Goal: Task Accomplishment & Management: Manage account settings

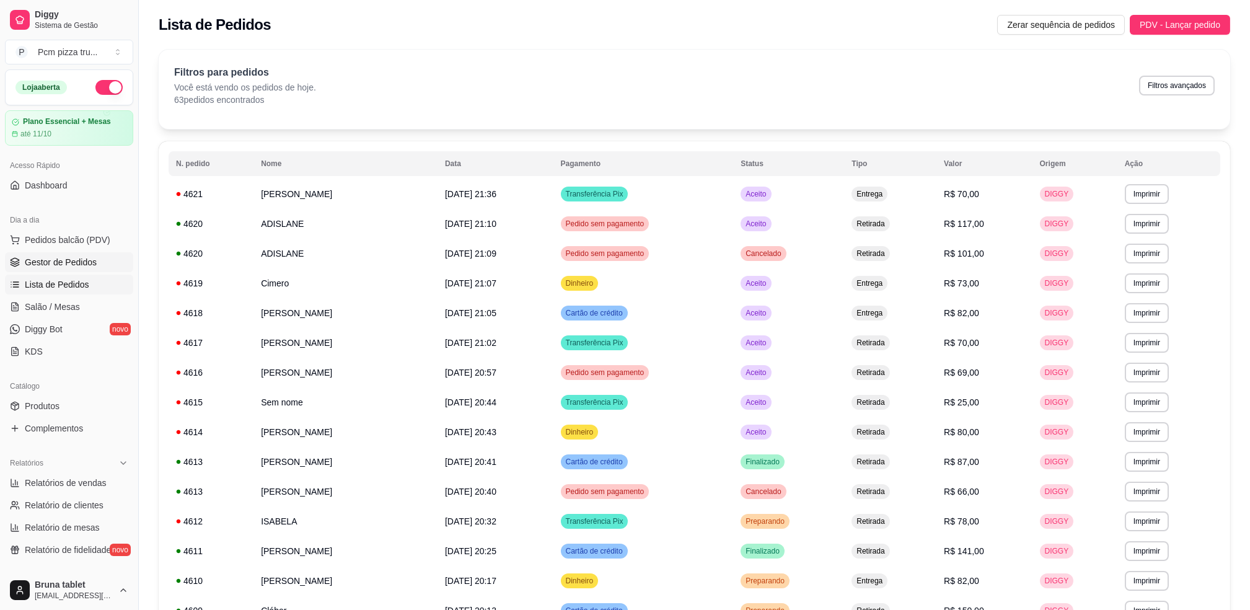
click at [78, 255] on link "Gestor de Pedidos" at bounding box center [69, 262] width 128 height 20
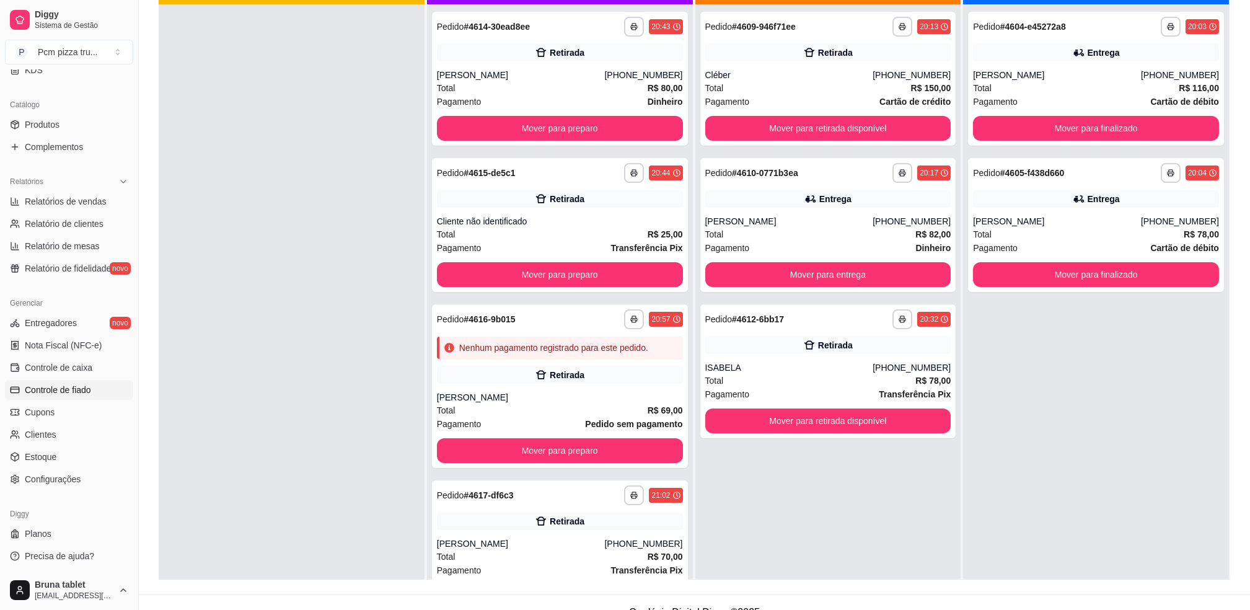
scroll to position [189, 0]
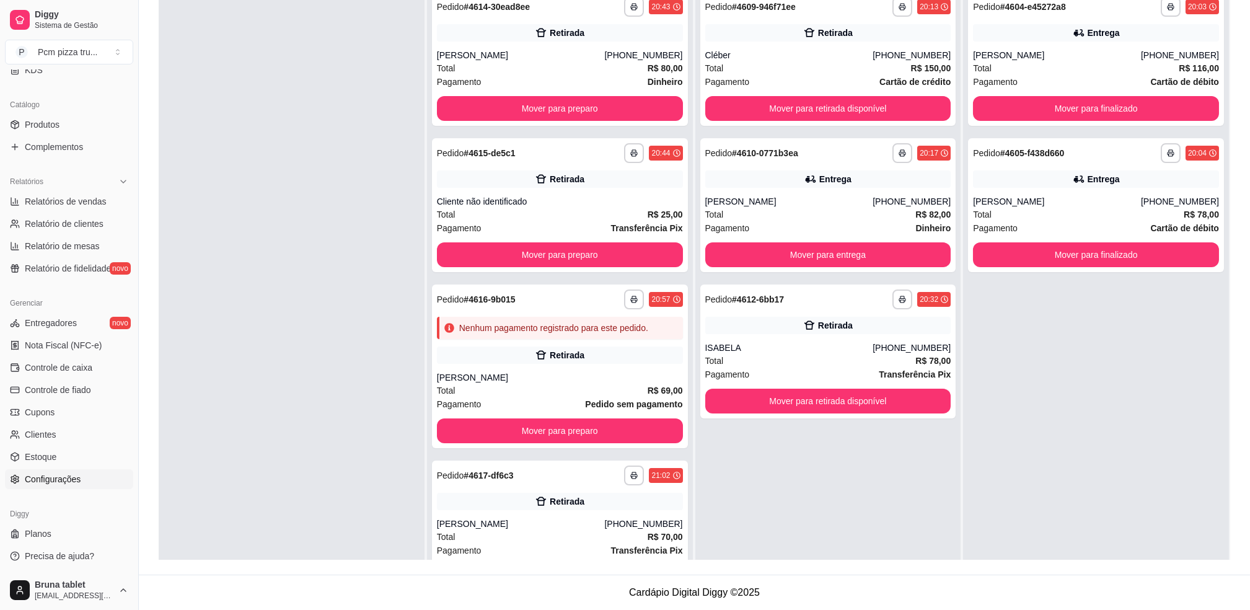
click at [66, 478] on span "Configurações" at bounding box center [53, 479] width 56 height 12
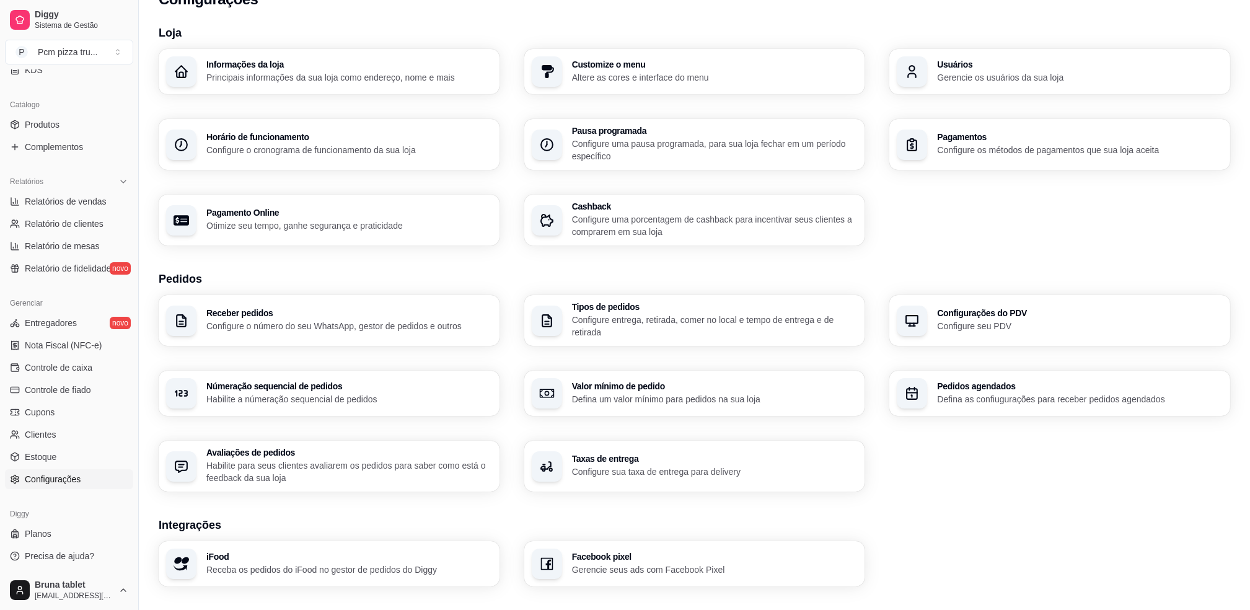
scroll to position [82, 0]
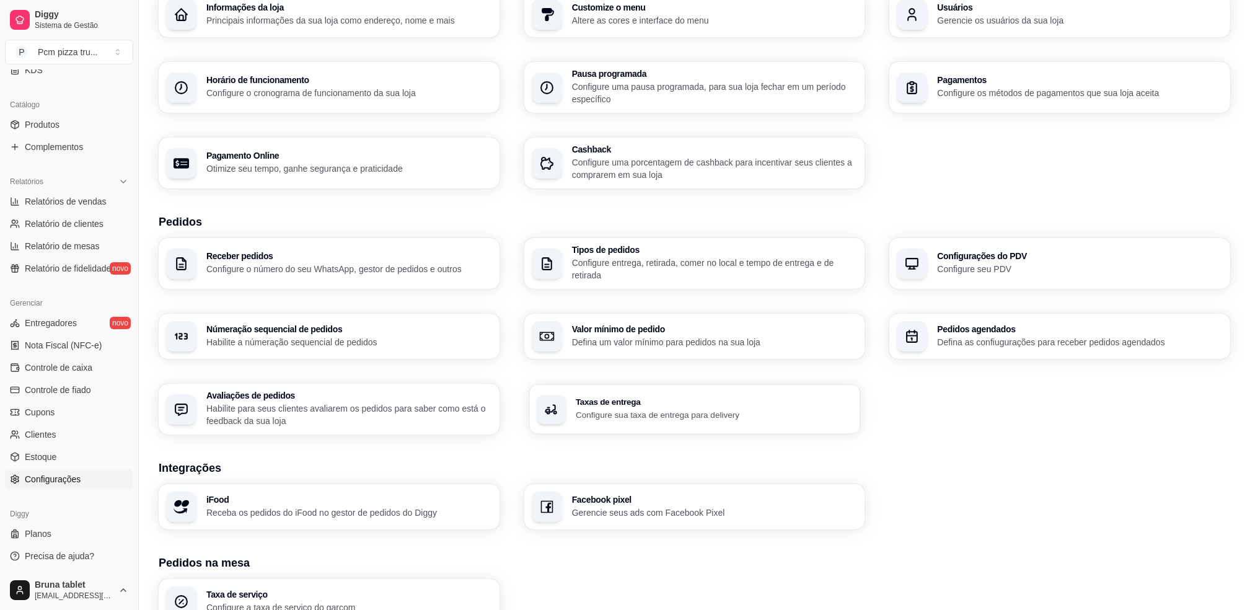
click at [662, 404] on h3 "Taxas de entrega" at bounding box center [714, 402] width 277 height 9
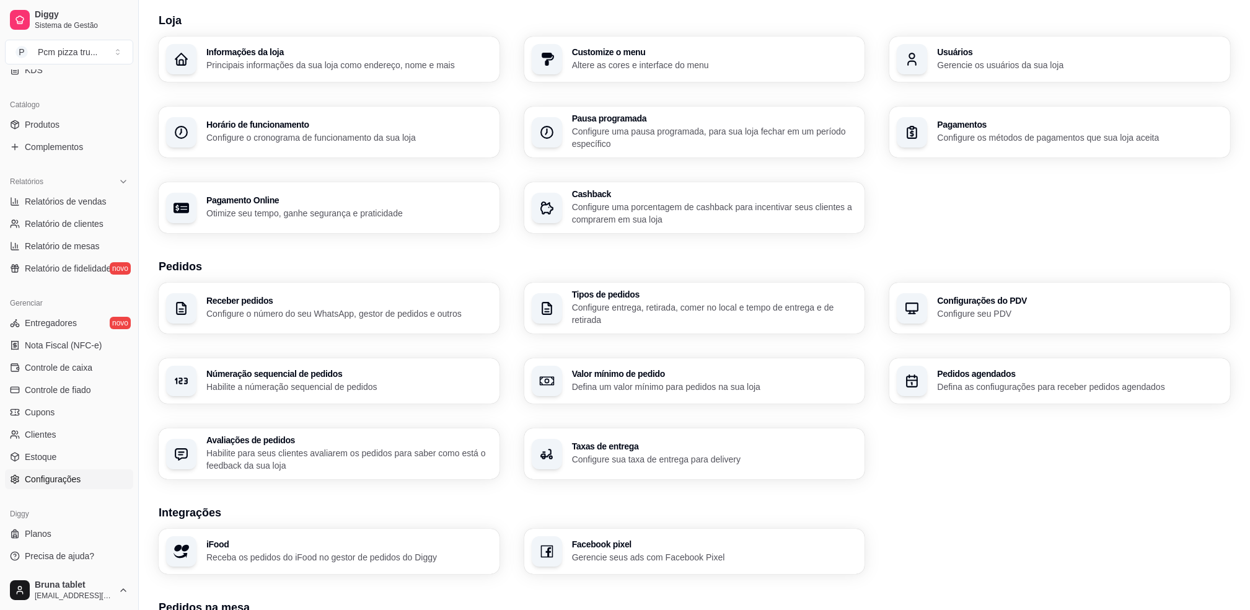
scroll to position [0, 0]
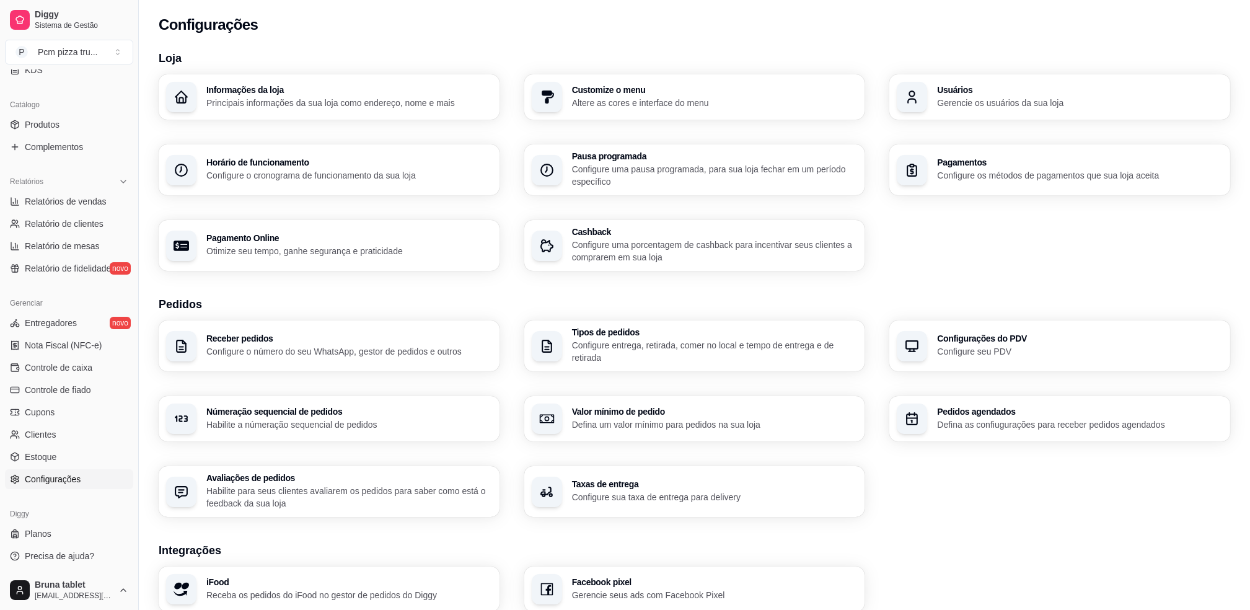
click at [444, 176] on p "Configure o cronograma de funcionamento da sua loja" at bounding box center [349, 175] width 286 height 12
click at [665, 491] on p "Configure sua taxa de entrega para delivery" at bounding box center [715, 497] width 286 height 12
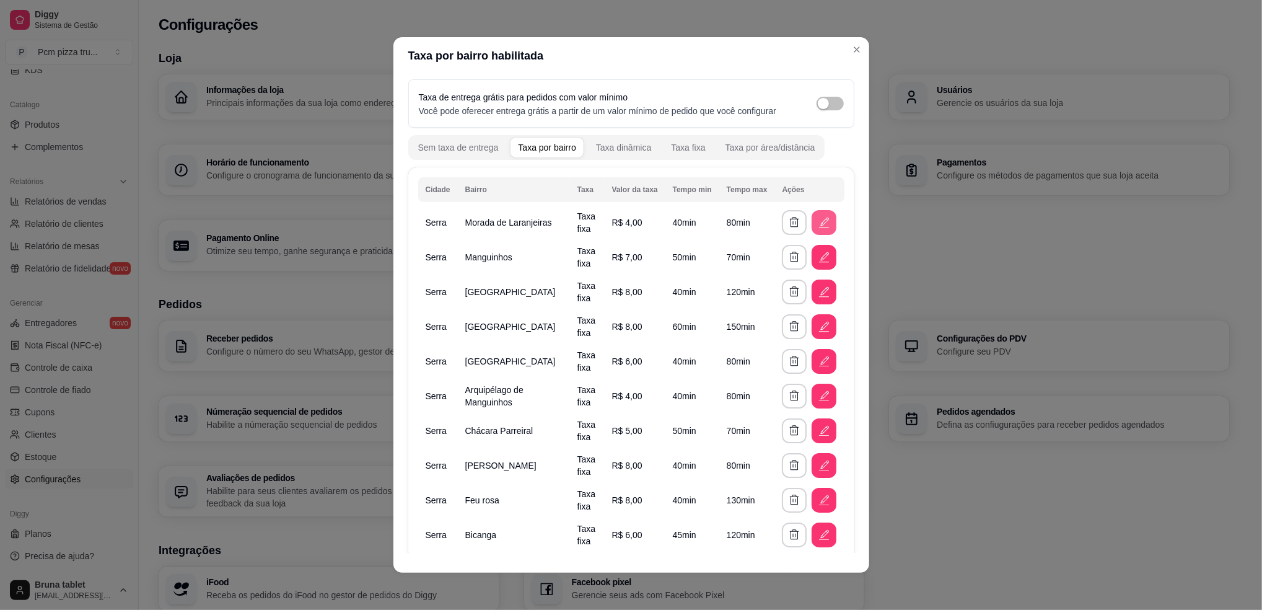
click at [817, 223] on icon "button" at bounding box center [824, 223] width 14 height 14
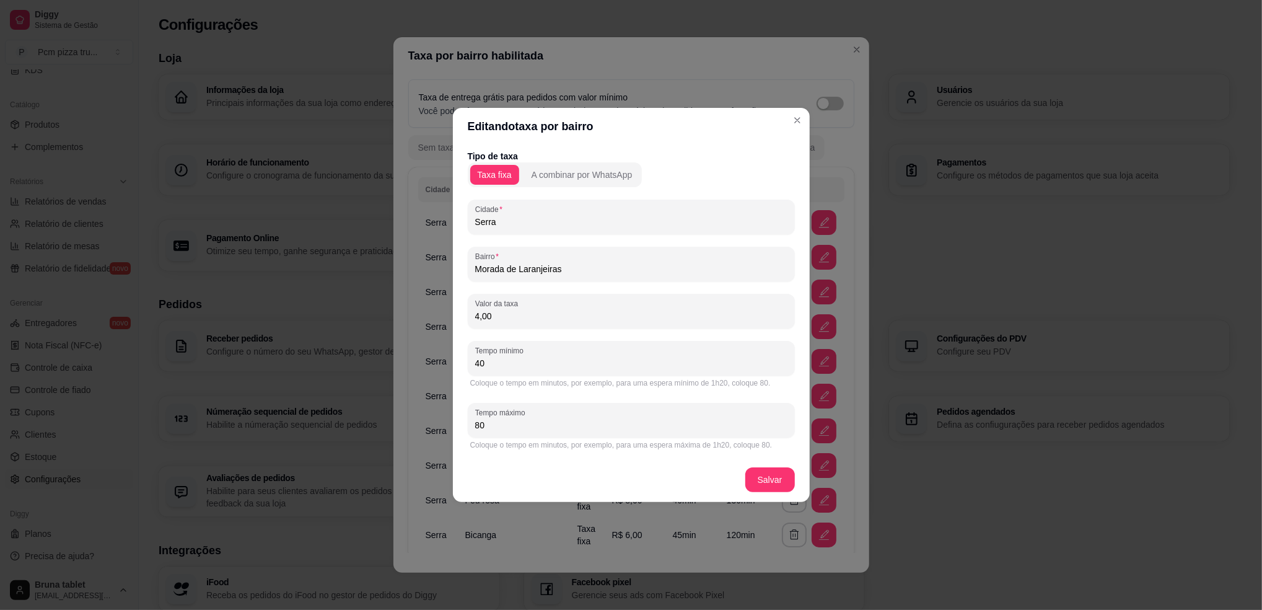
drag, startPoint x: 437, startPoint y: 349, endPoint x: 417, endPoint y: 348, distance: 20.5
click at [417, 348] on div "Editando taxa por bairro Tipo de taxa Taxa fixa A combinar por WhatsApp [GEOGRA…" at bounding box center [631, 305] width 1262 height 610
type input "4"
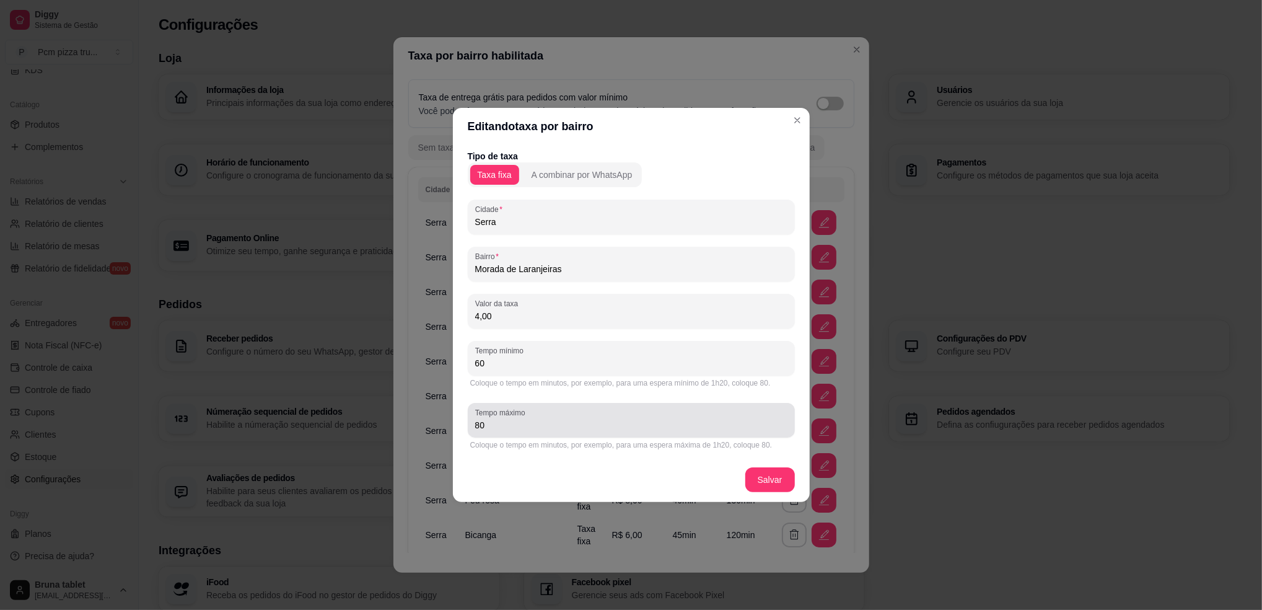
type input "60"
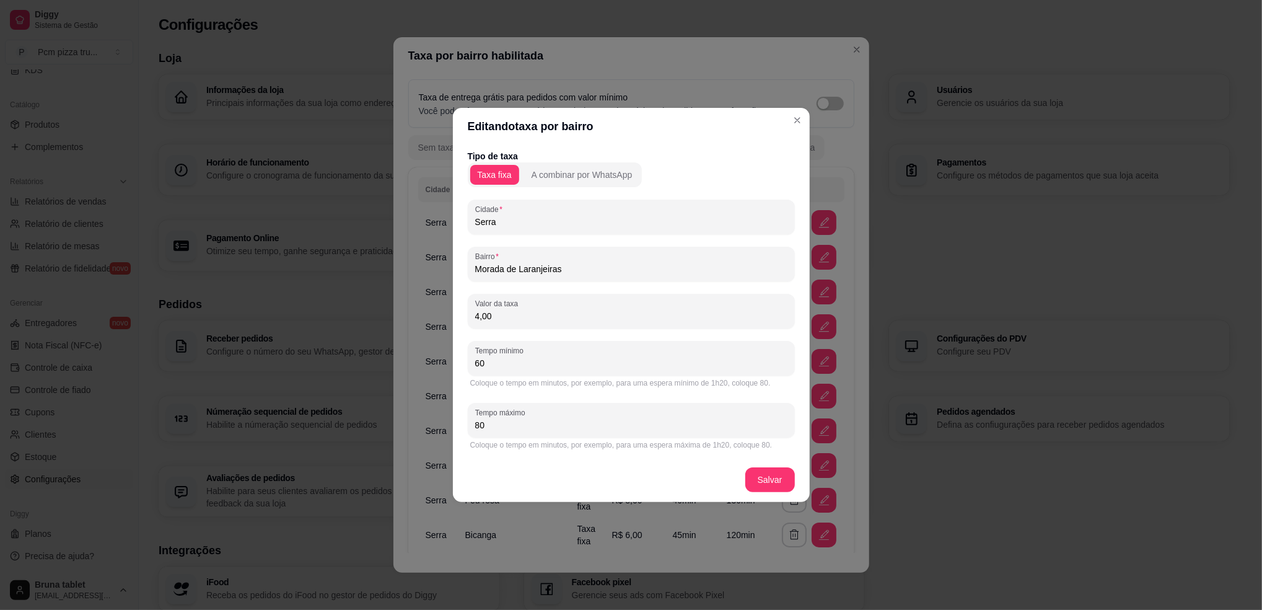
click at [544, 424] on input "80" at bounding box center [631, 425] width 312 height 12
type input "120"
click at [774, 484] on button "Salvar" at bounding box center [770, 480] width 48 height 24
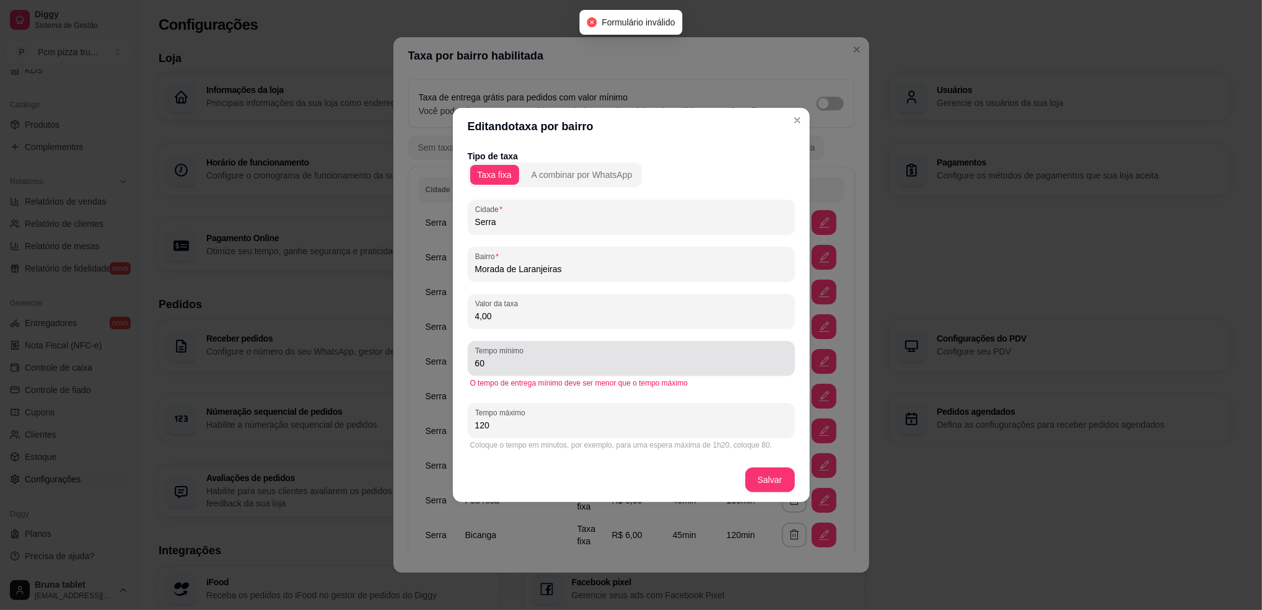
click at [533, 365] on input "60" at bounding box center [631, 363] width 312 height 12
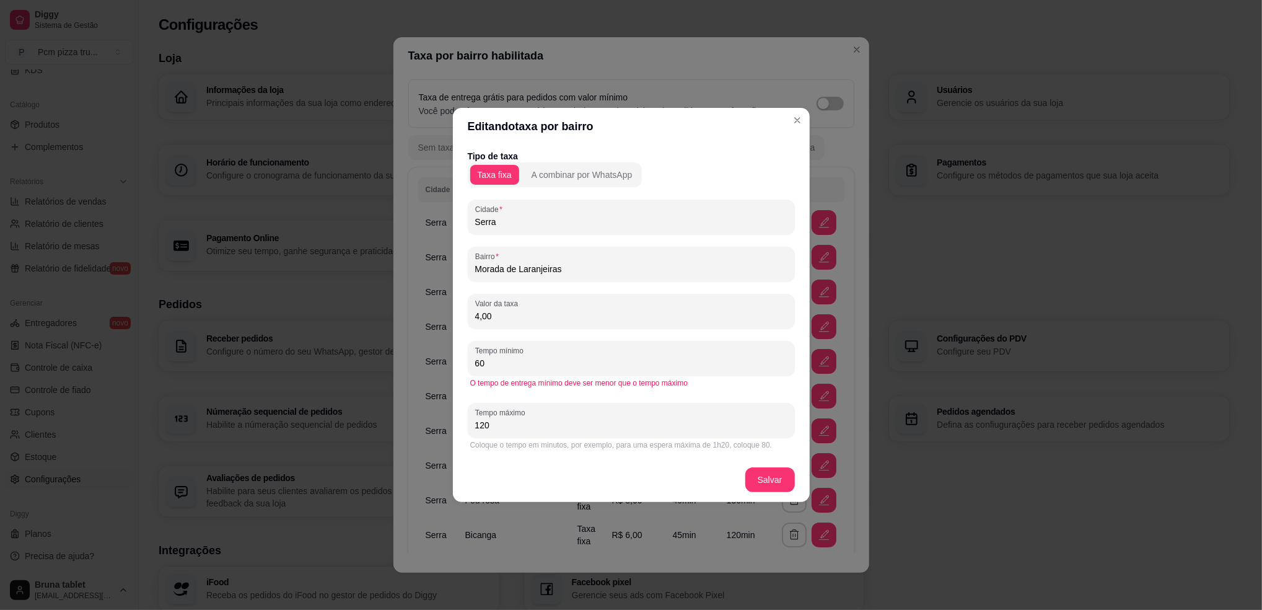
click at [613, 417] on div "120" at bounding box center [631, 420] width 312 height 25
drag, startPoint x: 553, startPoint y: 362, endPoint x: 458, endPoint y: 353, distance: 95.3
click at [458, 353] on div "Tipo de taxa Taxa fixa A combinar por WhatsApp Cidade Serra Bairro Morada de La…" at bounding box center [631, 301] width 357 height 312
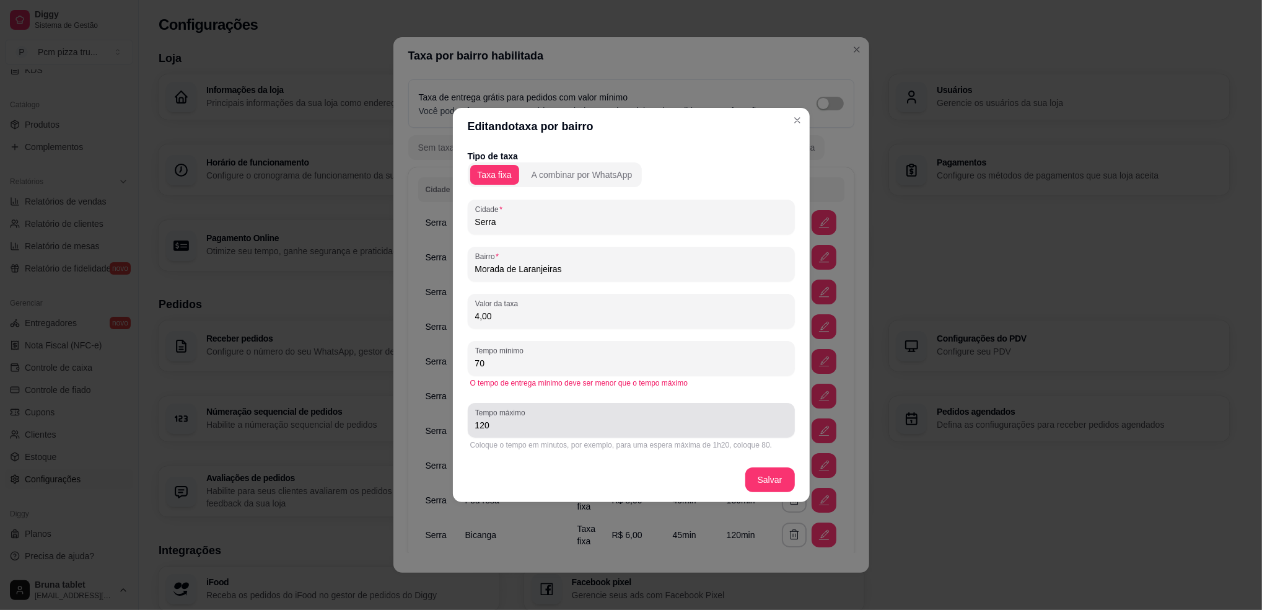
type input "70"
click at [548, 417] on div "120" at bounding box center [631, 420] width 312 height 25
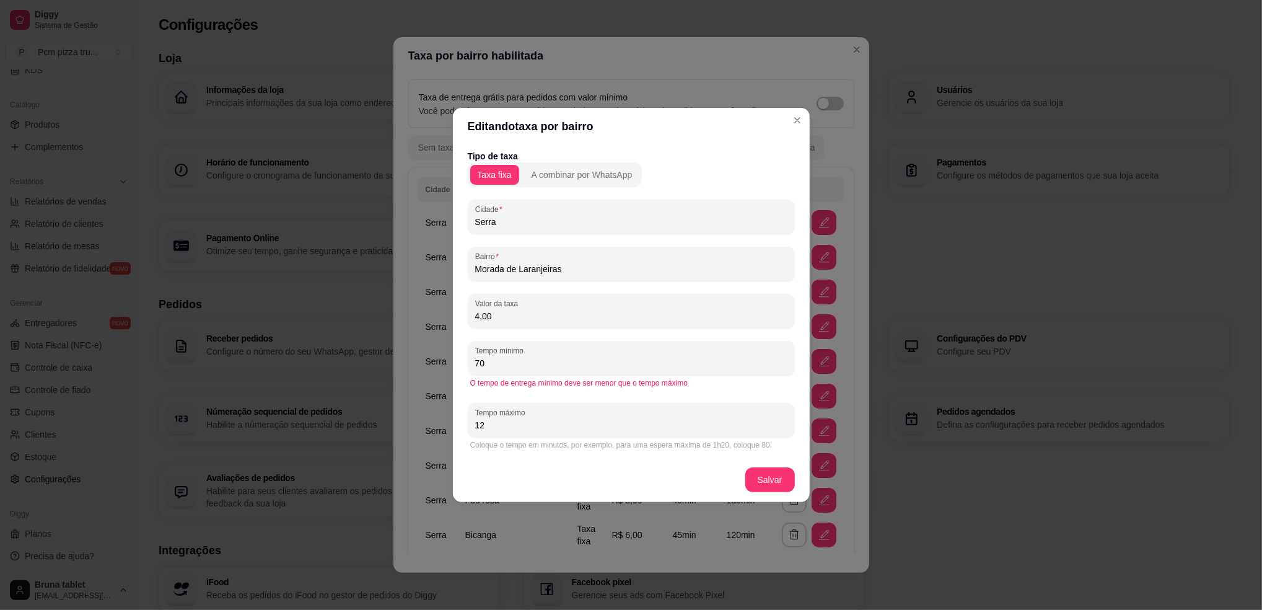
type input "1"
type input "90"
click at [667, 474] on footer "Salvar" at bounding box center [631, 479] width 357 height 45
click at [565, 335] on div "Tipo de taxa Taxa fixa A combinar por WhatsApp Cidade Serra Bairro Morada de La…" at bounding box center [631, 301] width 327 height 302
click at [587, 304] on div "4,00" at bounding box center [631, 311] width 312 height 25
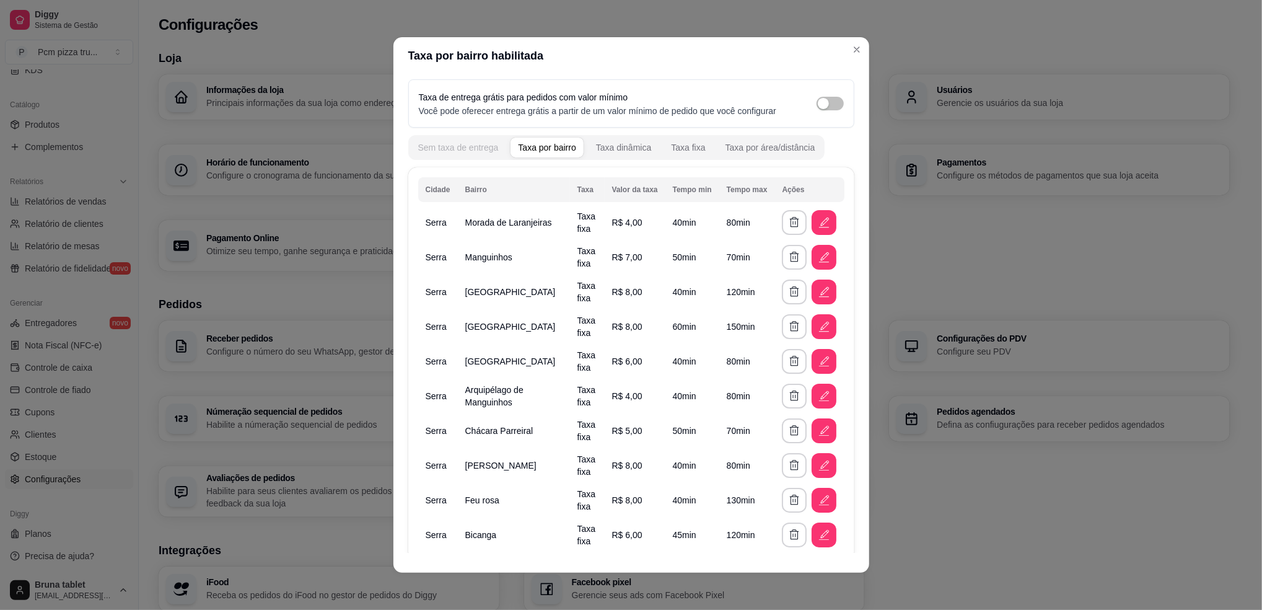
click at [448, 144] on div "Sem taxa de entrega" at bounding box center [458, 147] width 81 height 12
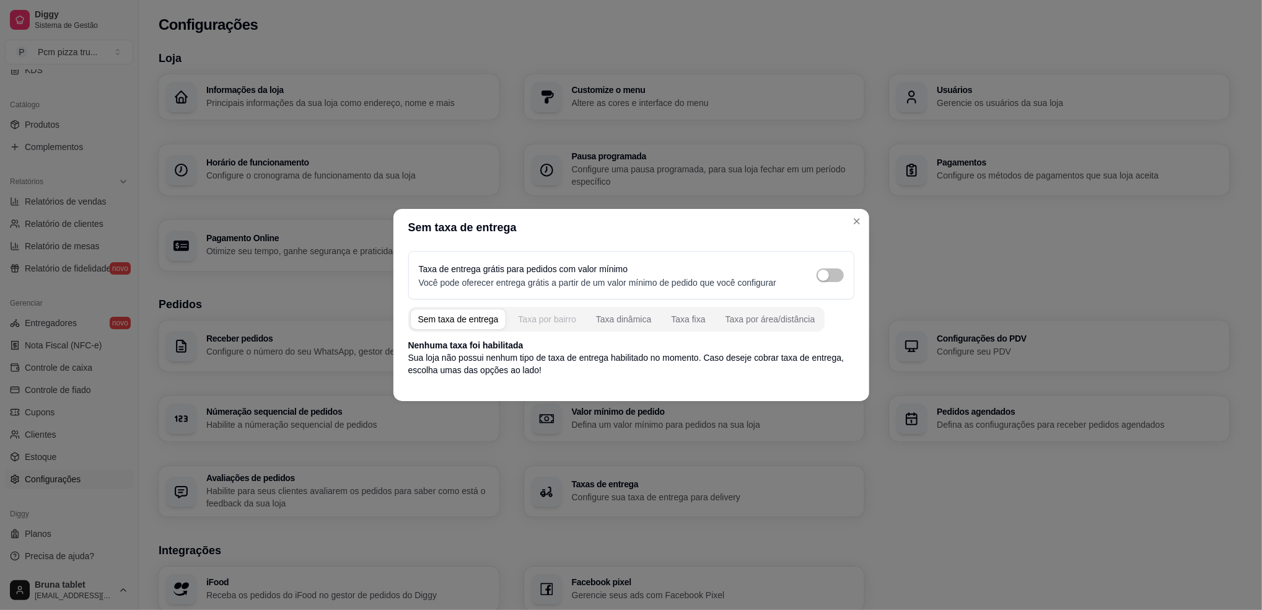
click at [552, 323] on div "Taxa por bairro" at bounding box center [547, 319] width 58 height 12
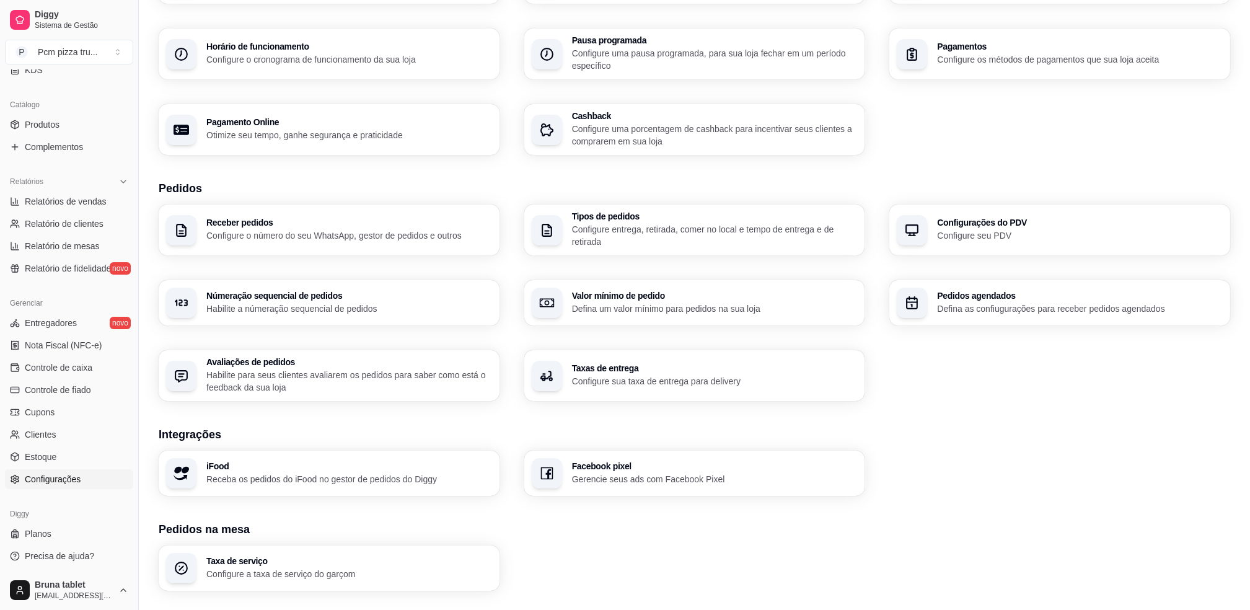
scroll to position [76, 0]
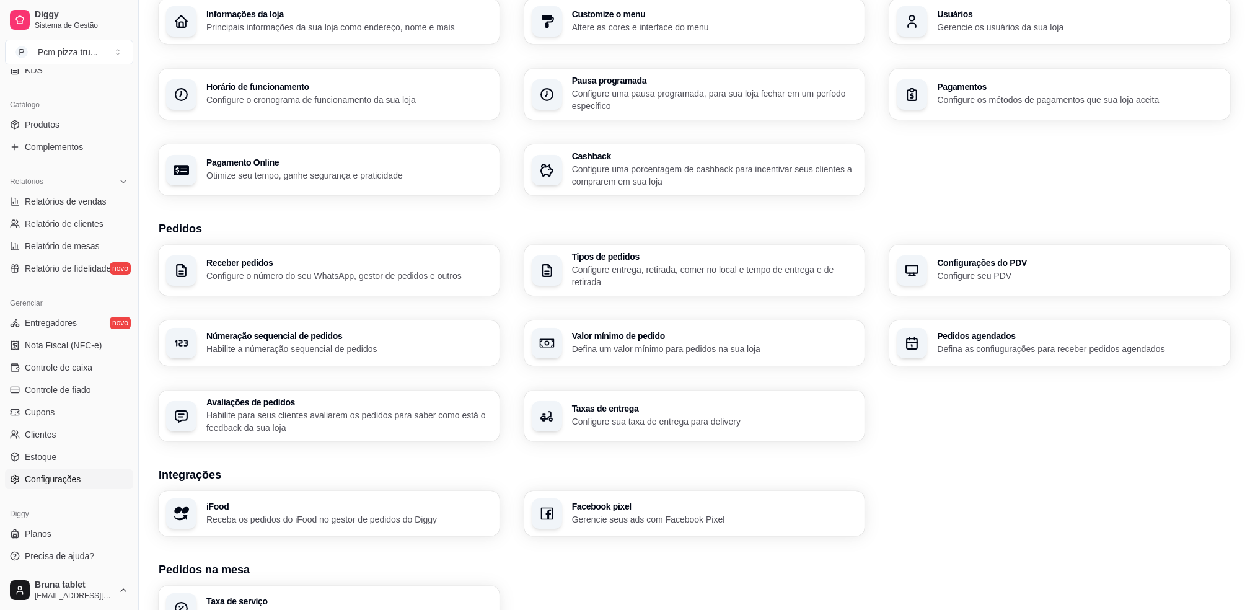
click at [944, 336] on h3 "Pedidos agendados" at bounding box center [1080, 335] width 286 height 9
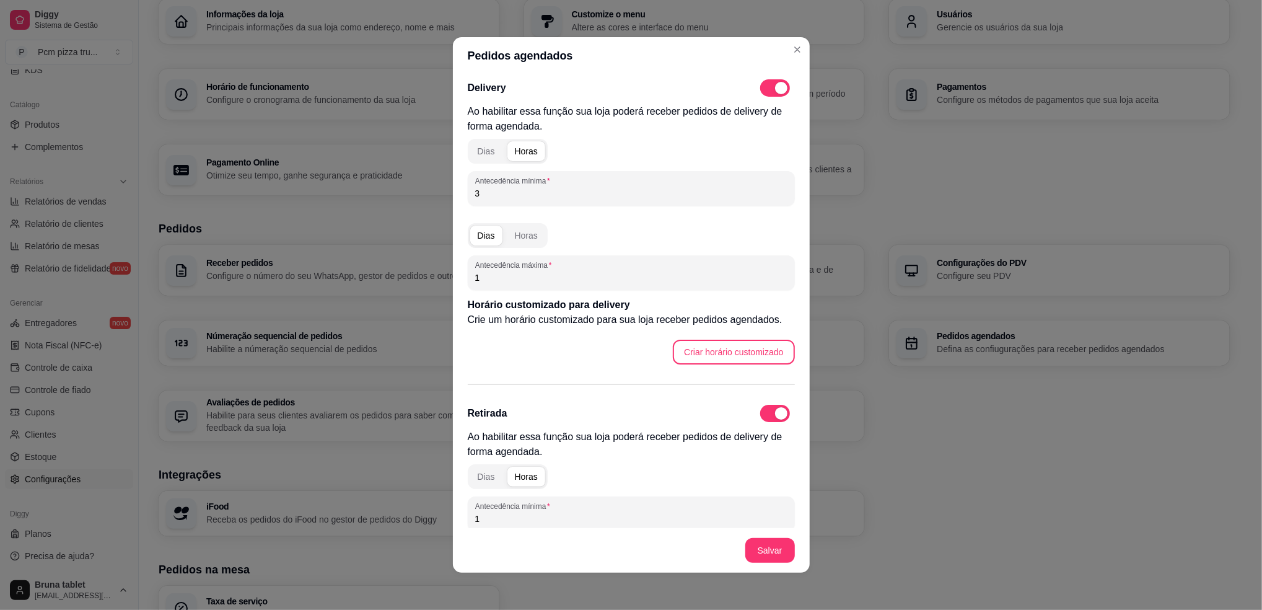
click at [775, 87] on span at bounding box center [781, 88] width 12 height 12
click at [762, 90] on input "checkbox" at bounding box center [764, 94] width 8 height 8
checkbox input "false"
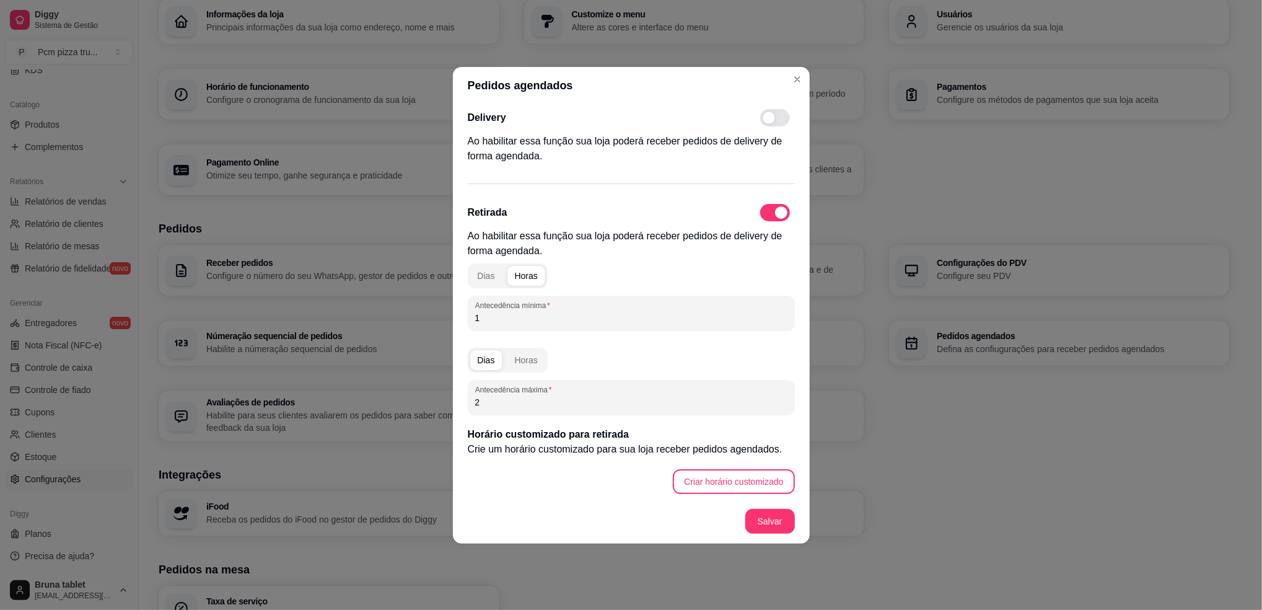
click at [779, 218] on span at bounding box center [781, 212] width 12 height 12
click at [768, 218] on input "checkbox" at bounding box center [764, 218] width 8 height 8
checkbox input "false"
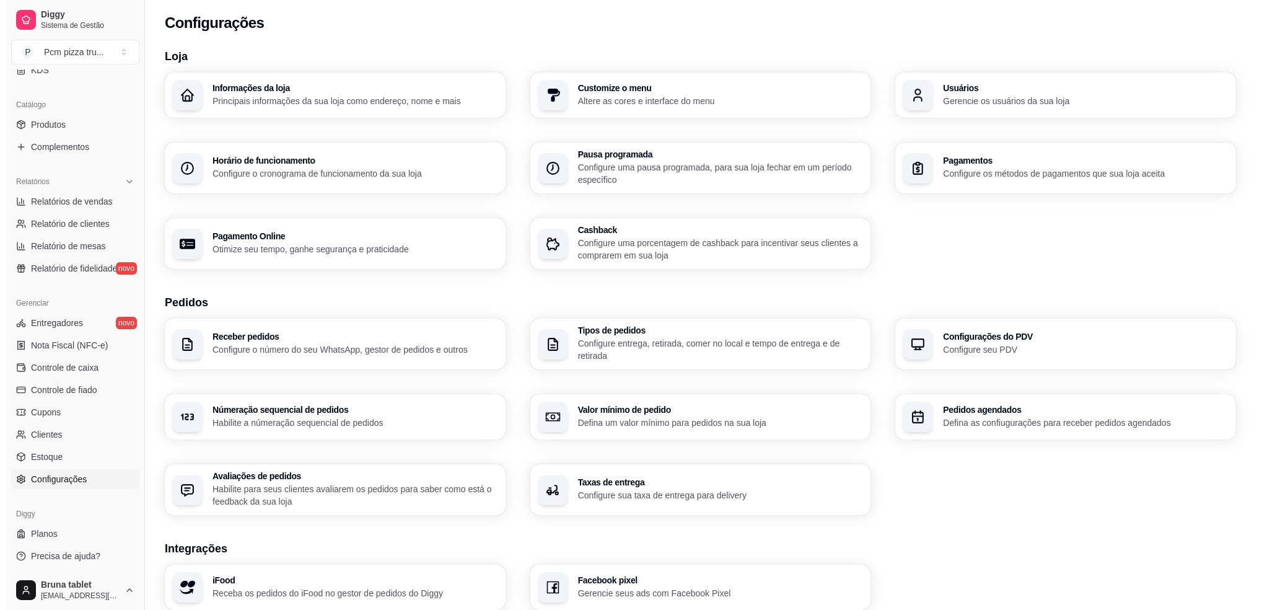
scroll to position [0, 0]
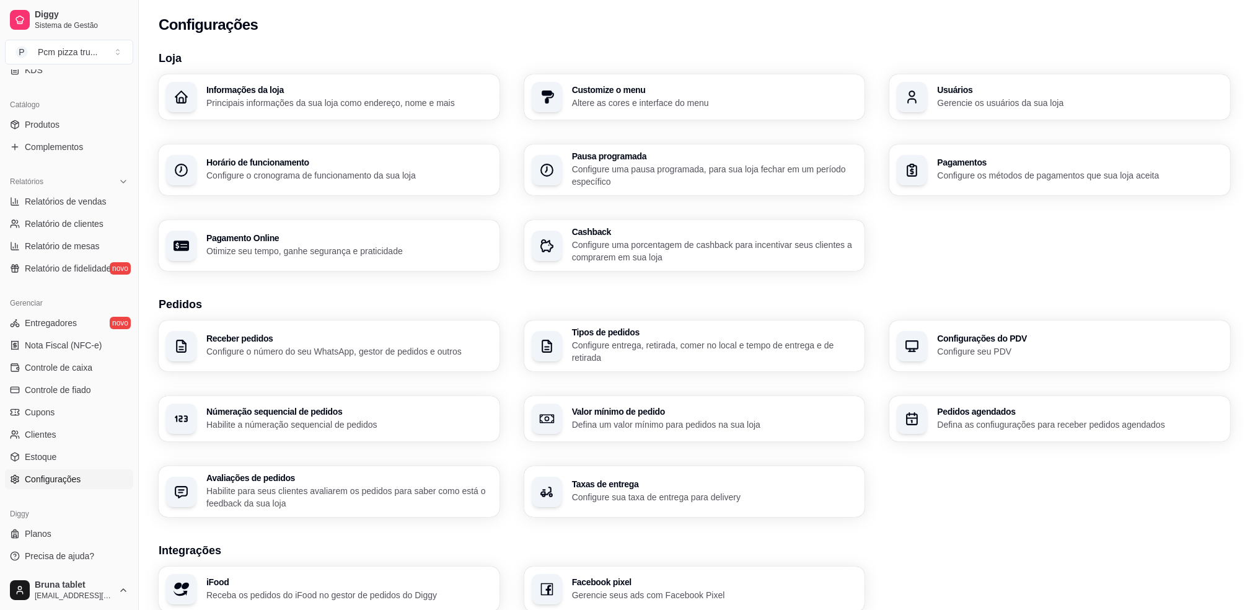
click at [734, 109] on div "Customize o menu Altere as cores e interface do menu" at bounding box center [694, 96] width 341 height 45
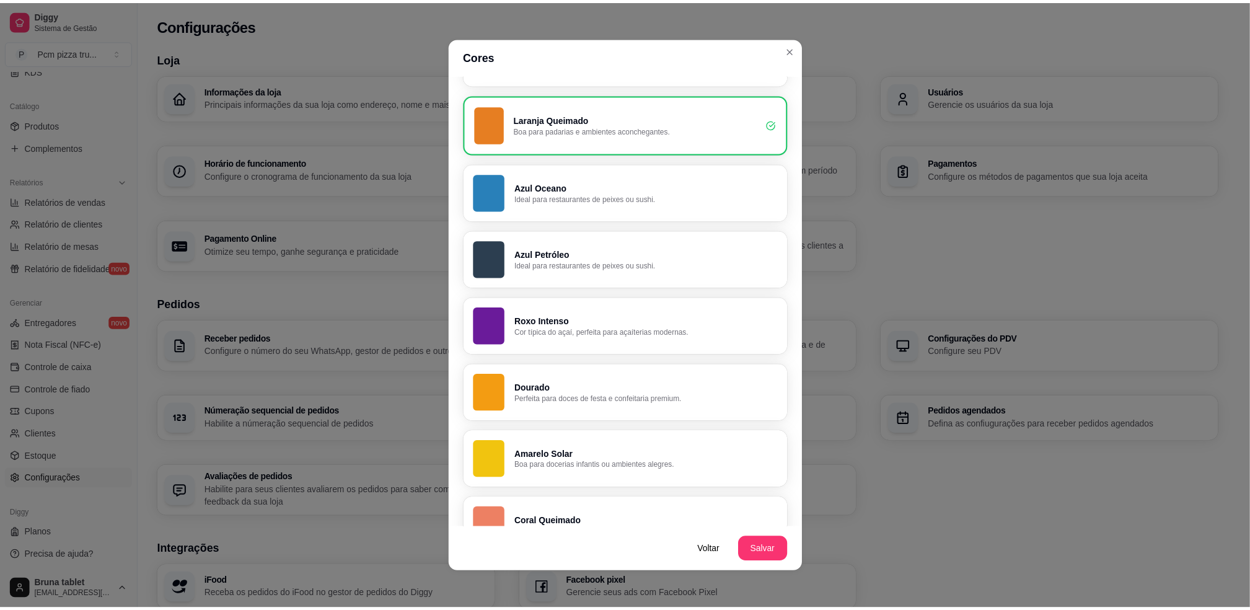
scroll to position [727, 0]
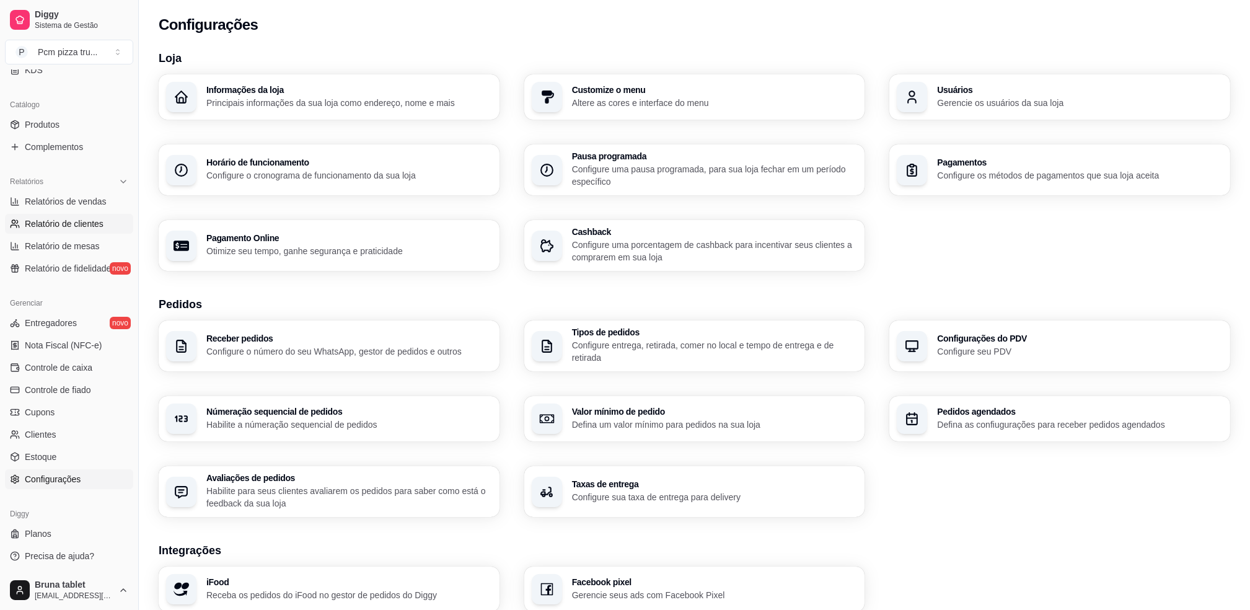
click at [93, 217] on span "Relatório de clientes" at bounding box center [64, 223] width 79 height 12
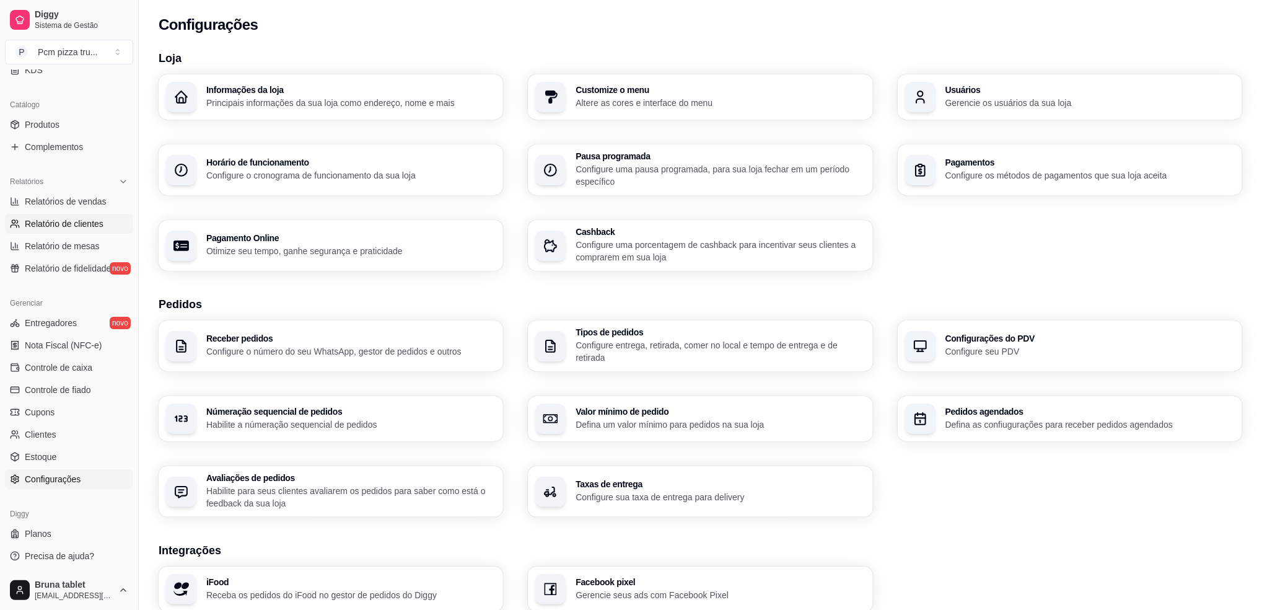
select select "30"
select select "HIGHEST_TOTAL_SPENT_WITH_ORDERS"
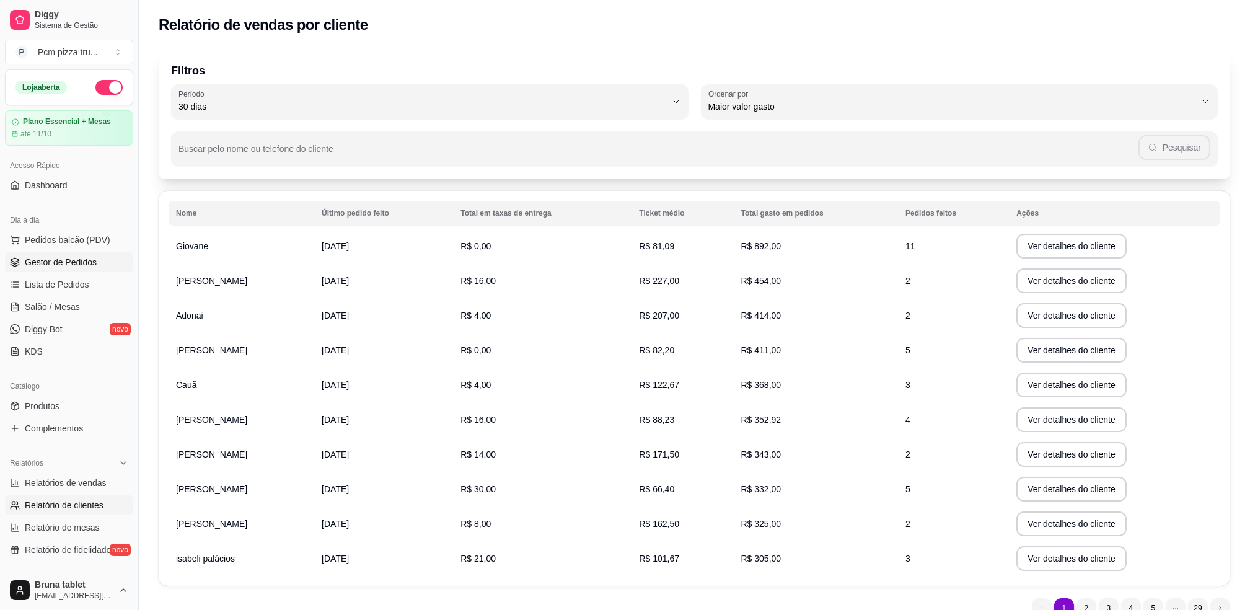
click at [103, 258] on link "Gestor de Pedidos" at bounding box center [69, 262] width 128 height 20
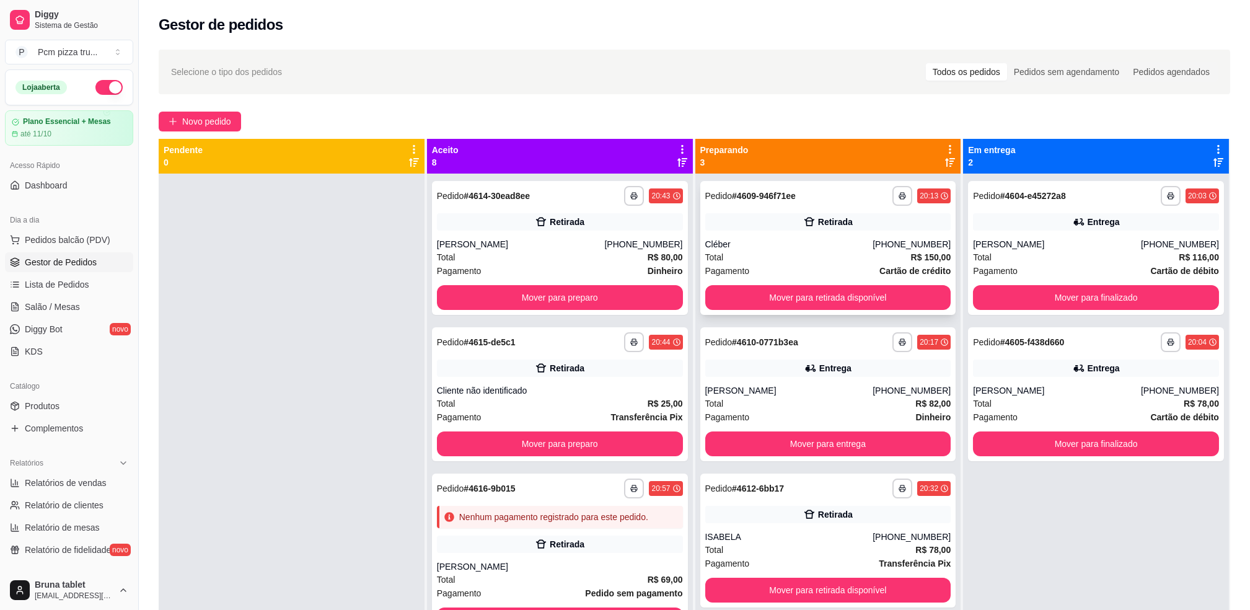
click at [791, 214] on div "Retirada" at bounding box center [828, 221] width 246 height 17
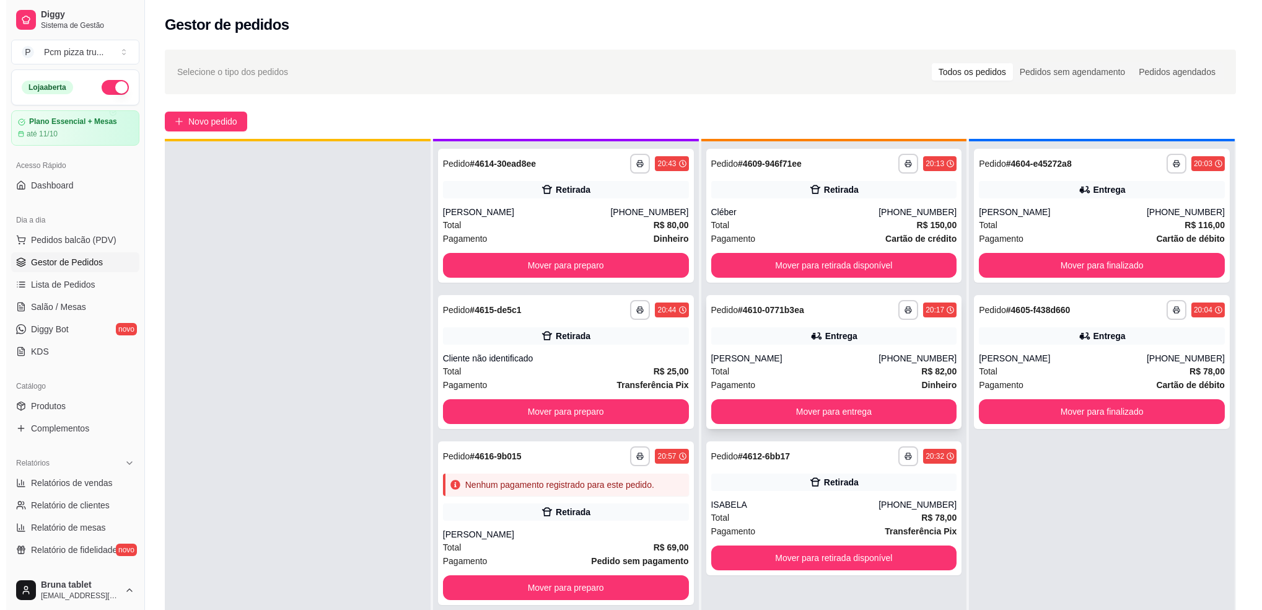
scroll to position [35, 0]
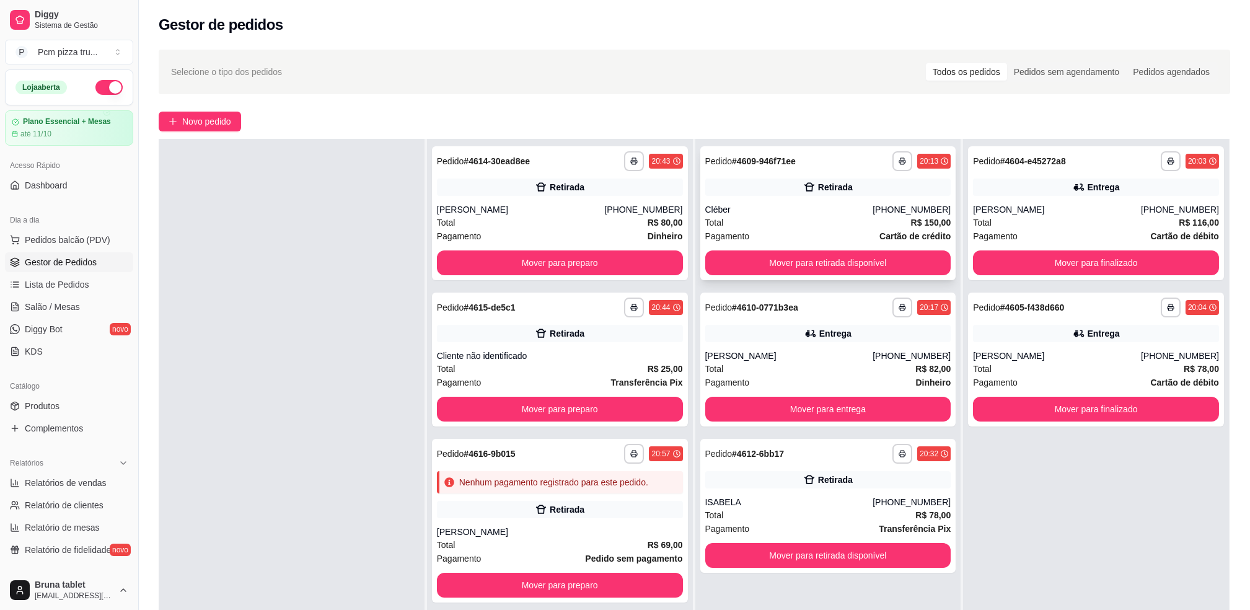
click at [732, 172] on div "**********" at bounding box center [828, 213] width 256 height 134
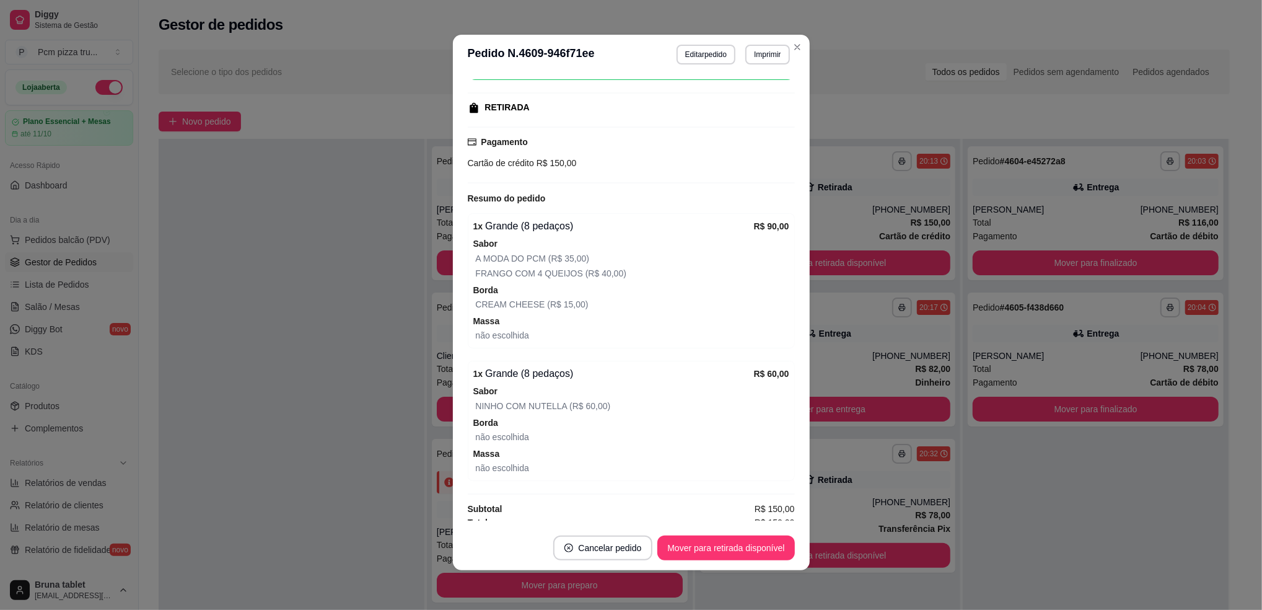
scroll to position [186, 0]
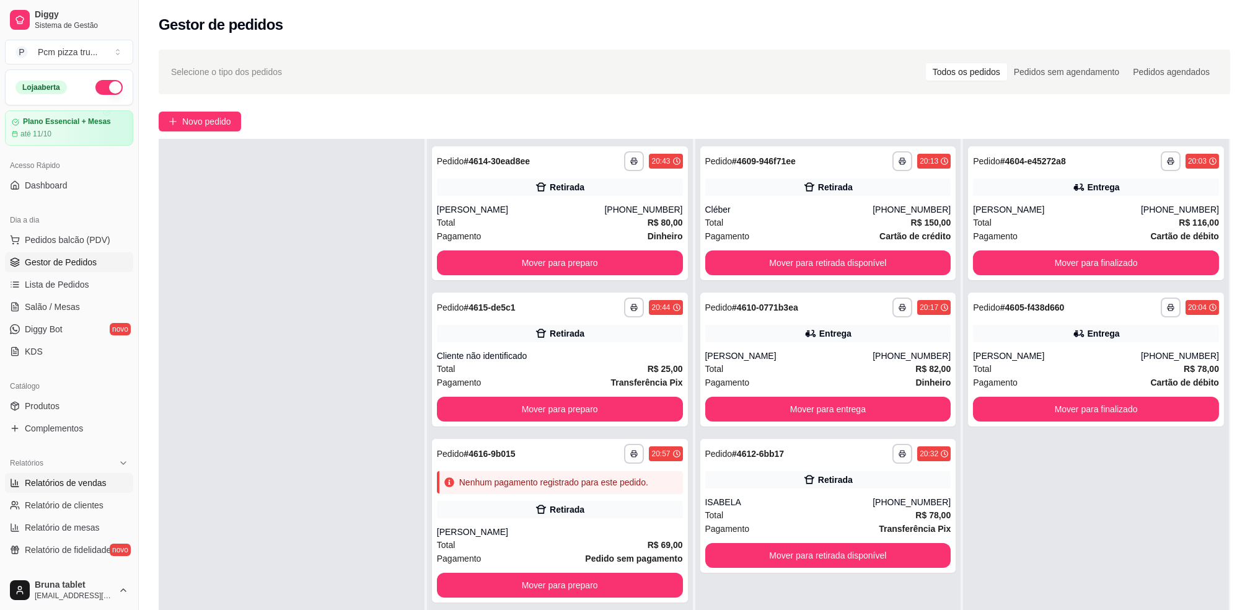
click at [58, 484] on span "Relatórios de vendas" at bounding box center [66, 482] width 82 height 12
select select "ALL"
select select "0"
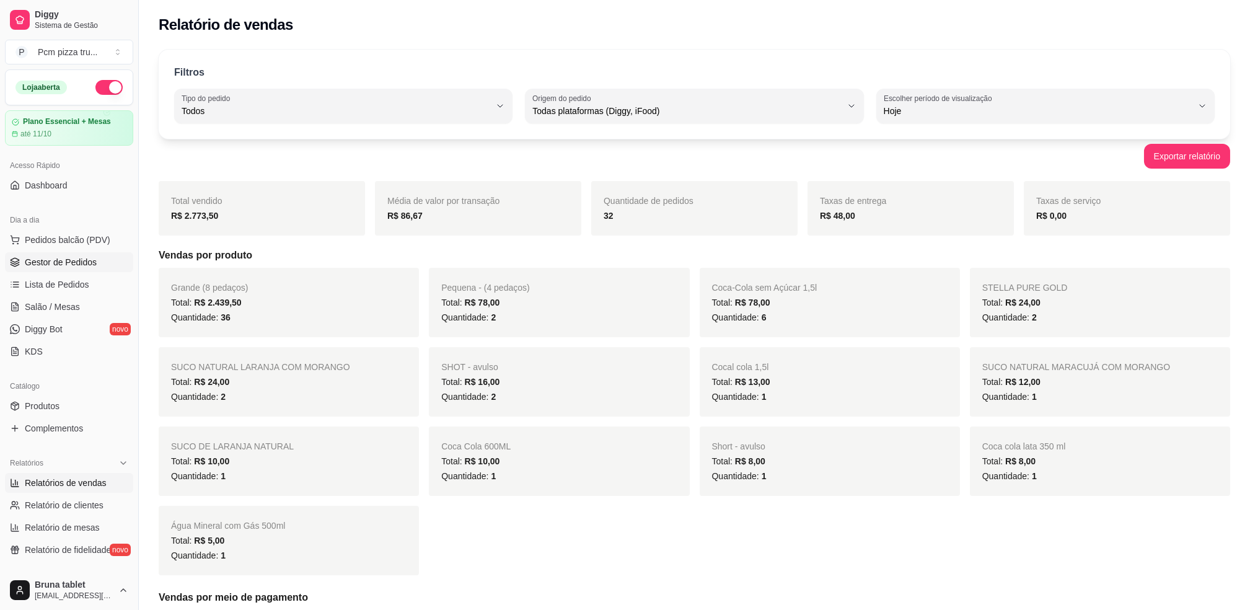
click at [51, 265] on span "Gestor de Pedidos" at bounding box center [61, 262] width 72 height 12
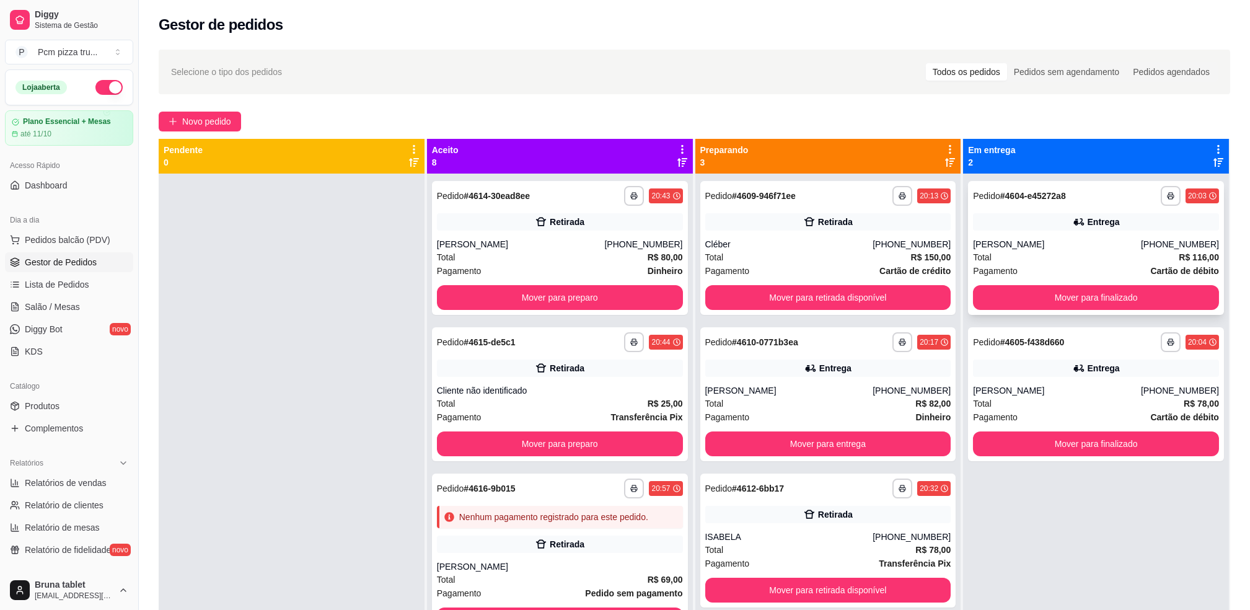
click at [984, 222] on div "Entrega" at bounding box center [1096, 221] width 246 height 17
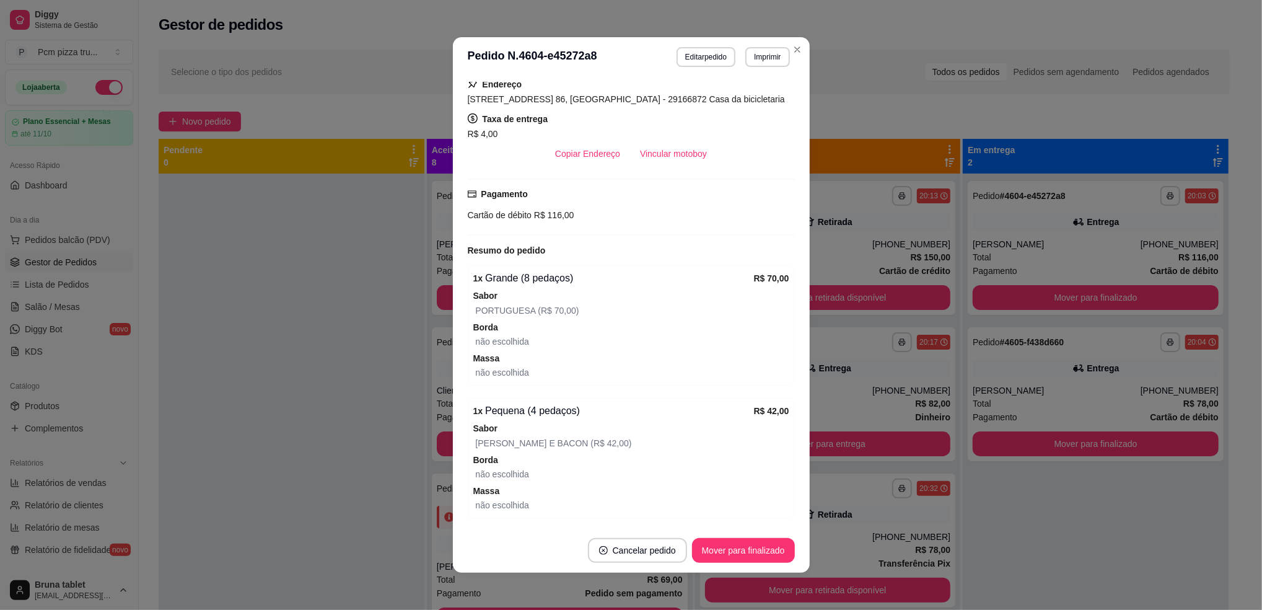
scroll to position [329, 0]
click at [734, 546] on button "Mover para finalizado" at bounding box center [743, 550] width 103 height 25
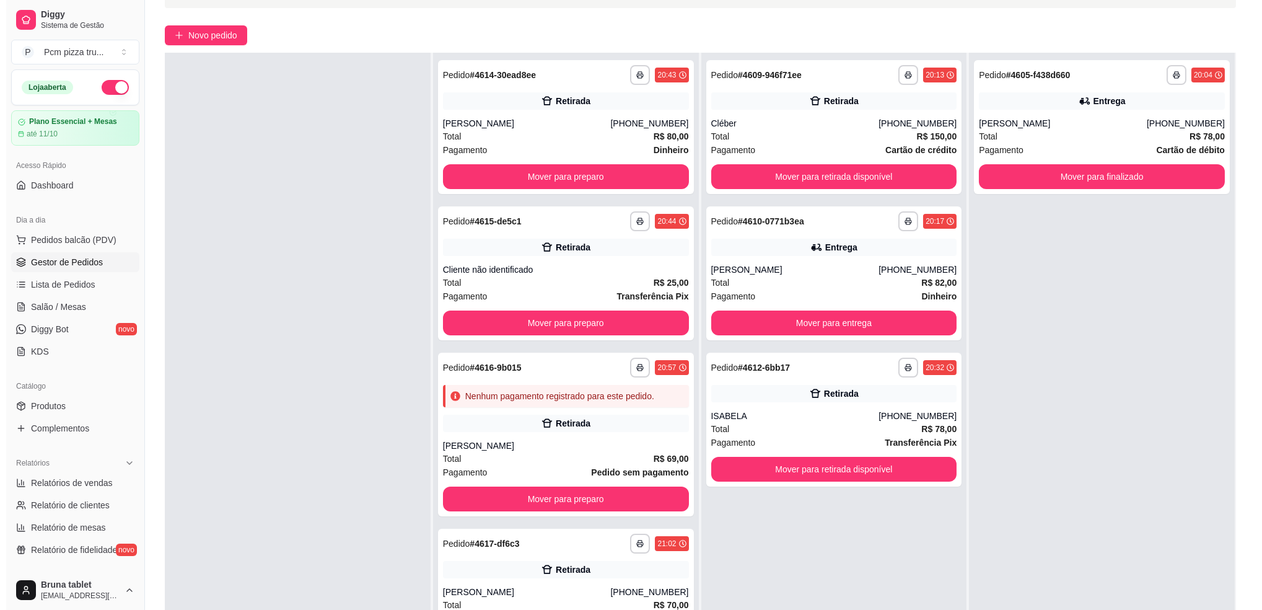
scroll to position [0, 0]
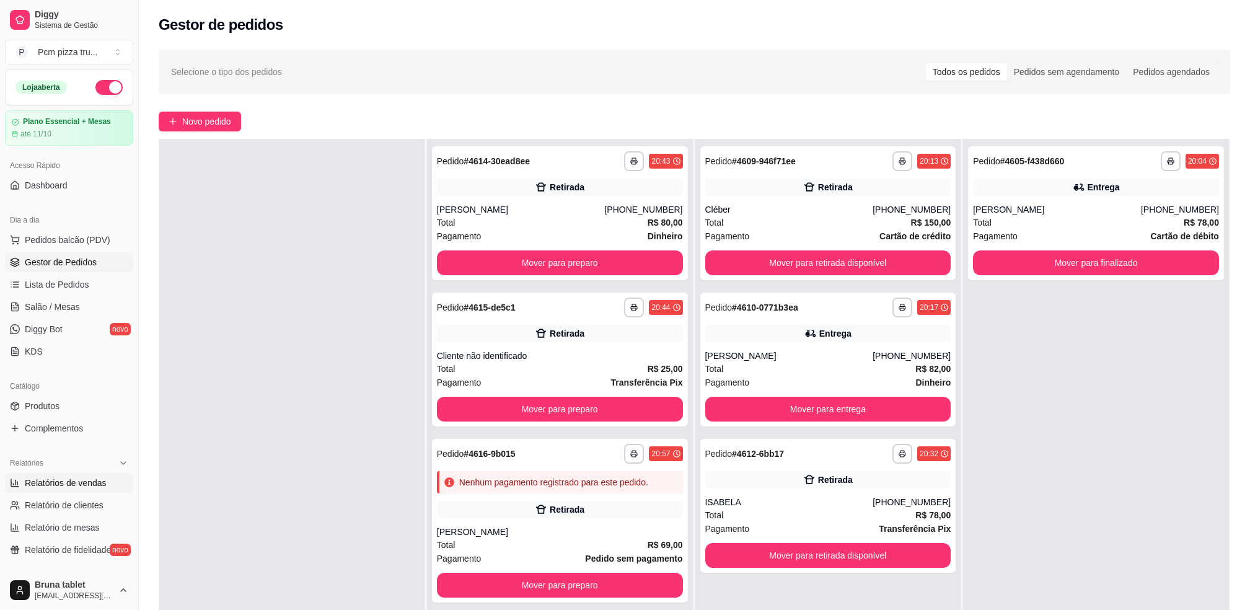
click at [46, 476] on span "Relatórios de vendas" at bounding box center [66, 482] width 82 height 12
select select "ALL"
select select "0"
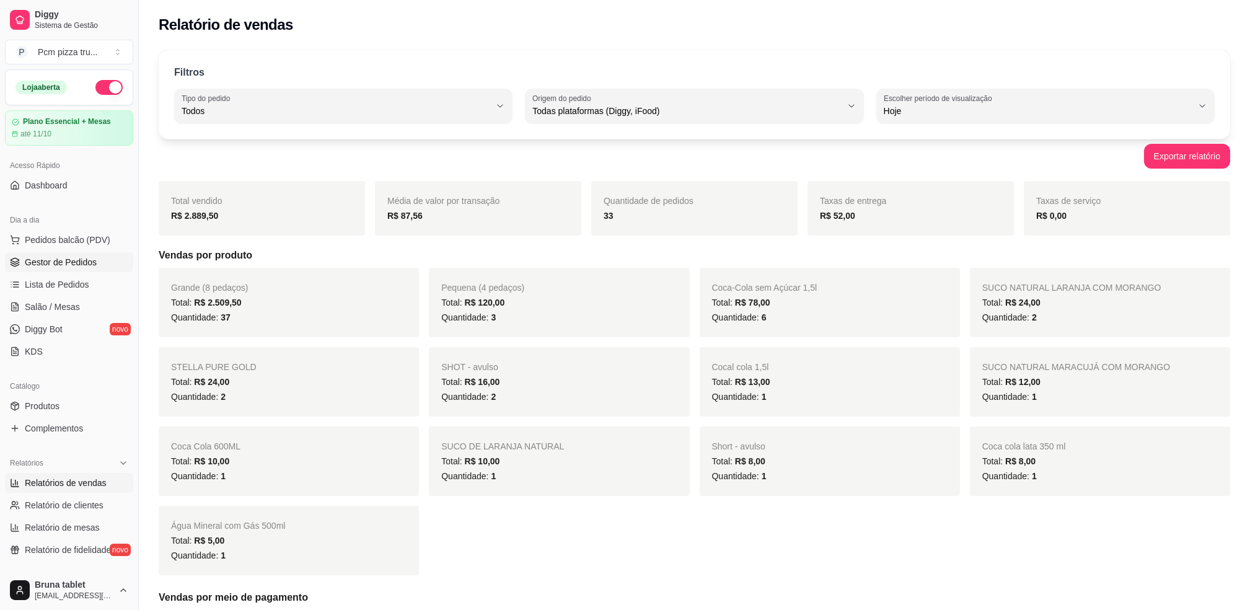
click at [73, 259] on span "Gestor de Pedidos" at bounding box center [61, 262] width 72 height 12
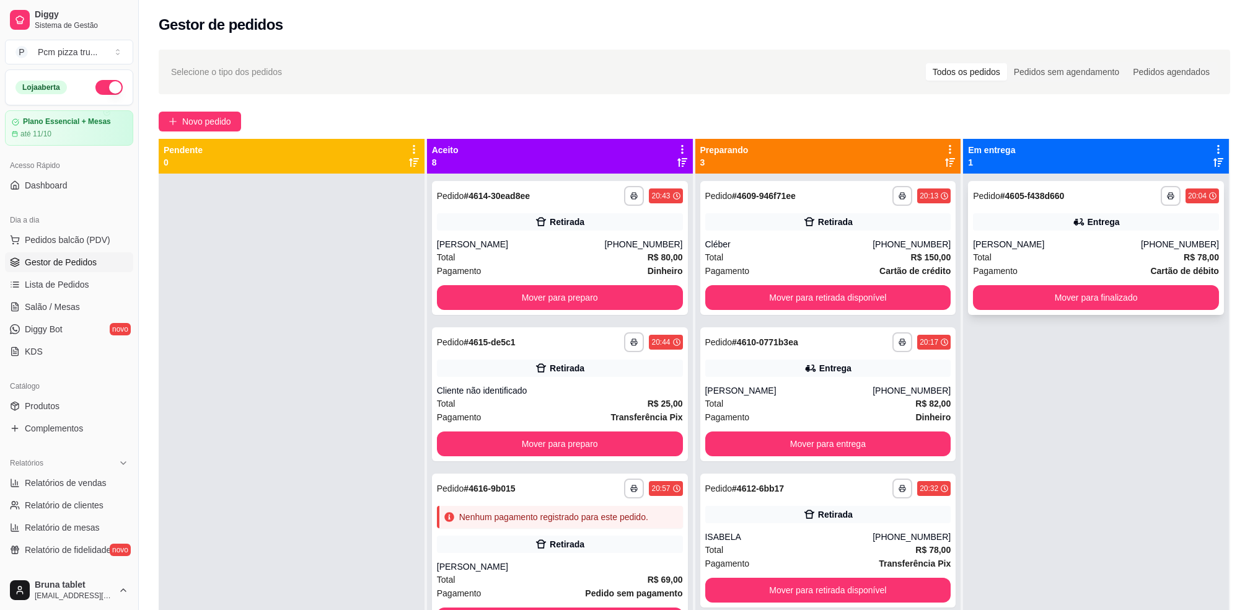
click at [988, 219] on div "Entrega" at bounding box center [1096, 221] width 246 height 17
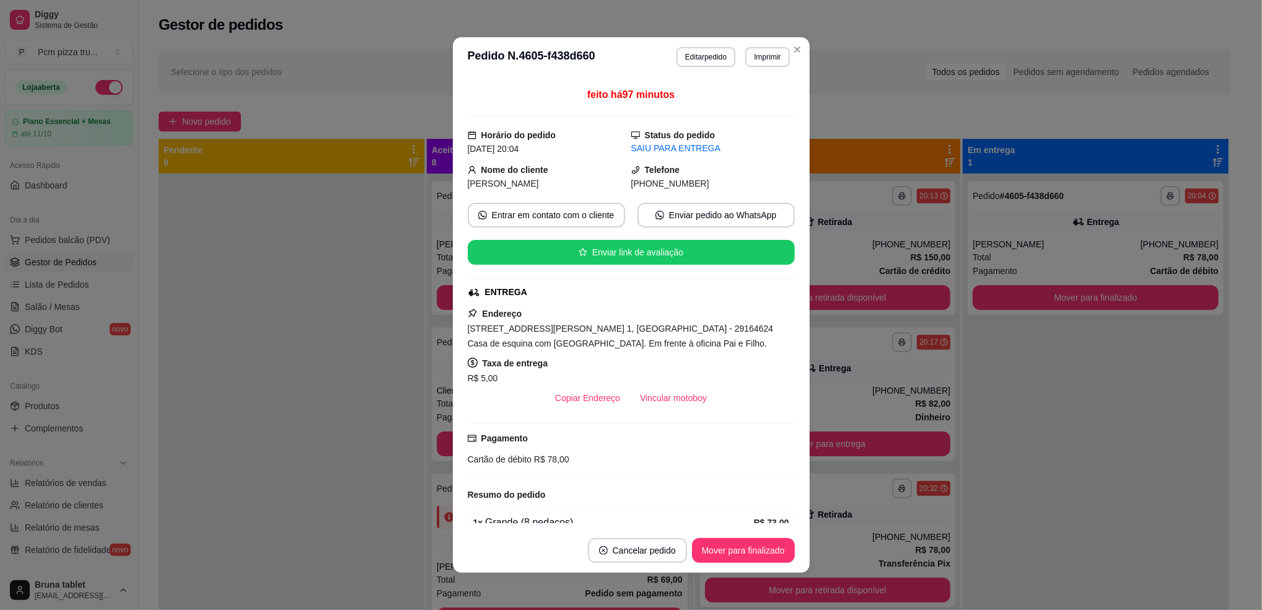
scroll to position [226, 0]
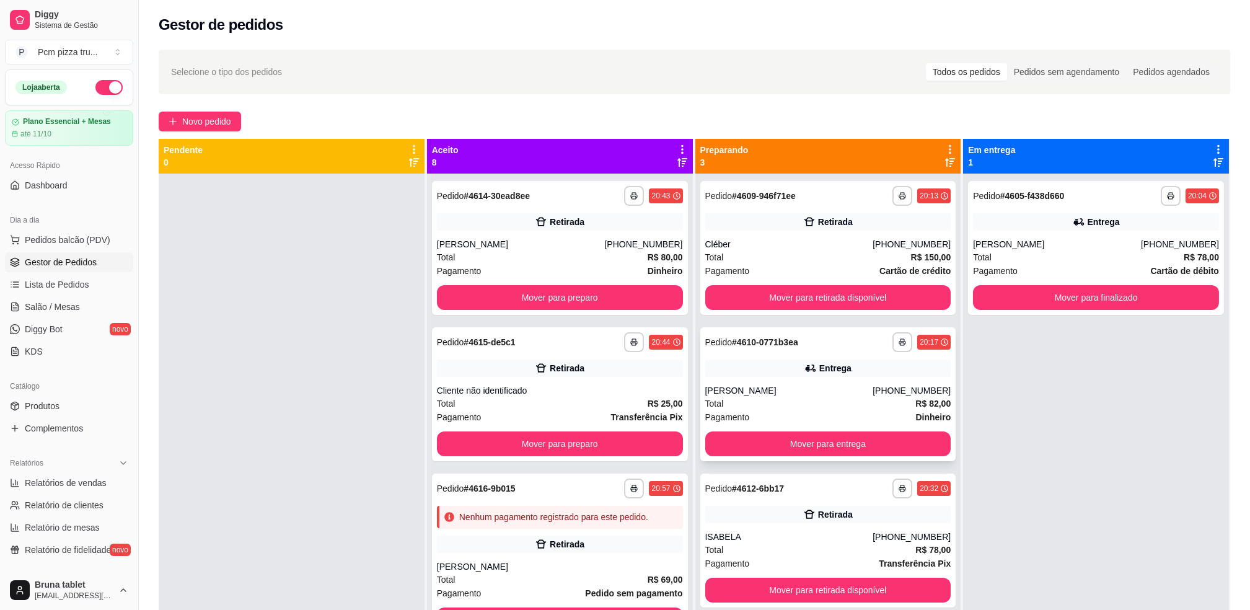
click at [884, 370] on div "Entrega" at bounding box center [828, 367] width 246 height 17
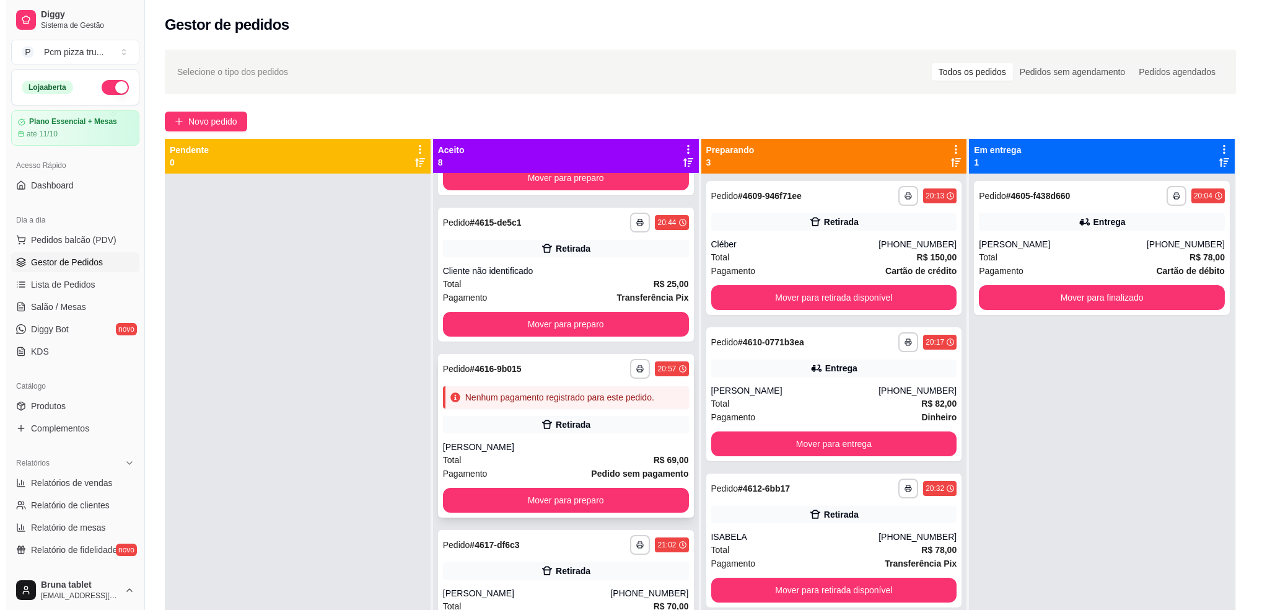
scroll to position [165, 0]
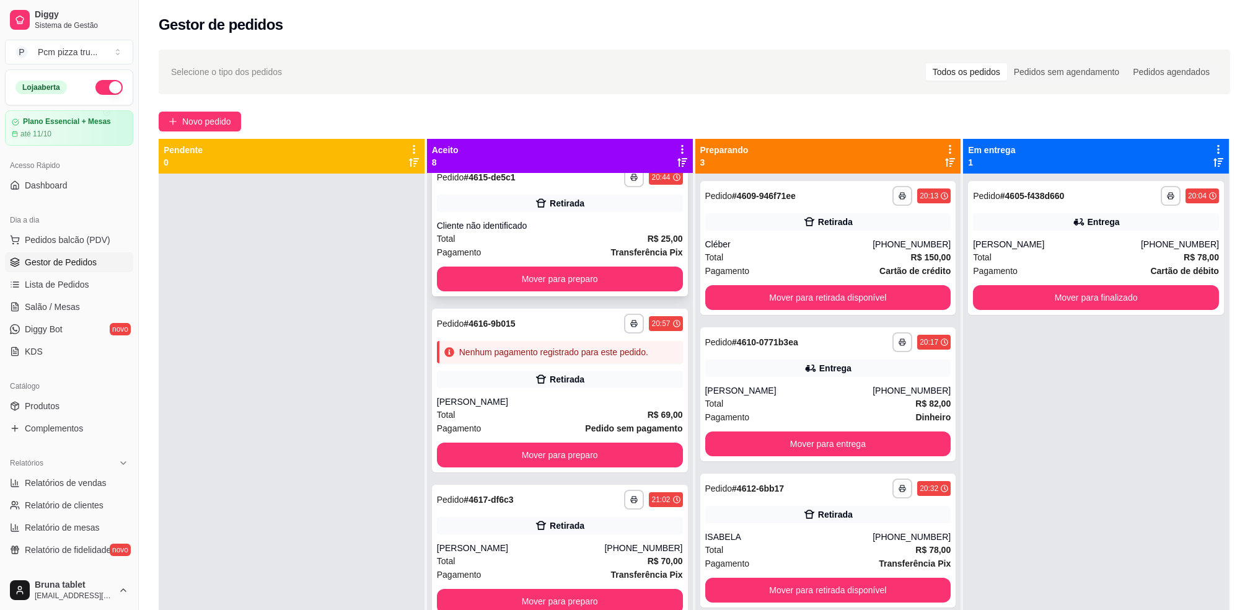
click at [625, 227] on div "Cliente não identificado" at bounding box center [560, 225] width 246 height 12
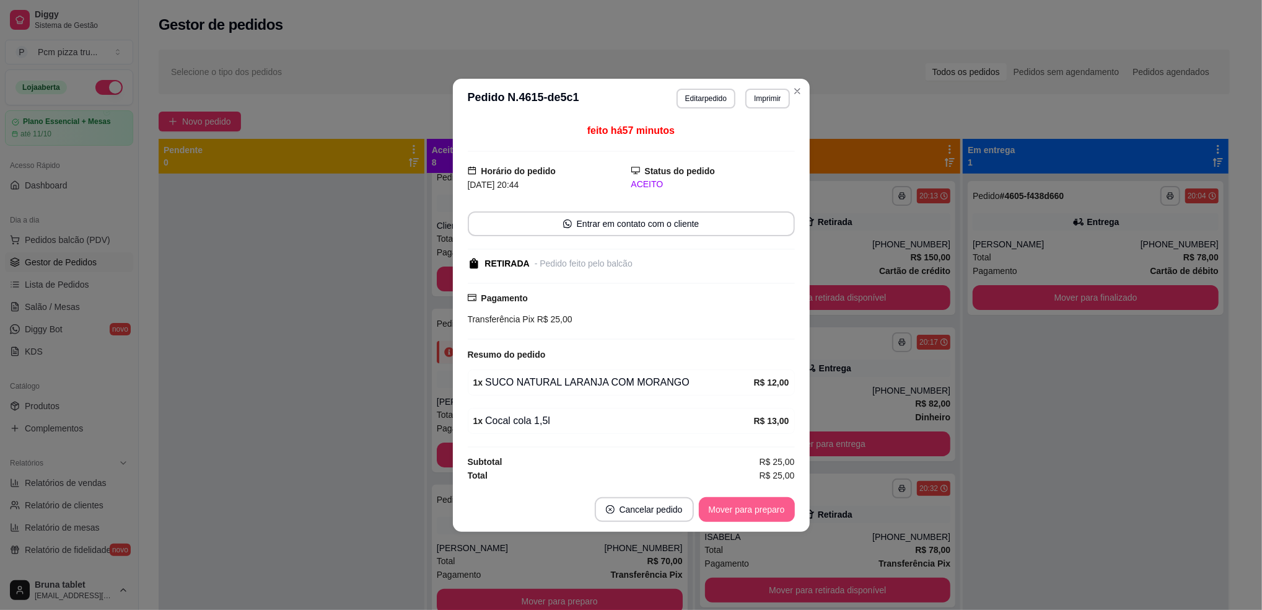
click at [737, 507] on button "Mover para preparo" at bounding box center [747, 509] width 96 height 25
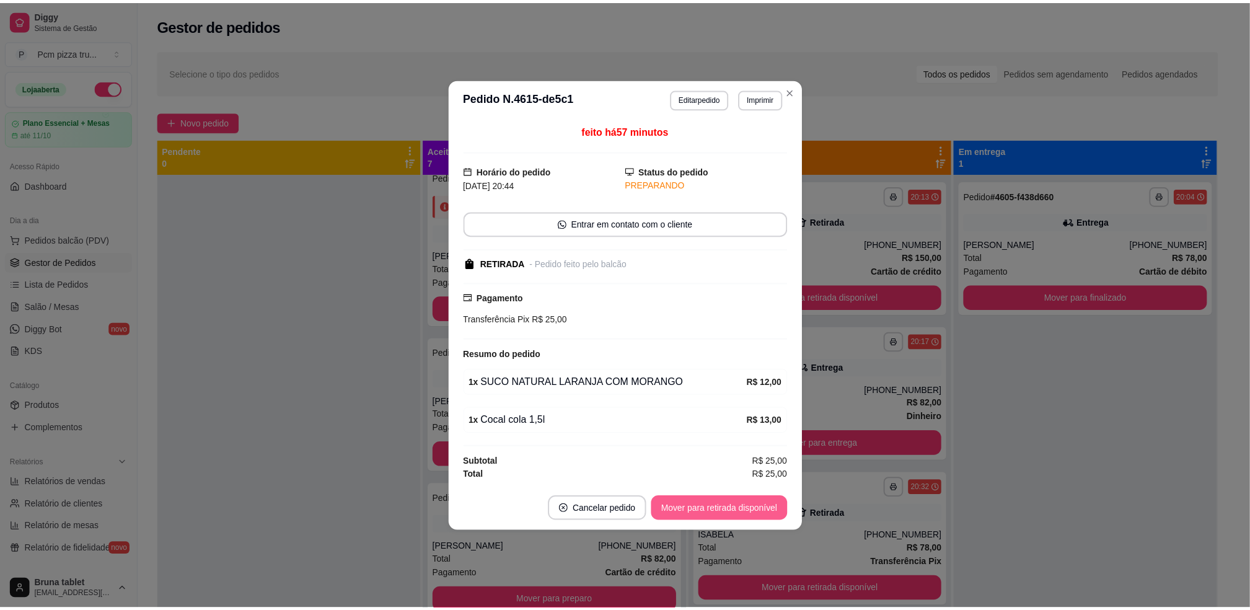
scroll to position [19, 0]
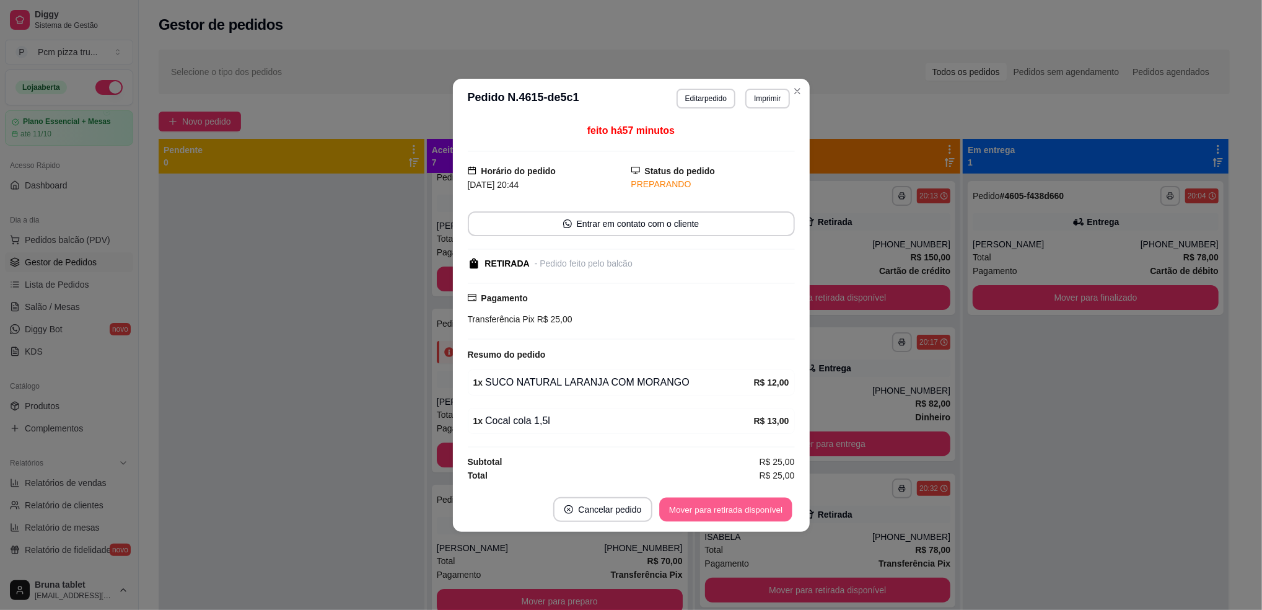
click at [737, 507] on button "Mover para retirada disponível" at bounding box center [726, 509] width 133 height 24
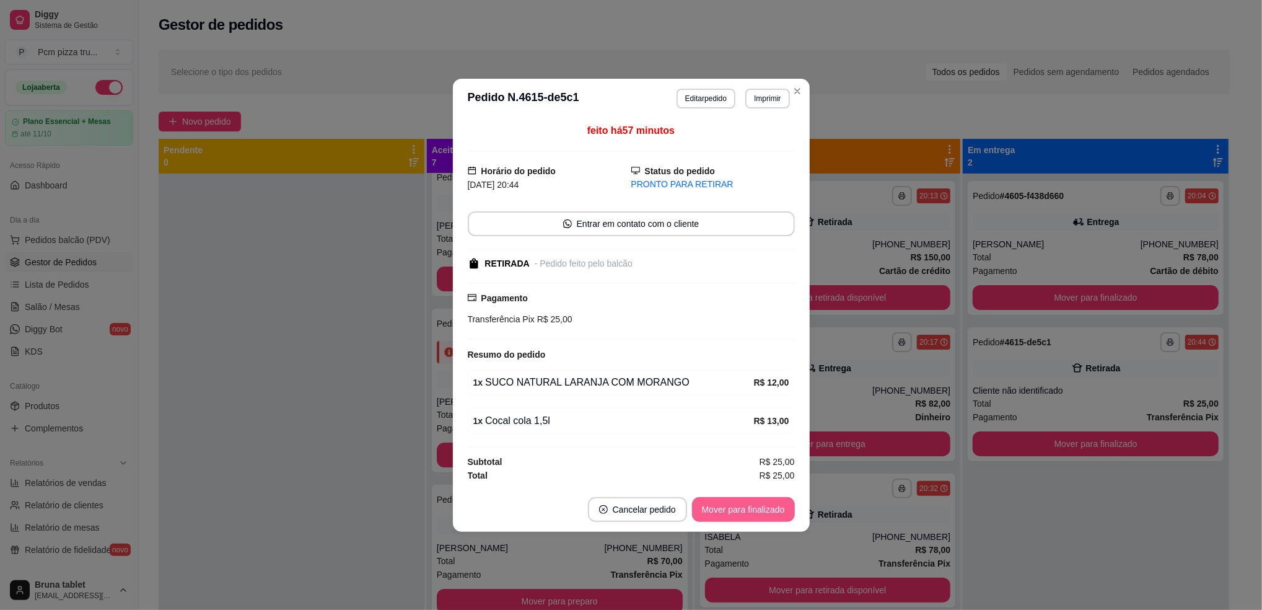
click at [737, 507] on button "Mover para finalizado" at bounding box center [743, 509] width 103 height 25
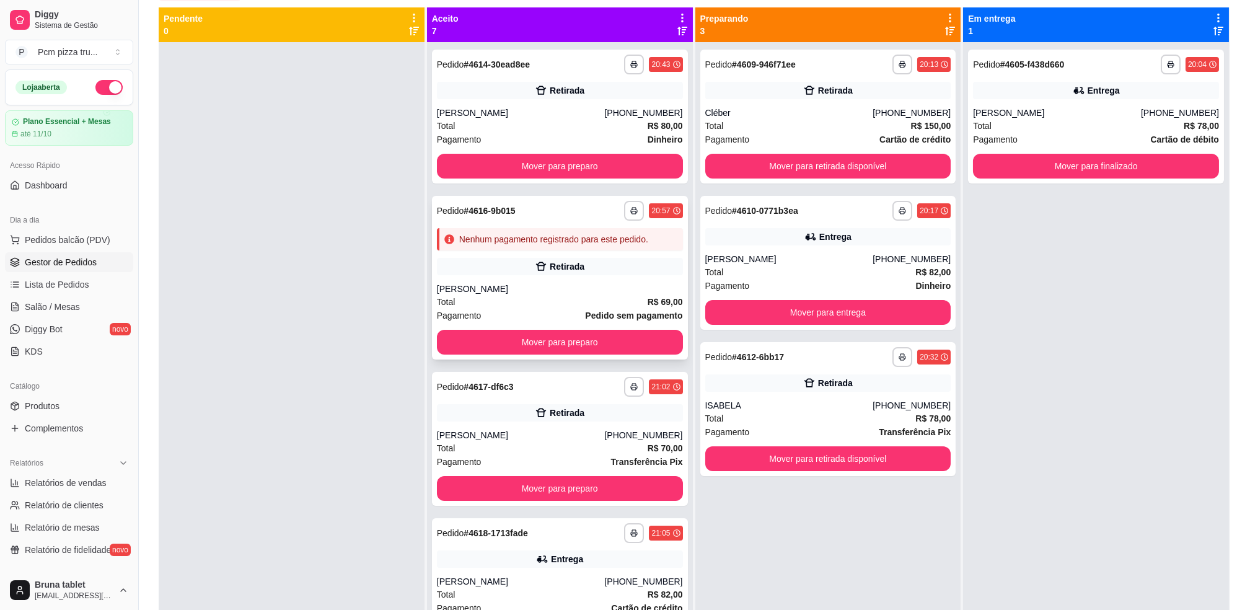
scroll to position [0, 0]
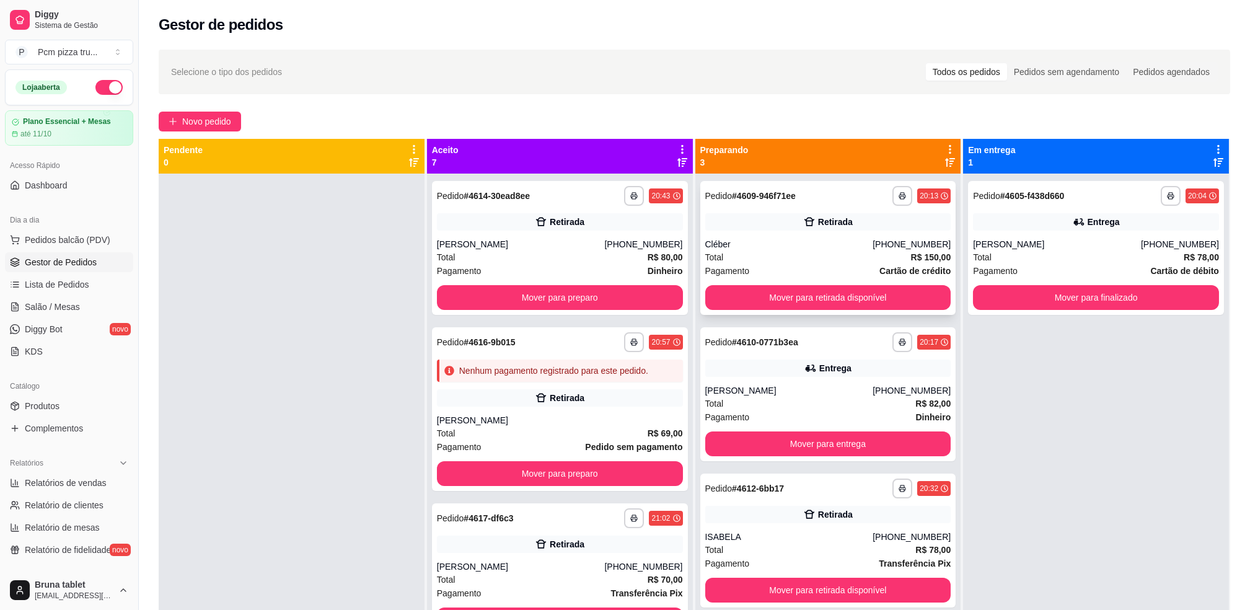
click at [784, 235] on div "**********" at bounding box center [828, 248] width 256 height 134
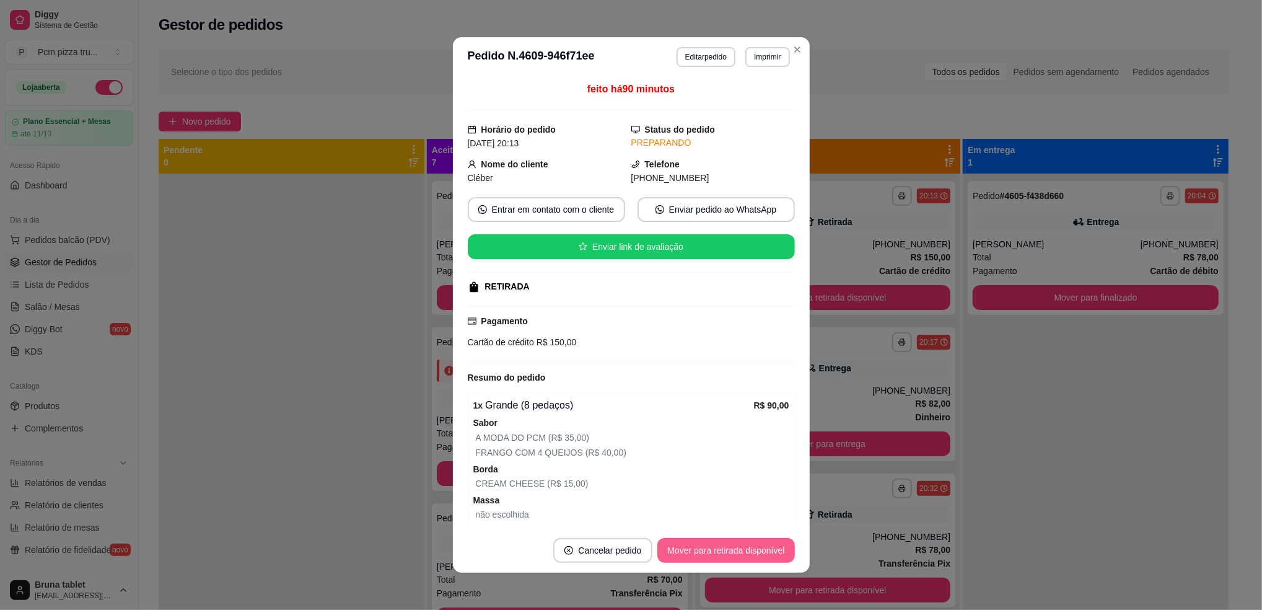
click at [751, 549] on button "Mover para retirada disponível" at bounding box center [725, 550] width 137 height 25
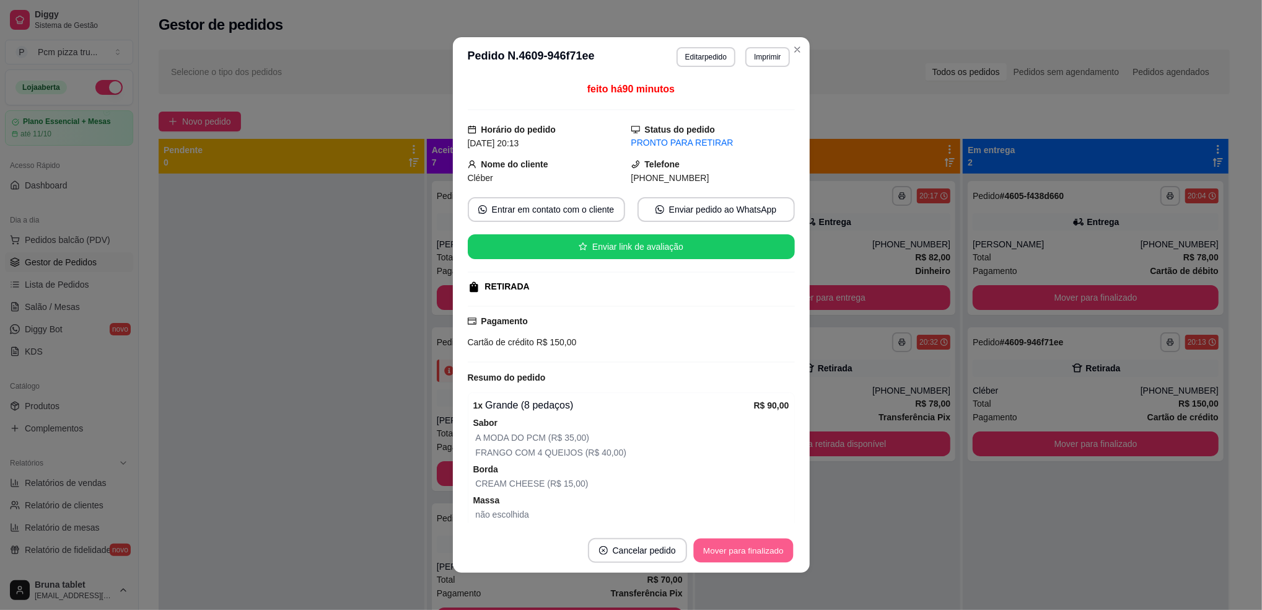
click at [751, 549] on button "Mover para finalizado" at bounding box center [743, 550] width 100 height 24
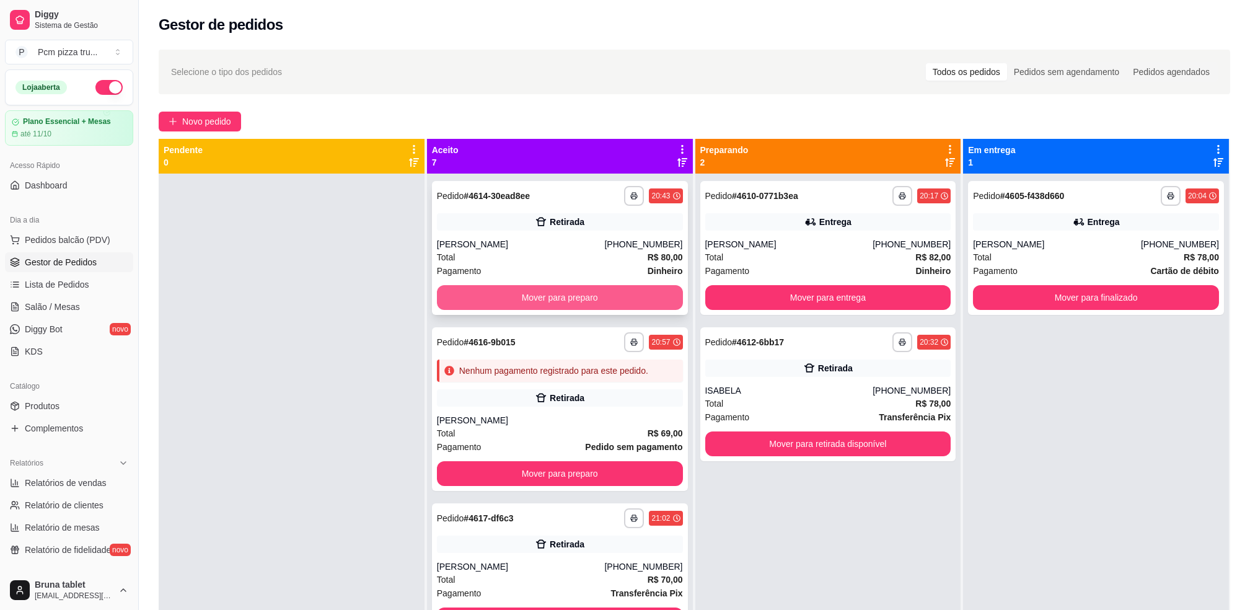
click at [549, 300] on button "Mover para preparo" at bounding box center [560, 297] width 246 height 25
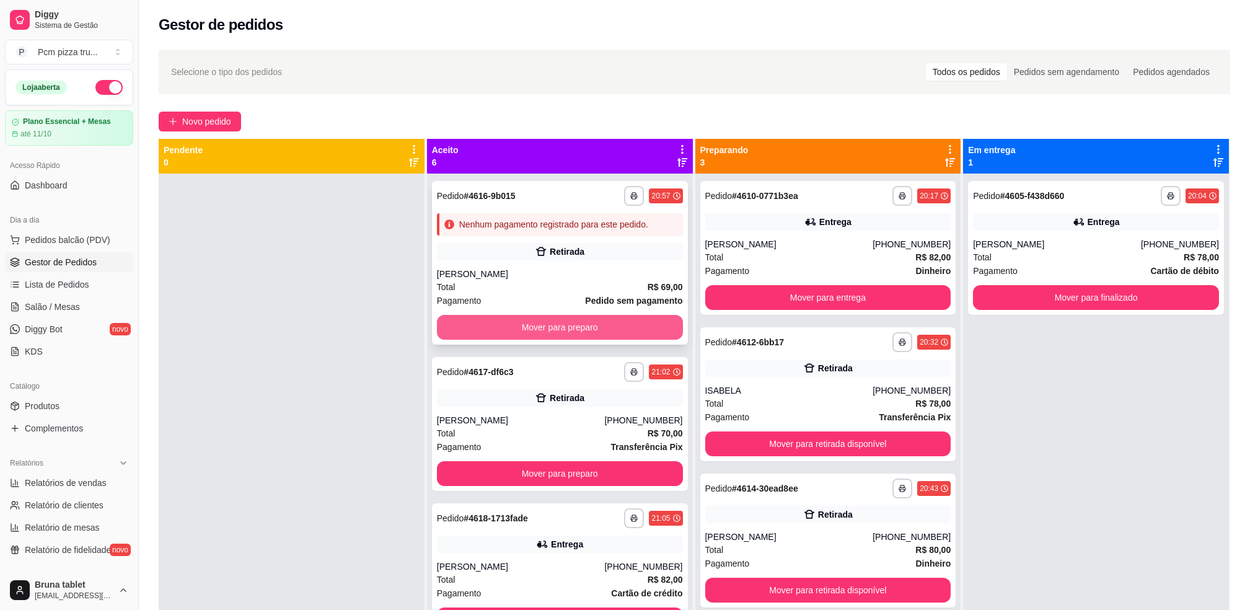
click at [550, 323] on button "Mover para preparo" at bounding box center [560, 327] width 246 height 25
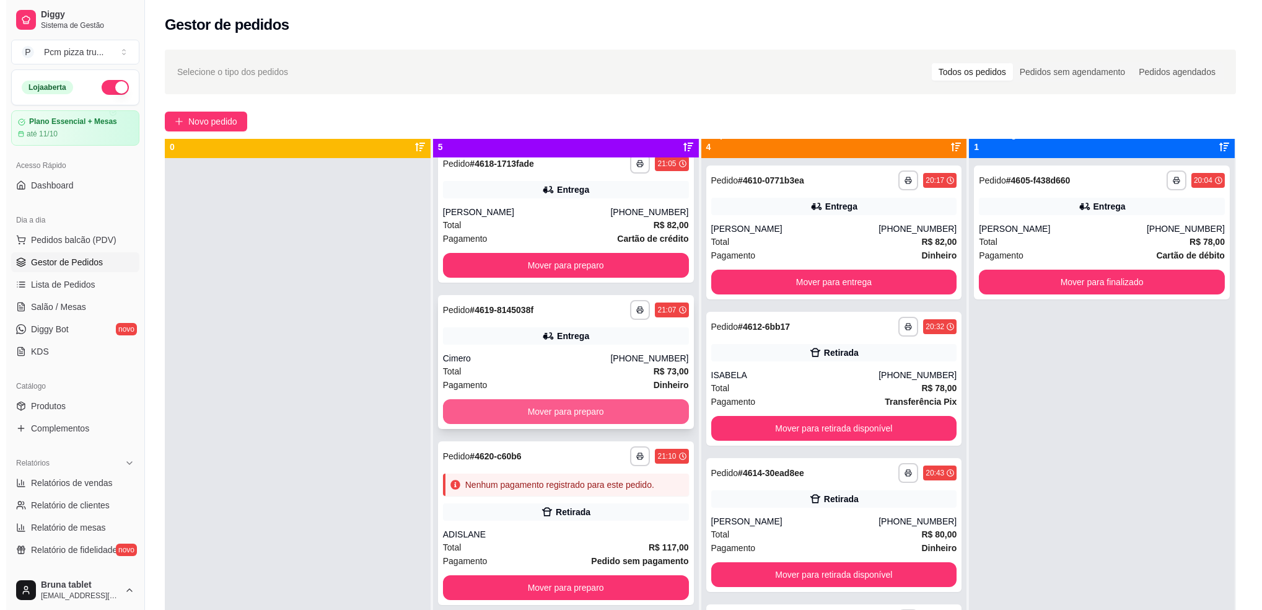
scroll to position [35, 0]
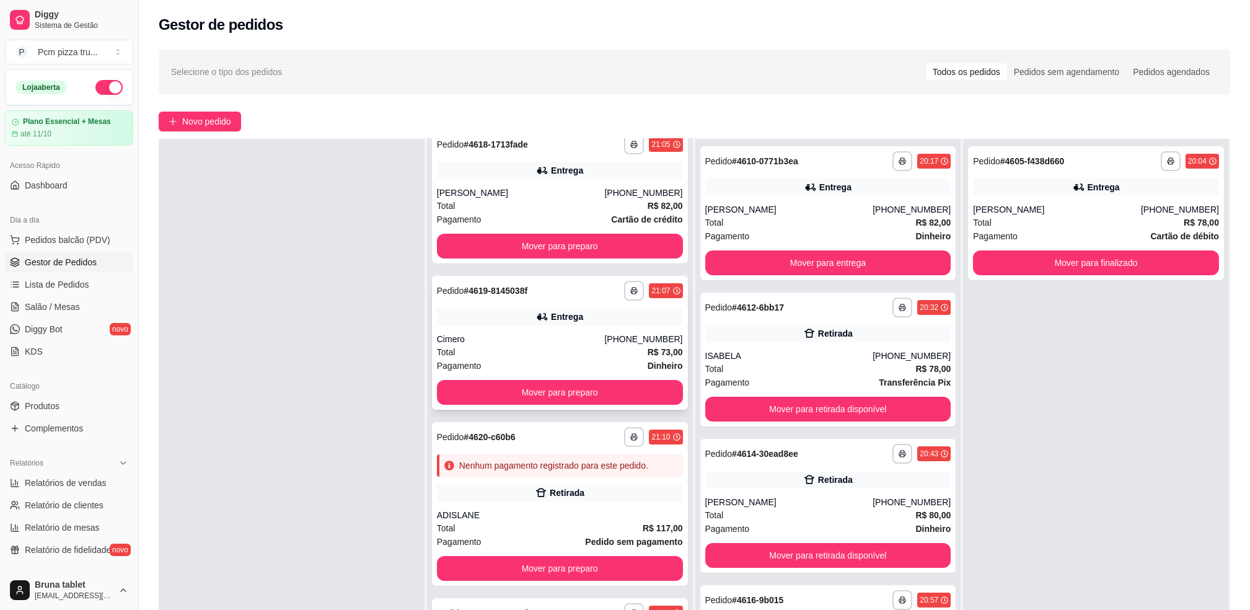
click at [567, 359] on div "Pagamento Dinheiro" at bounding box center [560, 366] width 246 height 14
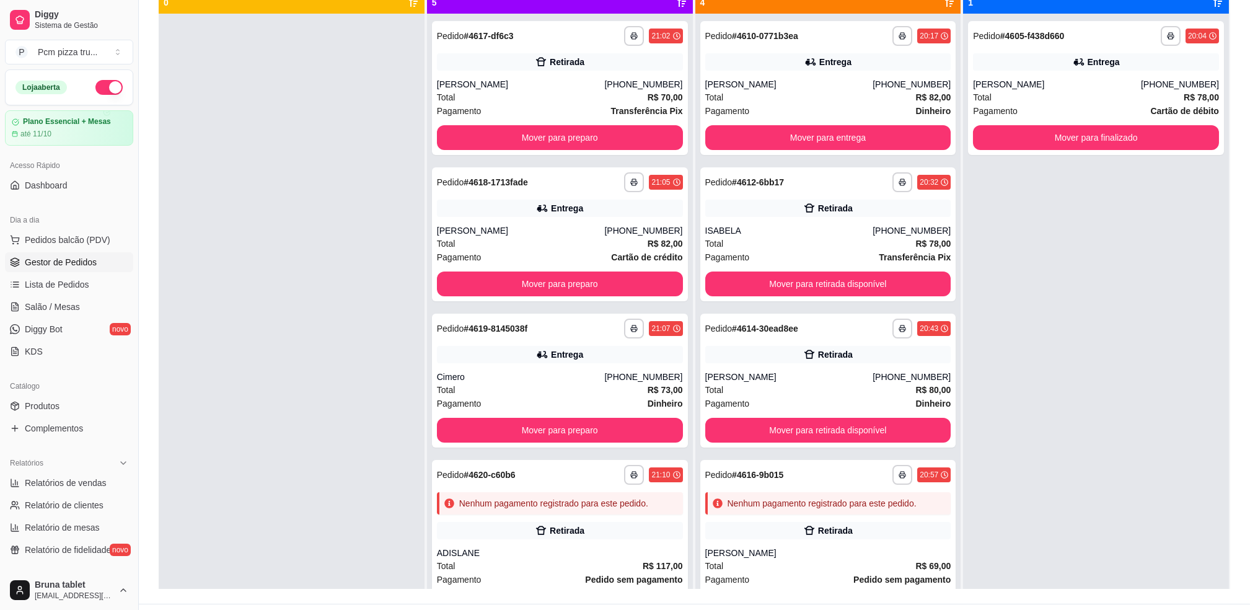
scroll to position [0, 0]
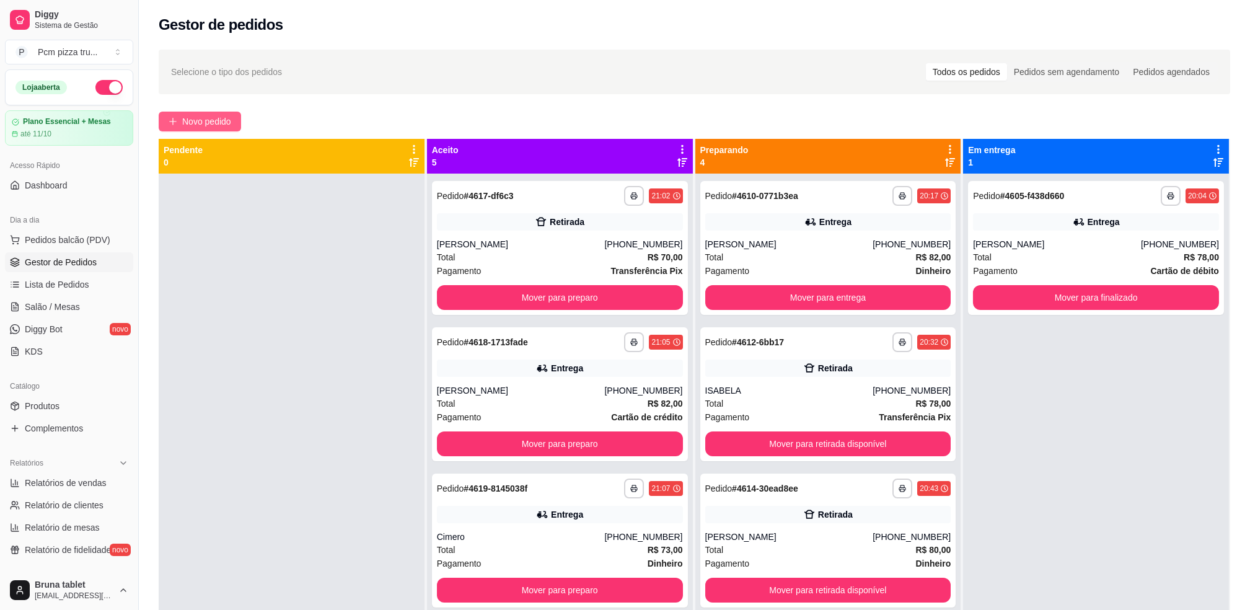
click at [231, 120] on span "Novo pedido" at bounding box center [206, 122] width 49 height 14
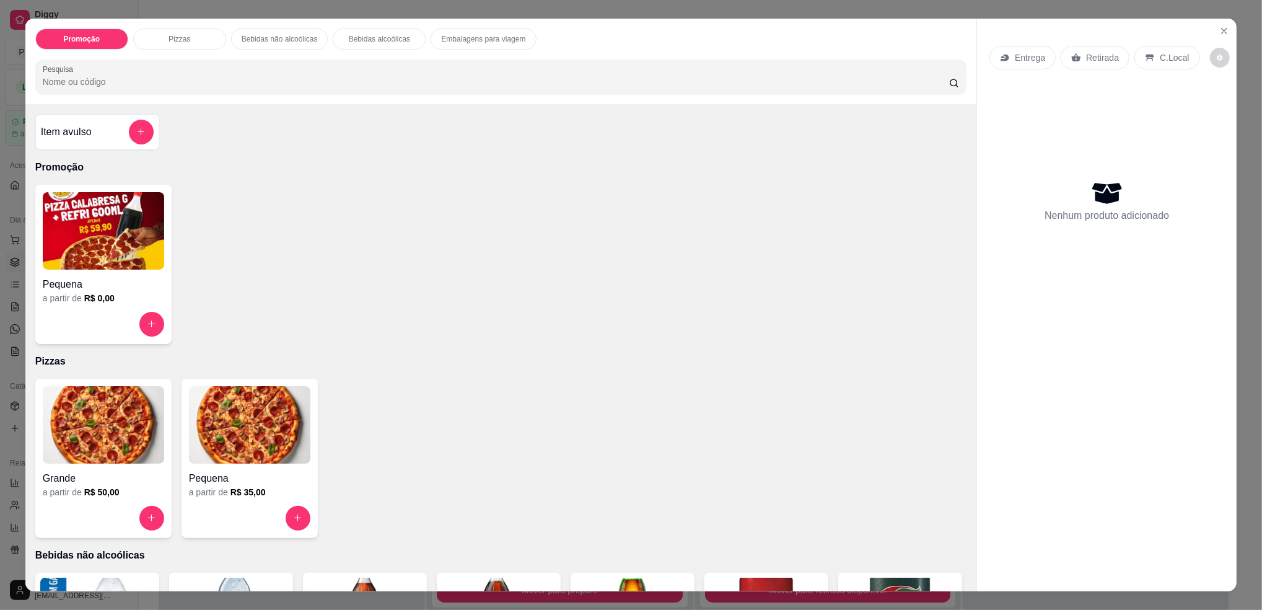
click at [92, 449] on img at bounding box center [103, 424] width 121 height 77
click at [268, 408] on img at bounding box center [249, 424] width 121 height 77
click at [131, 429] on img at bounding box center [103, 424] width 121 height 77
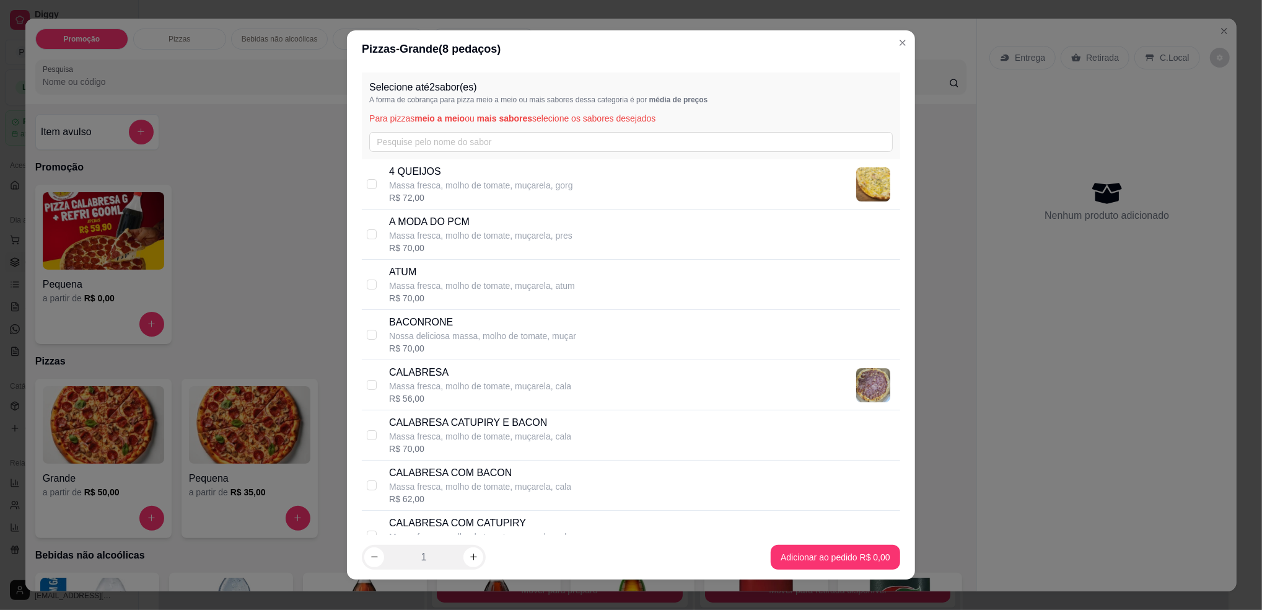
click at [447, 237] on p "Massa fresca, molho de tomate, muçarela, pres" at bounding box center [480, 235] width 183 height 12
checkbox input "true"
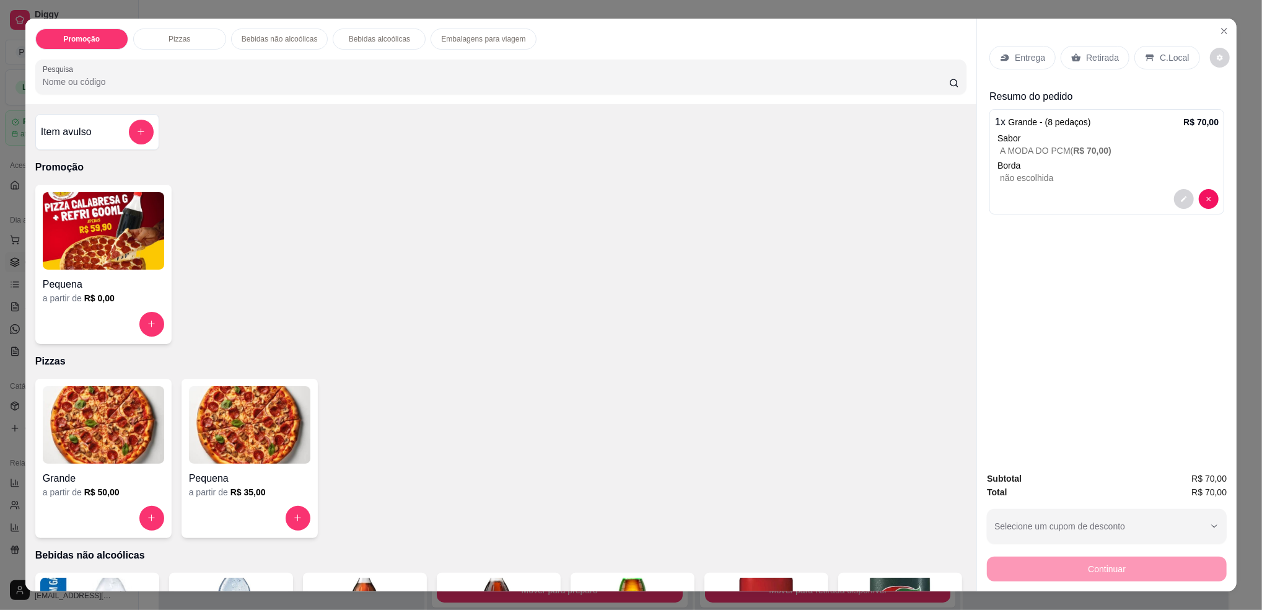
click at [1097, 61] on p "Retirada" at bounding box center [1102, 57] width 33 height 12
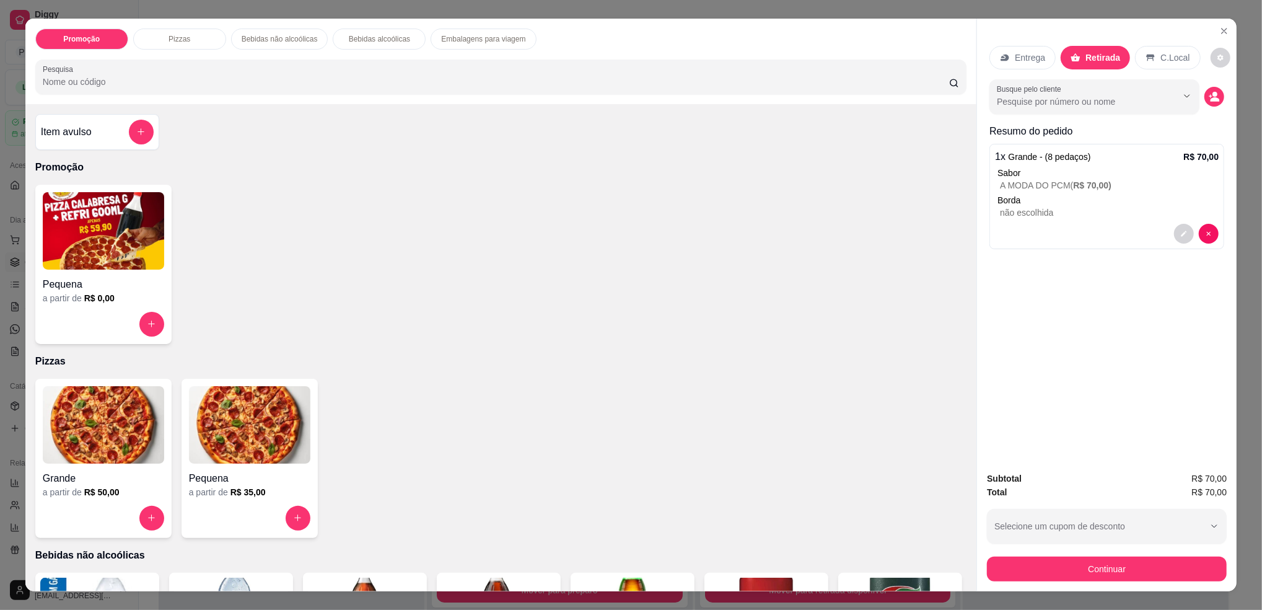
click at [1204, 97] on button "decrease-product-quantity" at bounding box center [1214, 97] width 20 height 20
click at [586, 369] on input "Nome do cliente" at bounding box center [631, 367] width 233 height 12
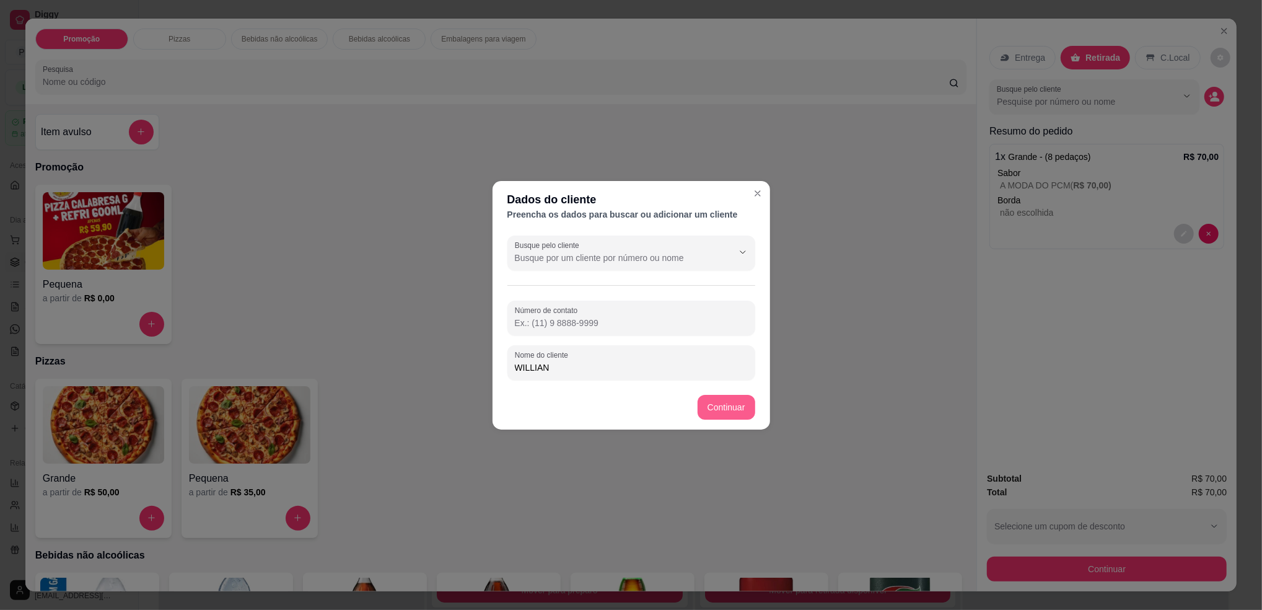
type input "WILLIAN"
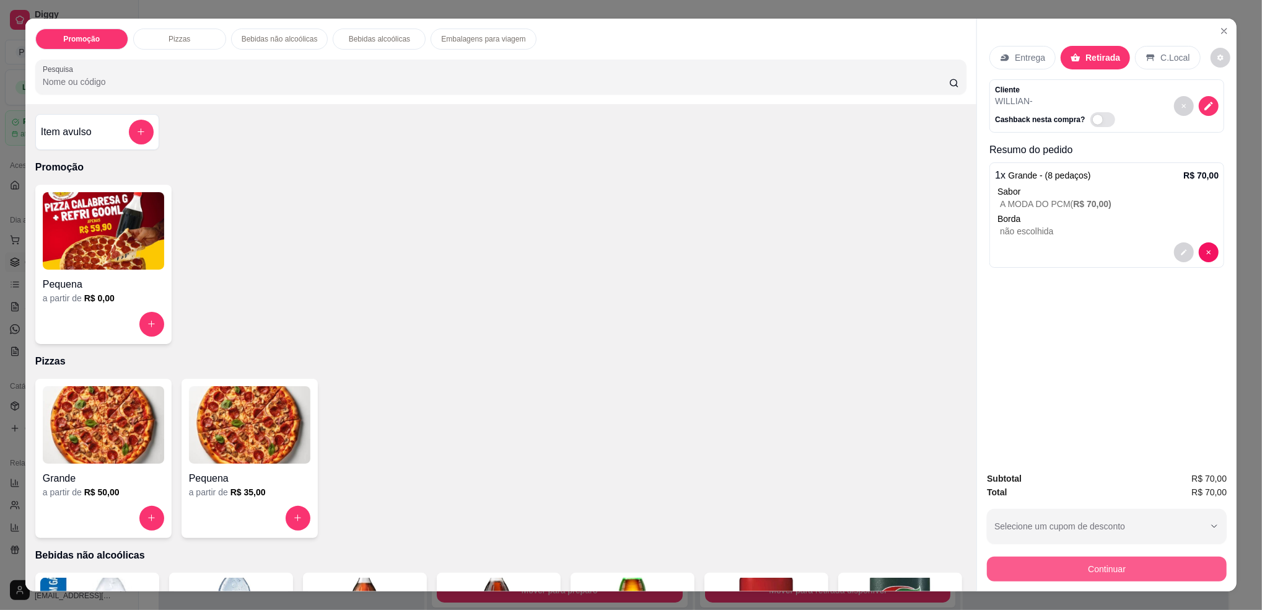
click at [1031, 578] on button "Continuar" at bounding box center [1107, 568] width 240 height 25
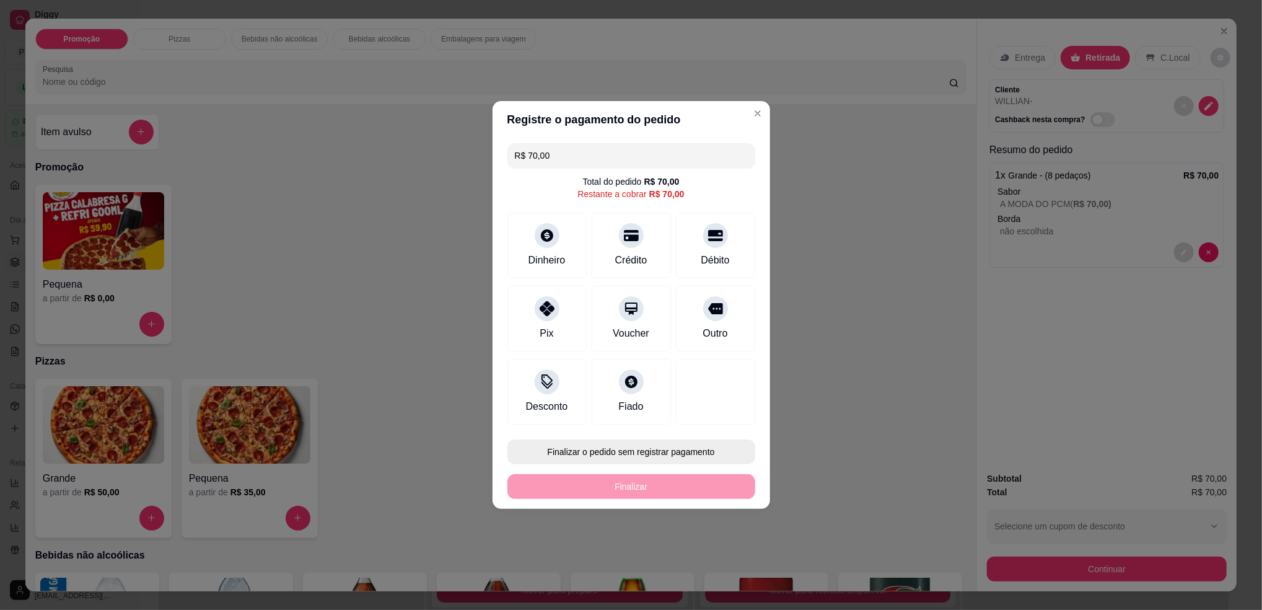
click at [686, 447] on button "Finalizar o pedido sem registrar pagamento" at bounding box center [631, 451] width 248 height 25
click at [719, 558] on button "Confirmar" at bounding box center [709, 554] width 46 height 19
type input "R$ 0,00"
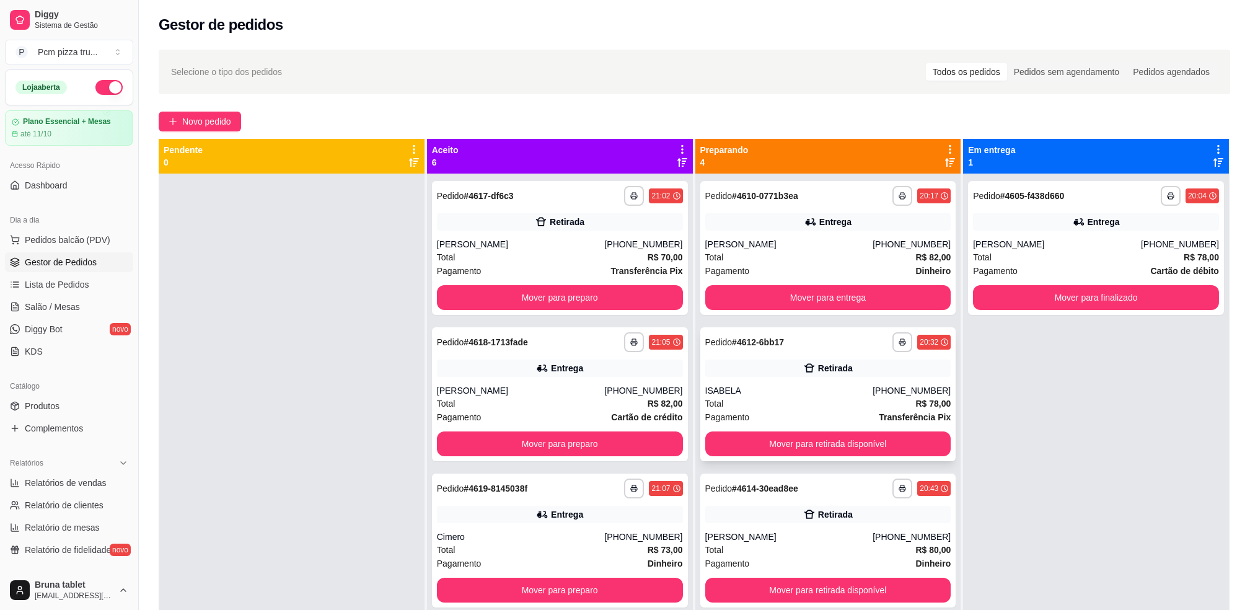
click at [761, 383] on div "**********" at bounding box center [828, 394] width 256 height 134
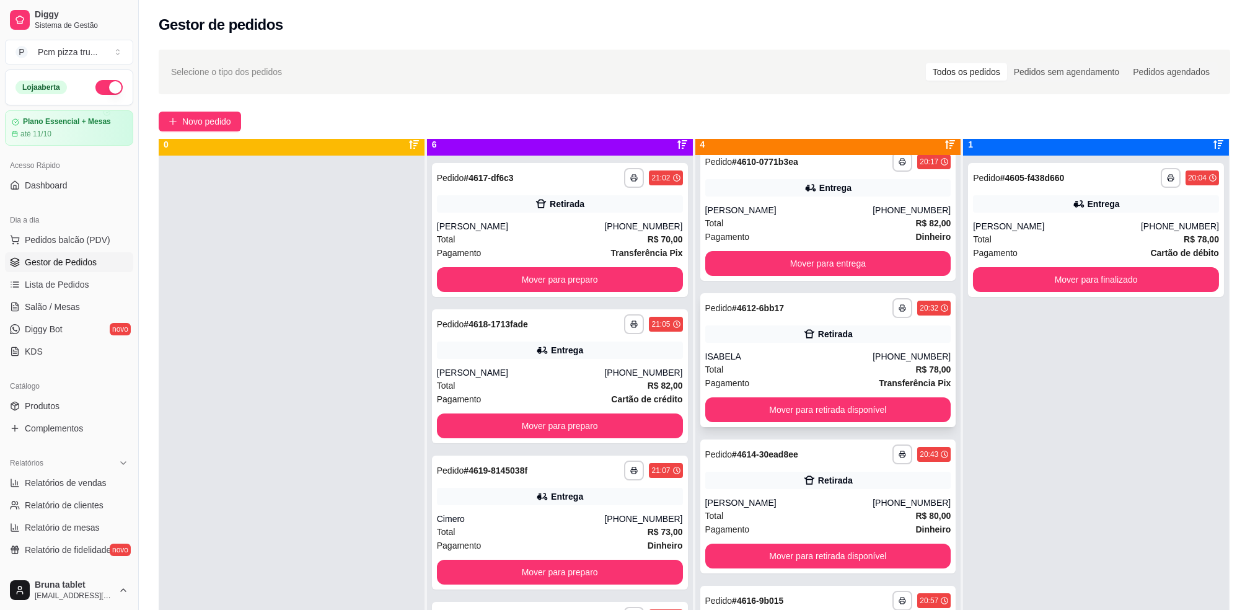
scroll to position [35, 0]
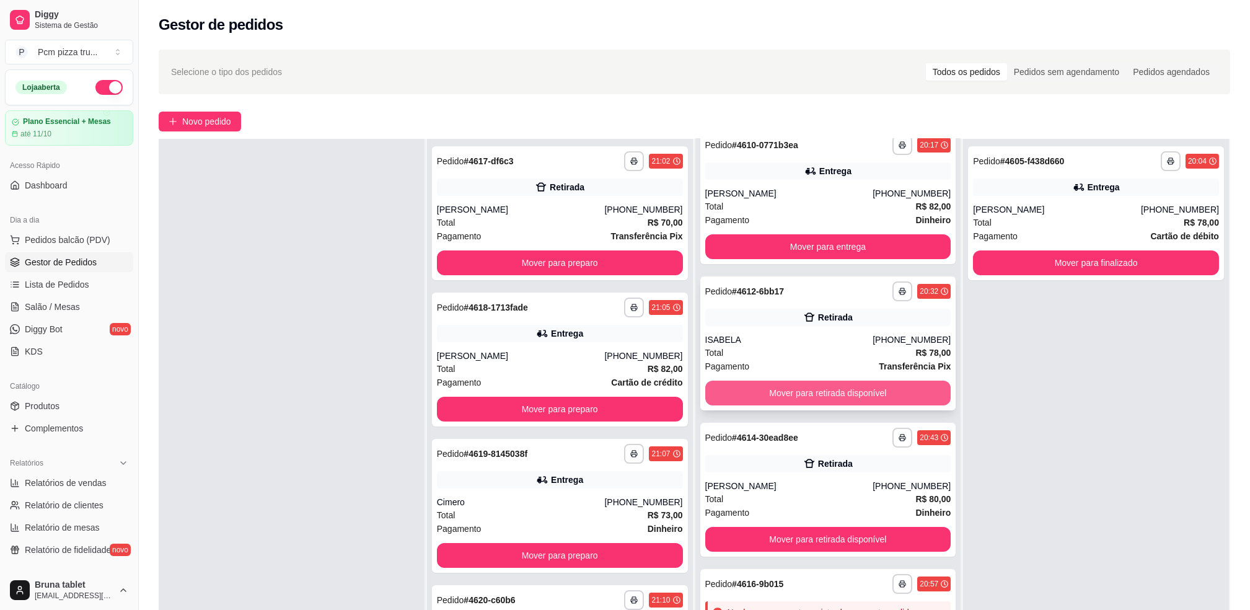
click at [735, 385] on button "Mover para retirada disponível" at bounding box center [828, 392] width 246 height 25
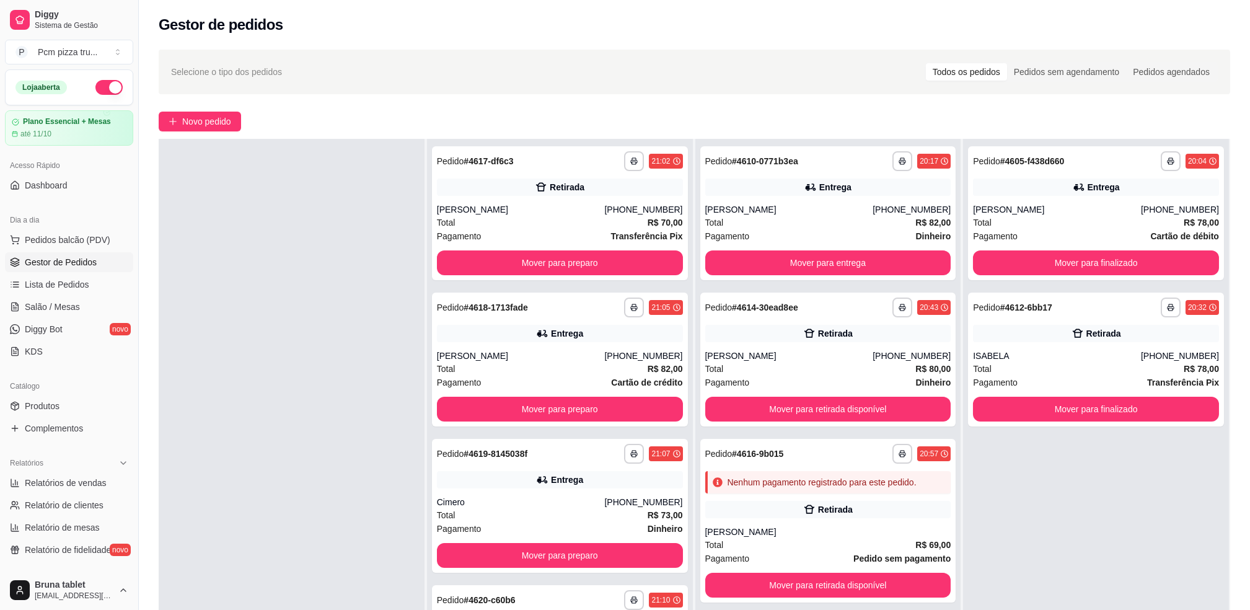
scroll to position [0, 0]
click at [48, 405] on span "Produtos" at bounding box center [42, 406] width 35 height 12
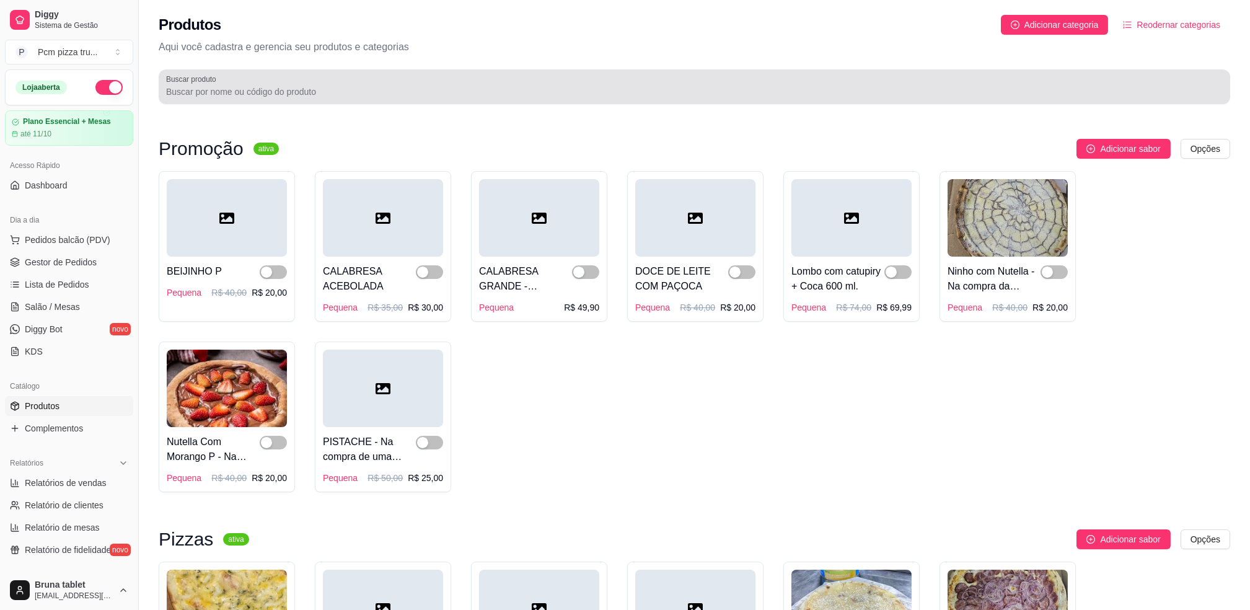
click at [437, 100] on div "Buscar produto" at bounding box center [694, 86] width 1071 height 35
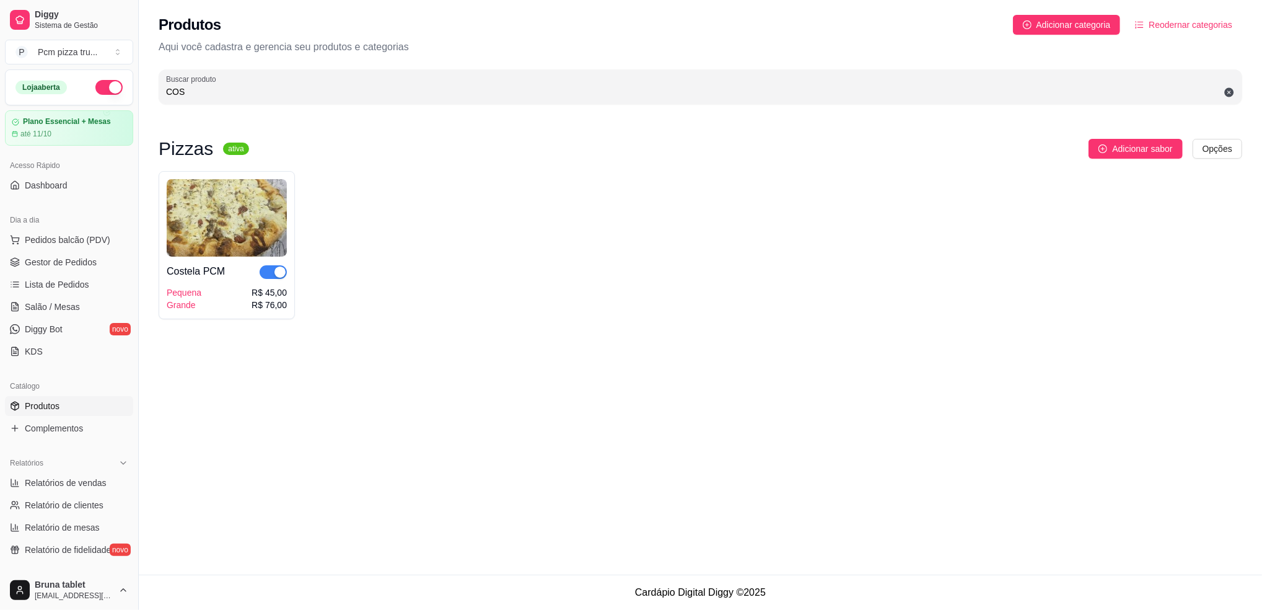
type input "COS"
click at [271, 273] on span "button" at bounding box center [273, 272] width 27 height 14
click at [73, 260] on span "Gestor de Pedidos" at bounding box center [61, 262] width 72 height 12
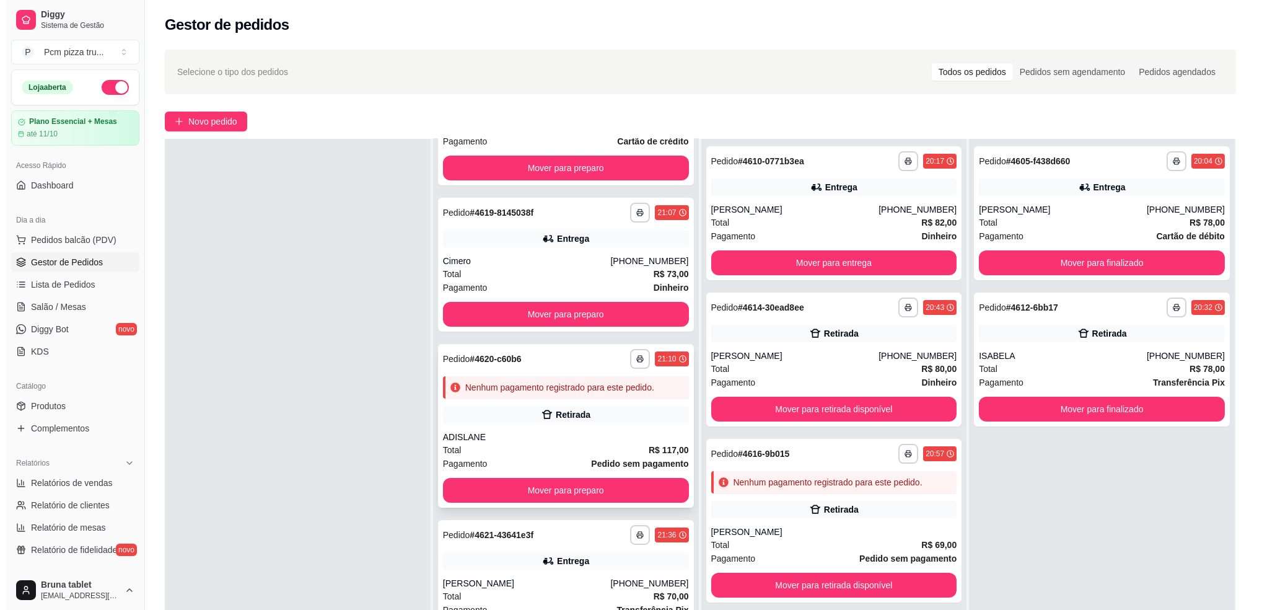
scroll to position [248, 0]
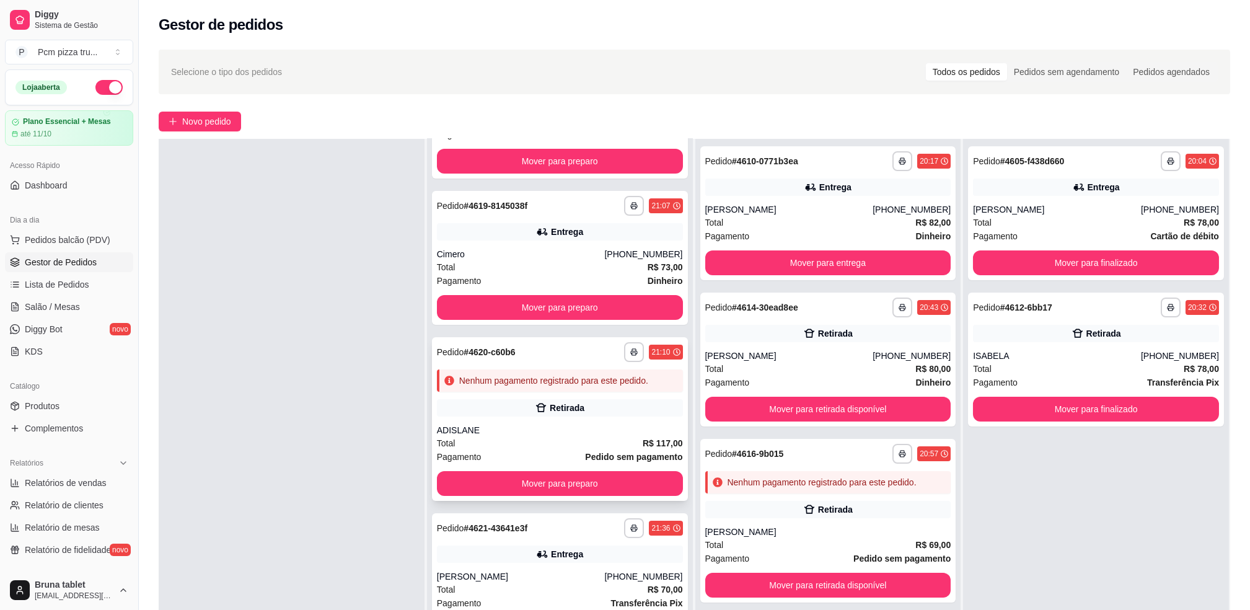
click at [630, 407] on div "Retirada" at bounding box center [560, 407] width 246 height 17
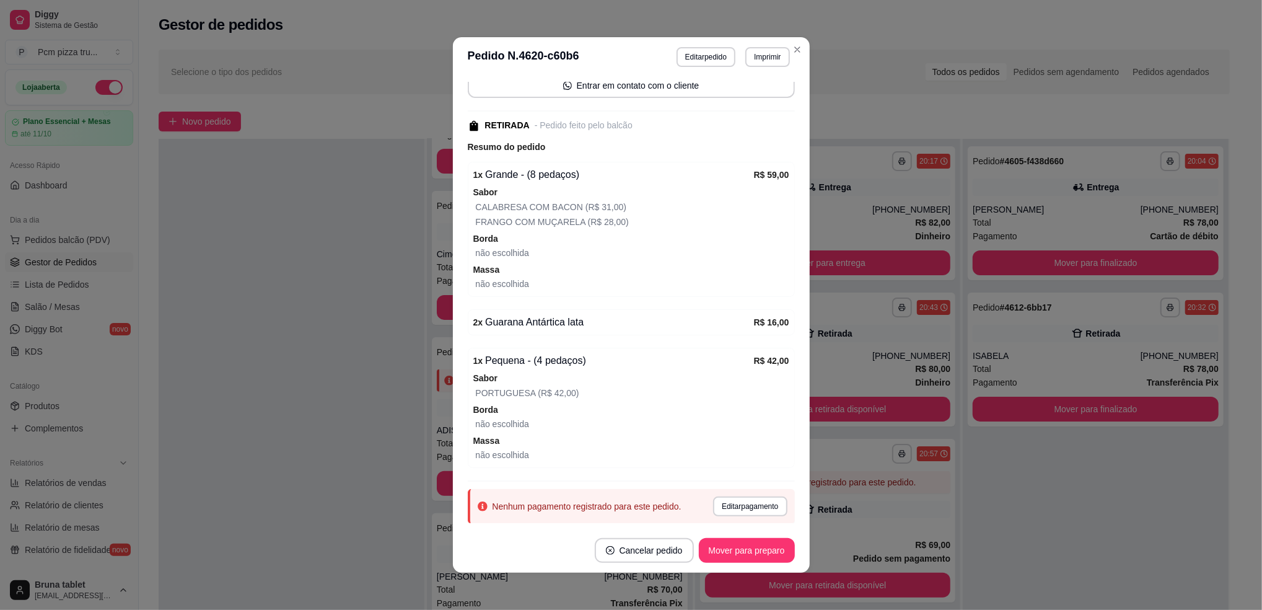
scroll to position [187, 0]
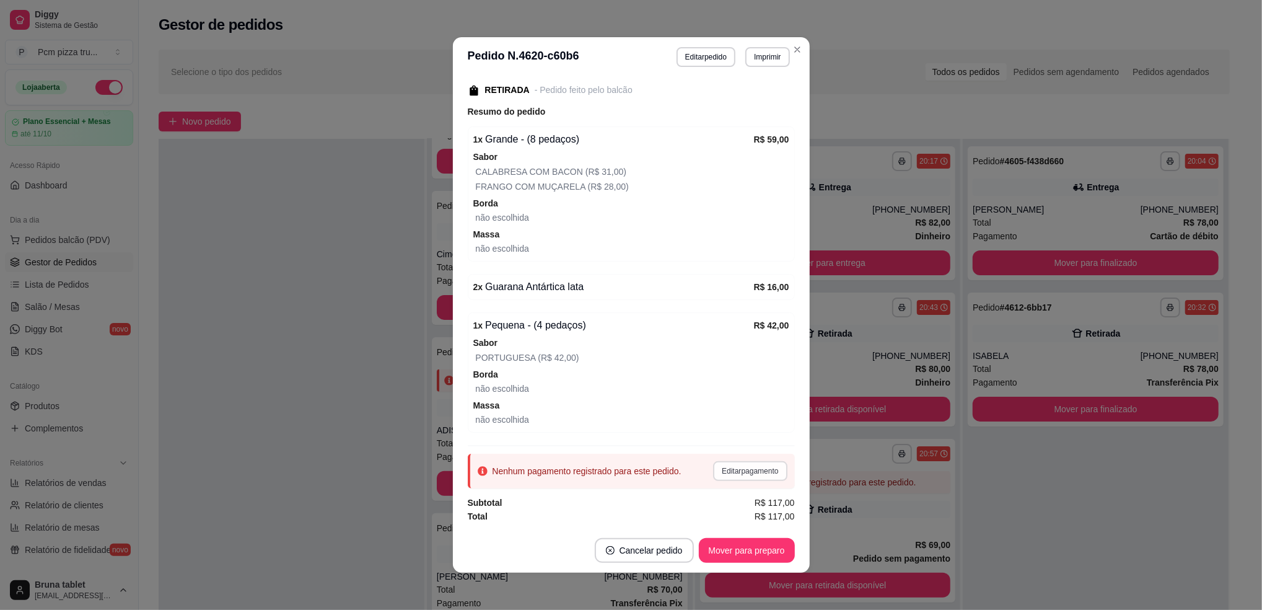
click at [731, 474] on button "Editar pagamento" at bounding box center [750, 471] width 74 height 20
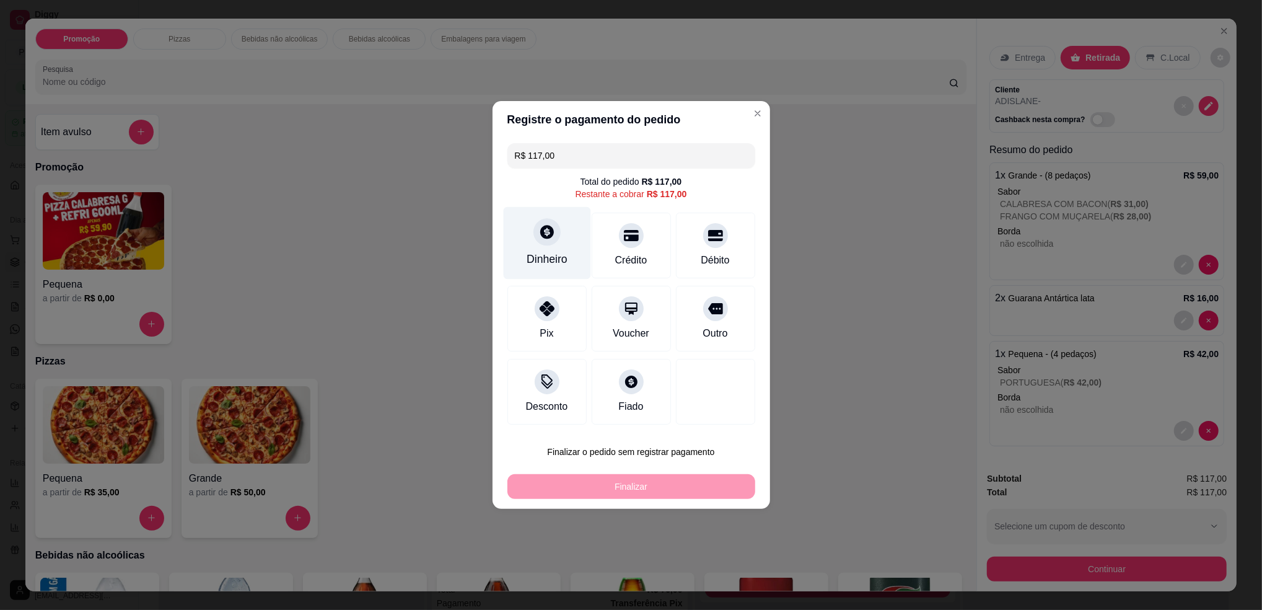
click at [564, 240] on div "Dinheiro" at bounding box center [546, 243] width 87 height 72
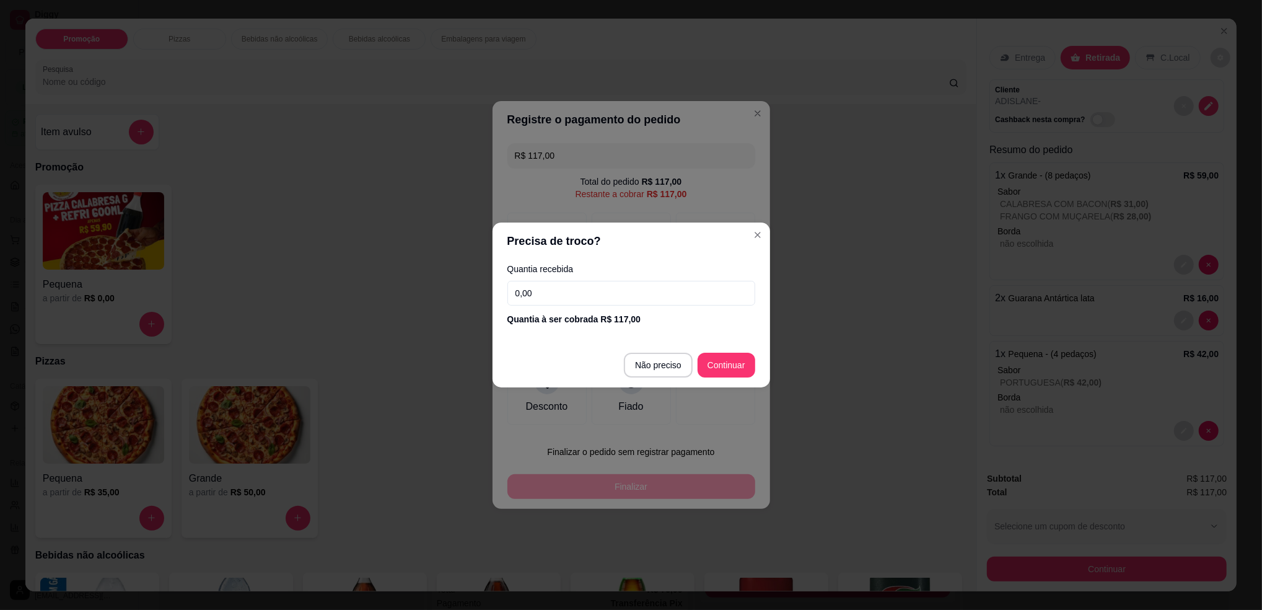
click at [565, 297] on input "0,00" at bounding box center [631, 293] width 248 height 25
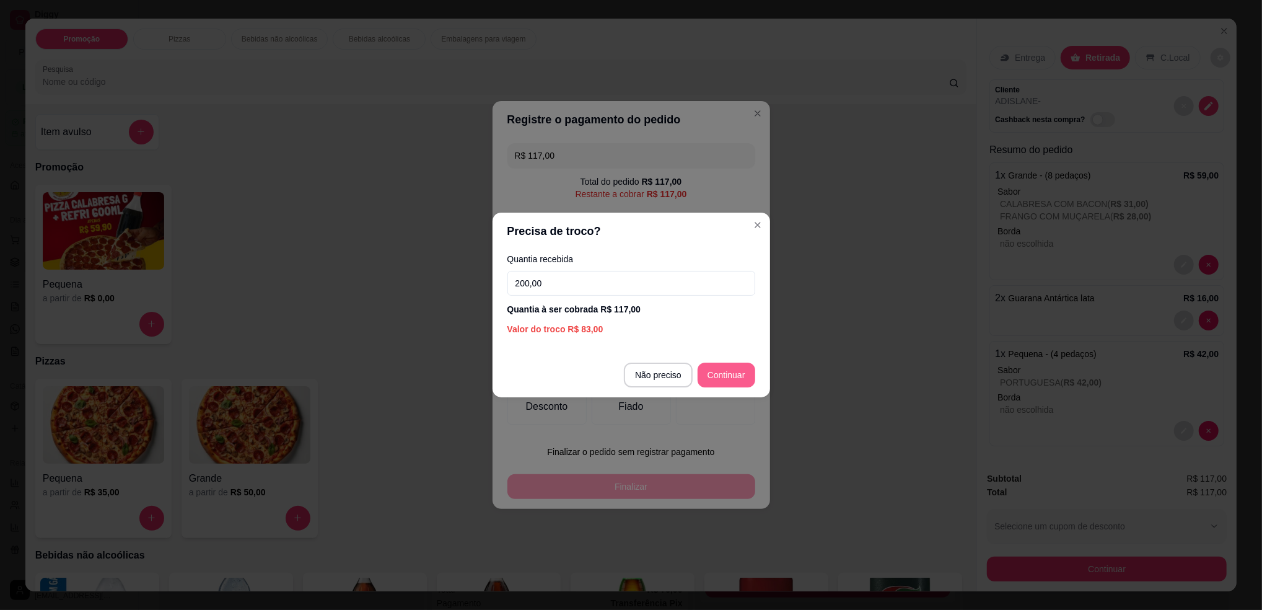
type input "200,00"
type input "R$ 0,00"
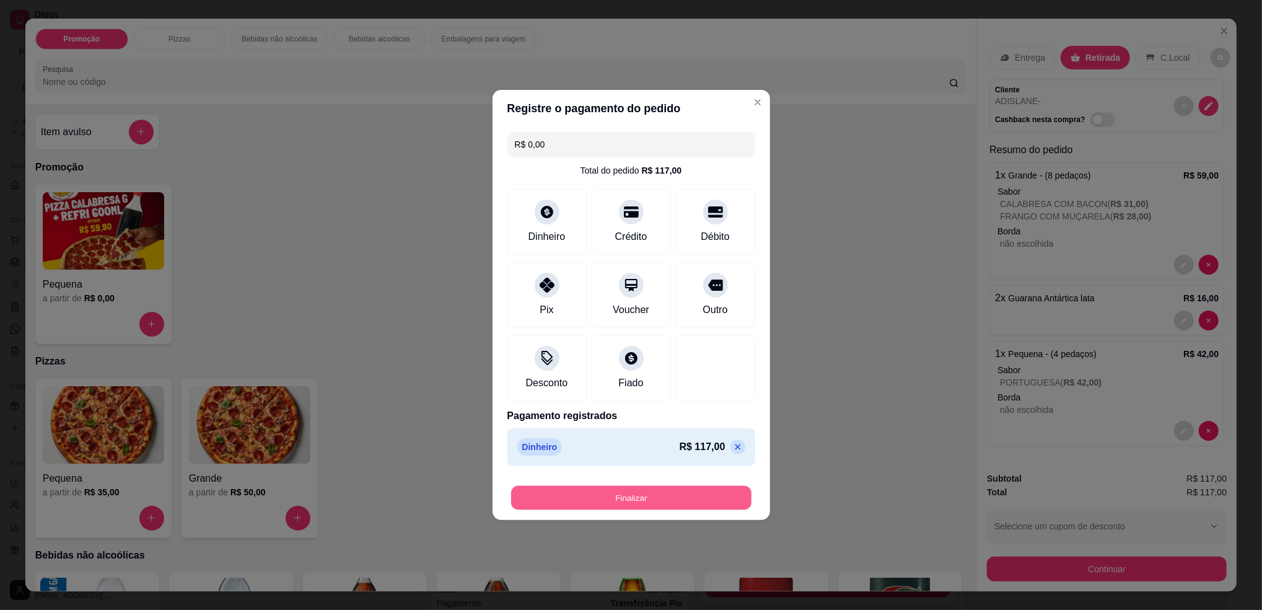
click at [662, 486] on button "Finalizar" at bounding box center [631, 498] width 240 height 24
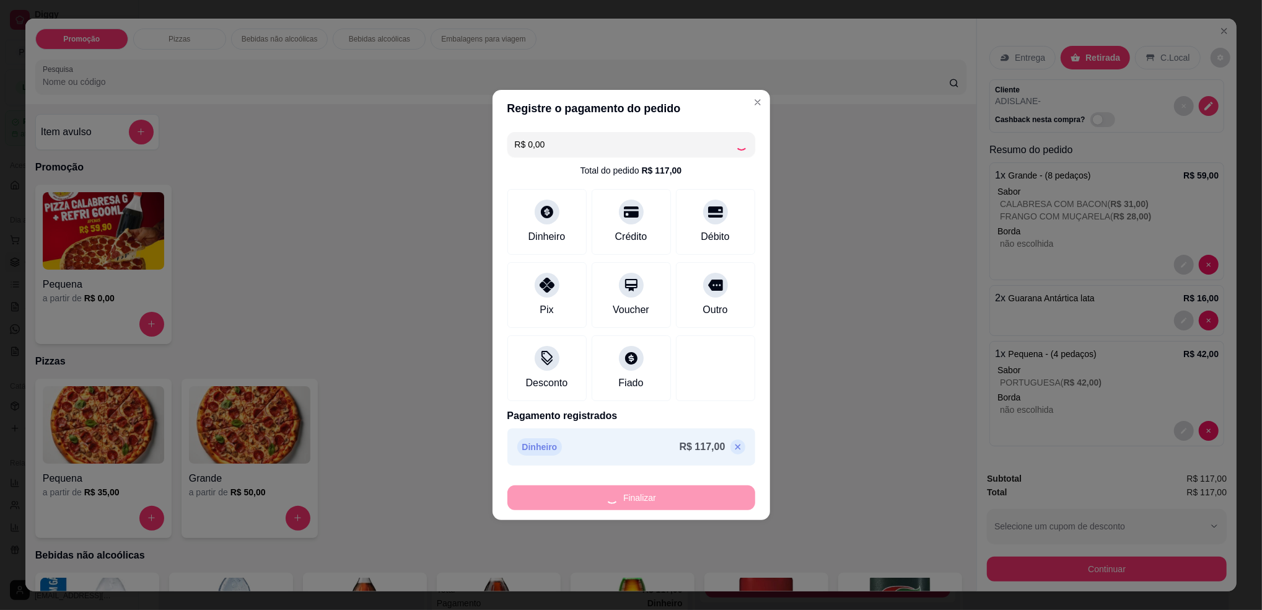
type input "0"
type input "-R$ 117,00"
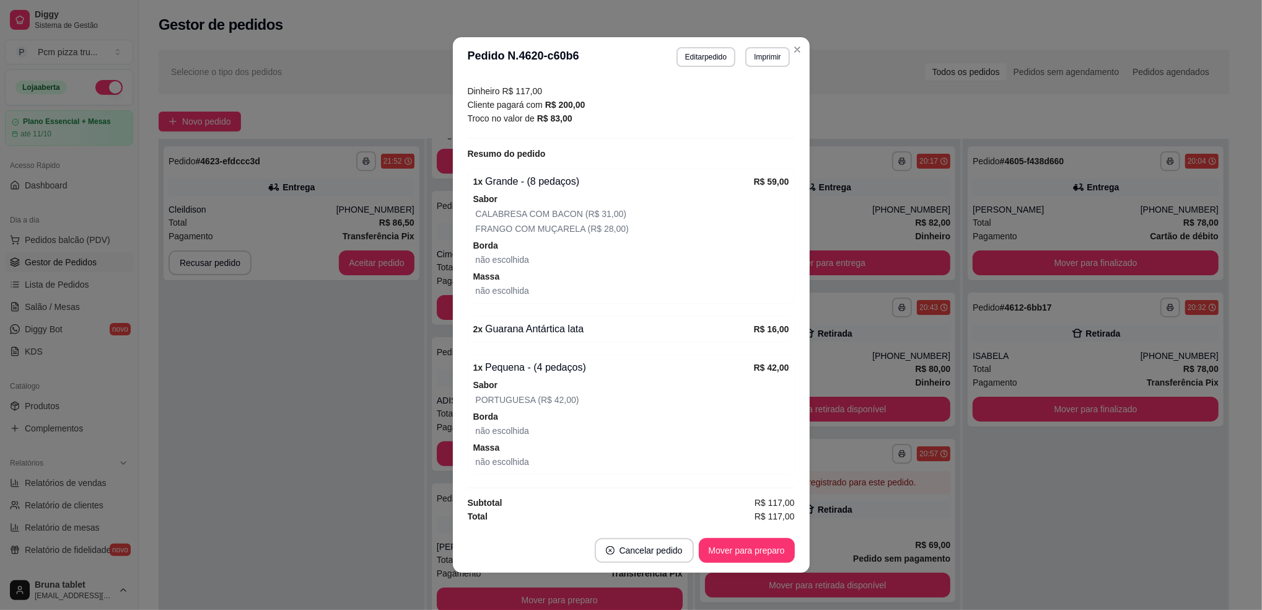
scroll to position [2, 0]
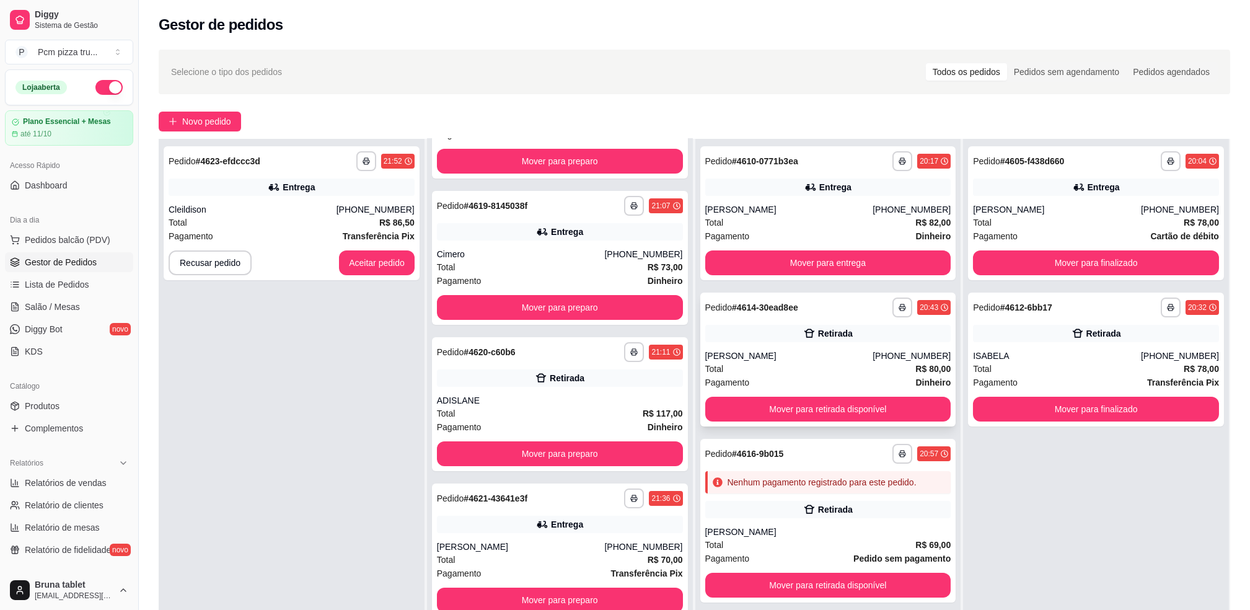
click at [789, 343] on div "**********" at bounding box center [828, 359] width 256 height 134
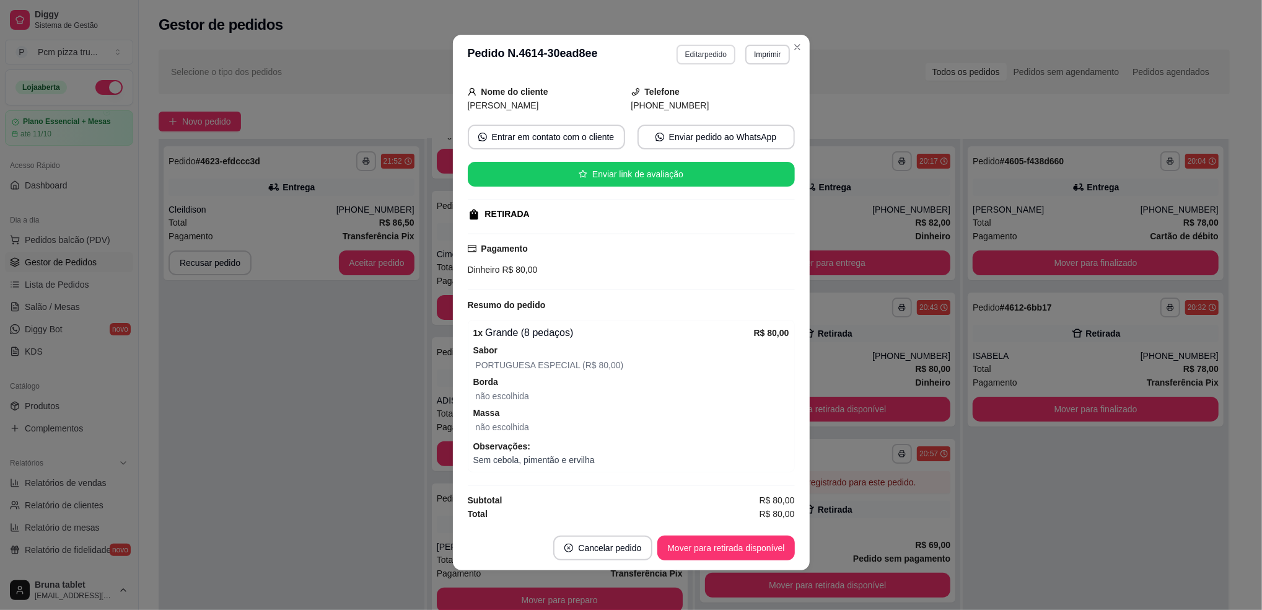
click at [714, 56] on button "Editar pedido" at bounding box center [706, 55] width 59 height 20
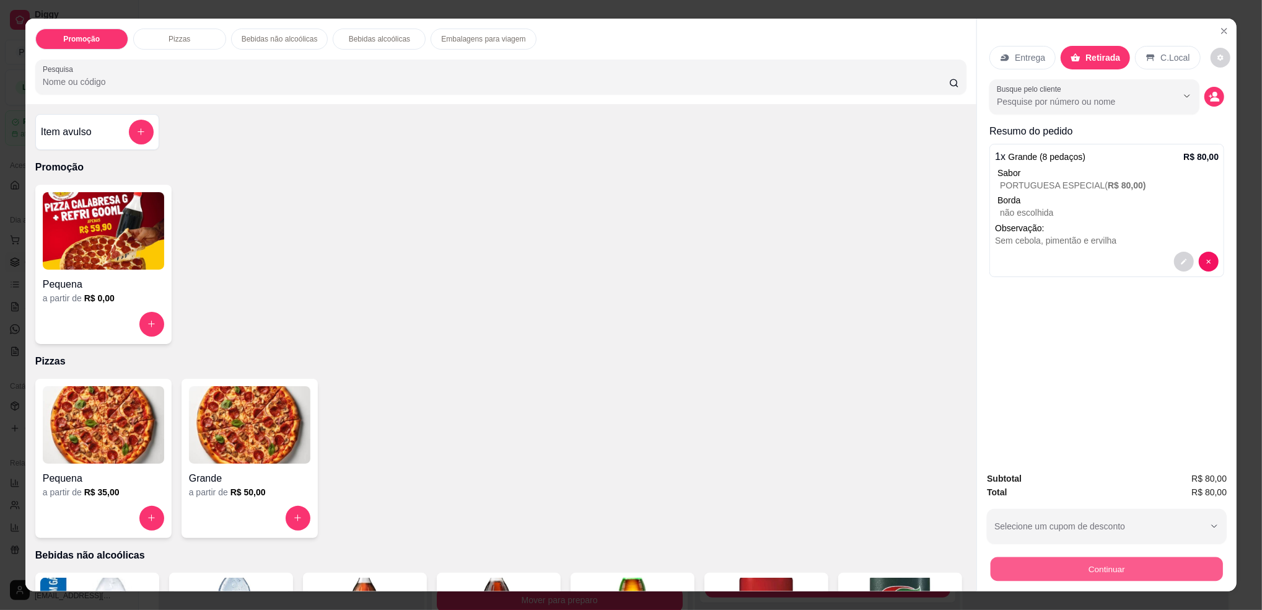
click at [1120, 561] on button "Continuar" at bounding box center [1107, 569] width 232 height 24
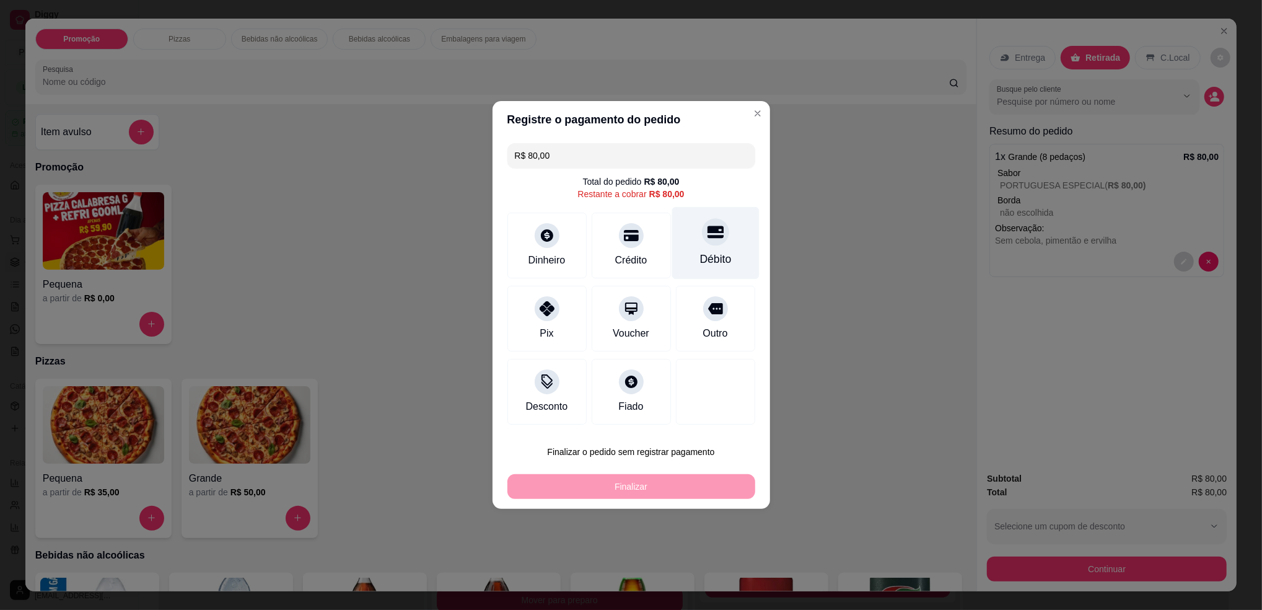
click at [714, 241] on div at bounding box center [715, 231] width 27 height 27
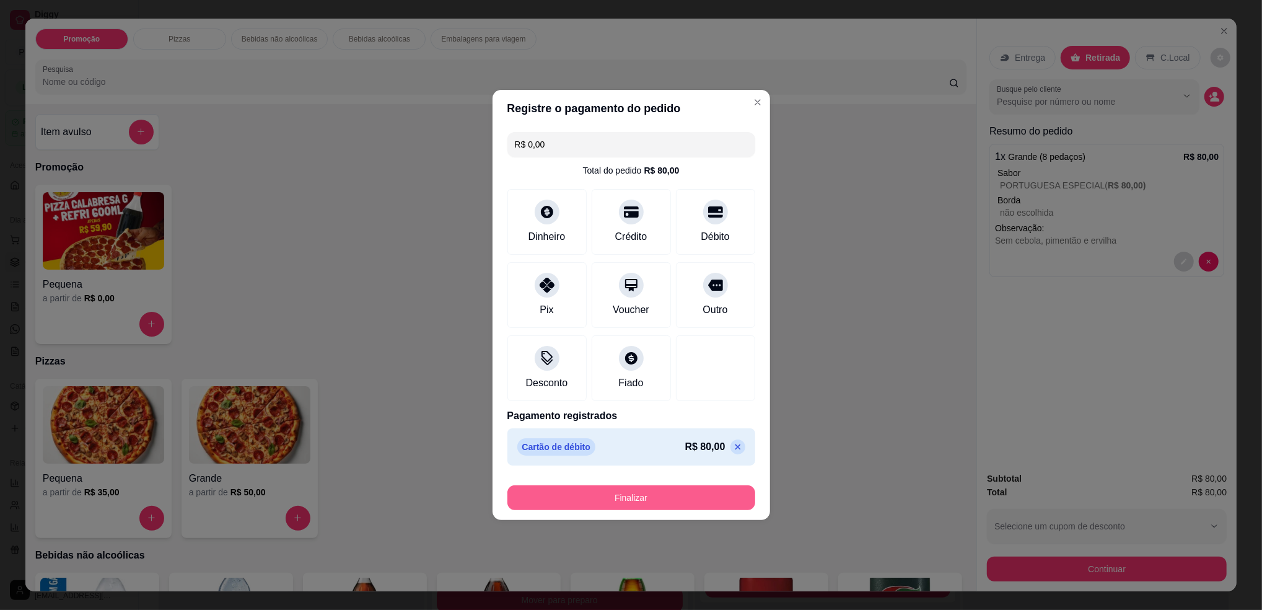
click at [649, 489] on button "Finalizar" at bounding box center [631, 497] width 248 height 25
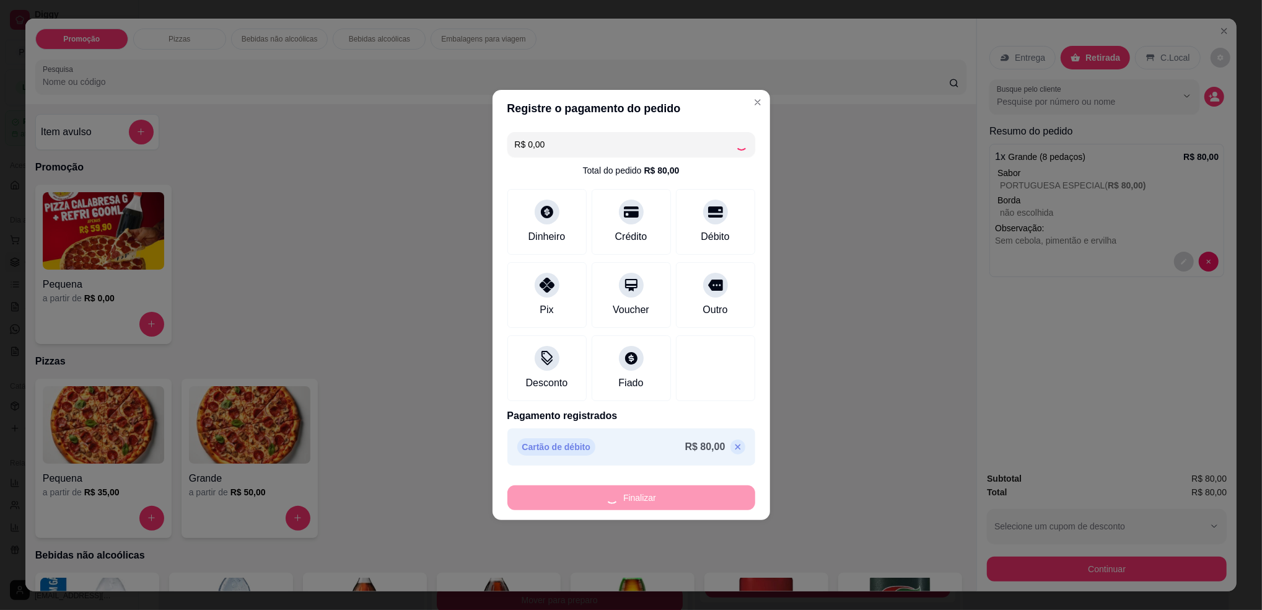
scroll to position [393, 0]
type input "-R$ 80,00"
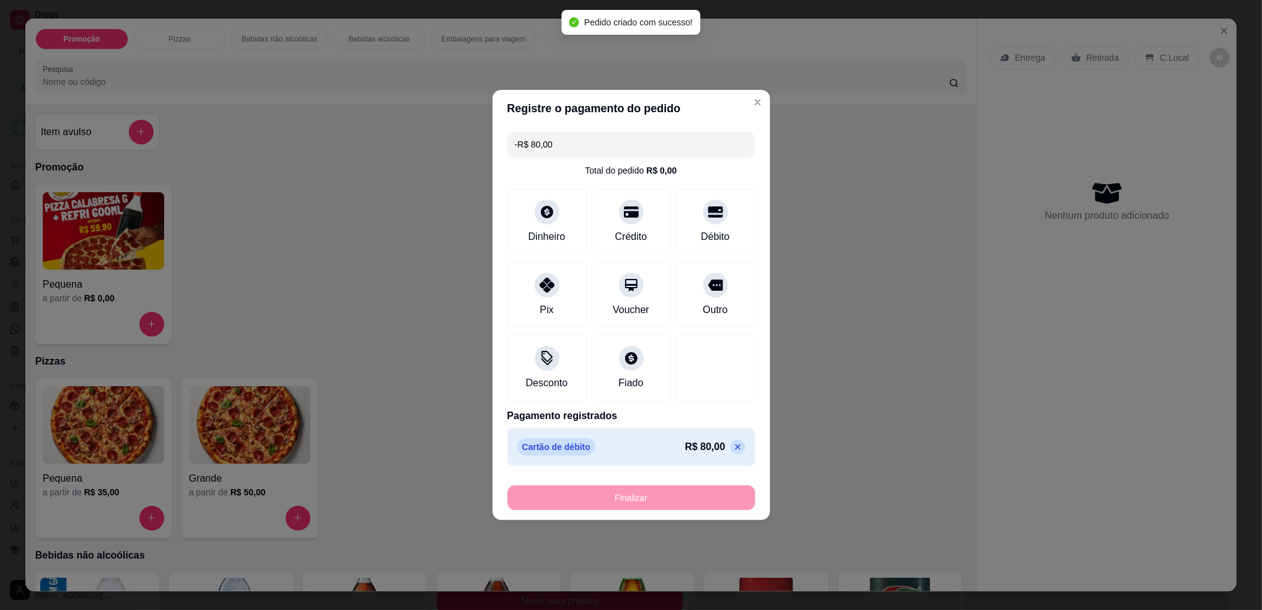
scroll to position [33, 0]
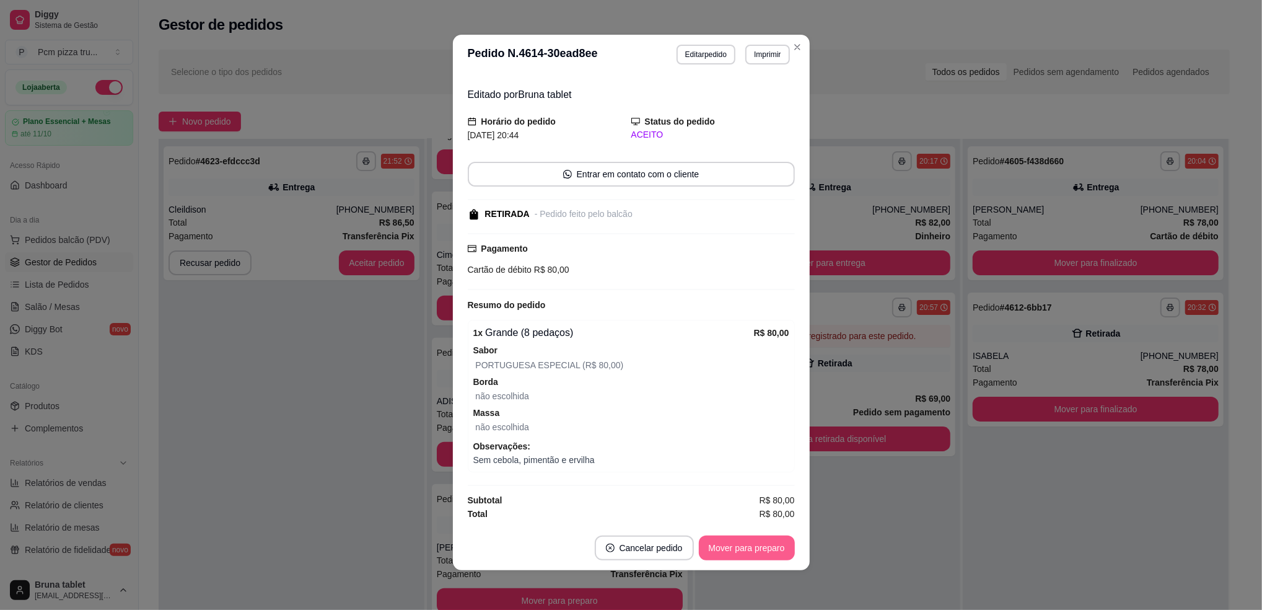
click at [743, 545] on button "Mover para preparo" at bounding box center [747, 547] width 96 height 25
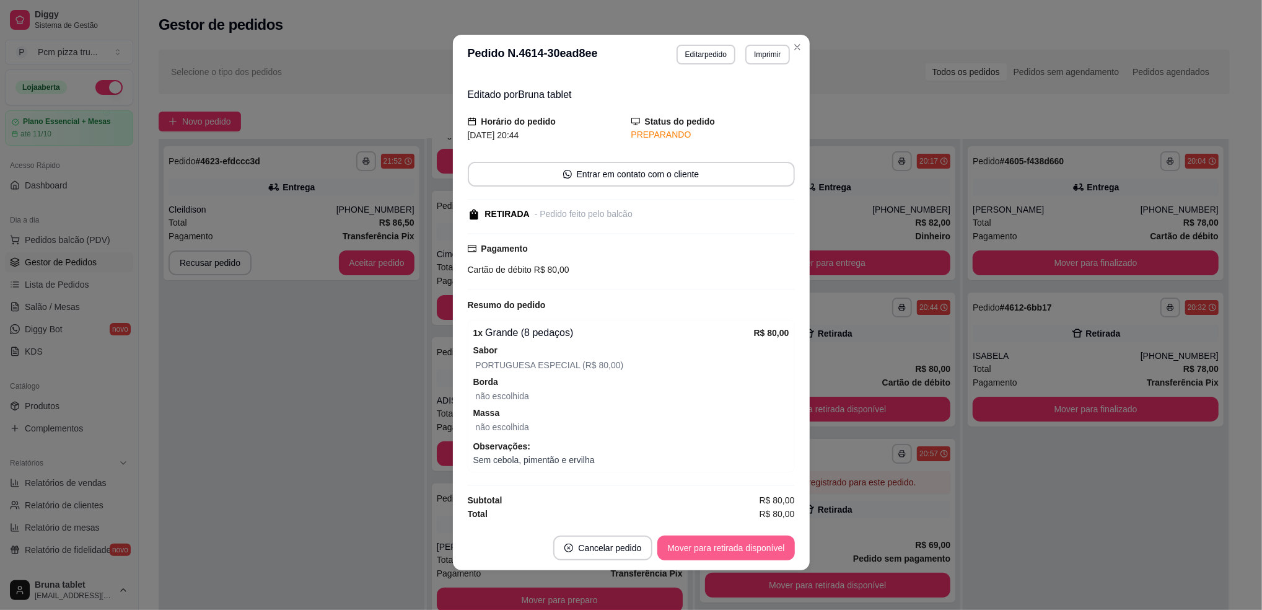
click at [745, 546] on button "Mover para retirada disponível" at bounding box center [725, 547] width 137 height 25
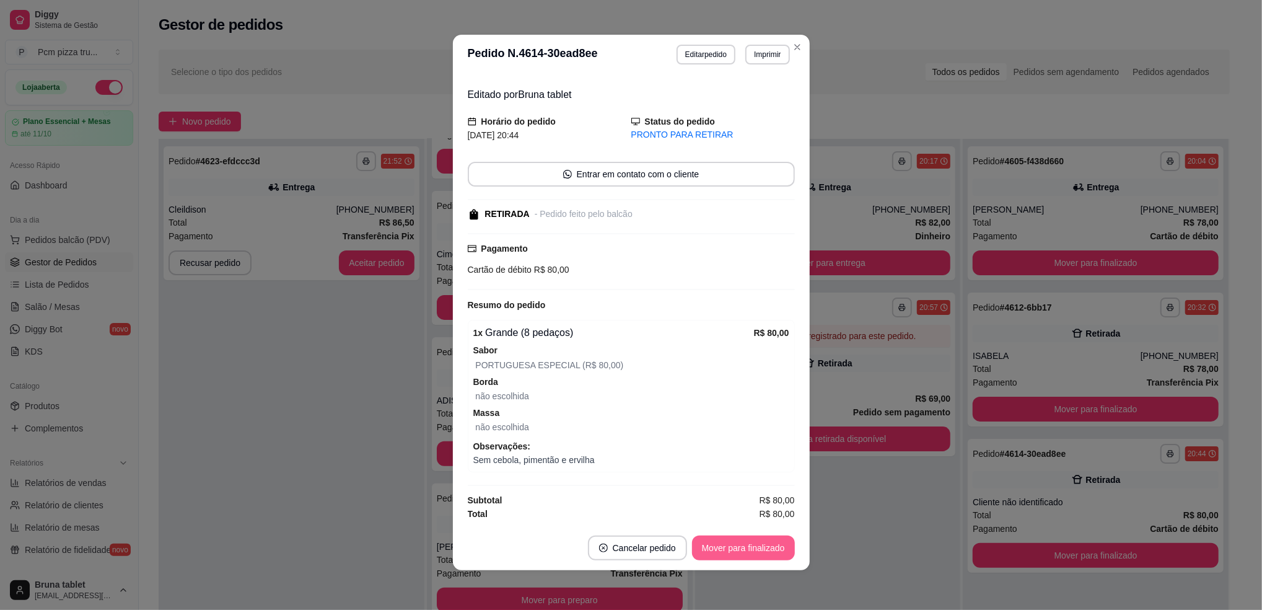
click at [745, 546] on button "Mover para finalizado" at bounding box center [743, 547] width 103 height 25
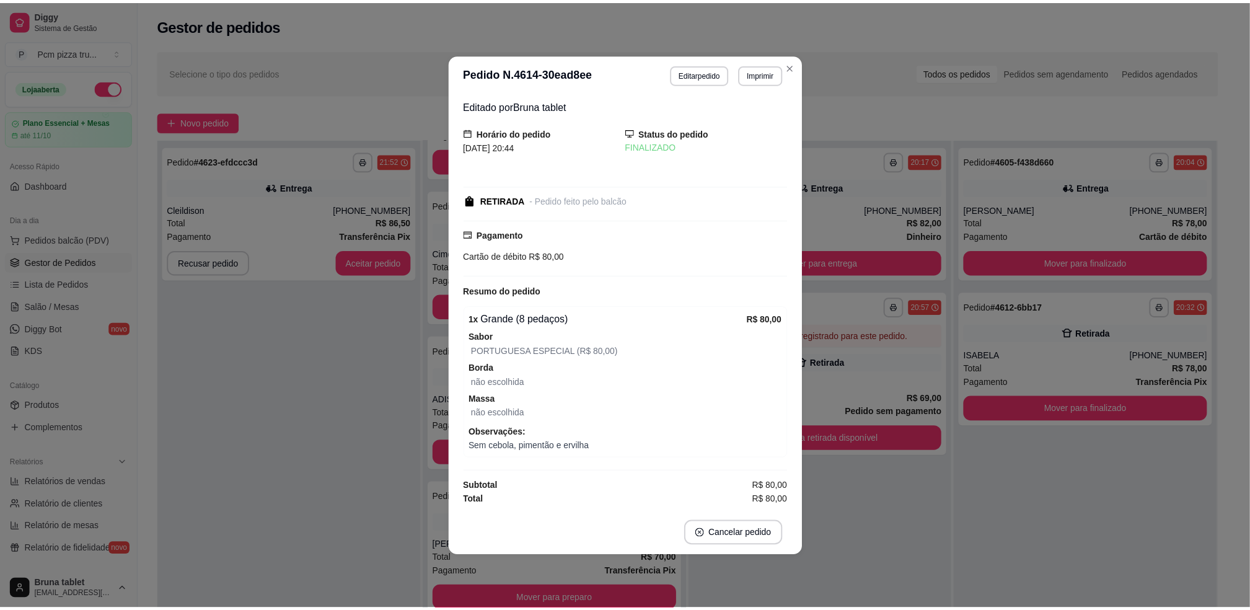
scroll to position [0, 0]
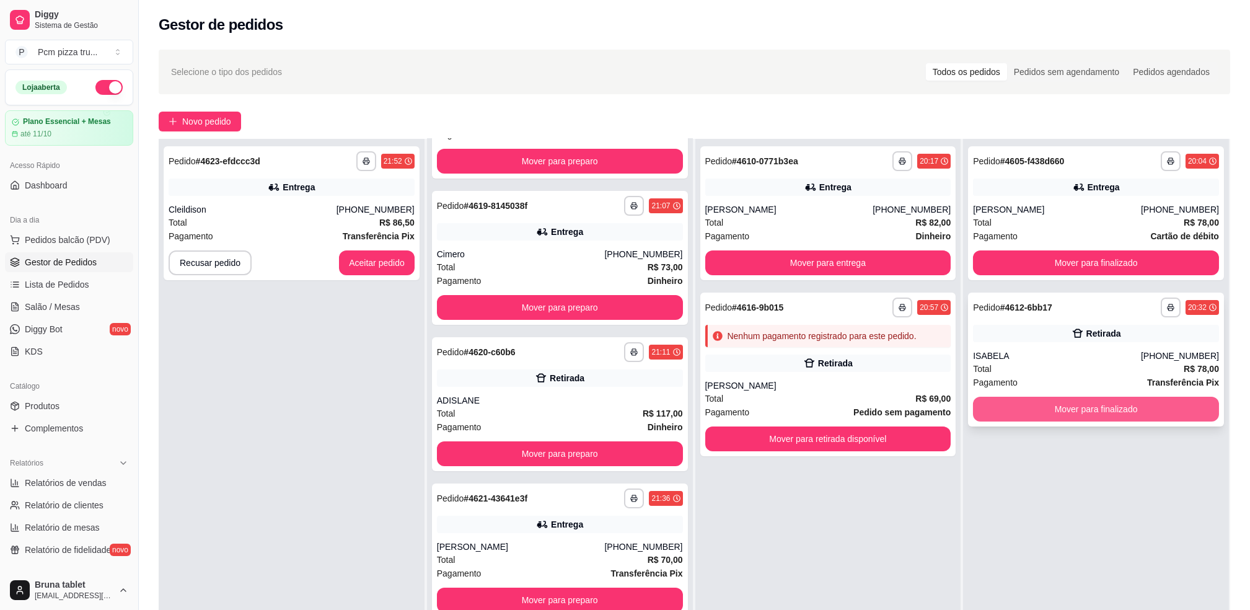
click at [1069, 406] on button "Mover para finalizado" at bounding box center [1096, 409] width 246 height 25
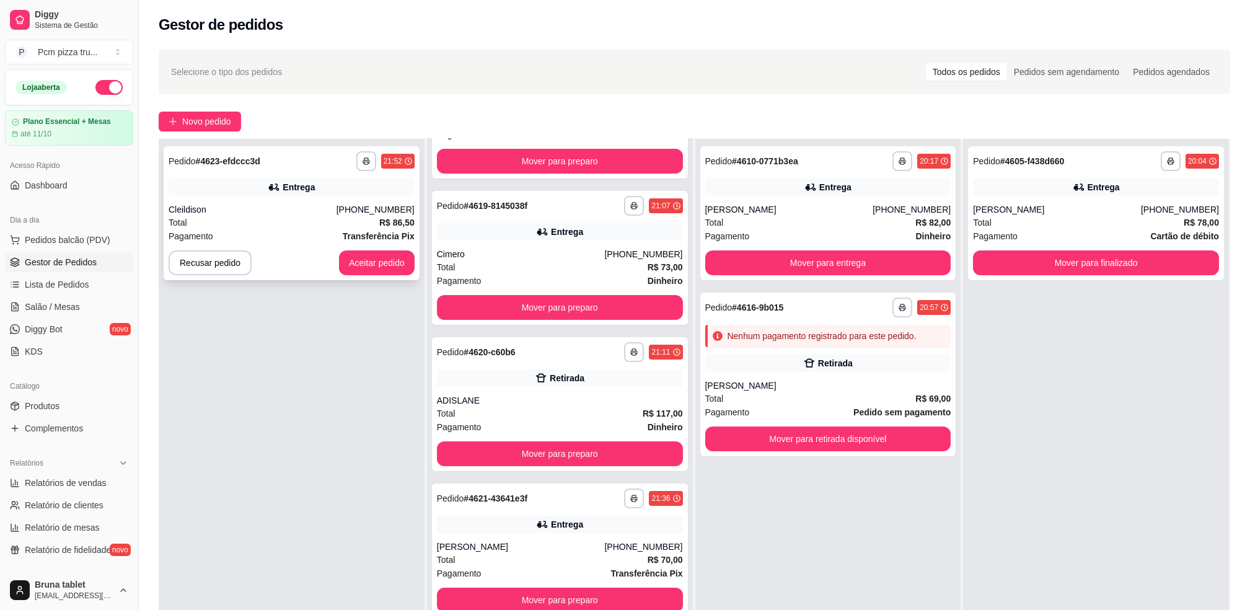
click at [371, 275] on div "**********" at bounding box center [292, 213] width 256 height 134
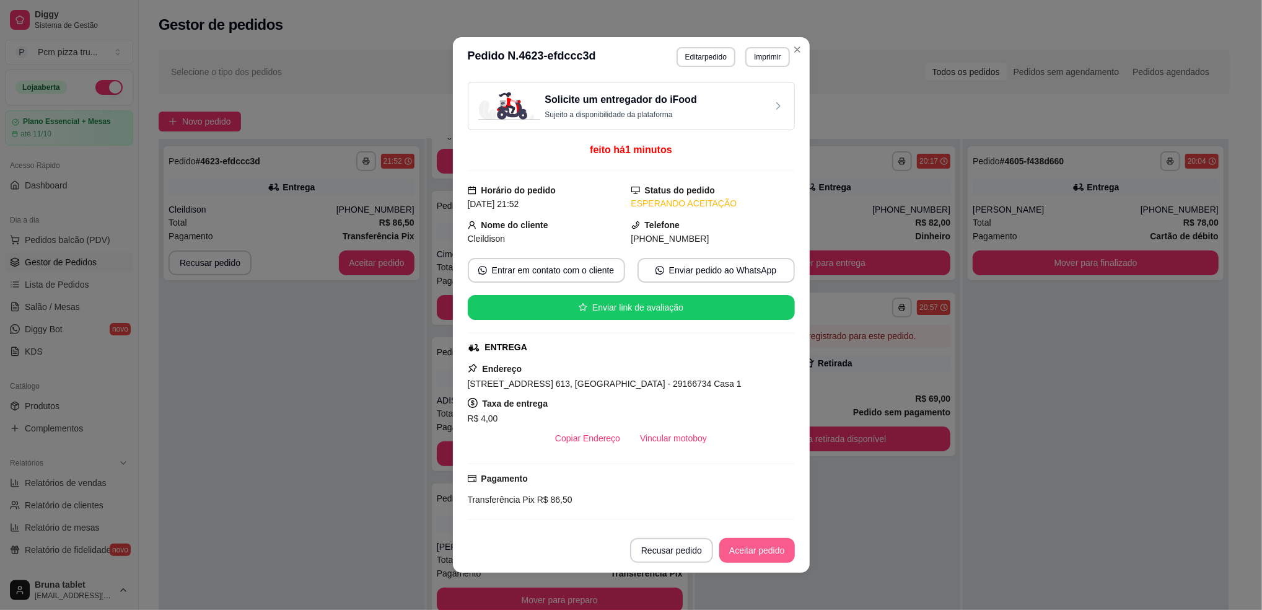
click at [755, 553] on button "Aceitar pedido" at bounding box center [757, 550] width 76 height 25
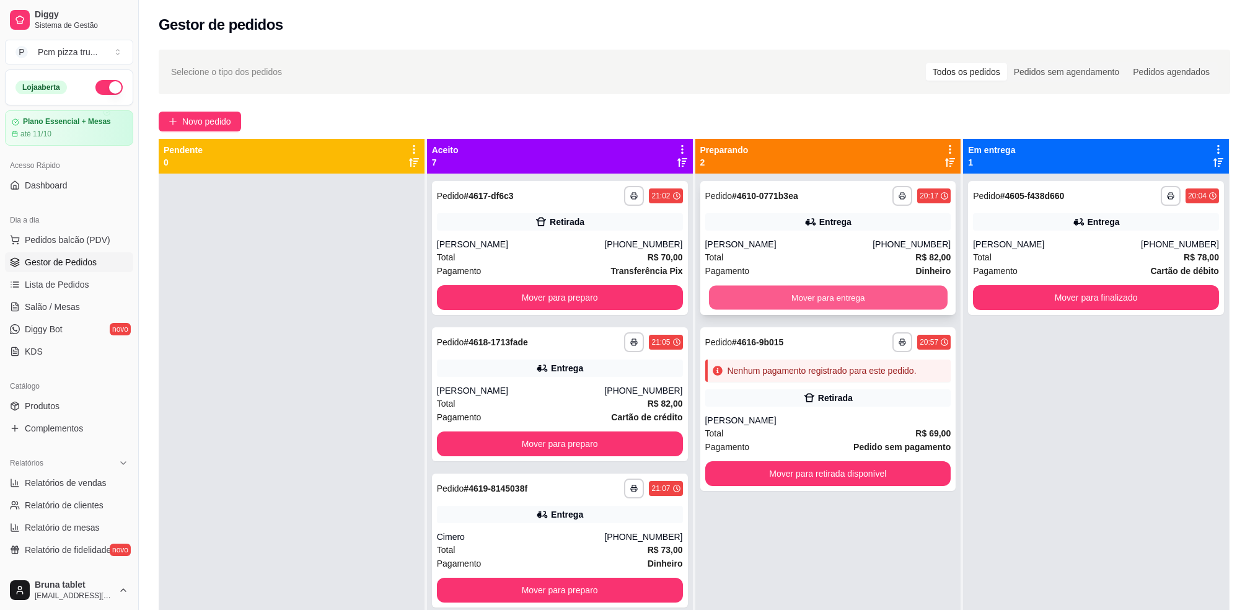
click at [844, 298] on button "Mover para entrega" at bounding box center [827, 298] width 239 height 24
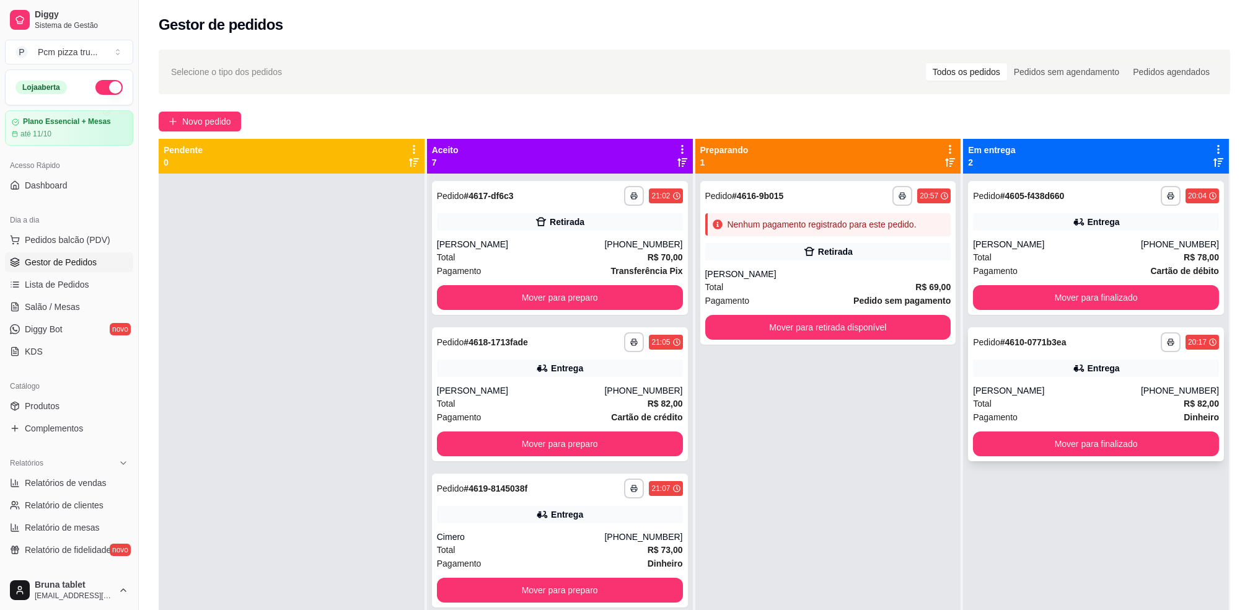
click at [1073, 367] on icon at bounding box center [1077, 367] width 9 height 7
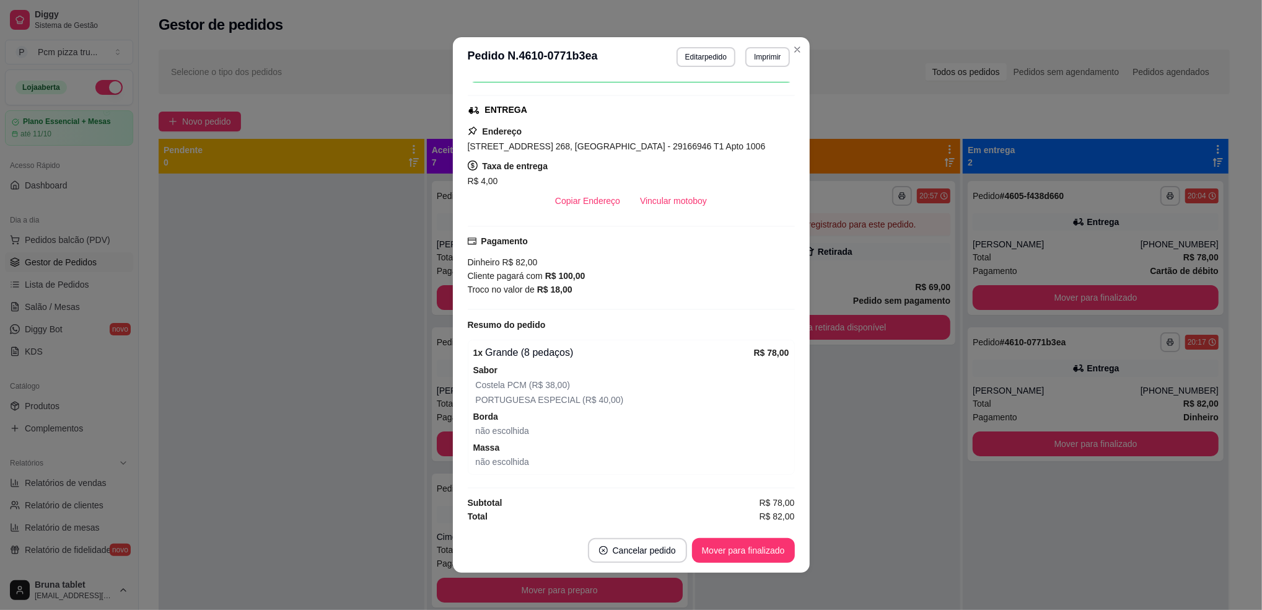
scroll to position [2, 0]
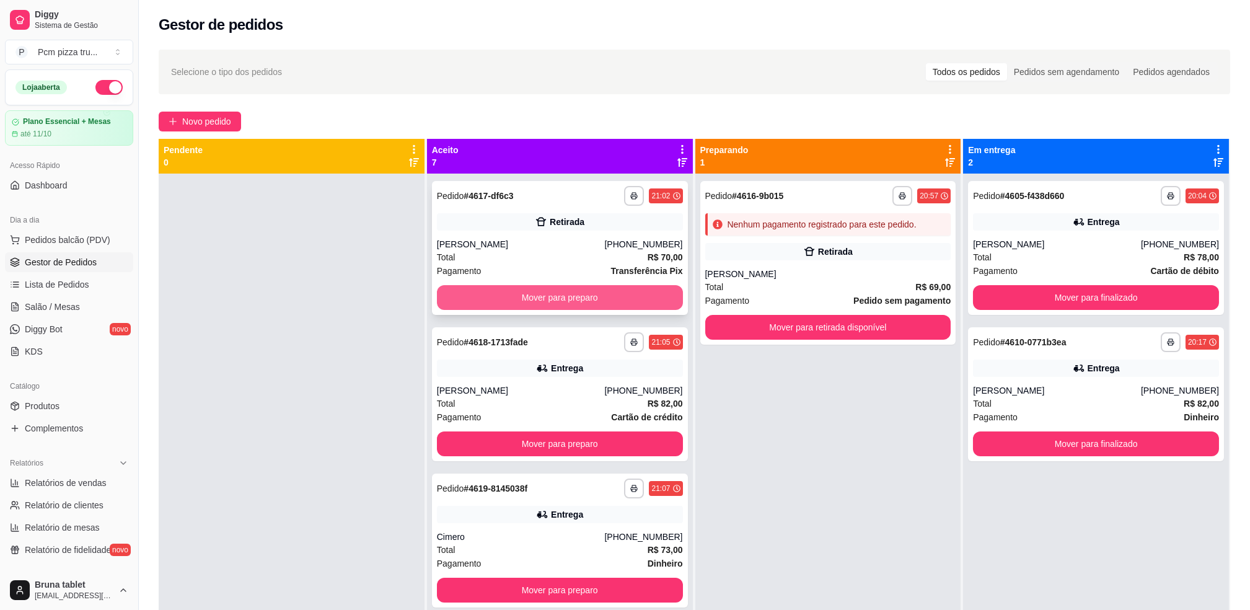
click at [542, 299] on button "Mover para preparo" at bounding box center [560, 297] width 246 height 25
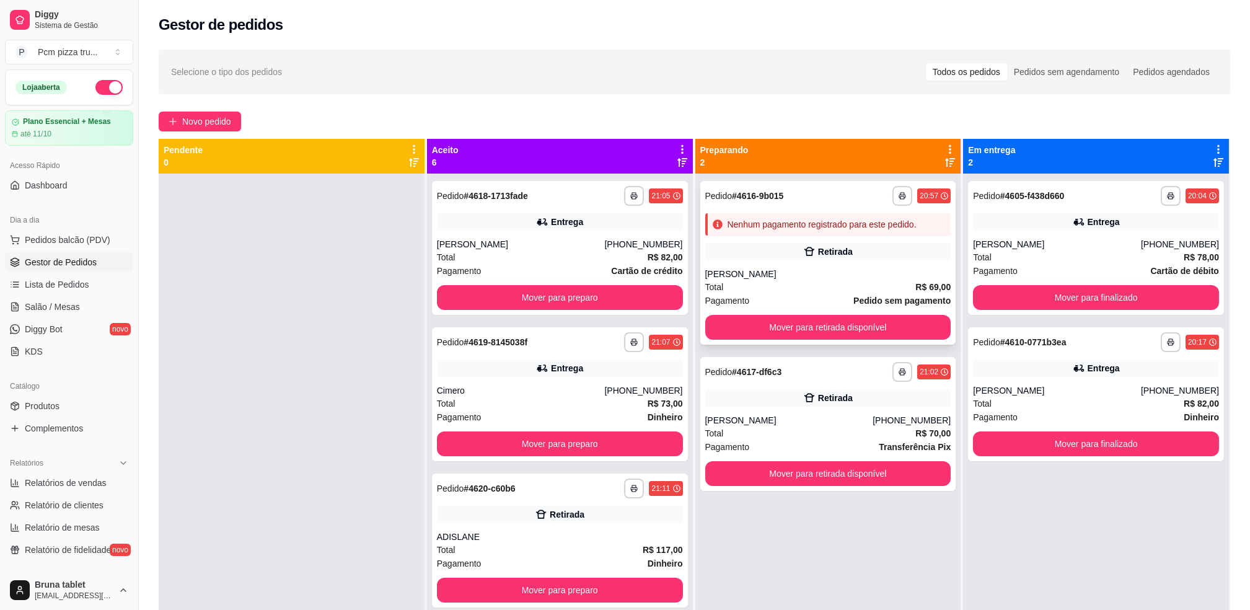
click at [823, 225] on div "Nenhum pagamento registrado para este pedido." at bounding box center [821, 224] width 189 height 12
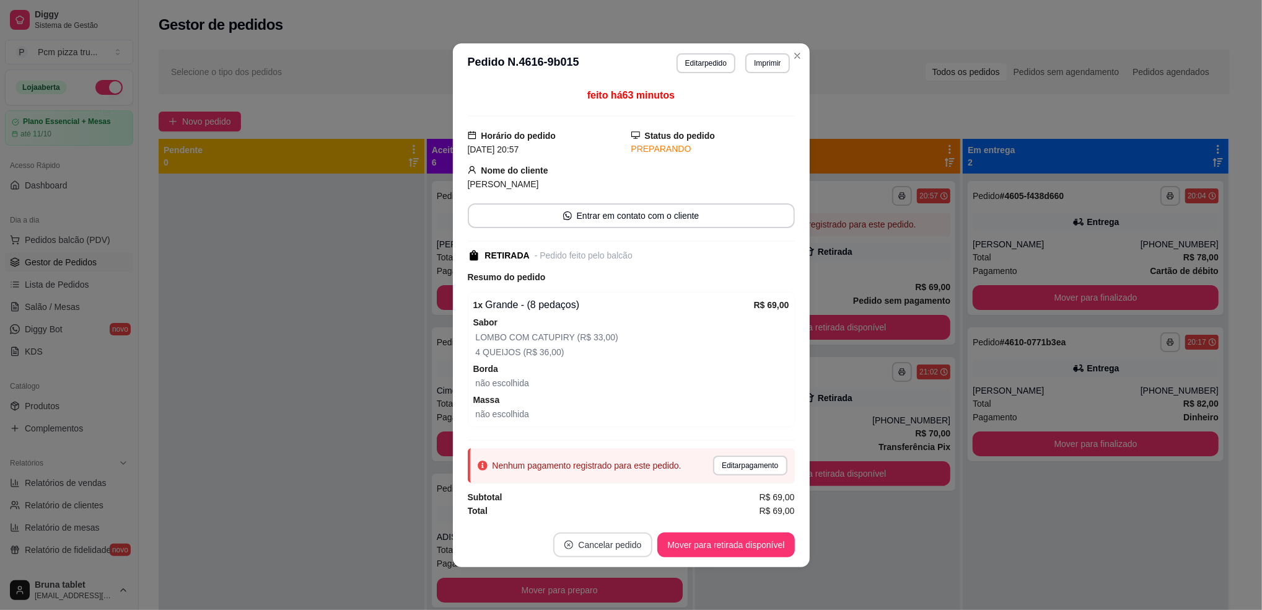
click at [638, 542] on button "Cancelar pedido" at bounding box center [602, 544] width 99 height 25
click at [630, 512] on button "Sim" at bounding box center [639, 514] width 48 height 24
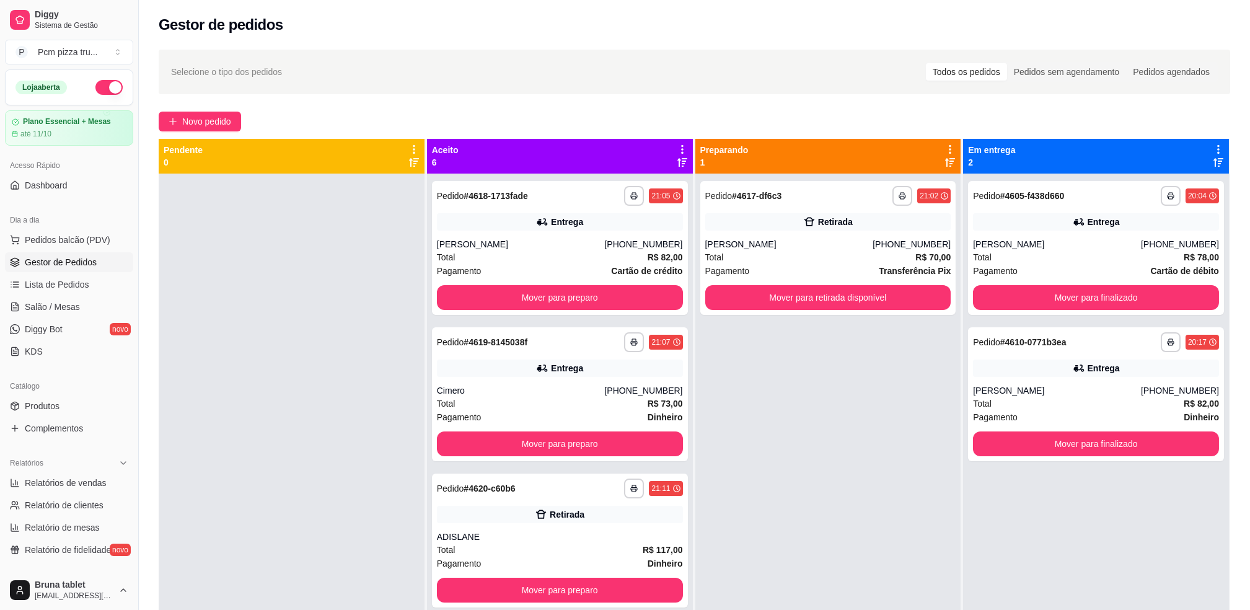
click at [748, 463] on div "**********" at bounding box center [828, 478] width 266 height 610
click at [1011, 247] on div "[PERSON_NAME]" at bounding box center [1057, 244] width 168 height 12
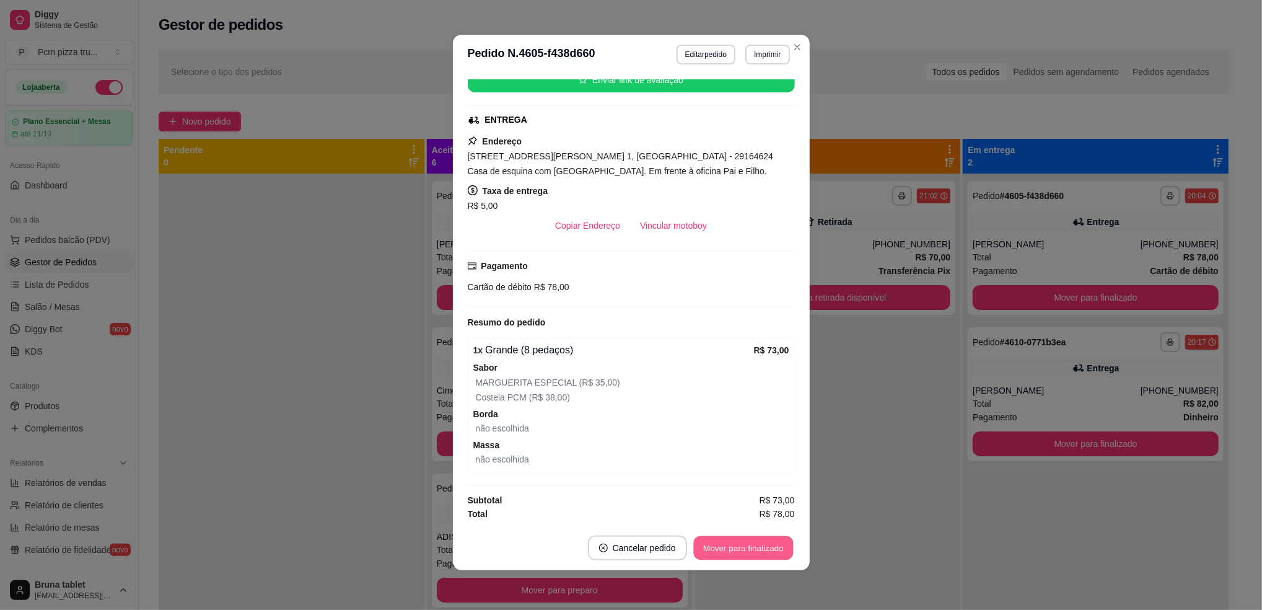
click at [732, 546] on button "Mover para finalizado" at bounding box center [743, 548] width 100 height 24
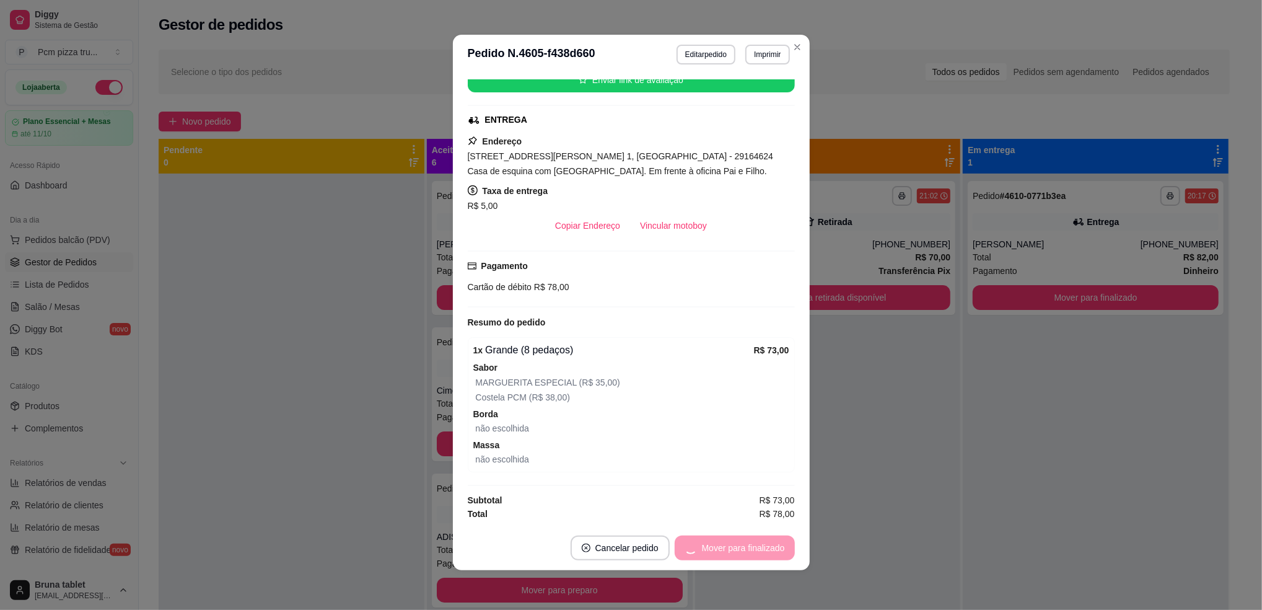
scroll to position [185, 0]
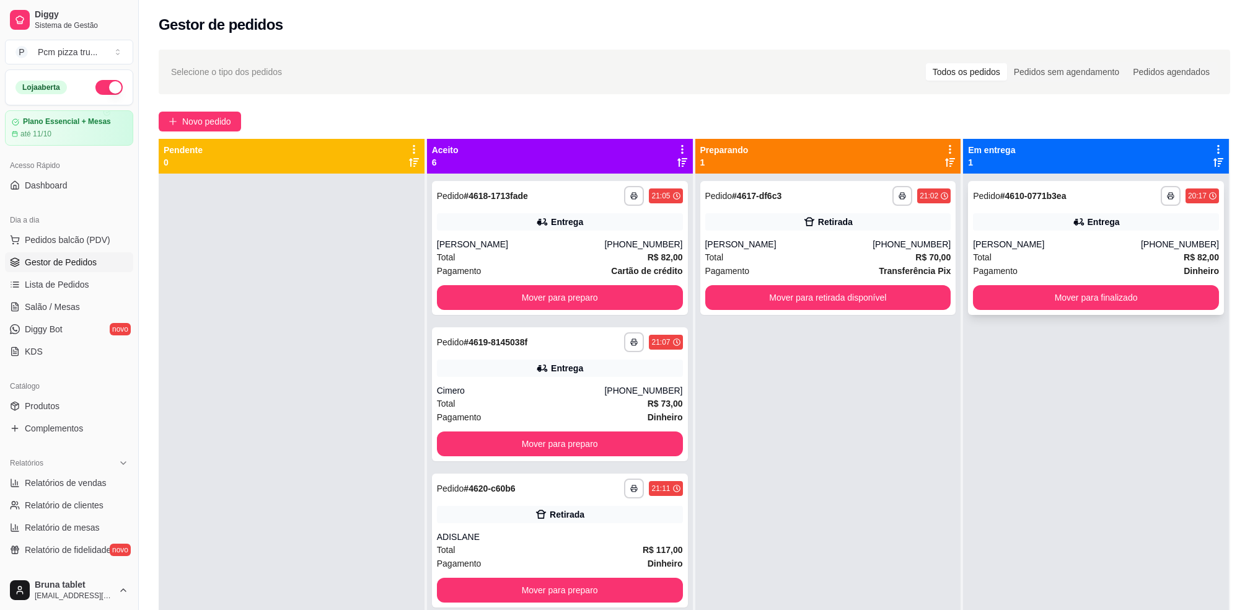
click at [1043, 235] on div "**********" at bounding box center [1096, 248] width 256 height 134
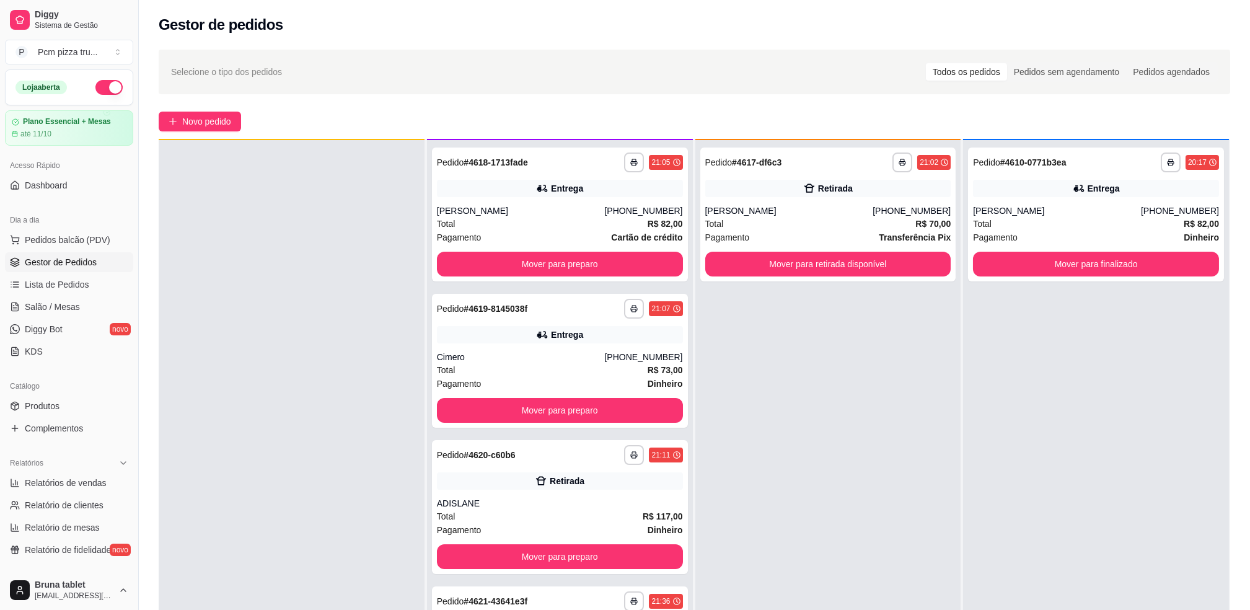
scroll to position [35, 0]
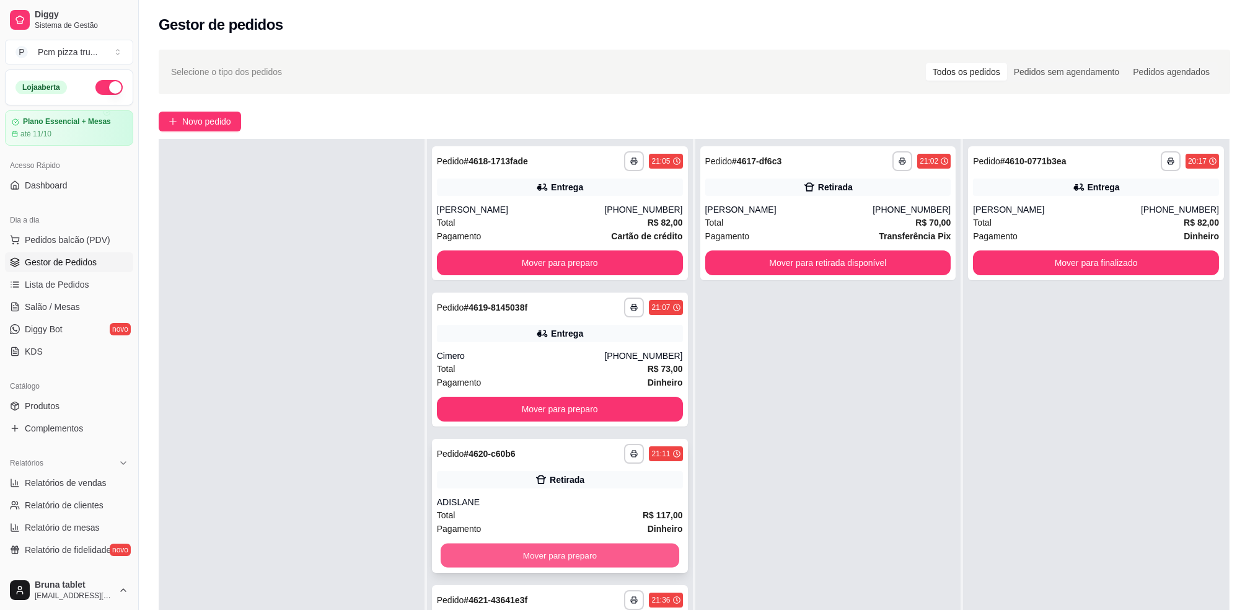
click at [546, 559] on button "Mover para preparo" at bounding box center [560, 555] width 239 height 24
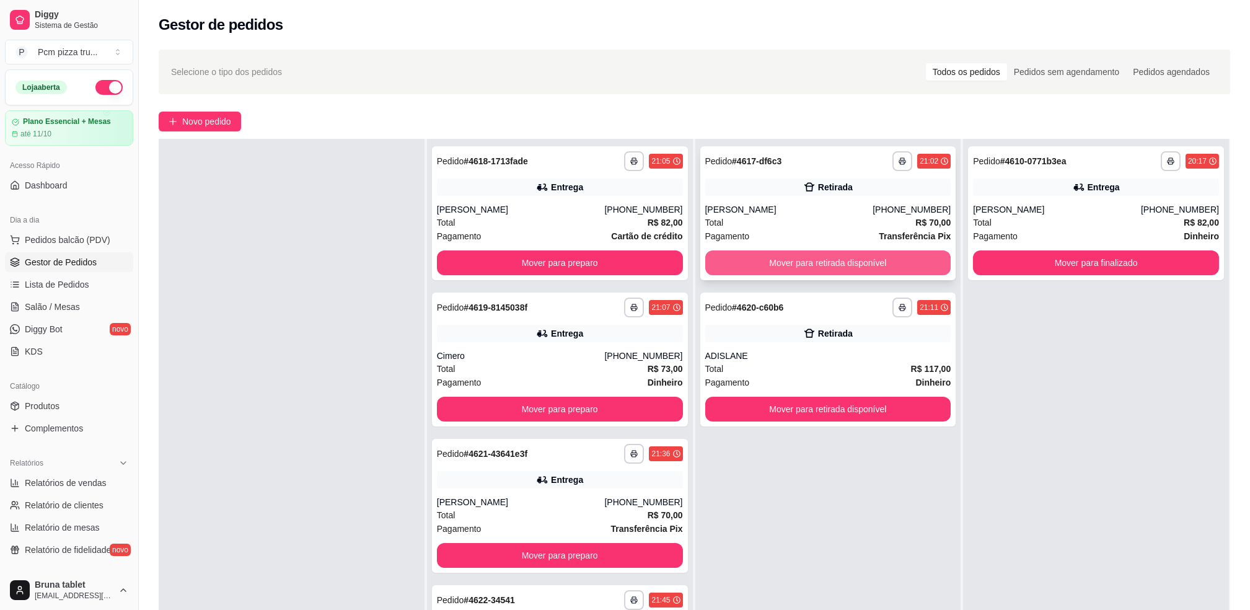
click at [874, 257] on button "Mover para retirada disponível" at bounding box center [828, 262] width 246 height 25
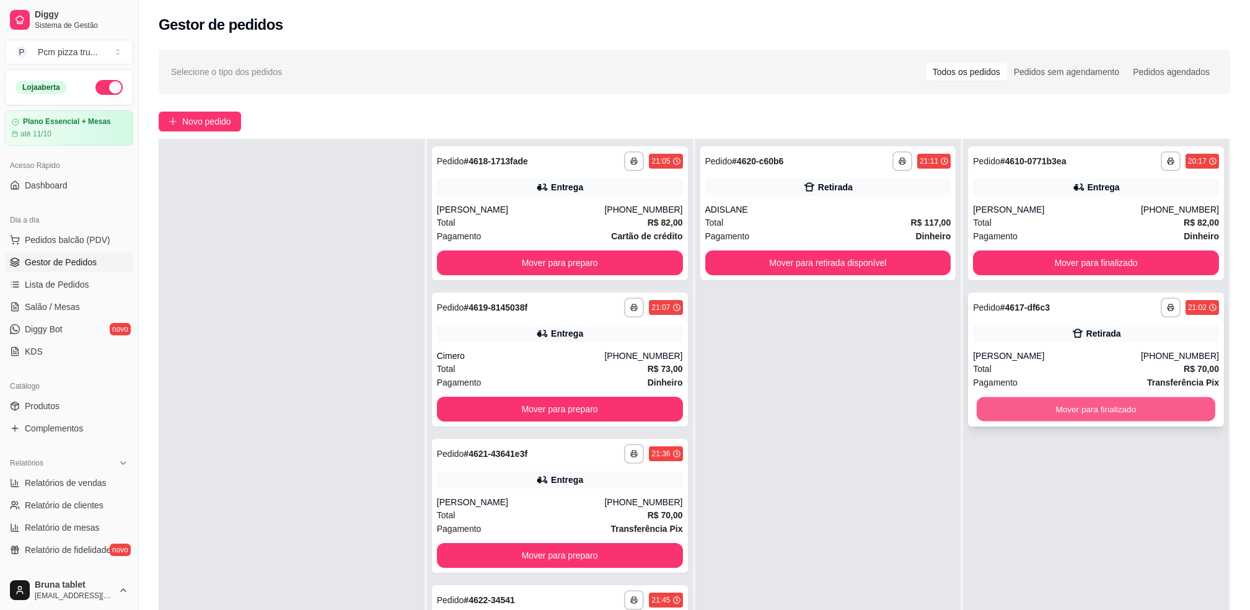
click at [1021, 405] on button "Mover para finalizado" at bounding box center [1095, 409] width 239 height 24
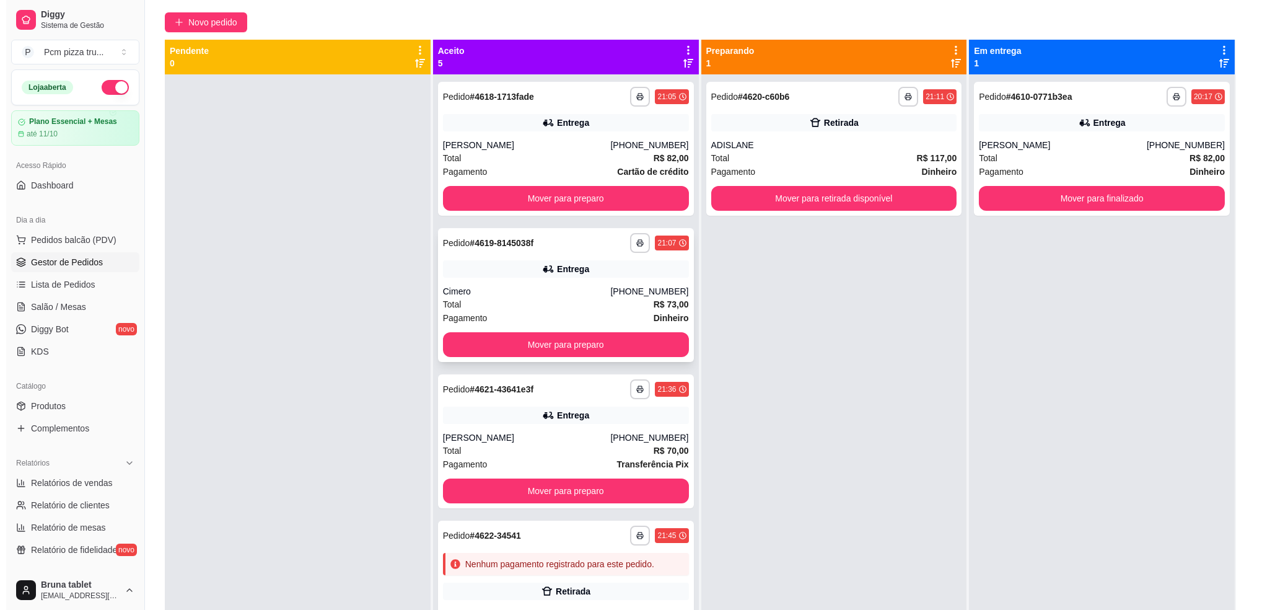
scroll to position [0, 0]
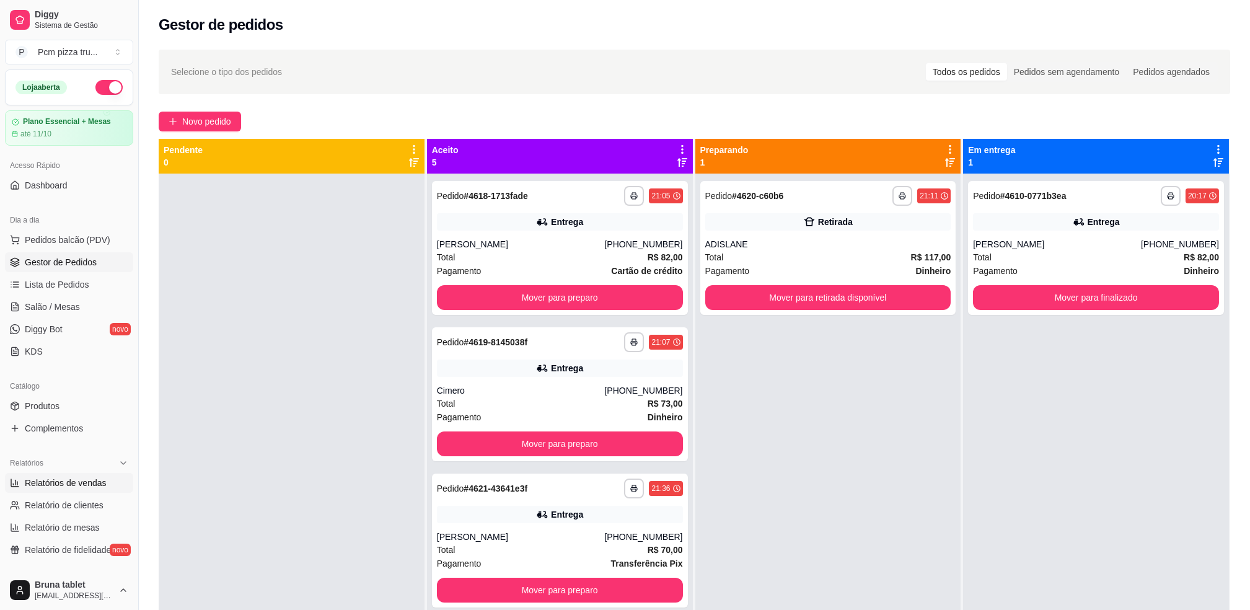
click at [45, 486] on span "Relatórios de vendas" at bounding box center [66, 482] width 82 height 12
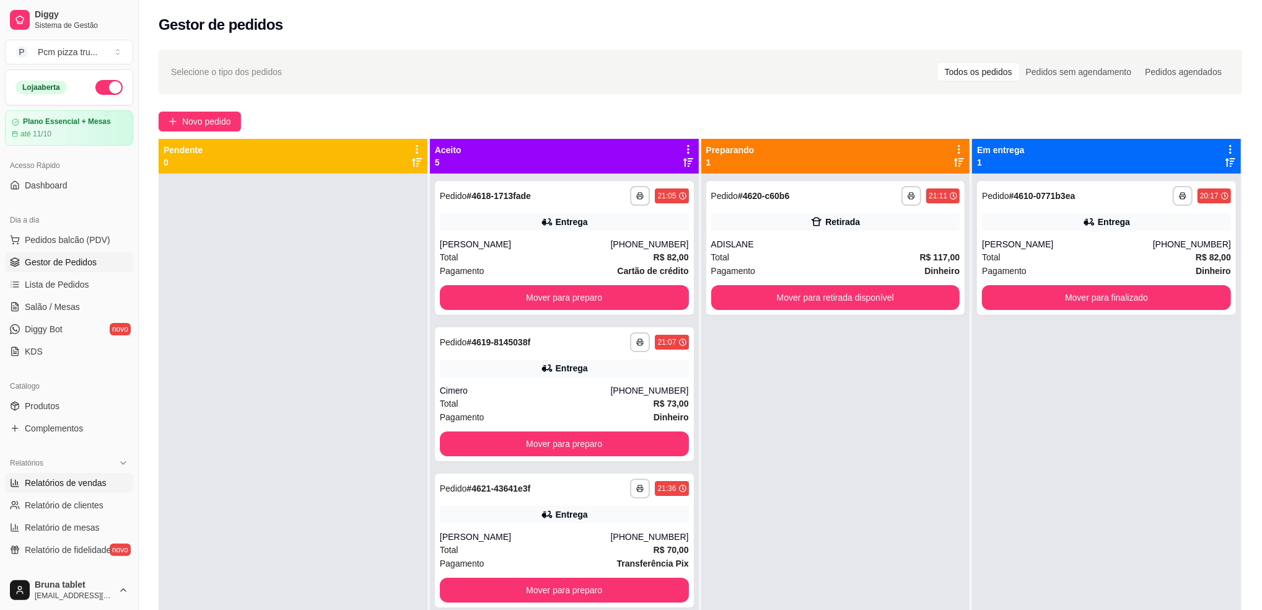
select select "ALL"
select select "0"
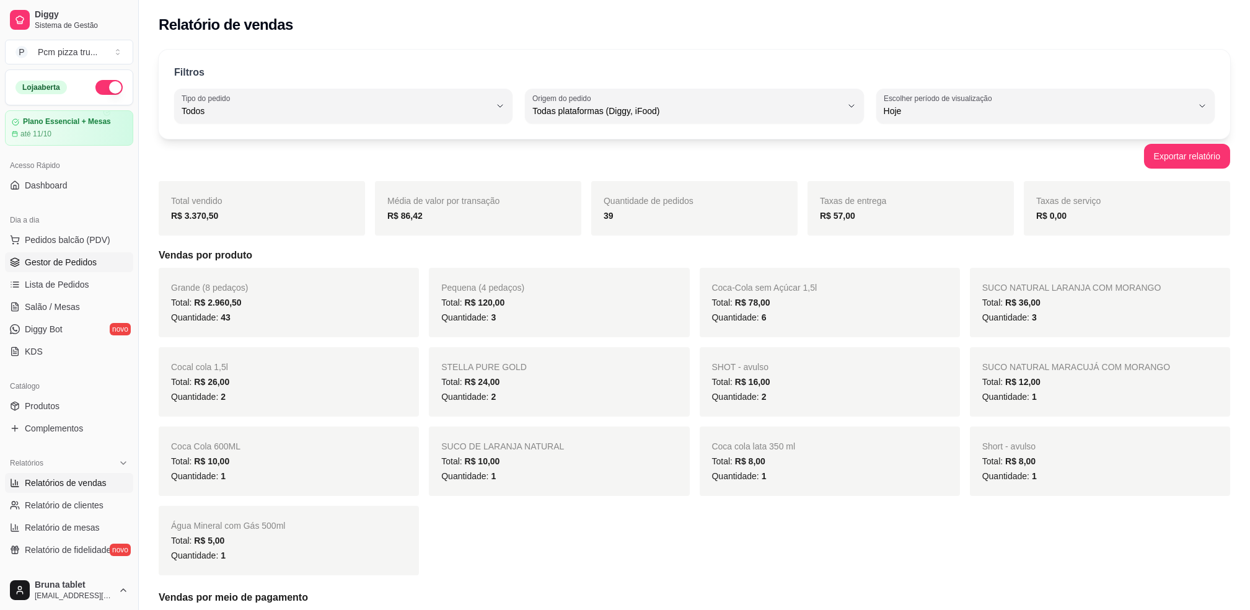
click at [61, 261] on span "Gestor de Pedidos" at bounding box center [61, 262] width 72 height 12
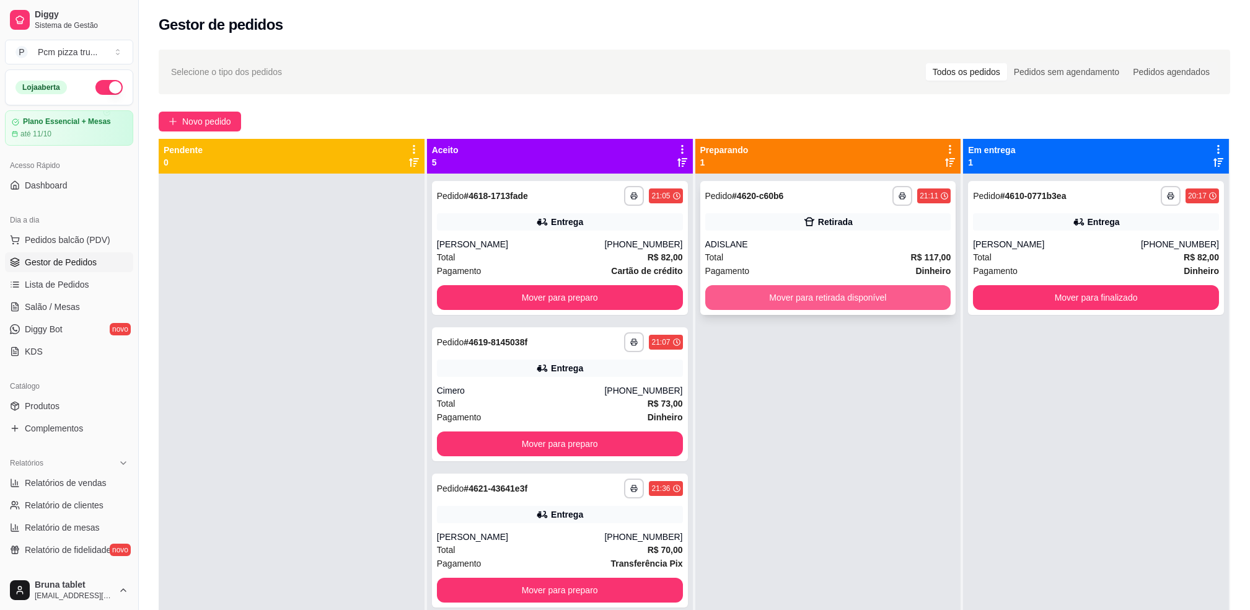
click at [803, 218] on icon at bounding box center [809, 222] width 12 height 12
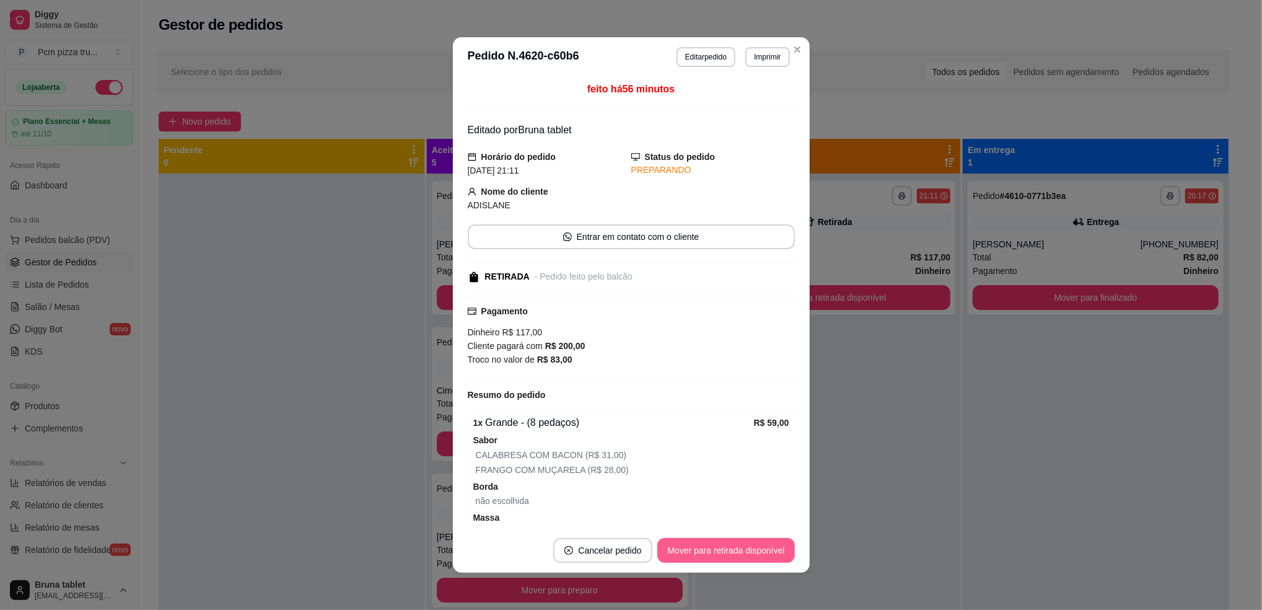
click at [760, 546] on button "Mover para retirada disponível" at bounding box center [725, 550] width 137 height 25
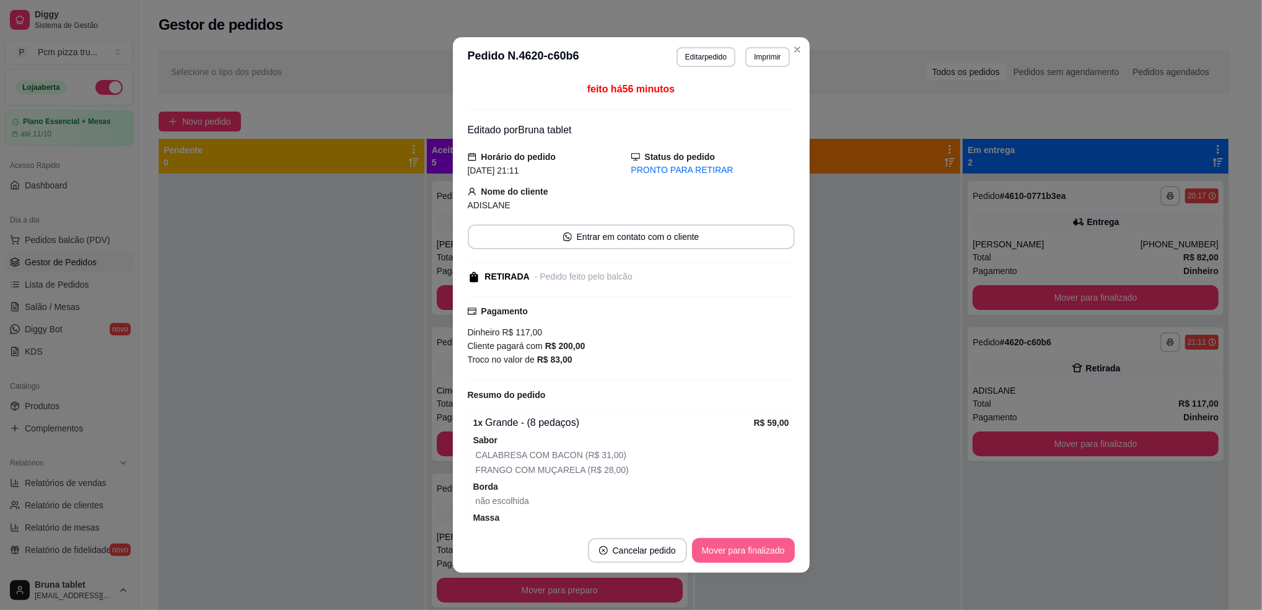
click at [761, 547] on button "Mover para finalizado" at bounding box center [743, 550] width 103 height 25
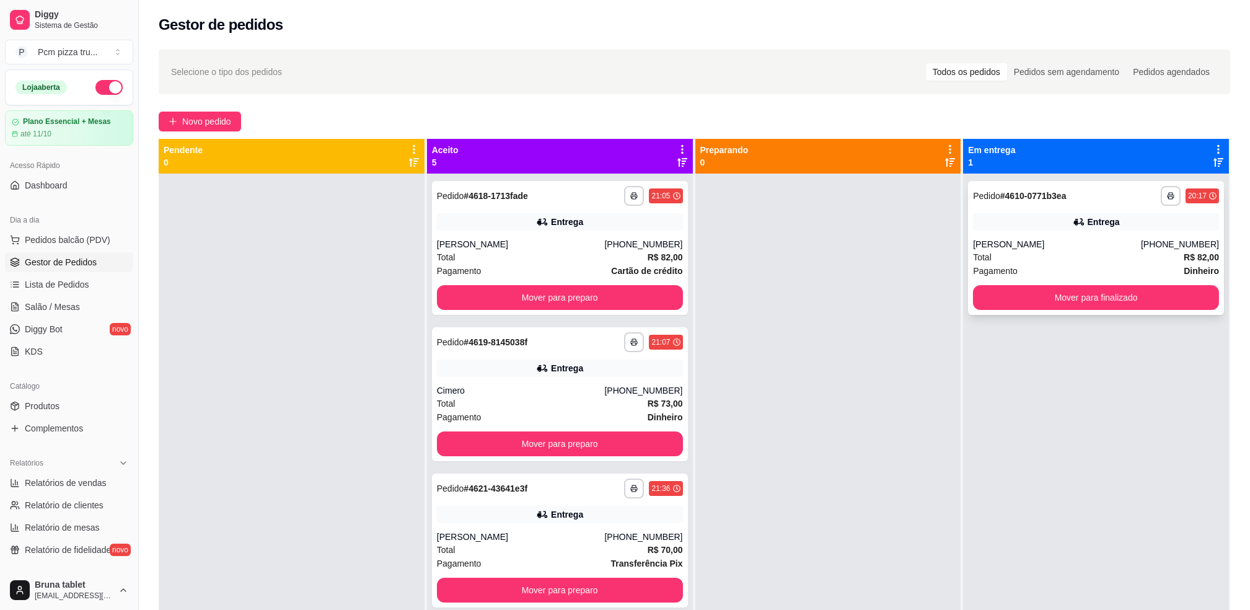
click at [1038, 240] on div "[PERSON_NAME]" at bounding box center [1057, 244] width 168 height 12
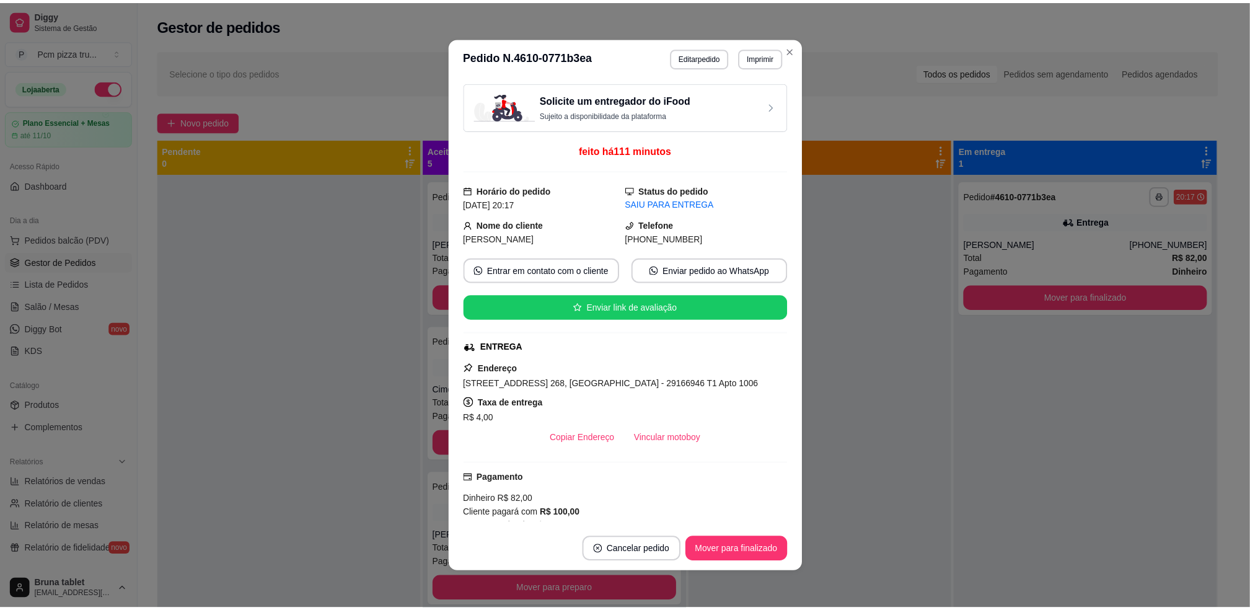
scroll to position [239, 0]
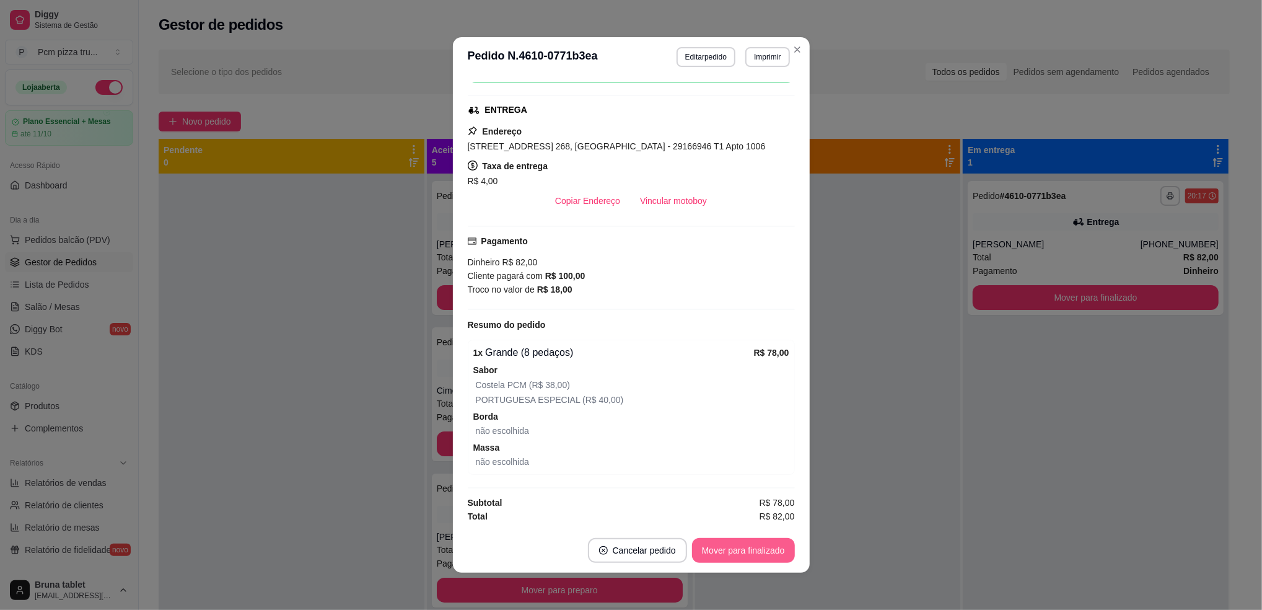
click at [743, 548] on button "Mover para finalizado" at bounding box center [743, 550] width 103 height 25
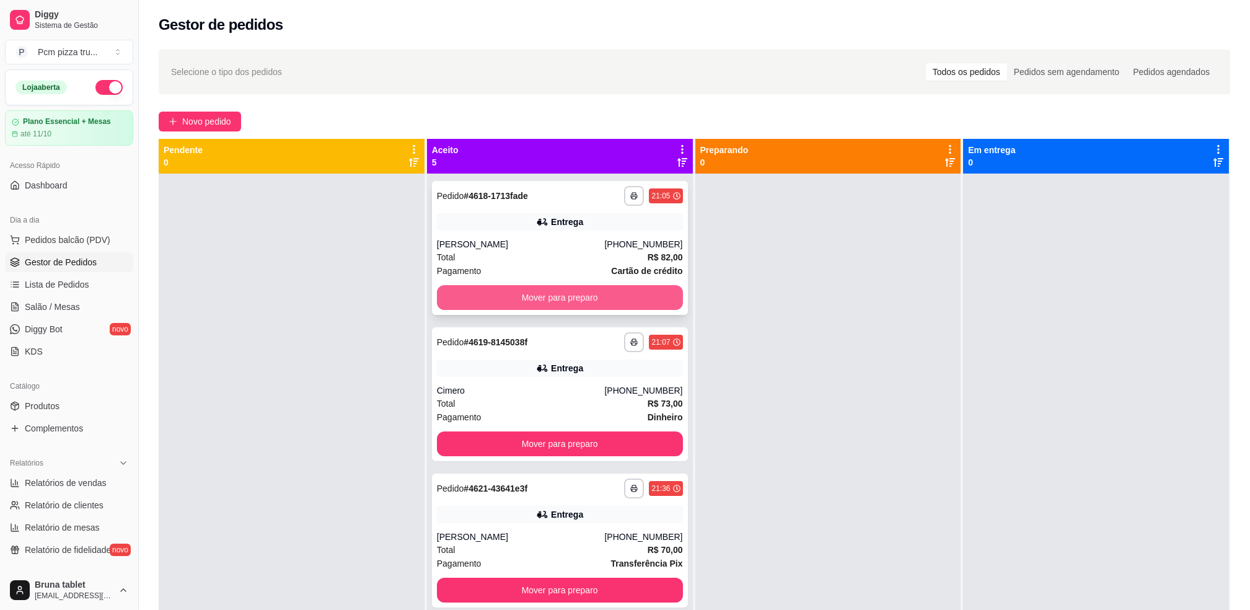
click at [490, 294] on button "Mover para preparo" at bounding box center [560, 297] width 246 height 25
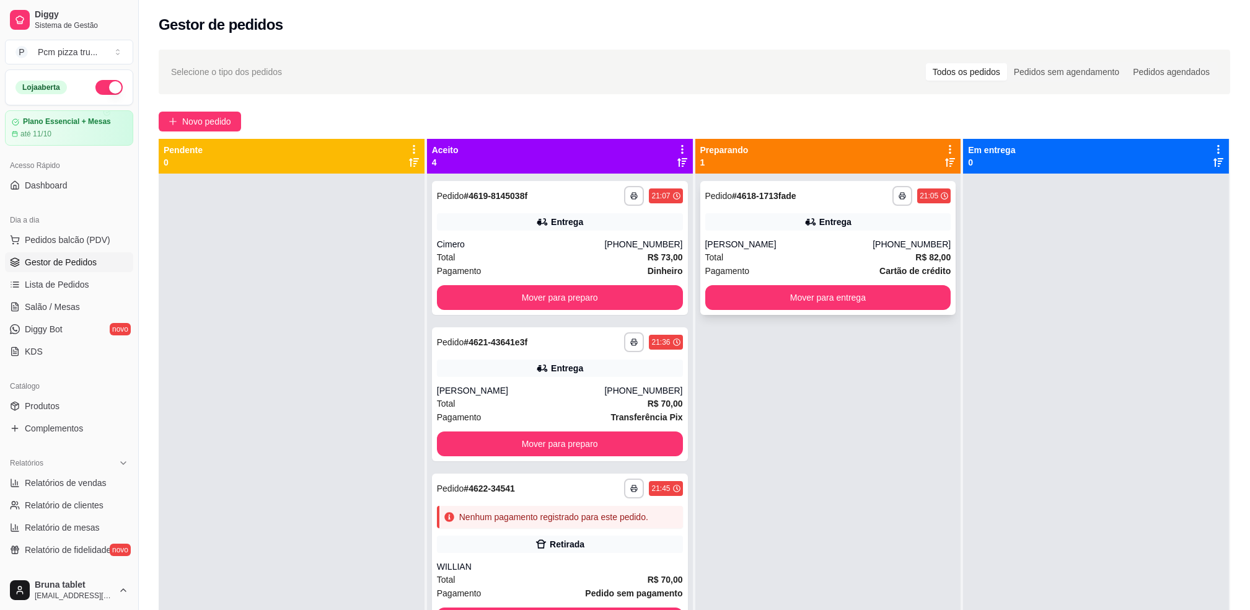
click at [719, 281] on div "**********" at bounding box center [828, 248] width 256 height 134
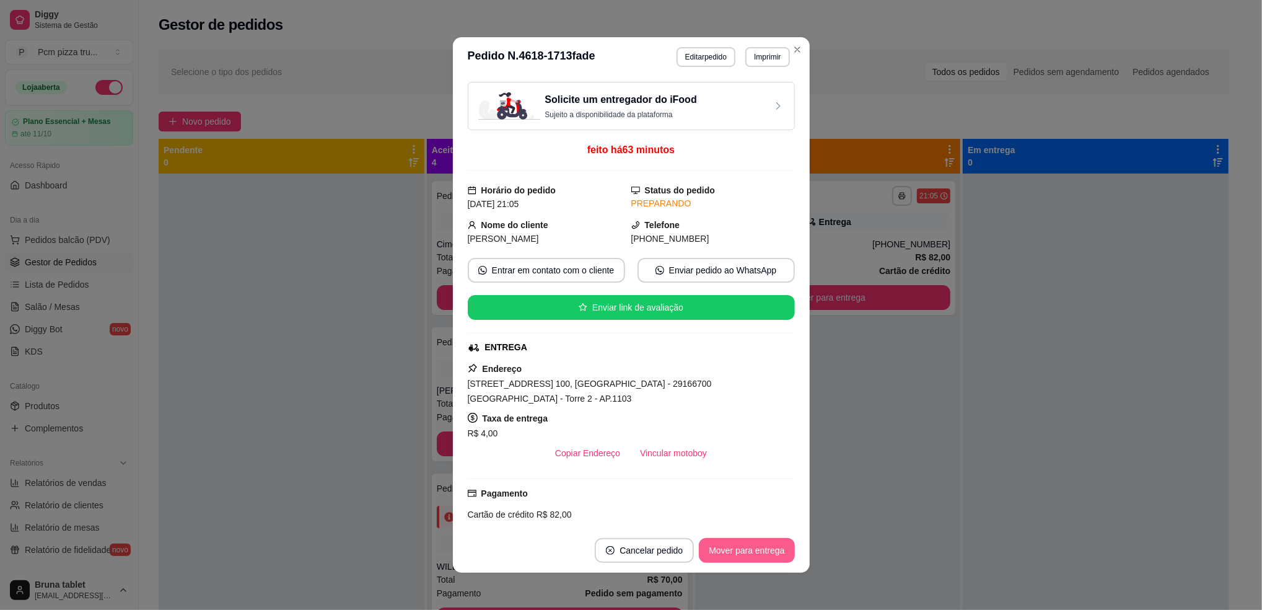
click at [768, 551] on button "Mover para entrega" at bounding box center [746, 550] width 95 height 25
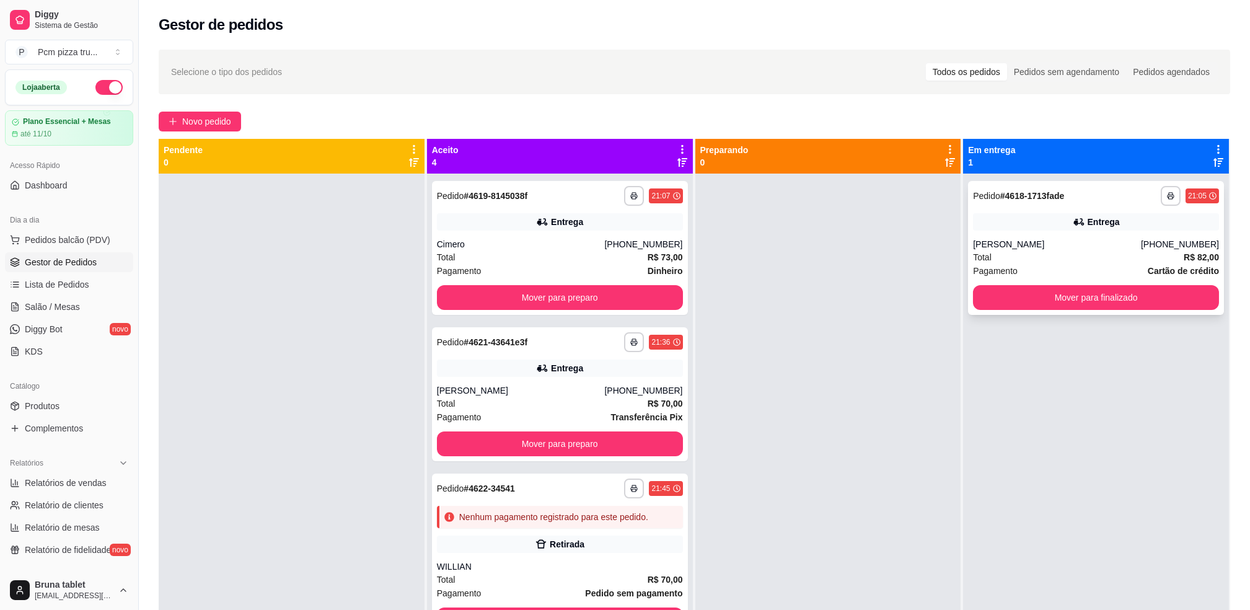
click at [987, 218] on div "Entrega" at bounding box center [1096, 221] width 246 height 17
click at [620, 442] on button "Mover para preparo" at bounding box center [560, 443] width 246 height 25
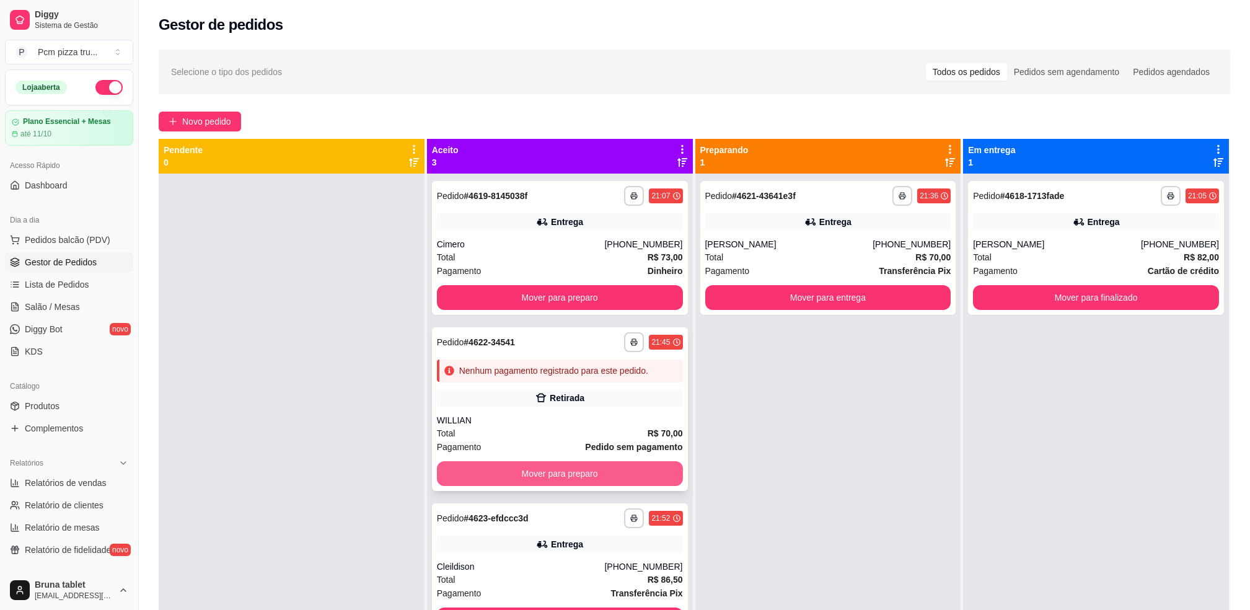
click at [621, 469] on button "Mover para preparo" at bounding box center [560, 473] width 246 height 25
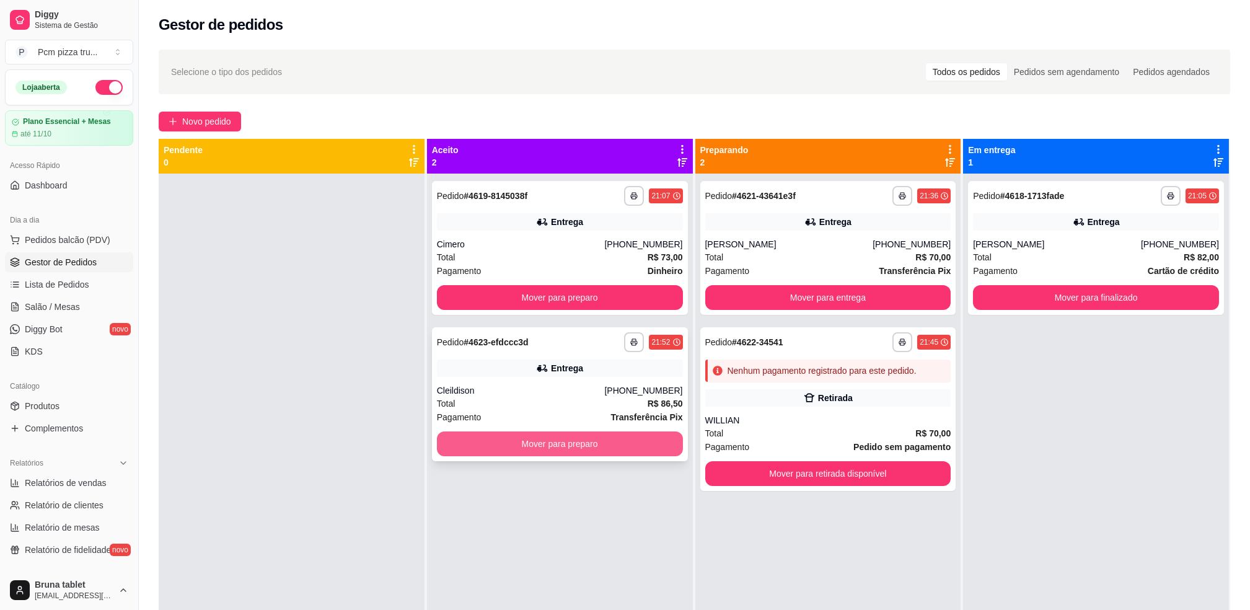
click at [603, 444] on button "Mover para preparo" at bounding box center [560, 443] width 246 height 25
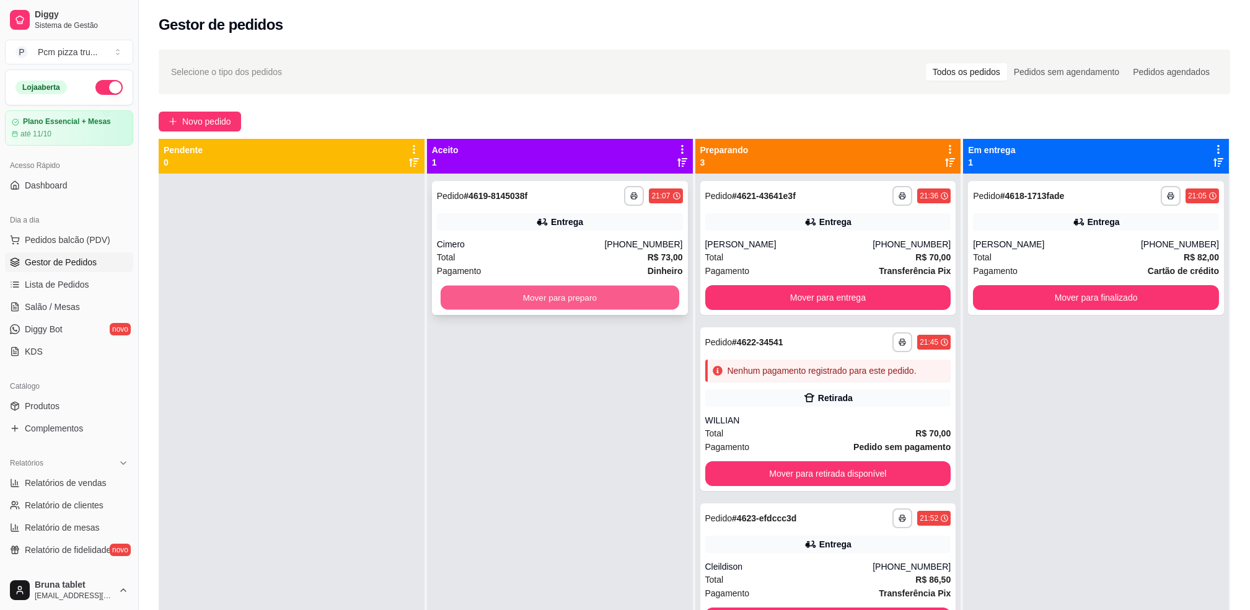
click at [527, 291] on button "Mover para preparo" at bounding box center [560, 298] width 239 height 24
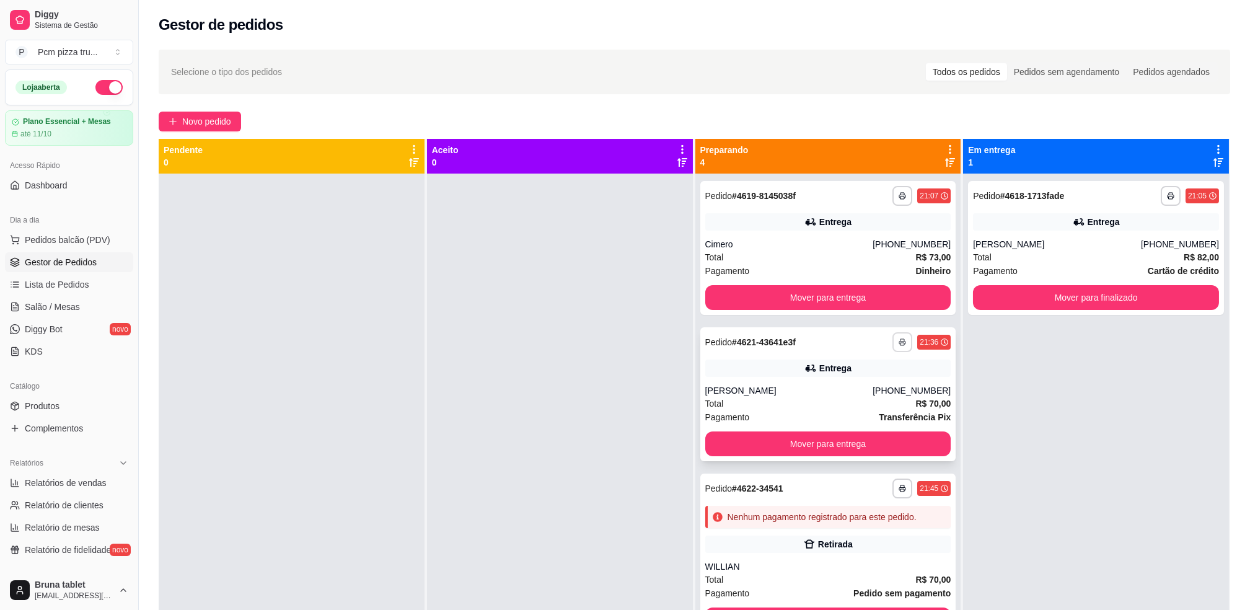
click at [892, 346] on button "button" at bounding box center [902, 342] width 20 height 20
click at [870, 409] on button "IMPRESSORA" at bounding box center [849, 410] width 90 height 20
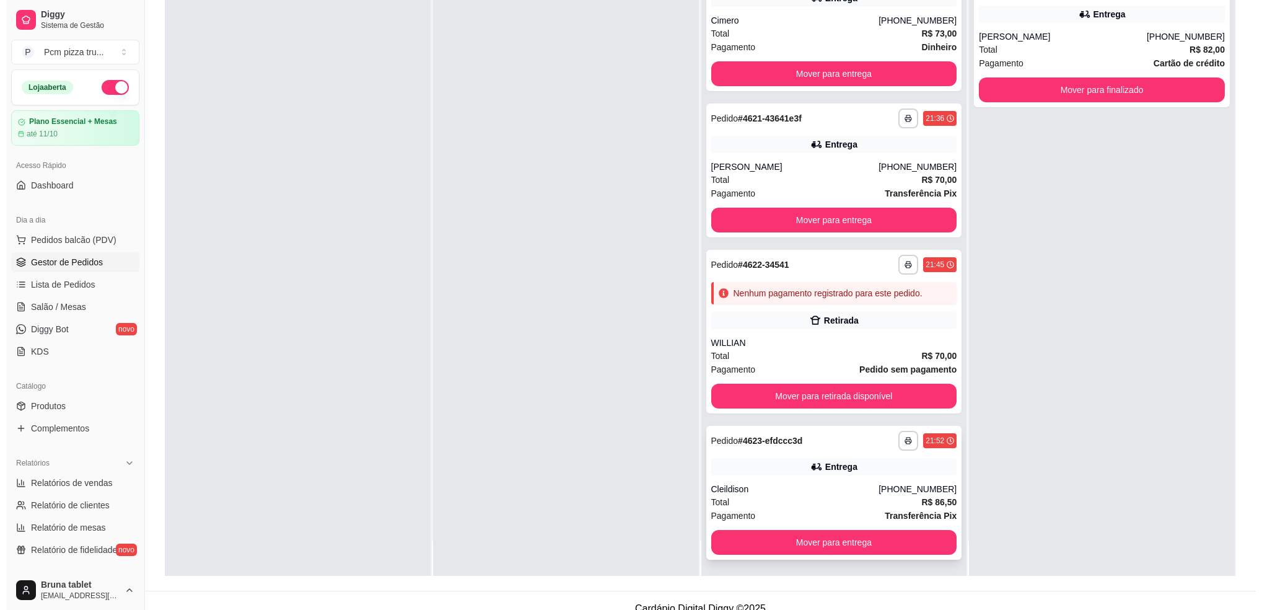
scroll to position [189, 0]
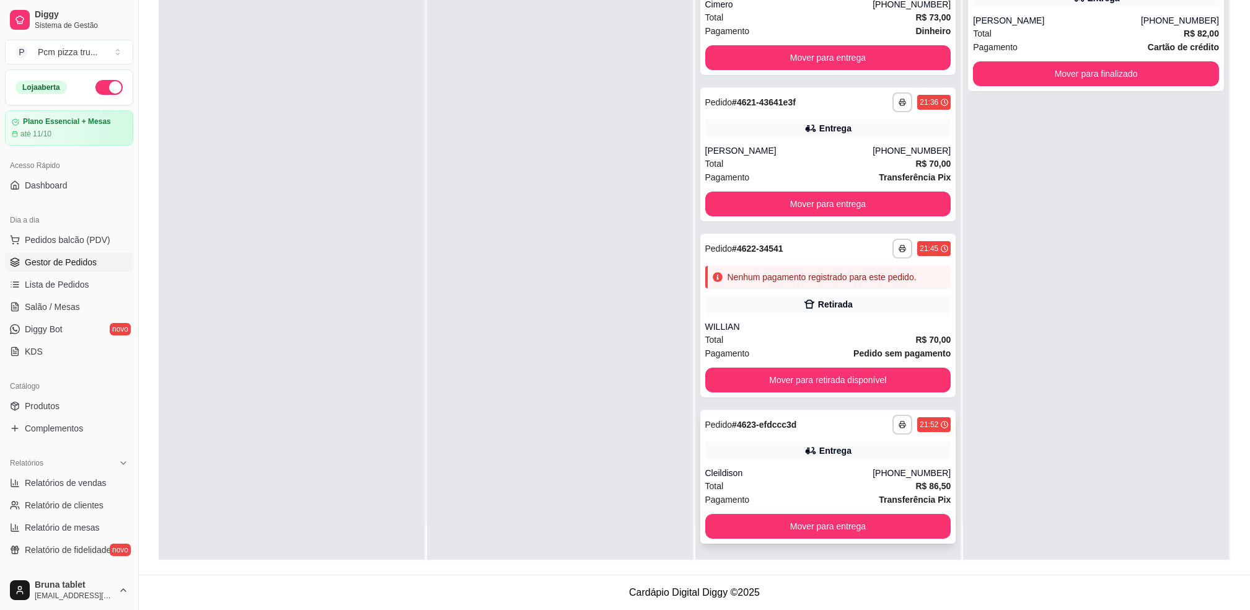
click at [787, 476] on div "Cleildison" at bounding box center [789, 473] width 168 height 12
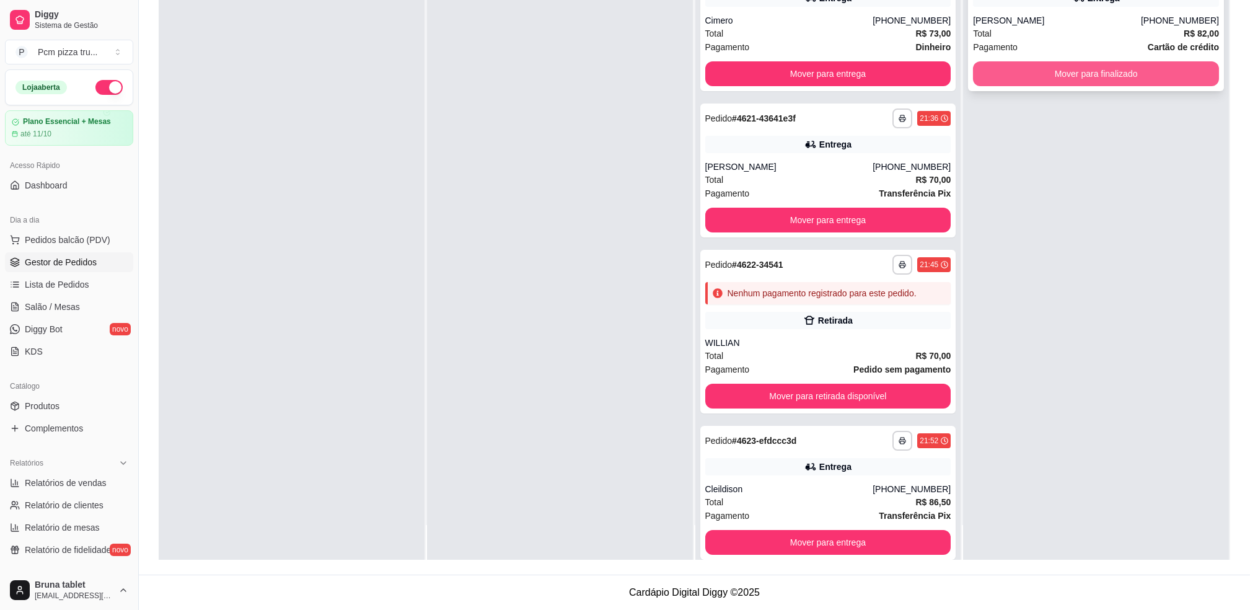
click at [1027, 77] on button "Mover para finalizado" at bounding box center [1096, 73] width 246 height 25
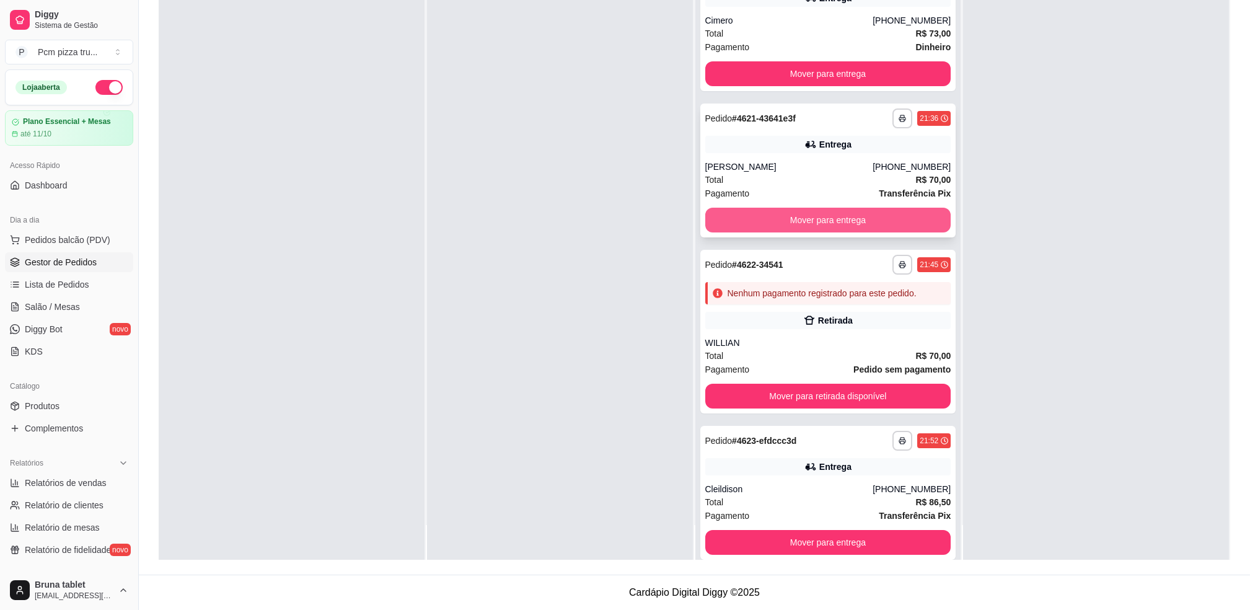
click at [878, 220] on button "Mover para entrega" at bounding box center [828, 220] width 246 height 25
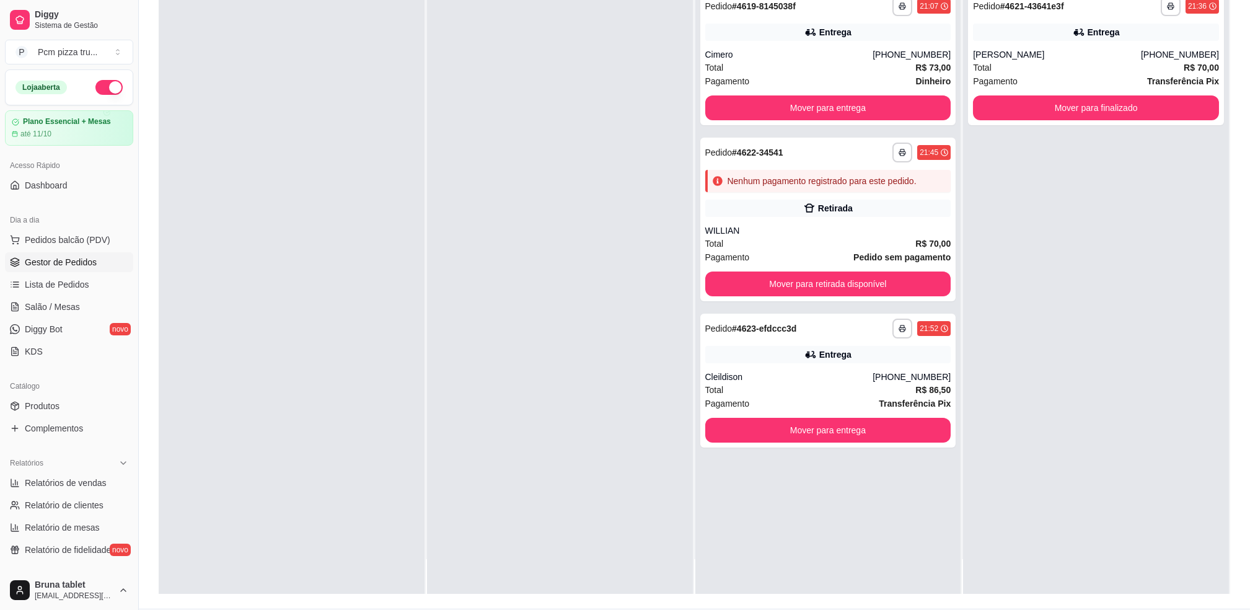
scroll to position [165, 0]
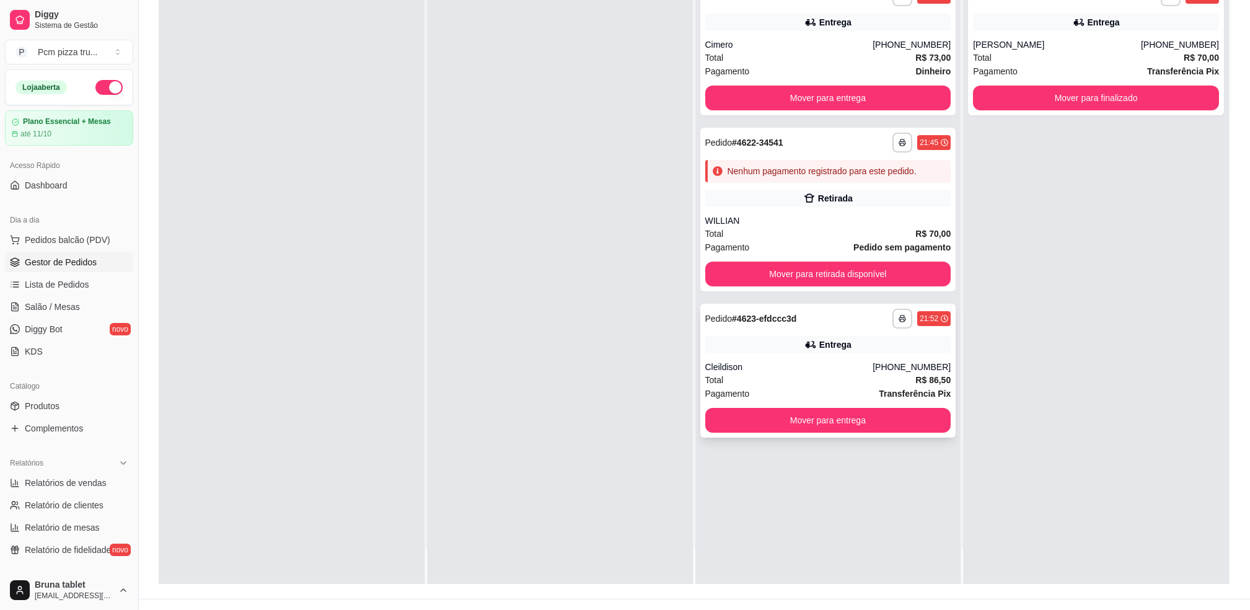
click at [787, 354] on div "**********" at bounding box center [828, 371] width 256 height 134
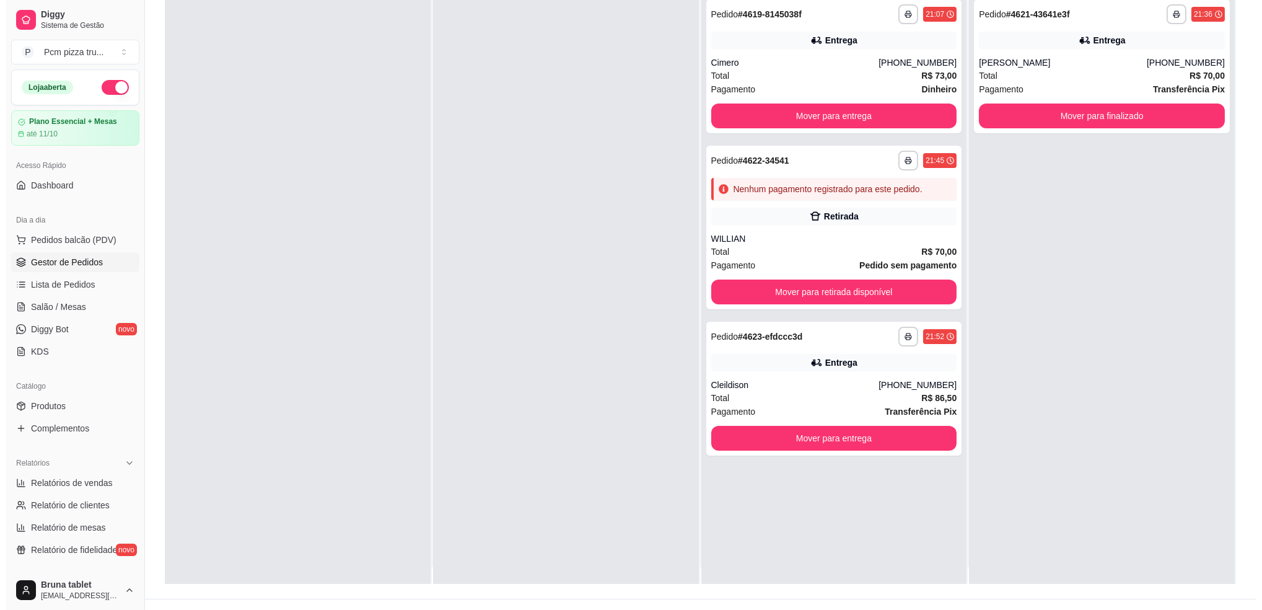
scroll to position [0, 0]
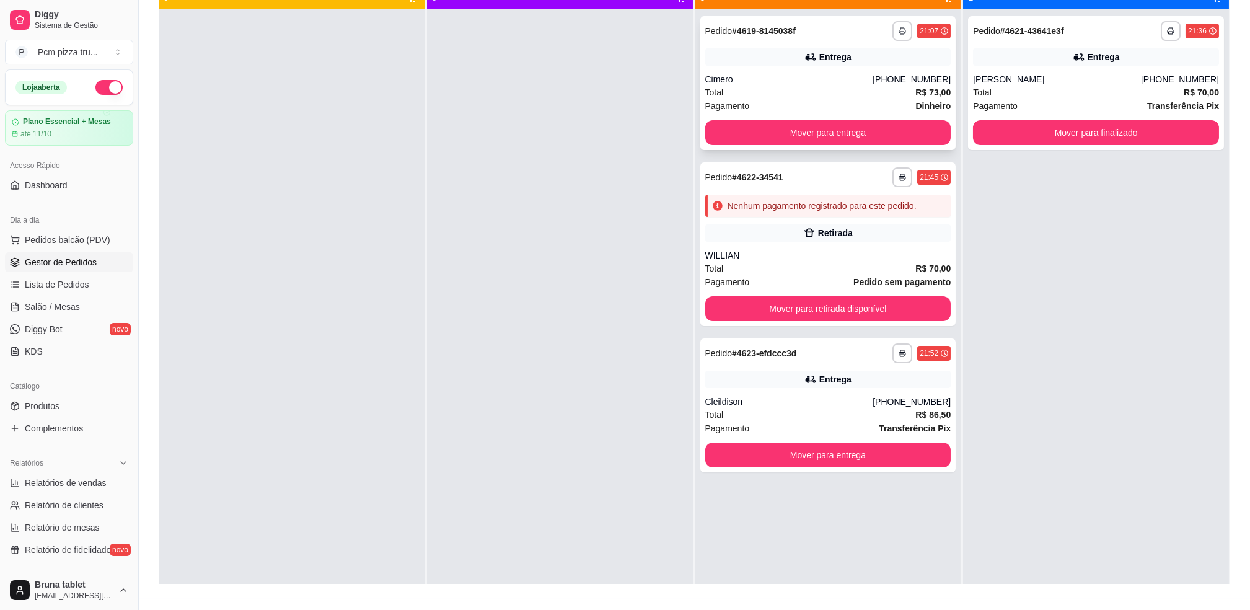
click at [781, 85] on div "Total R$ 73,00" at bounding box center [828, 92] width 246 height 14
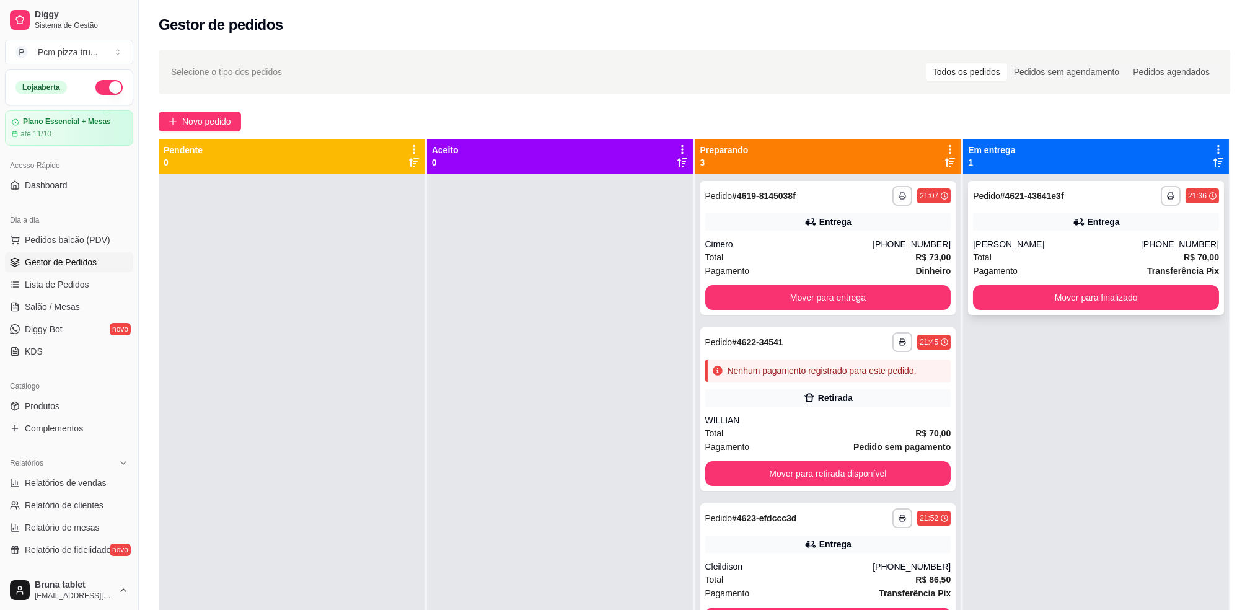
click at [1115, 253] on div "Total R$ 70,00" at bounding box center [1096, 257] width 246 height 14
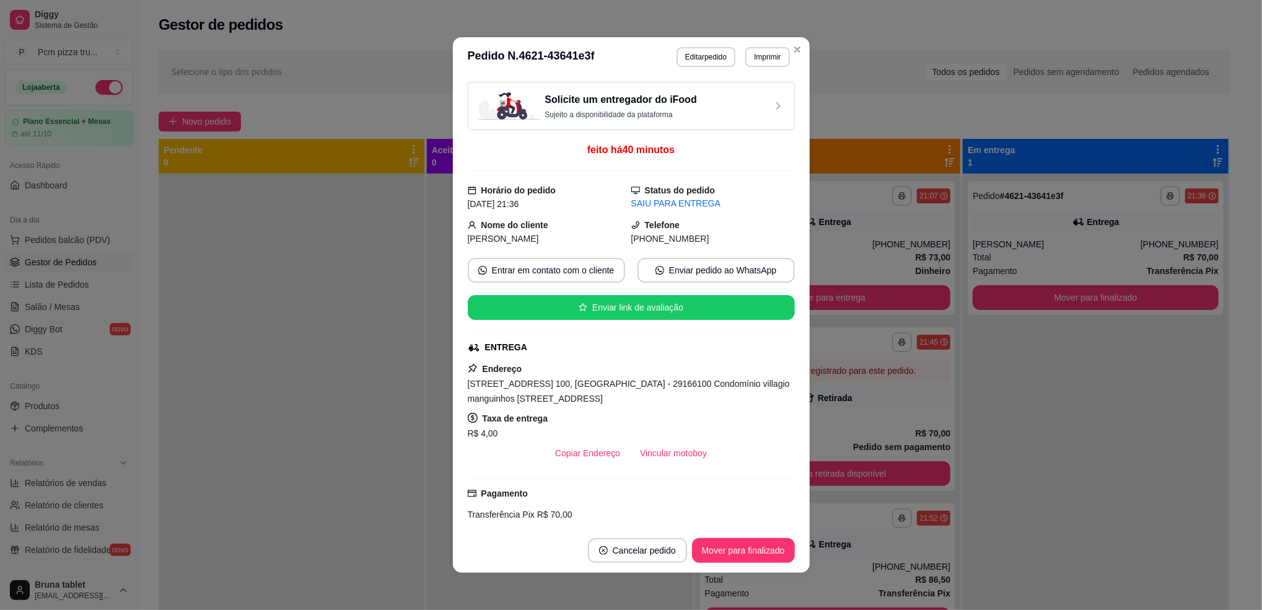
drag, startPoint x: 462, startPoint y: 382, endPoint x: 620, endPoint y: 392, distance: 158.3
click at [620, 392] on div "[STREET_ADDRESS] 100, [GEOGRAPHIC_DATA] - 29166100 Condomínio villagio manguinh…" at bounding box center [631, 391] width 327 height 30
copy span "[STREET_ADDRESS] 100, [GEOGRAPHIC_DATA] - 29166100 Condomínio villagio manguinh…"
click at [619, 390] on div "[STREET_ADDRESS] 100, [GEOGRAPHIC_DATA] - 29166100 Condomínio villagio manguinh…" at bounding box center [631, 391] width 327 height 30
drag, startPoint x: 463, startPoint y: 384, endPoint x: 501, endPoint y: 384, distance: 37.8
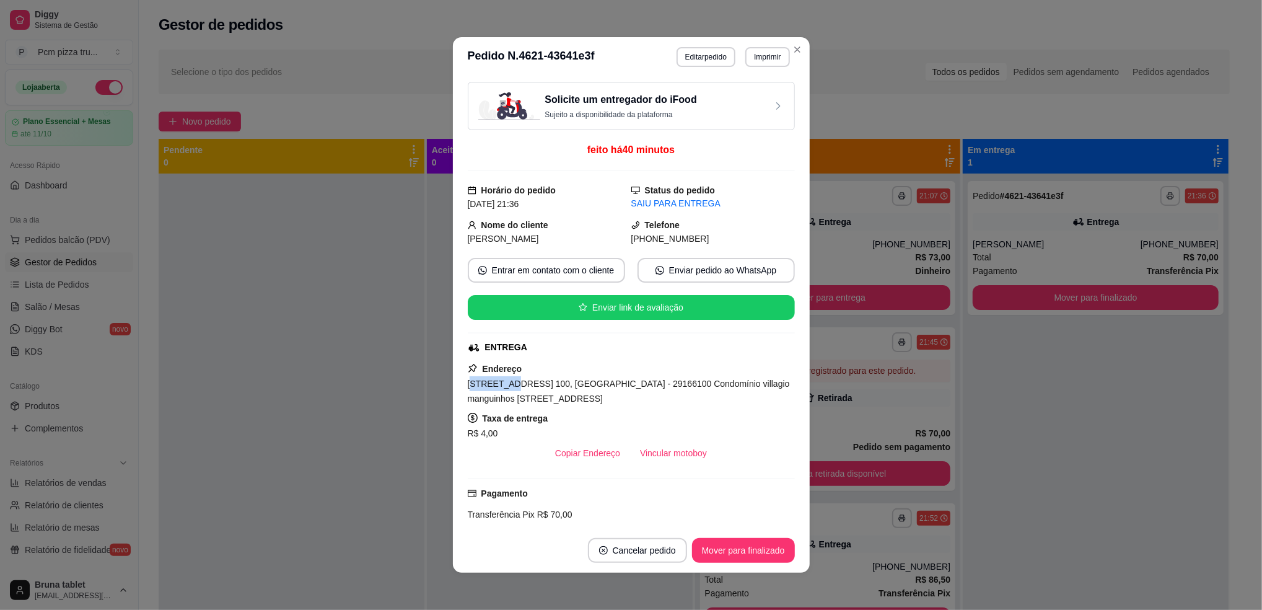
click at [501, 384] on span "[STREET_ADDRESS] 100, [GEOGRAPHIC_DATA] - 29166100 Condomínio villagio manguinh…" at bounding box center [629, 391] width 322 height 25
drag, startPoint x: 501, startPoint y: 384, endPoint x: 481, endPoint y: 380, distance: 20.8
click at [484, 380] on span "[STREET_ADDRESS] 100, [GEOGRAPHIC_DATA] - 29166100 Condomínio villagio manguinh…" at bounding box center [629, 391] width 322 height 25
click at [469, 380] on span "[STREET_ADDRESS] 100, [GEOGRAPHIC_DATA] - 29166100 Condomínio villagio manguinh…" at bounding box center [629, 391] width 322 height 25
drag, startPoint x: 460, startPoint y: 383, endPoint x: 669, endPoint y: 388, distance: 208.9
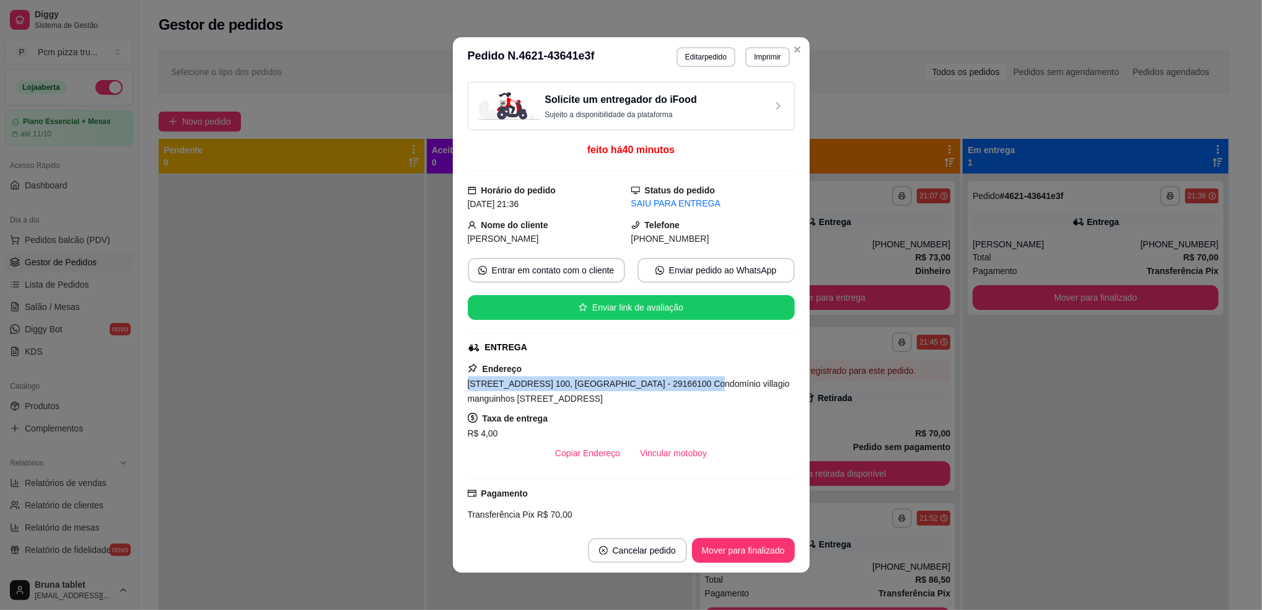
click at [669, 388] on div "Solicite um entregador do iFood Sujeito a disponibilidade da plataforma feito h…" at bounding box center [631, 302] width 357 height 451
copy span "[STREET_ADDRESS] 100, Morada de [GEOGRAPHIC_DATA] - 29166100"
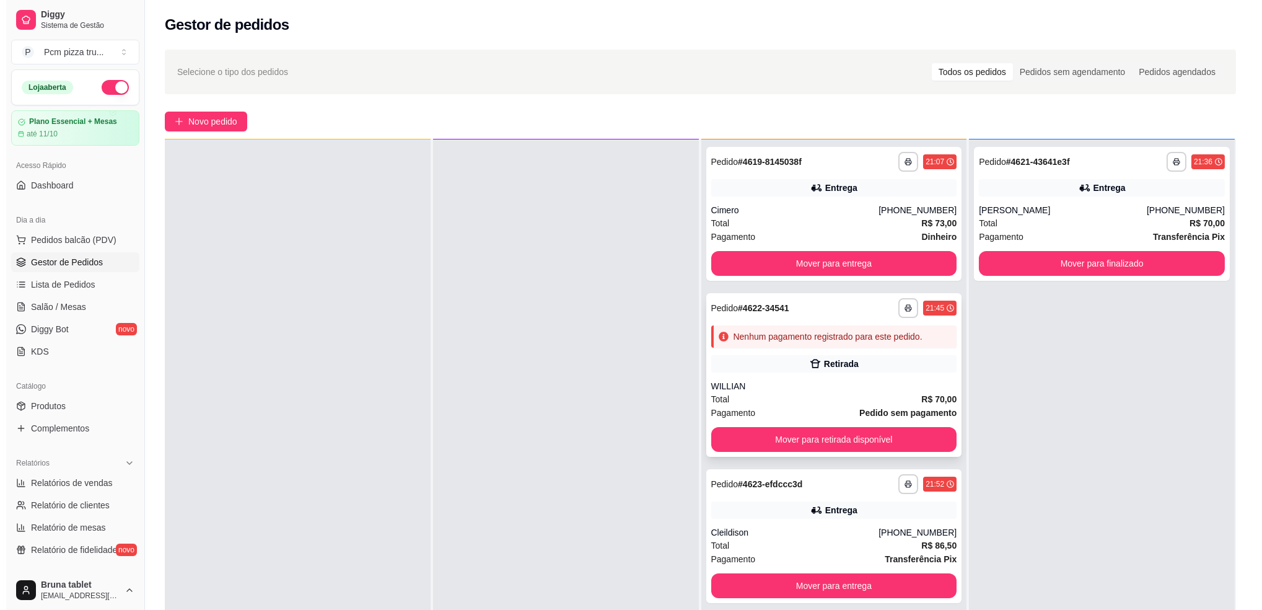
scroll to position [35, 0]
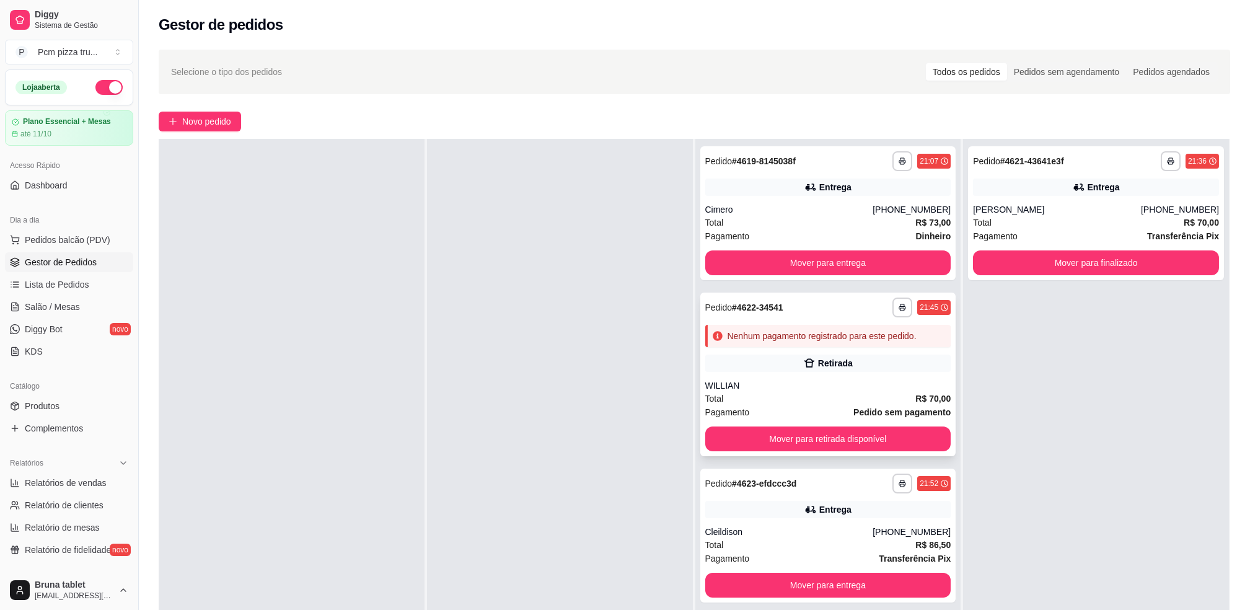
click at [773, 344] on div "Nenhum pagamento registrado para este pedido." at bounding box center [828, 336] width 246 height 22
click at [786, 346] on div "Nenhum pagamento registrado para este pedido." at bounding box center [828, 336] width 246 height 22
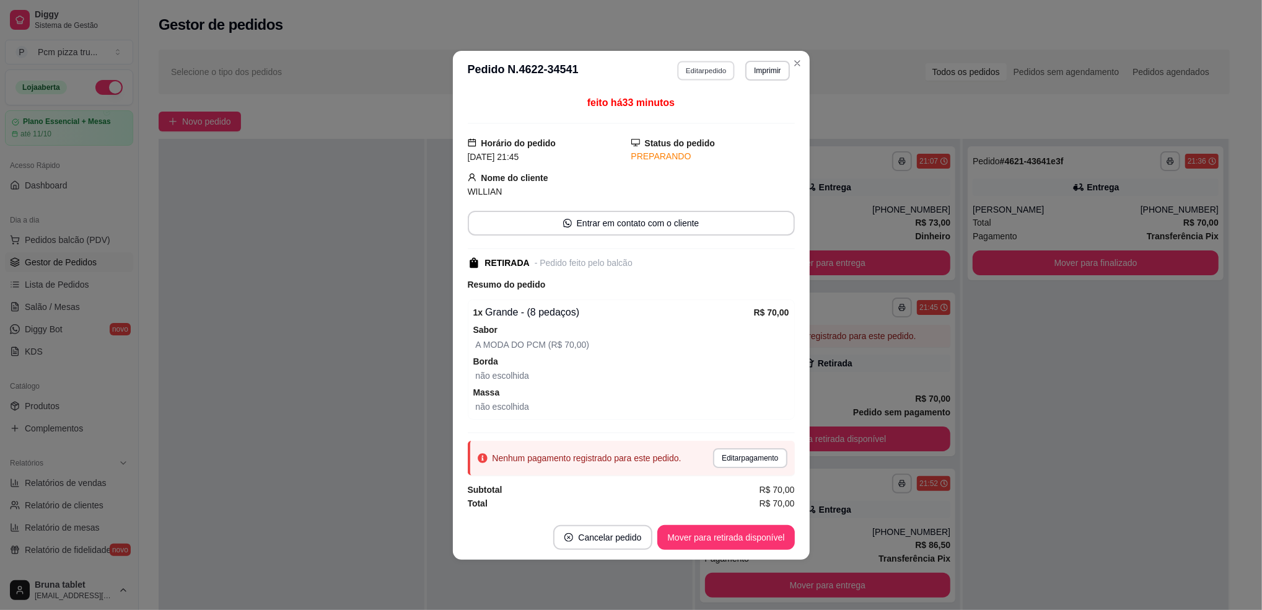
click at [690, 65] on button "Editar pedido" at bounding box center [706, 70] width 58 height 19
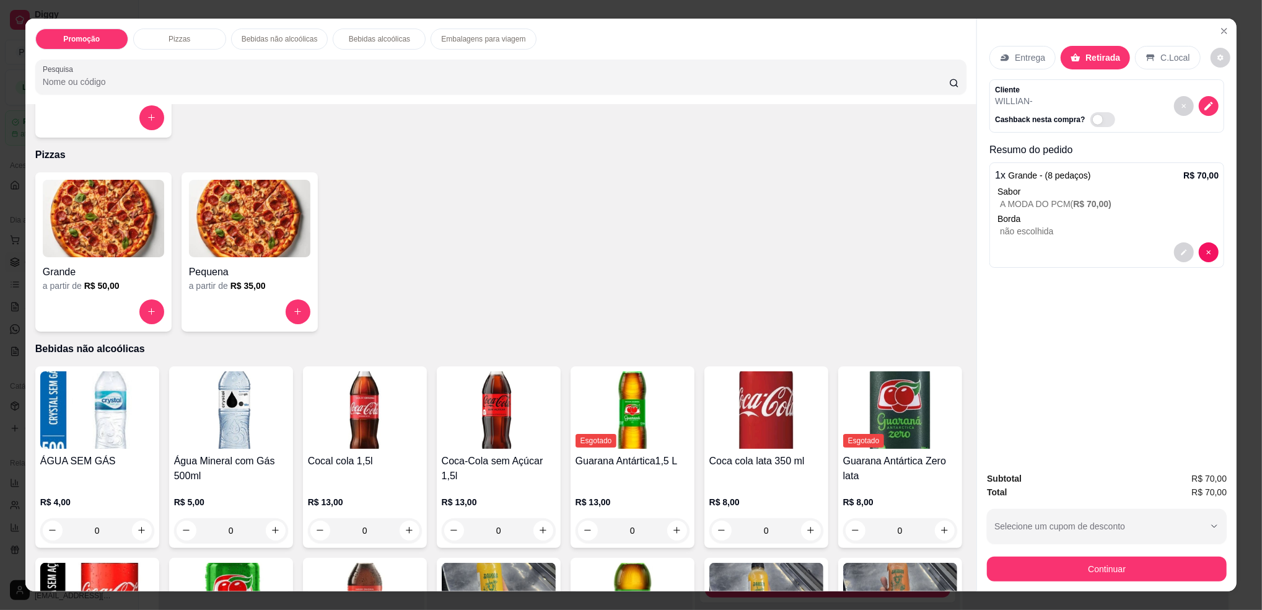
scroll to position [0, 0]
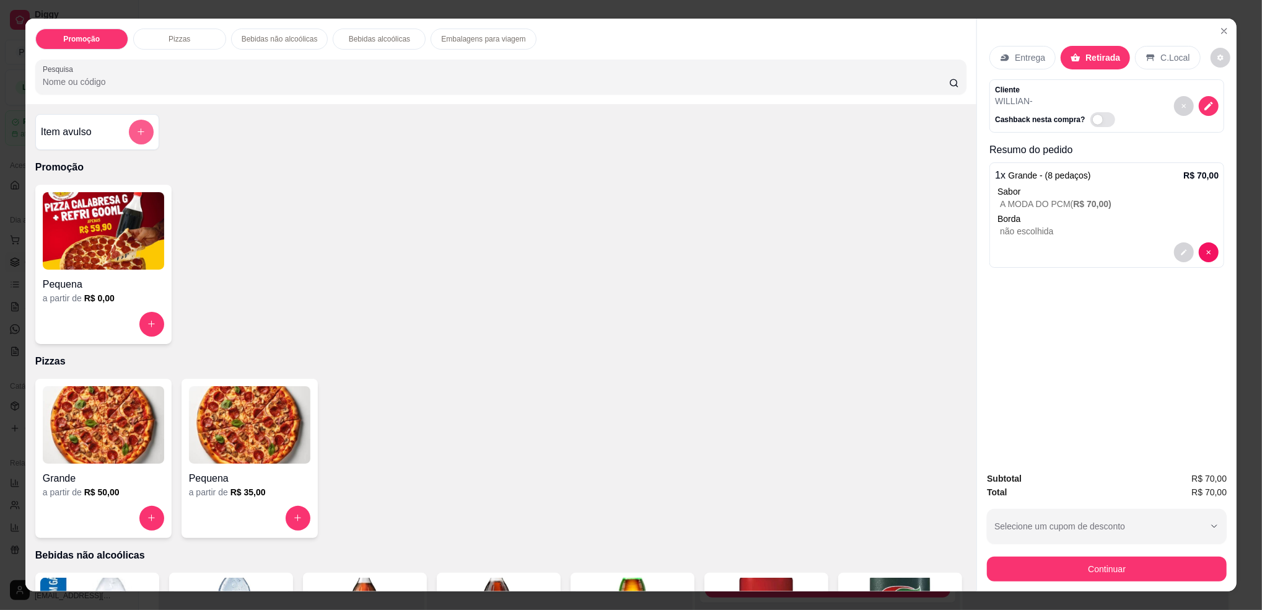
click at [136, 136] on icon "add-separate-item" at bounding box center [140, 131] width 9 height 9
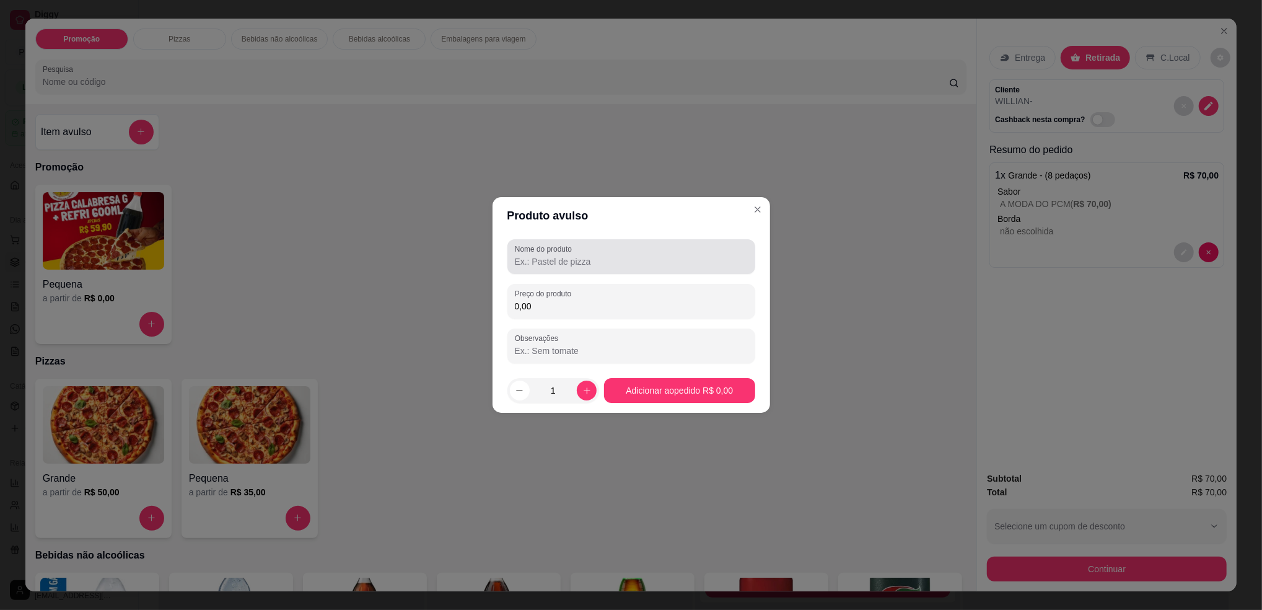
click at [533, 263] on input "Nome do produto" at bounding box center [631, 261] width 233 height 12
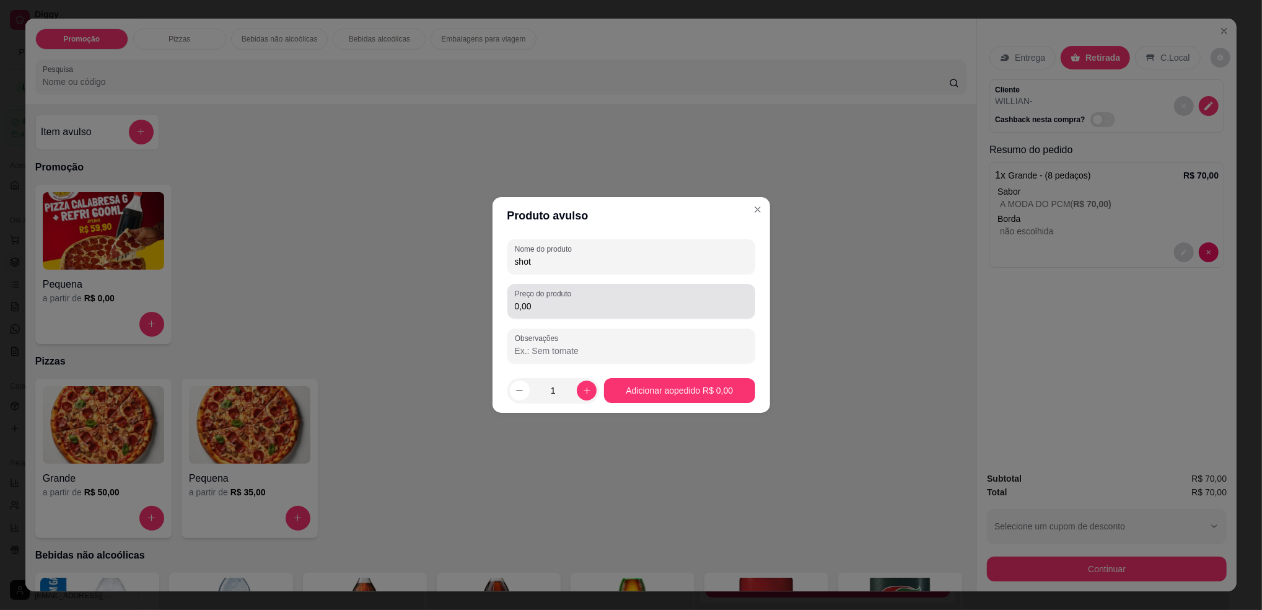
type input "shot"
click at [569, 308] on input "0,00" at bounding box center [631, 306] width 233 height 12
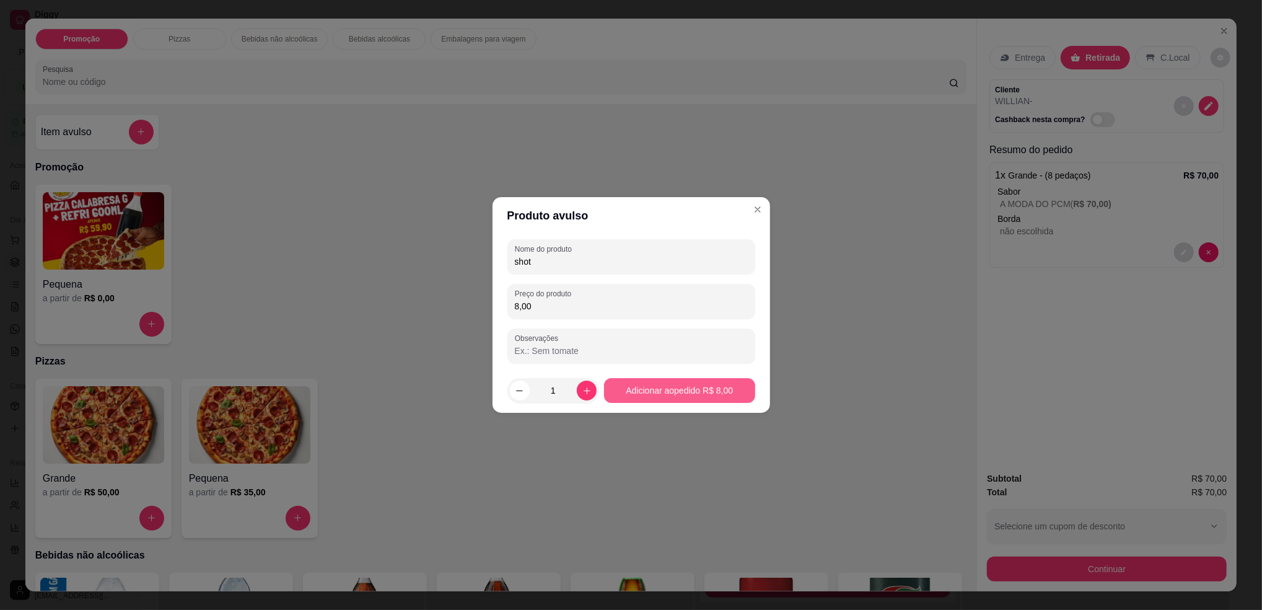
type input "8,00"
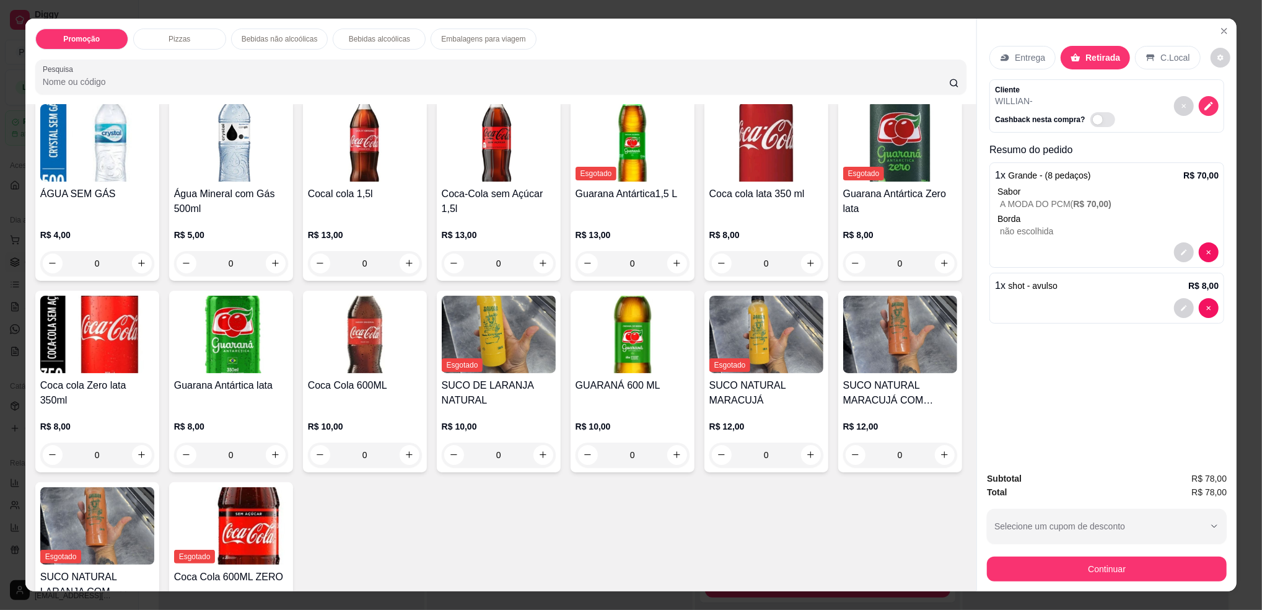
scroll to position [496, 0]
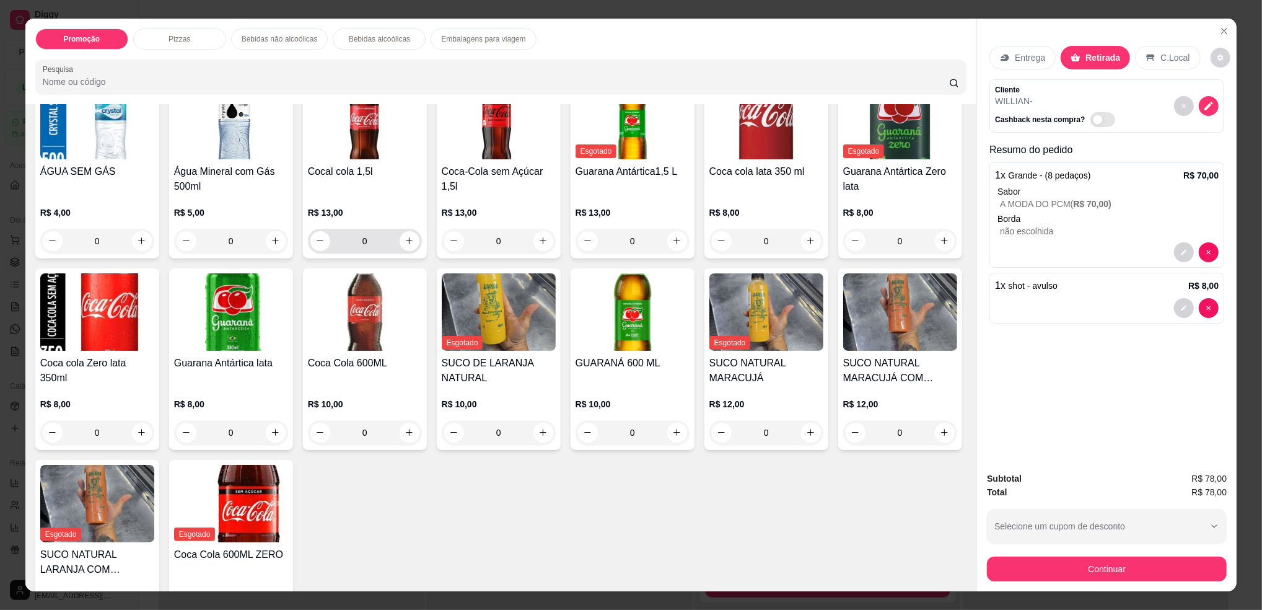
click at [414, 246] on div "0" at bounding box center [365, 241] width 114 height 25
click at [406, 241] on icon "increase-product-quantity" at bounding box center [409, 240] width 9 height 9
type input "1"
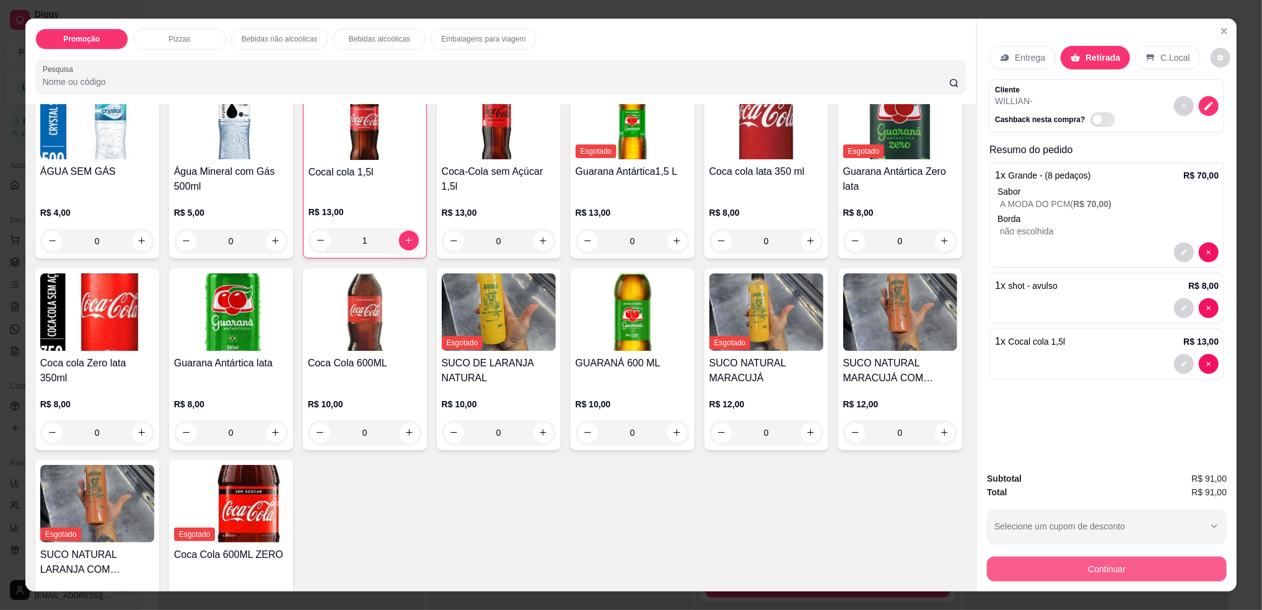
click at [1073, 569] on button "Continuar" at bounding box center [1107, 568] width 240 height 25
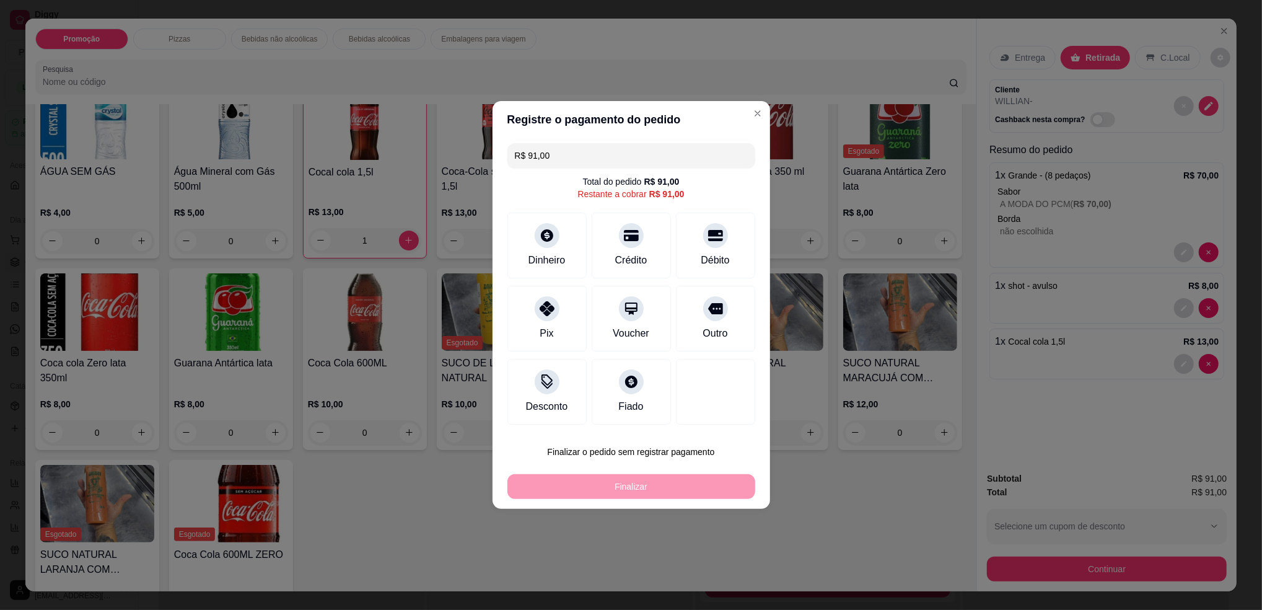
click at [559, 151] on input "R$ 91,00" at bounding box center [631, 155] width 233 height 25
click at [538, 226] on icon at bounding box center [546, 232] width 16 height 16
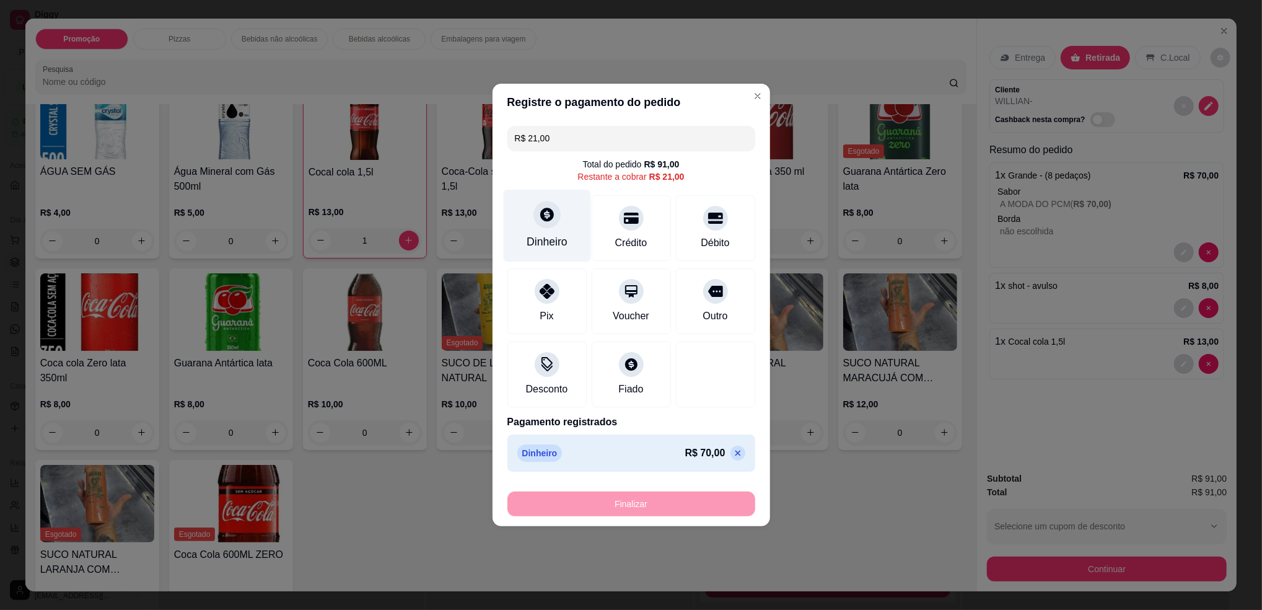
click at [550, 237] on div "Dinheiro" at bounding box center [547, 242] width 41 height 16
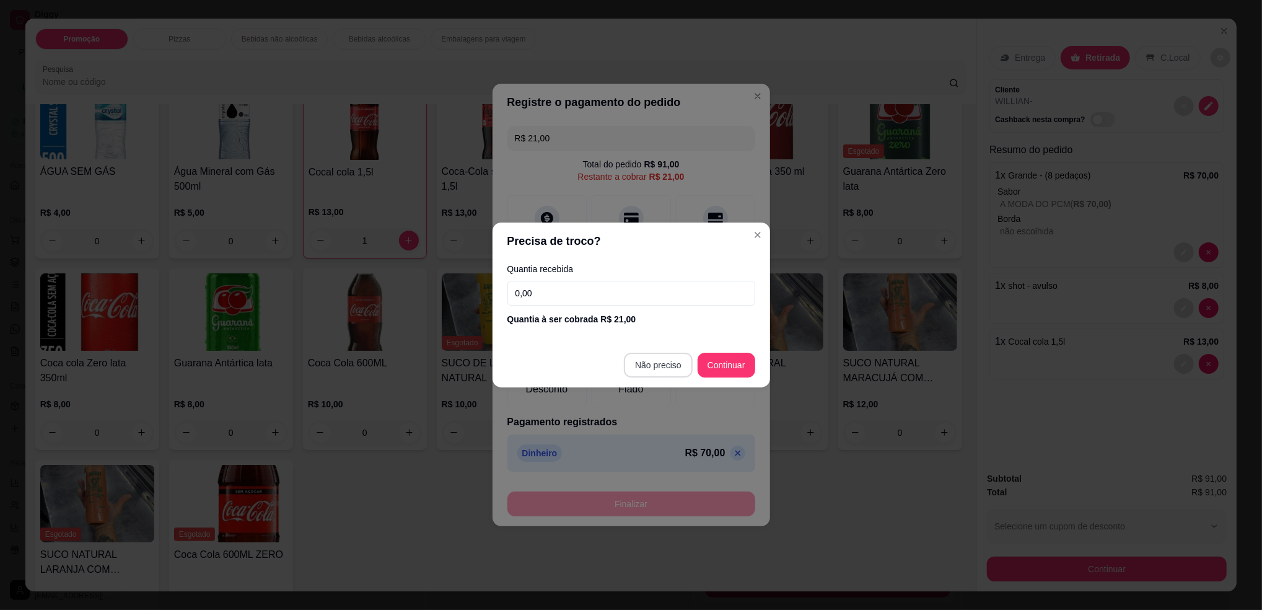
type input "R$ 0,00"
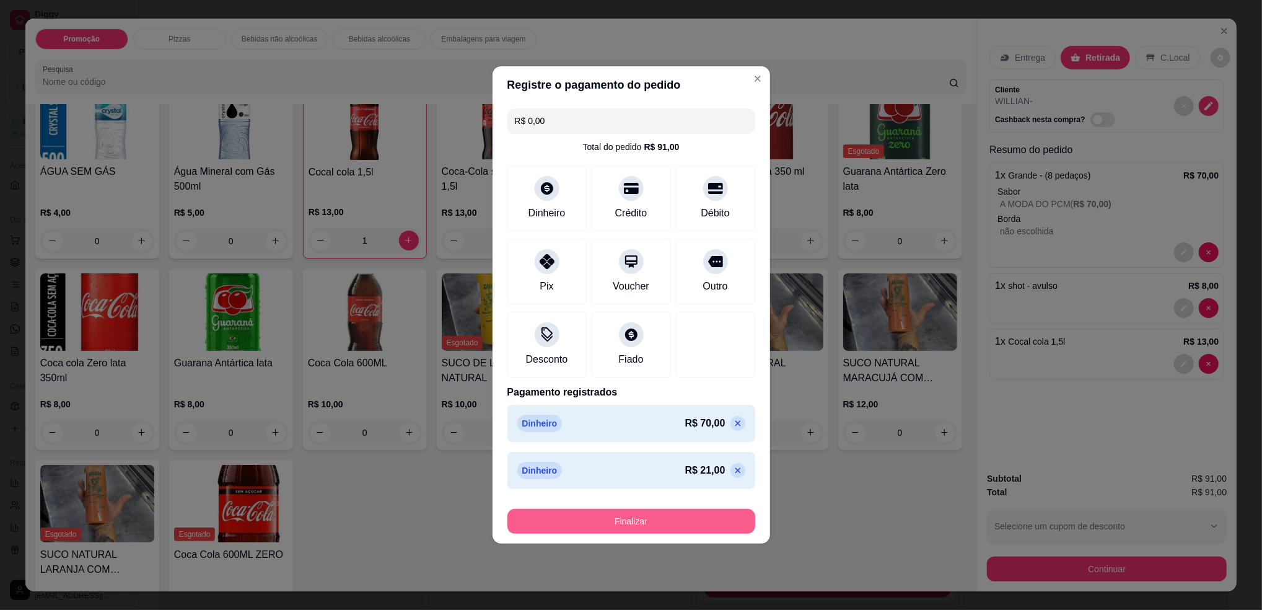
click at [607, 515] on button "Finalizar" at bounding box center [631, 521] width 248 height 25
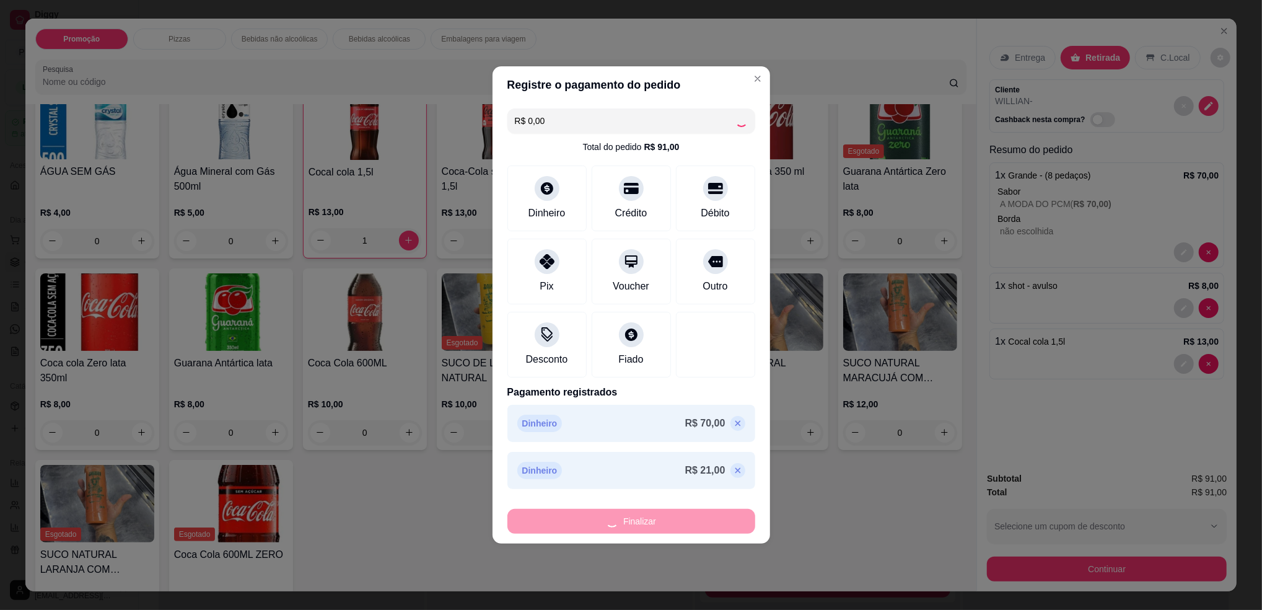
type input "0"
type input "-R$ 91,00"
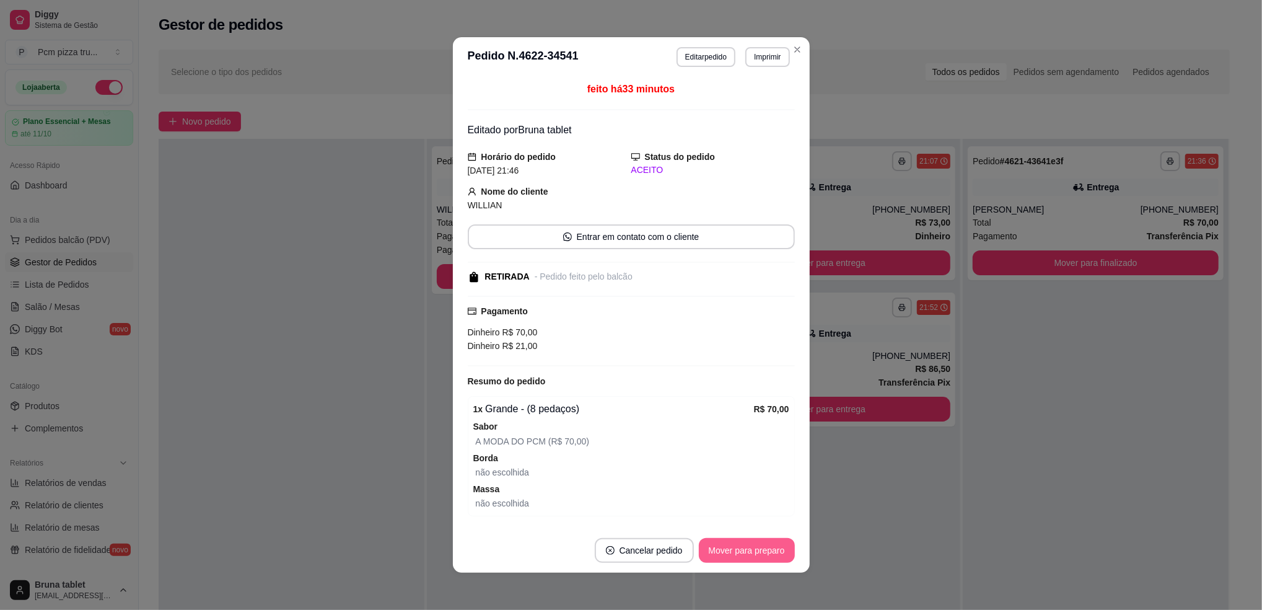
click at [731, 541] on button "Mover para preparo" at bounding box center [747, 550] width 96 height 25
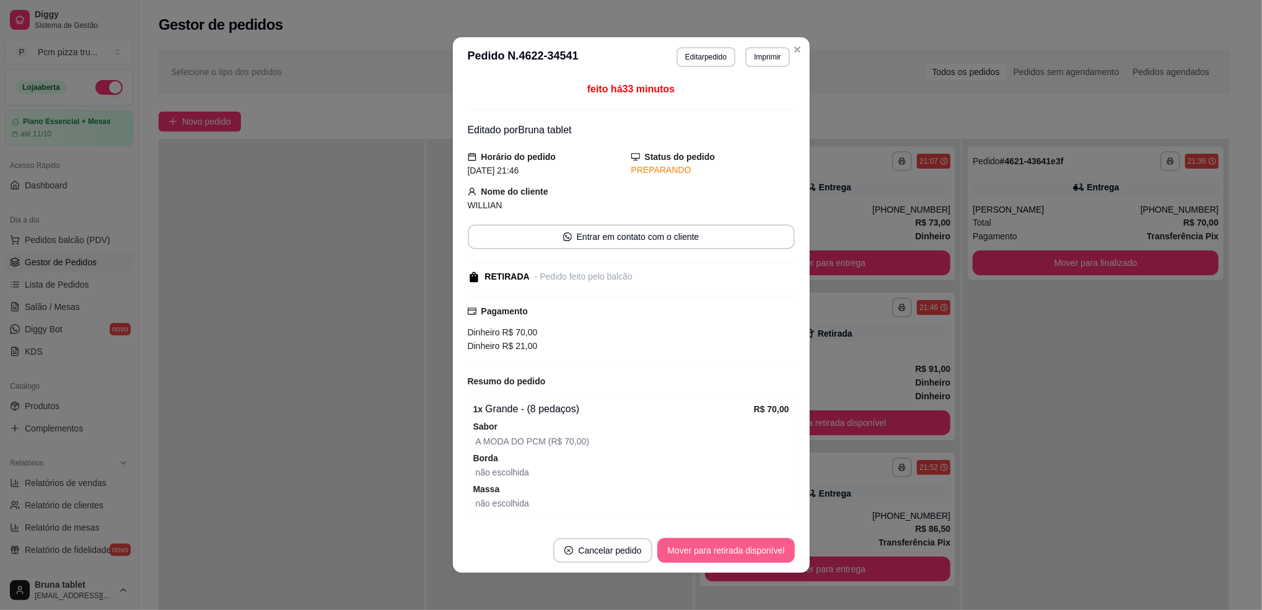
click at [747, 552] on button "Mover para retirada disponível" at bounding box center [725, 550] width 137 height 25
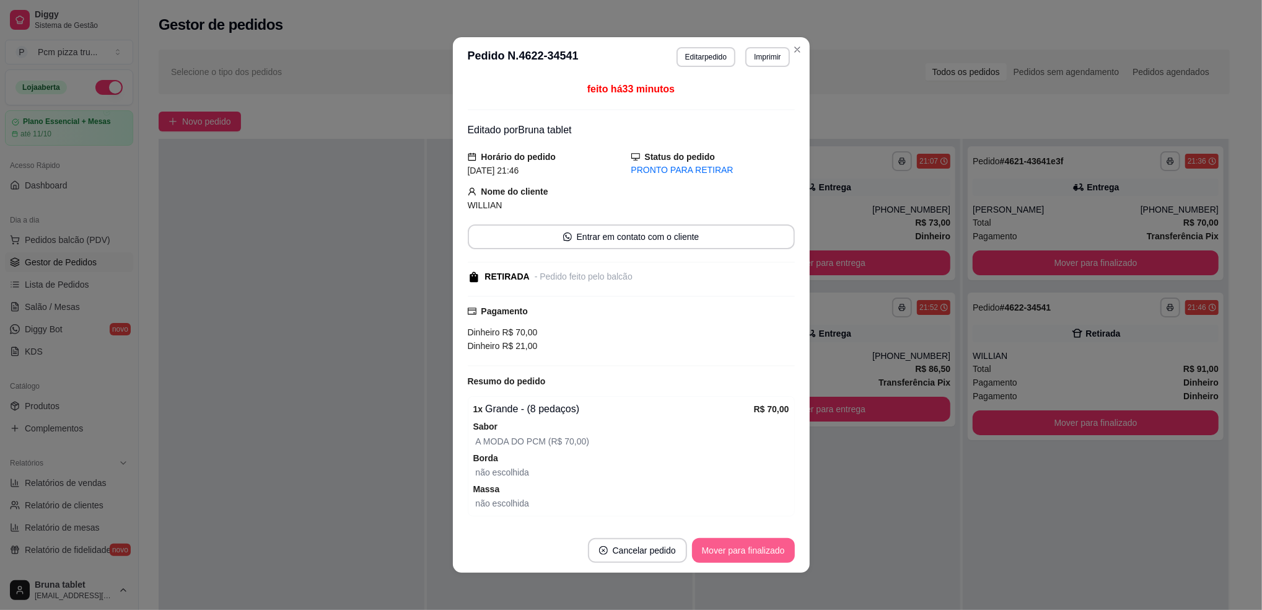
click at [747, 552] on button "Mover para finalizado" at bounding box center [743, 550] width 103 height 25
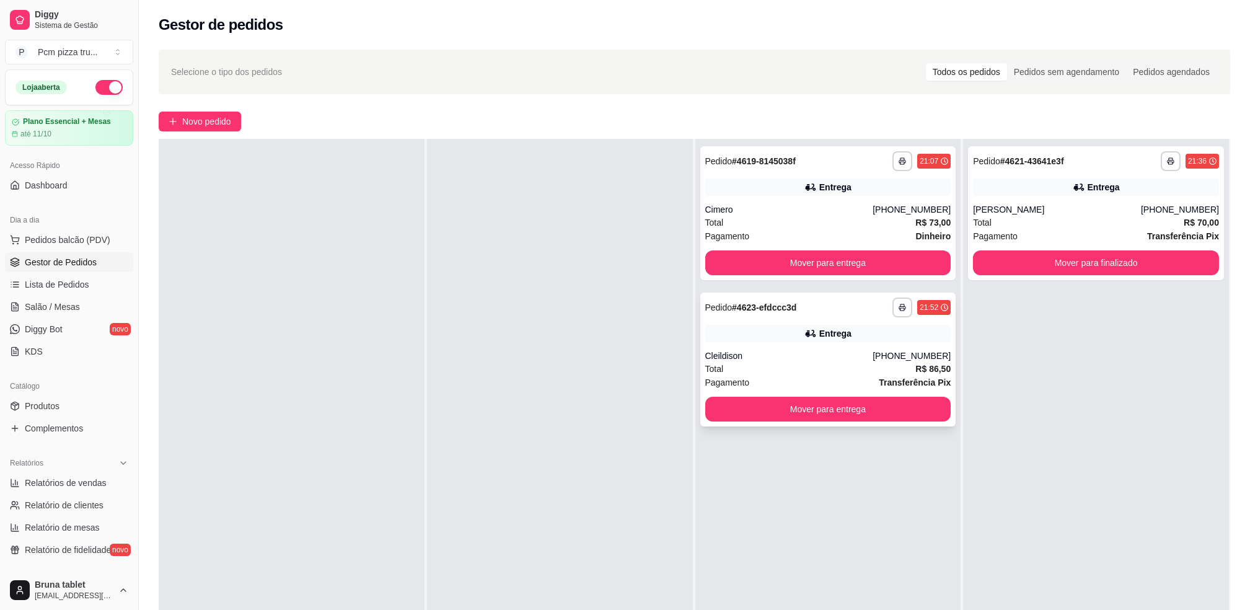
click at [815, 350] on div "Cleildison" at bounding box center [789, 355] width 168 height 12
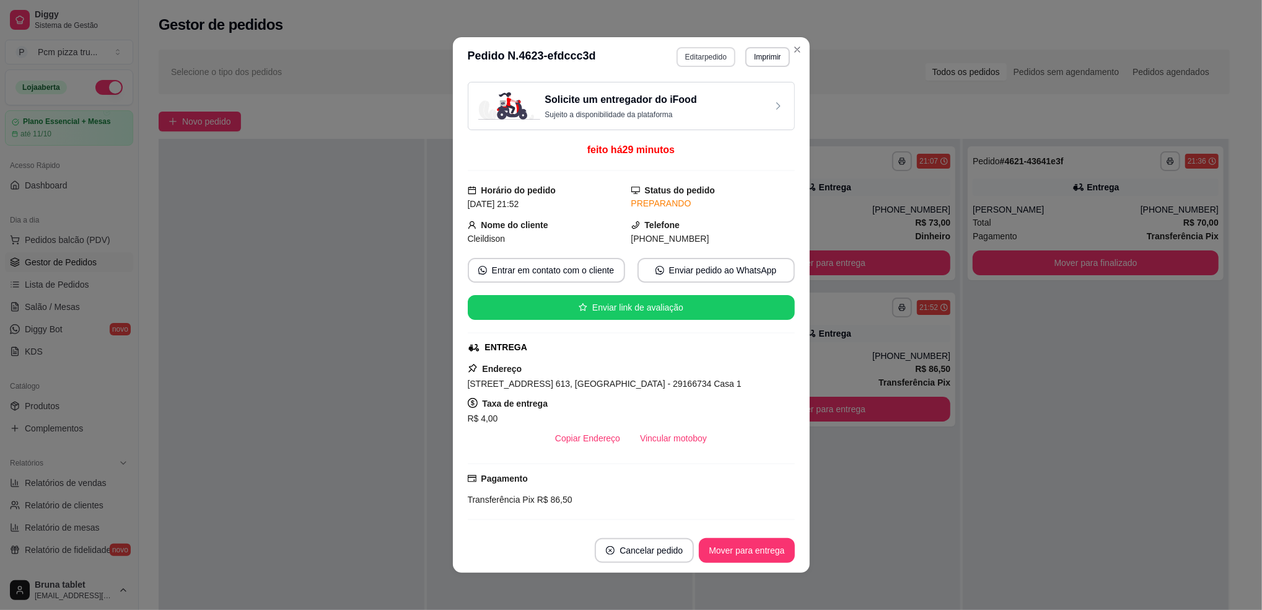
click at [709, 61] on button "Editar pedido" at bounding box center [706, 57] width 59 height 20
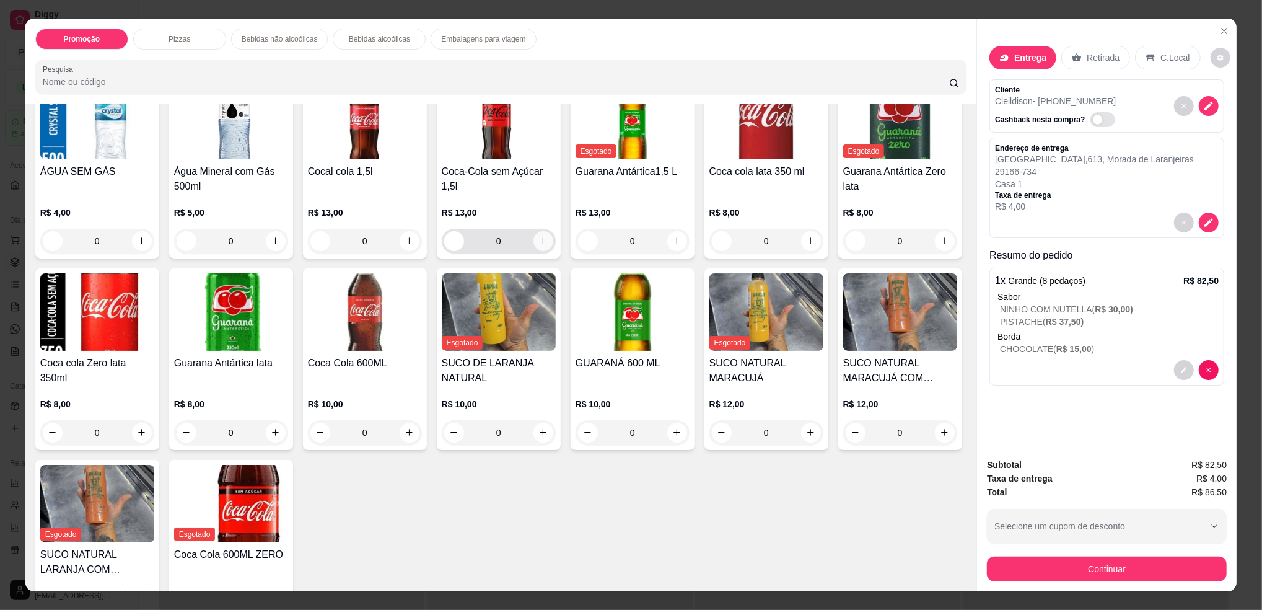
click at [540, 245] on icon "increase-product-quantity" at bounding box center [542, 240] width 9 height 9
type input "1"
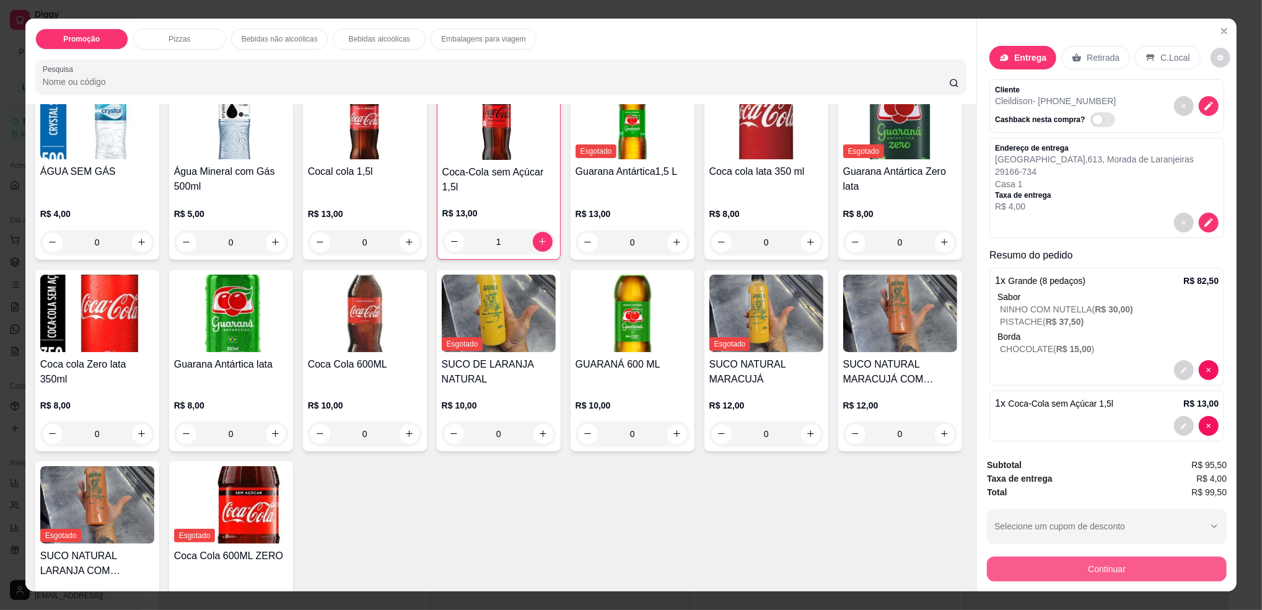
click at [1055, 563] on button "Continuar" at bounding box center [1107, 568] width 240 height 25
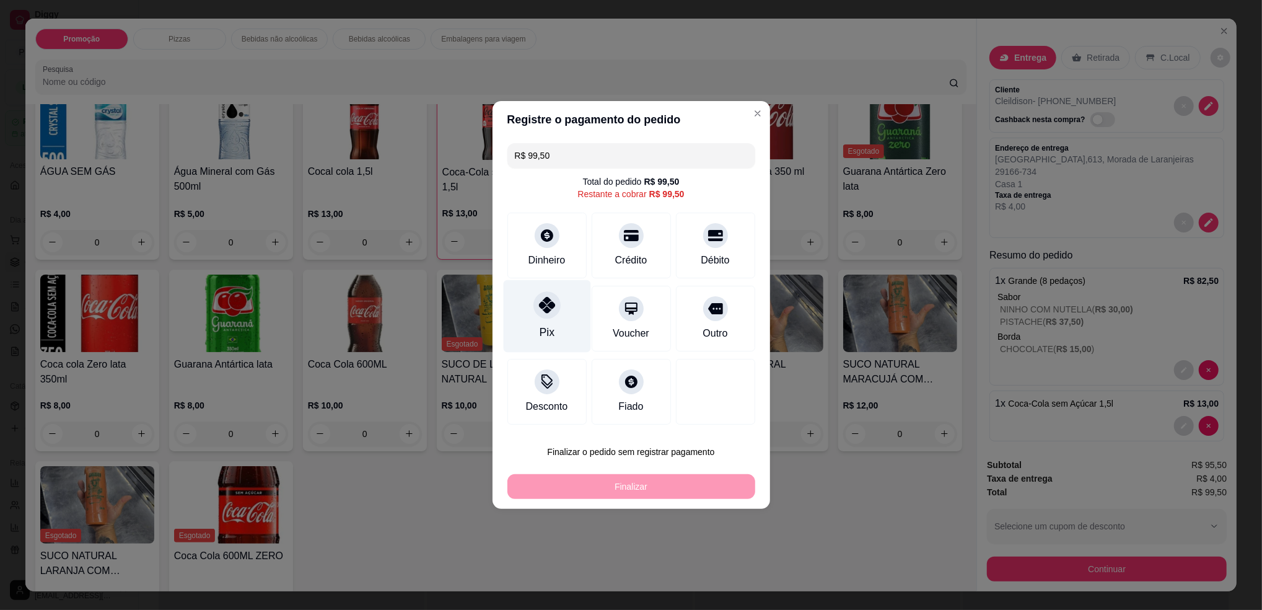
click at [535, 310] on div at bounding box center [546, 304] width 27 height 27
type input "R$ 0,00"
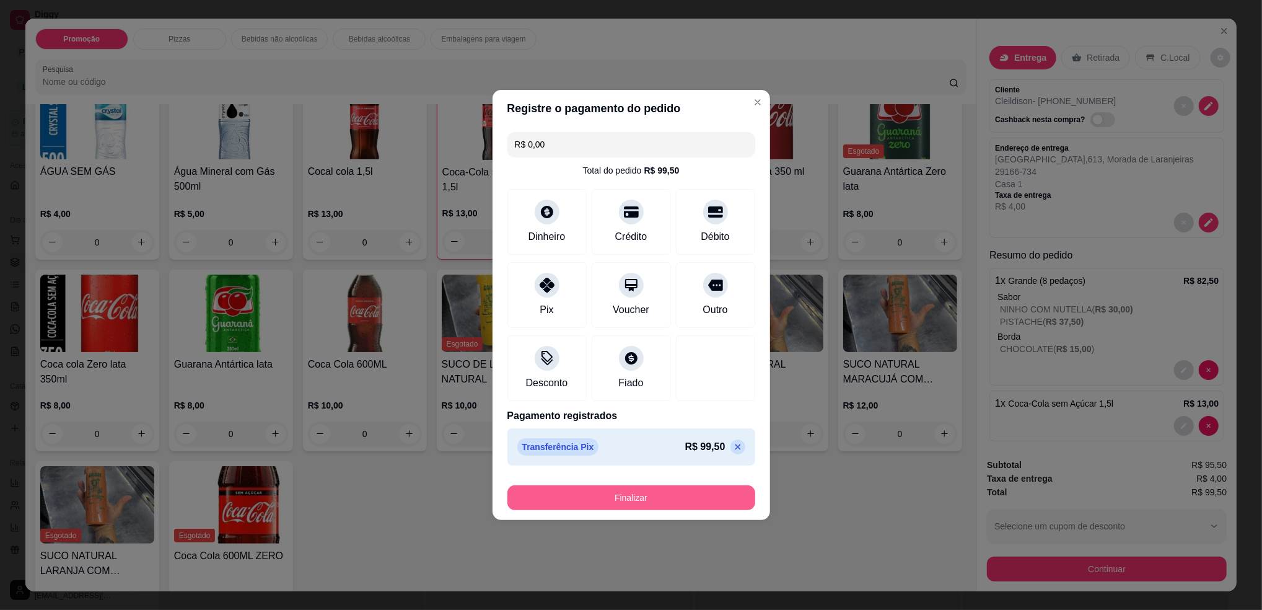
click at [663, 493] on button "Finalizar" at bounding box center [631, 497] width 248 height 25
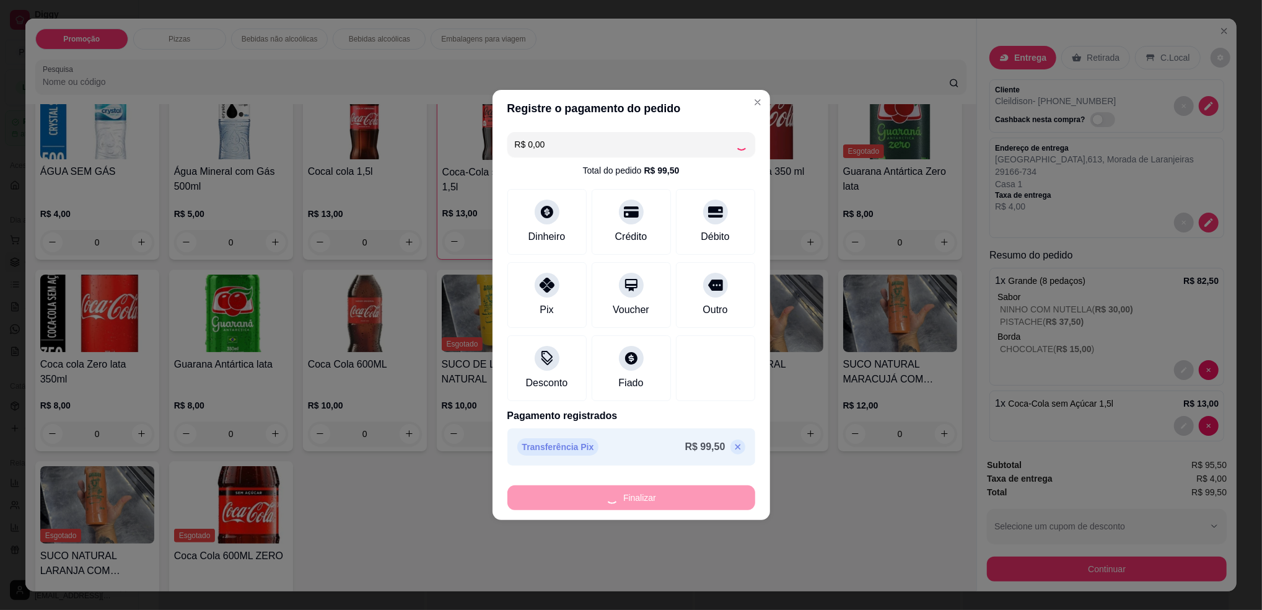
type input "0"
type input "-R$ 99,50"
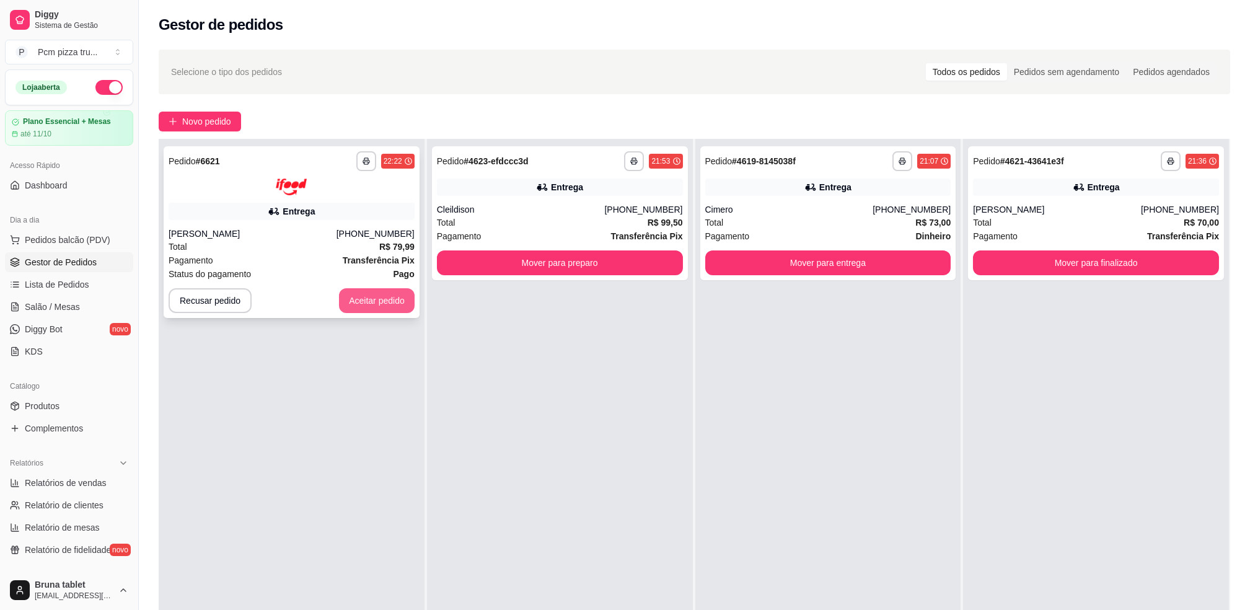
click at [372, 300] on button "Aceitar pedido" at bounding box center [377, 300] width 76 height 25
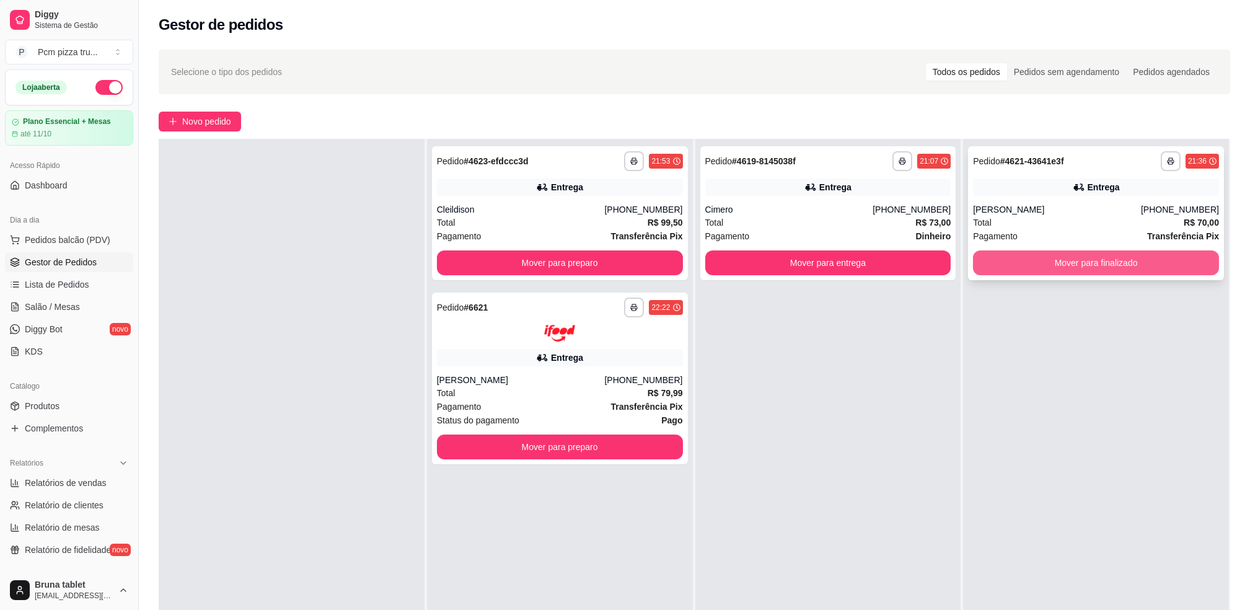
click at [1029, 258] on button "Mover para finalizado" at bounding box center [1096, 262] width 246 height 25
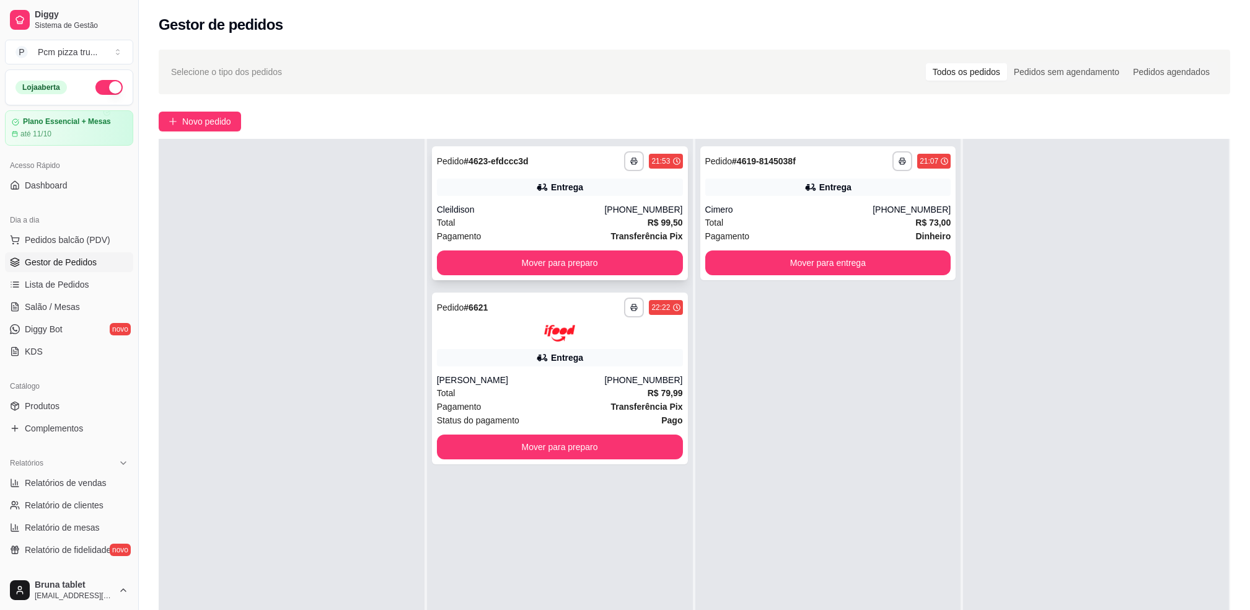
click at [567, 207] on div "Cleildison" at bounding box center [521, 209] width 168 height 12
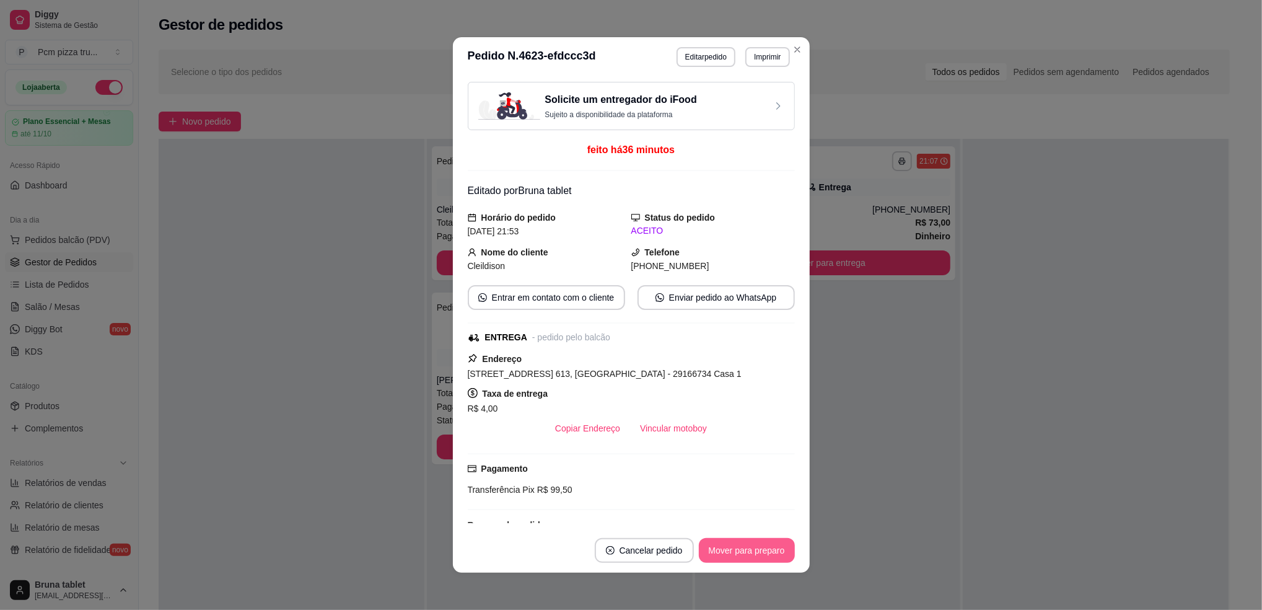
click at [776, 543] on button "Mover para preparo" at bounding box center [747, 550] width 96 height 25
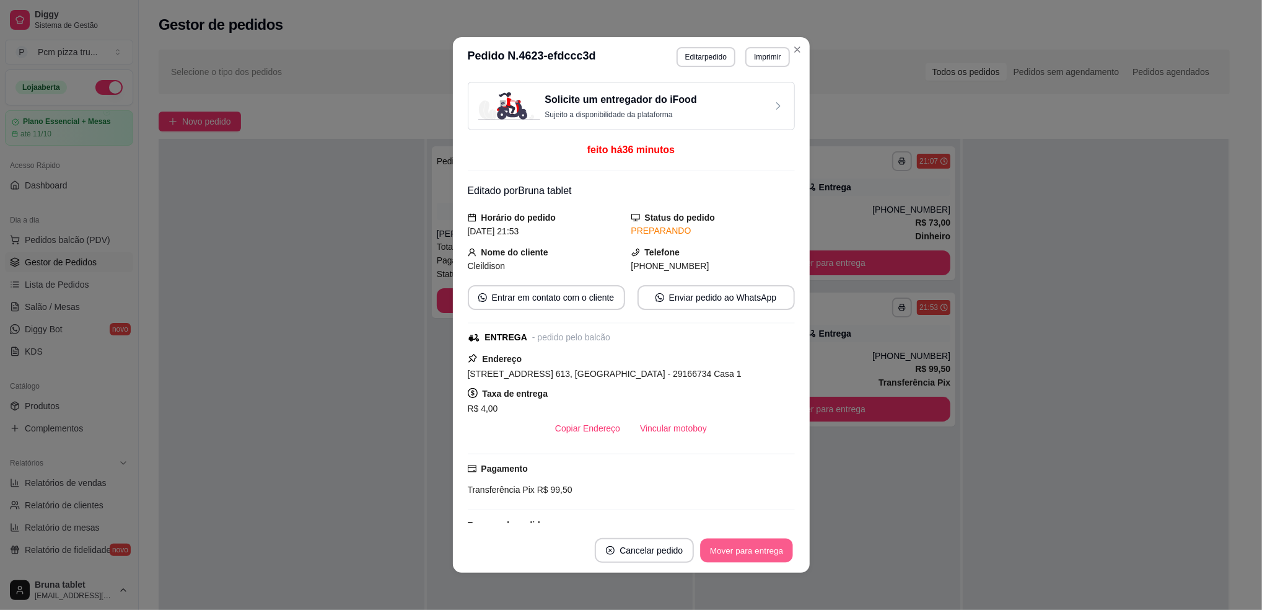
click at [774, 548] on button "Mover para entrega" at bounding box center [747, 550] width 93 height 24
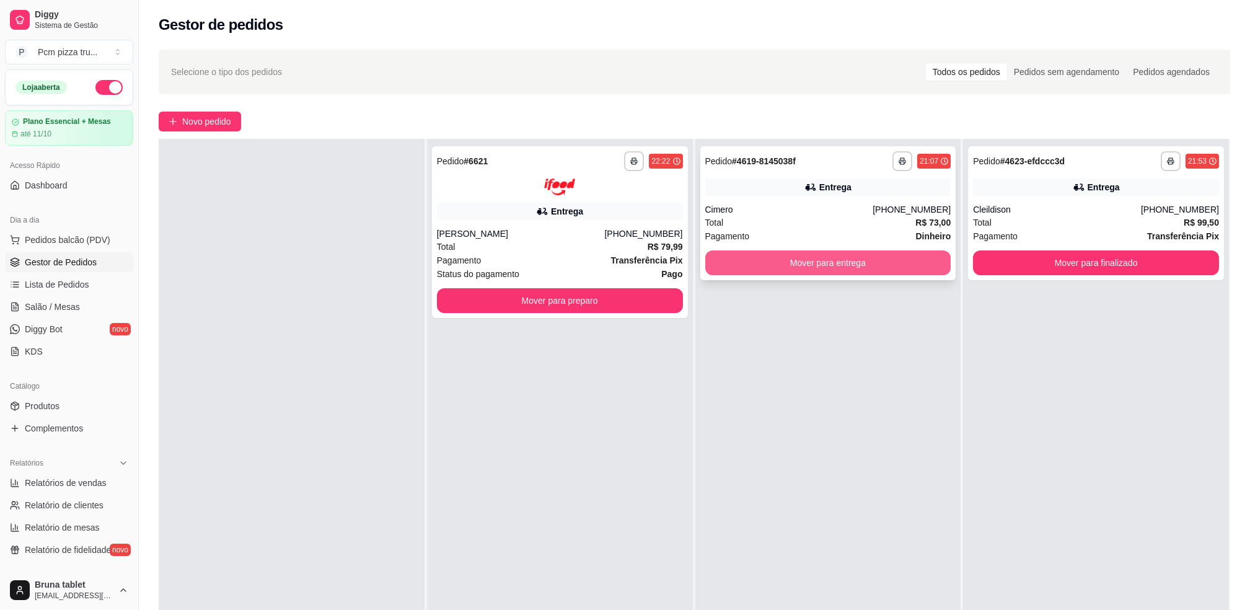
click at [797, 260] on button "Mover para entrega" at bounding box center [828, 262] width 246 height 25
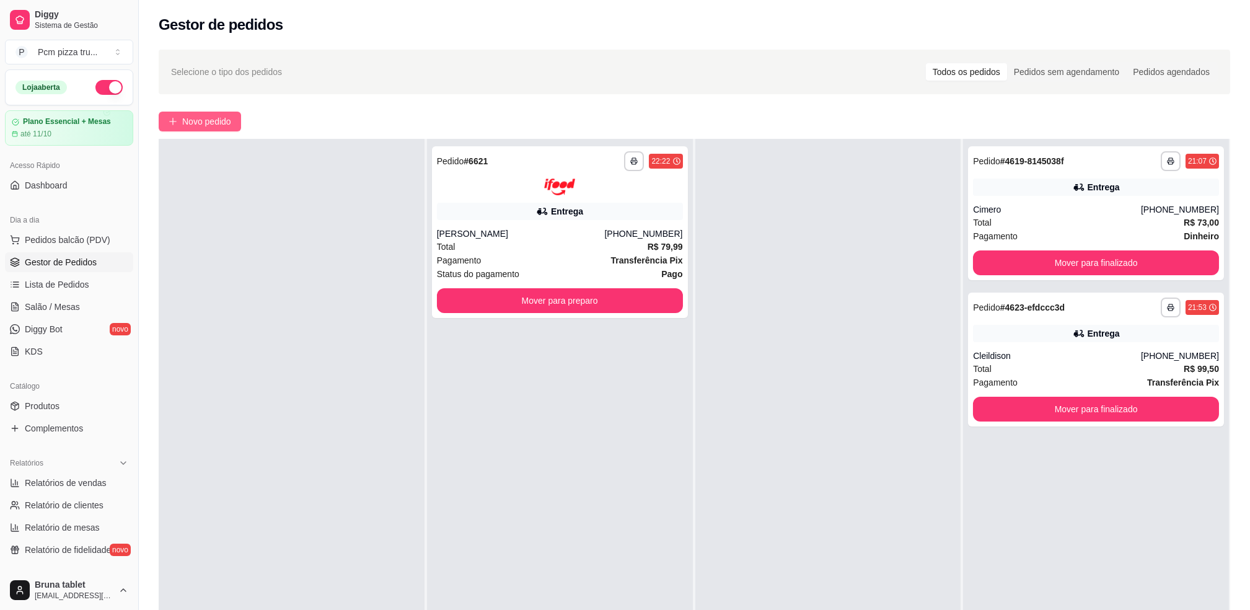
click at [213, 125] on span "Novo pedido" at bounding box center [206, 122] width 49 height 14
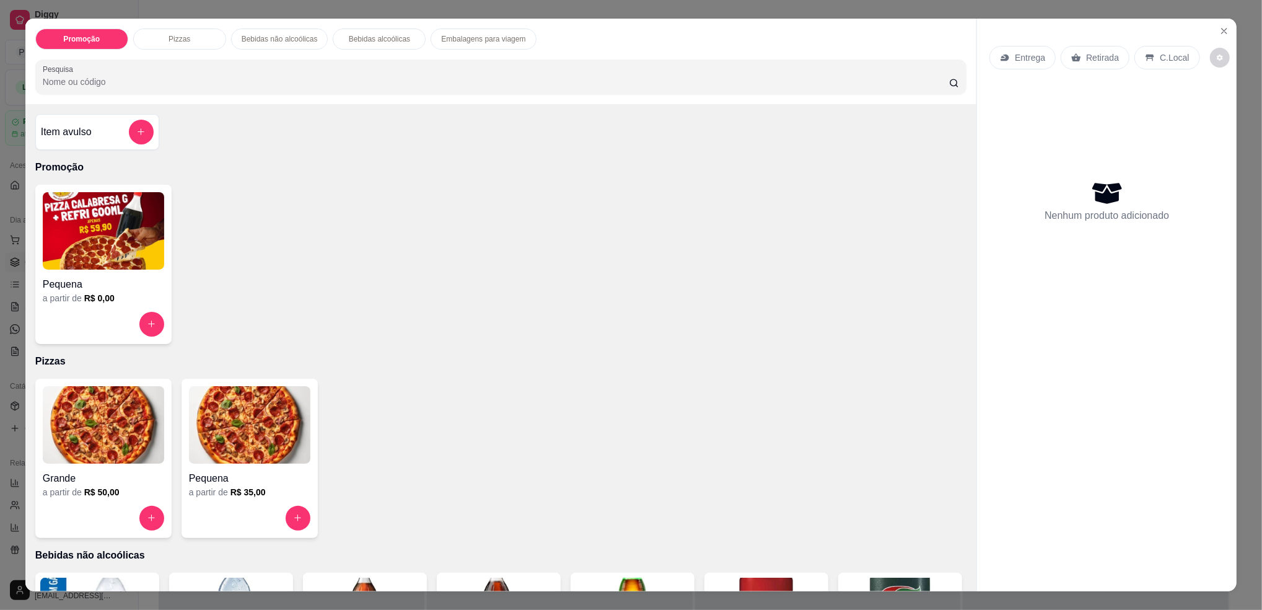
click at [226, 455] on img at bounding box center [249, 424] width 121 height 77
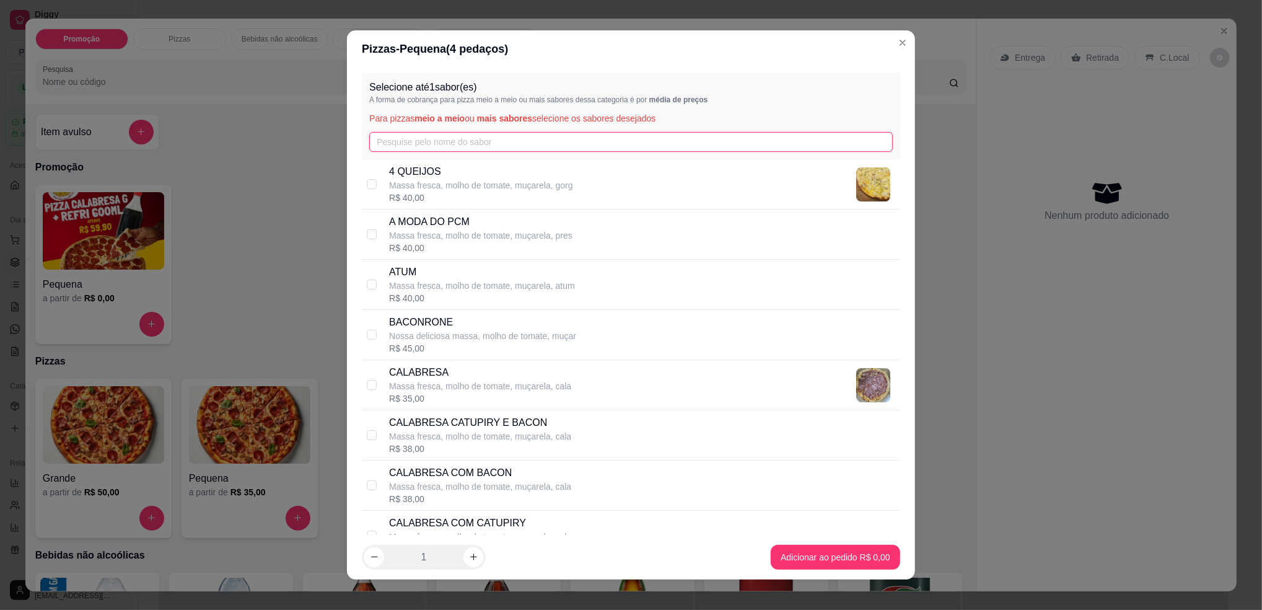
click at [432, 147] on input "text" at bounding box center [631, 142] width 524 height 20
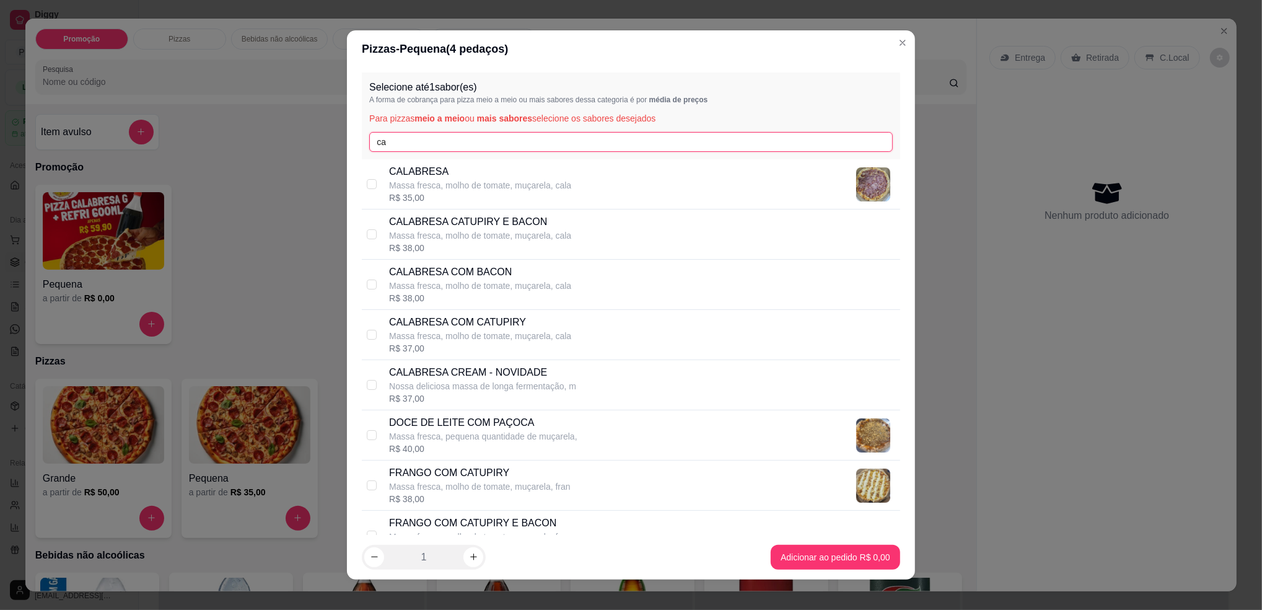
type input "ca"
click at [450, 180] on p "Massa fresca, molho de tomate, muçarela, cala" at bounding box center [480, 185] width 182 height 12
checkbox input "true"
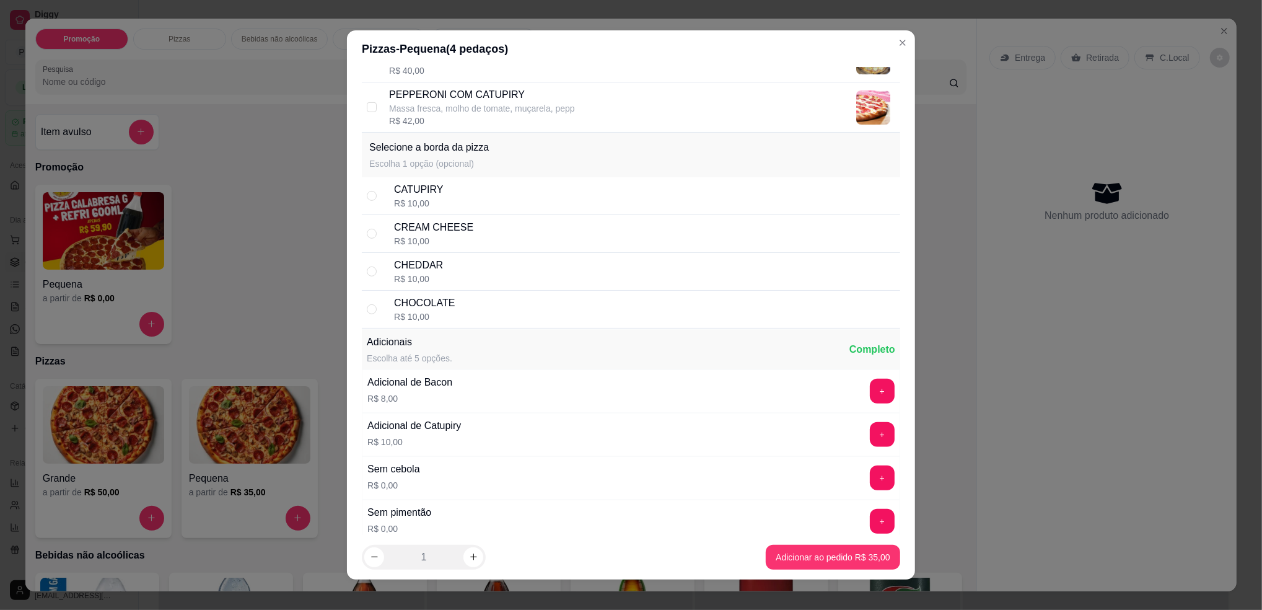
scroll to position [578, 0]
click at [870, 474] on button "+" at bounding box center [882, 478] width 25 height 25
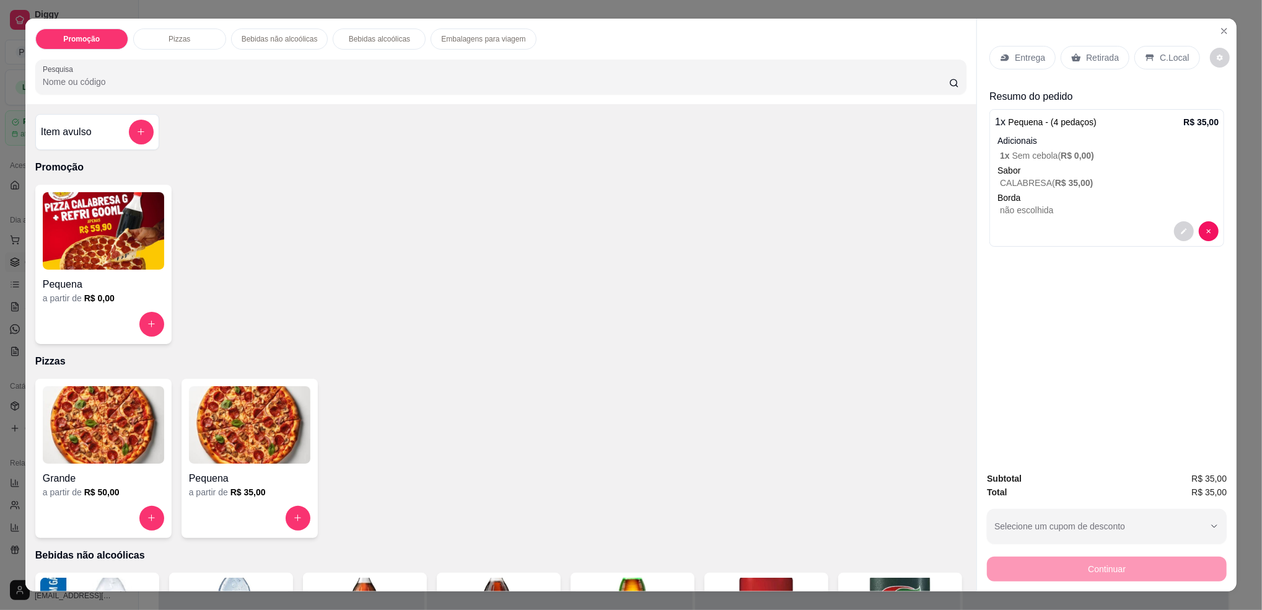
click at [230, 419] on img at bounding box center [249, 424] width 121 height 77
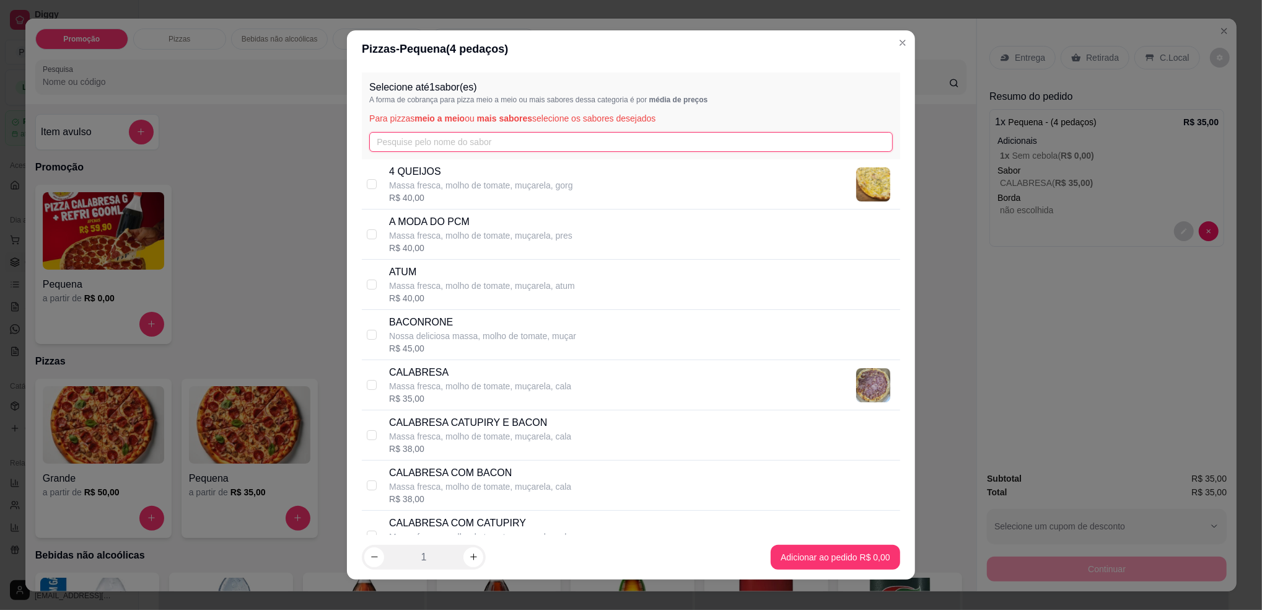
click at [400, 147] on input "text" at bounding box center [631, 142] width 524 height 20
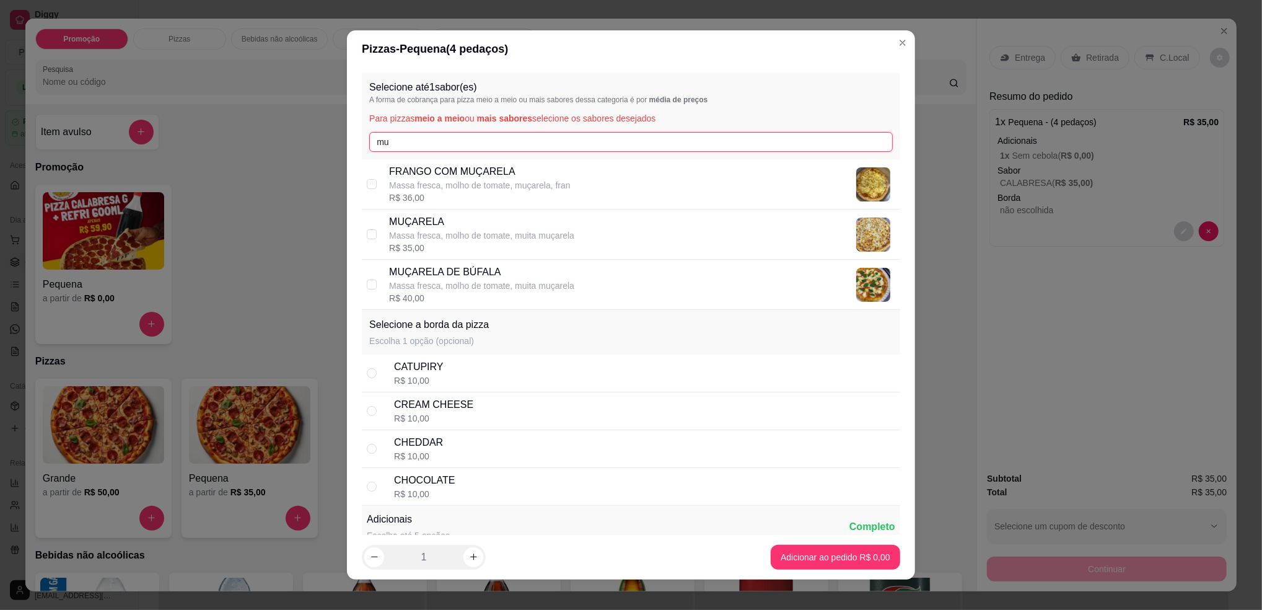
type input "mu"
click at [457, 281] on p "Massa fresca, molho de tomate, muita muçarela" at bounding box center [481, 285] width 185 height 12
checkbox input "true"
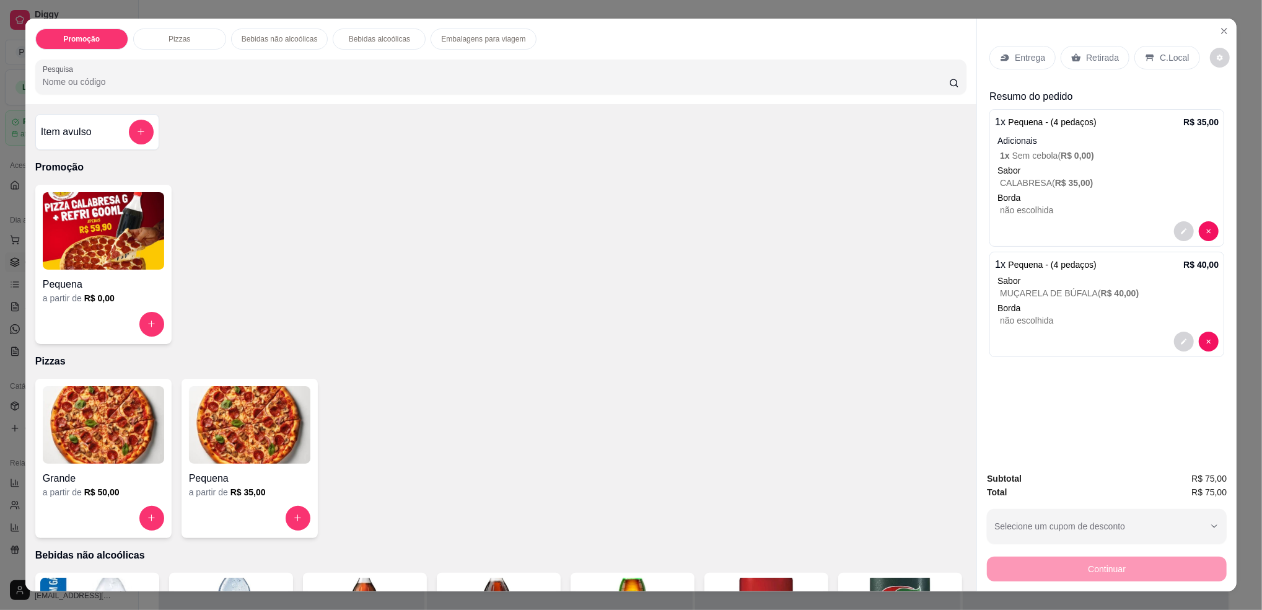
click at [1075, 63] on div "Retirada" at bounding box center [1095, 58] width 69 height 24
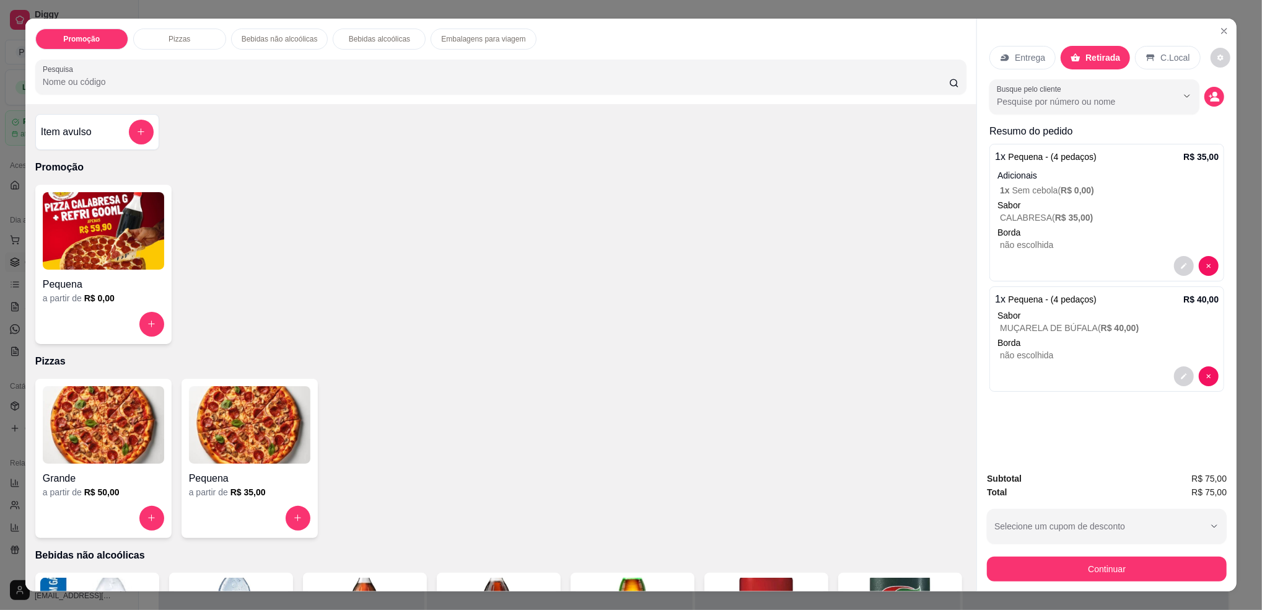
click at [1125, 561] on button "Continuar" at bounding box center [1107, 568] width 240 height 25
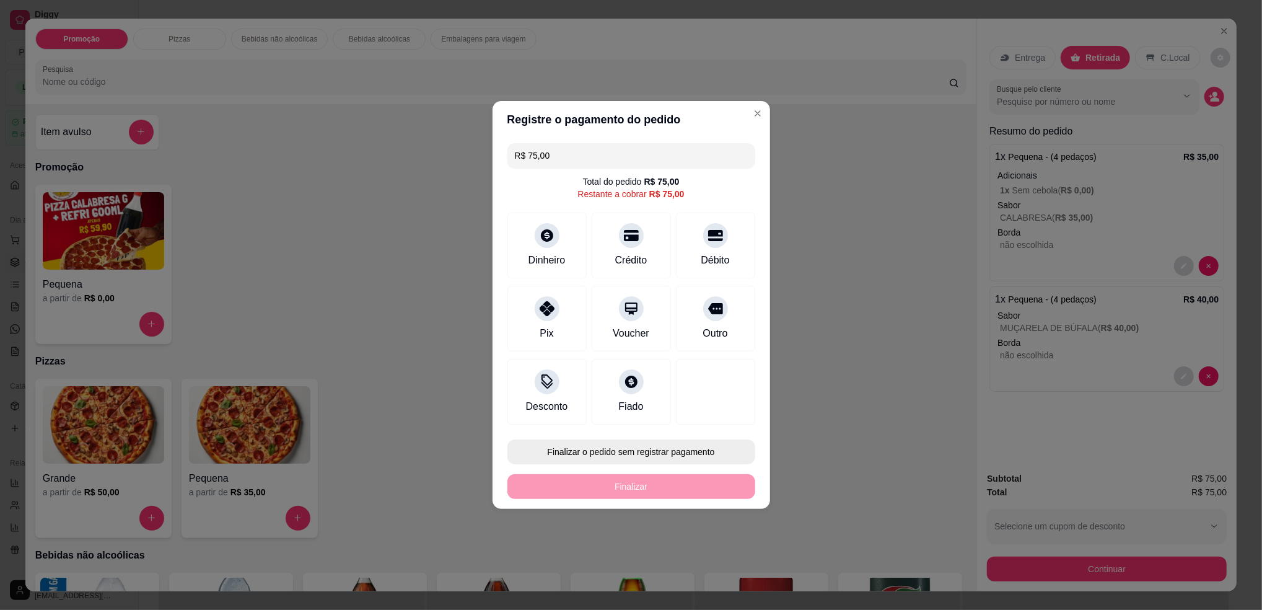
click at [662, 439] on button "Finalizar o pedido sem registrar pagamento" at bounding box center [631, 451] width 248 height 25
click at [691, 462] on button "Finalizar o pedido sem registrar pagamento" at bounding box center [631, 451] width 248 height 25
click at [721, 561] on button "Confirmar" at bounding box center [708, 554] width 44 height 19
type input "R$ 0,00"
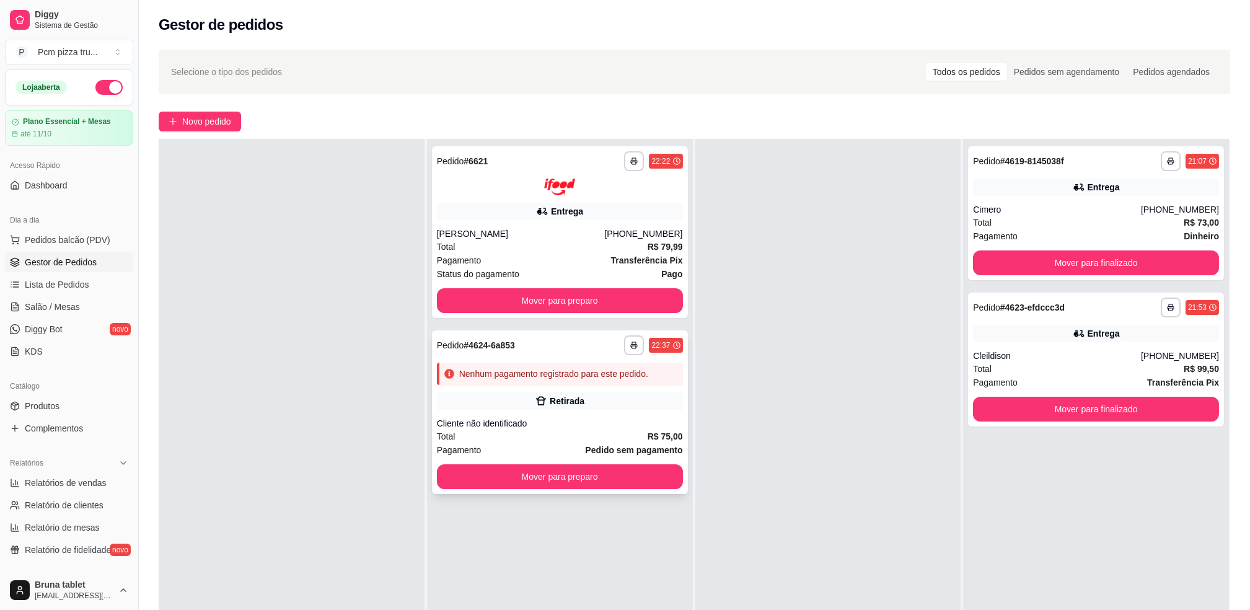
click at [612, 411] on div "**********" at bounding box center [560, 412] width 256 height 164
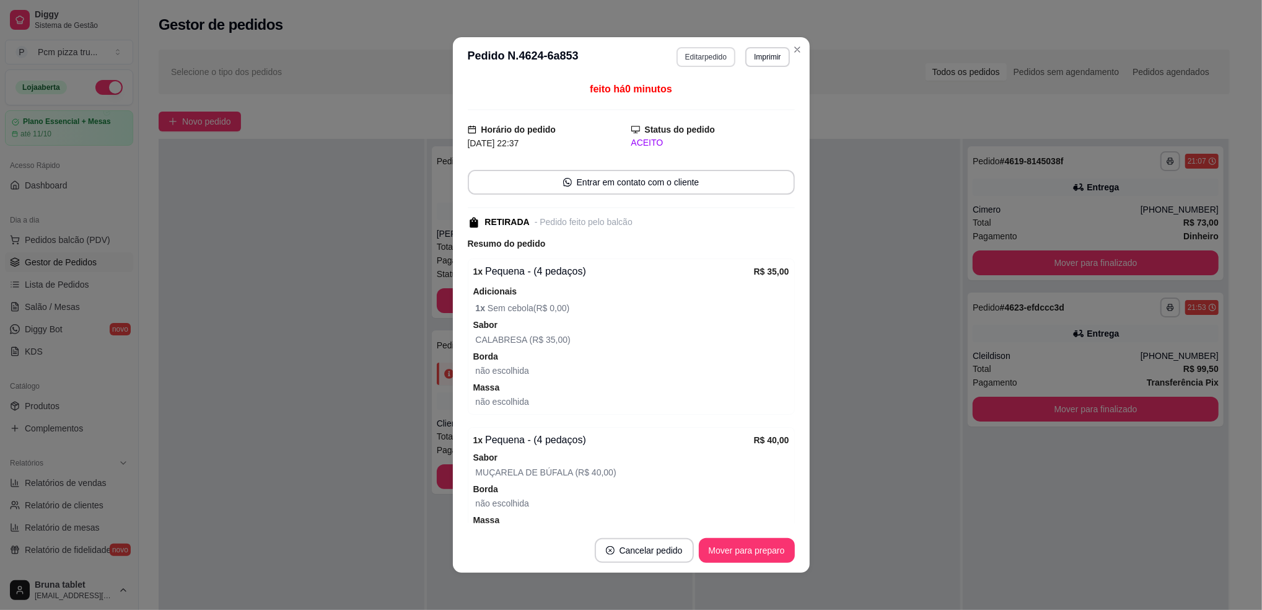
click at [687, 60] on button "Editar pedido" at bounding box center [706, 57] width 59 height 20
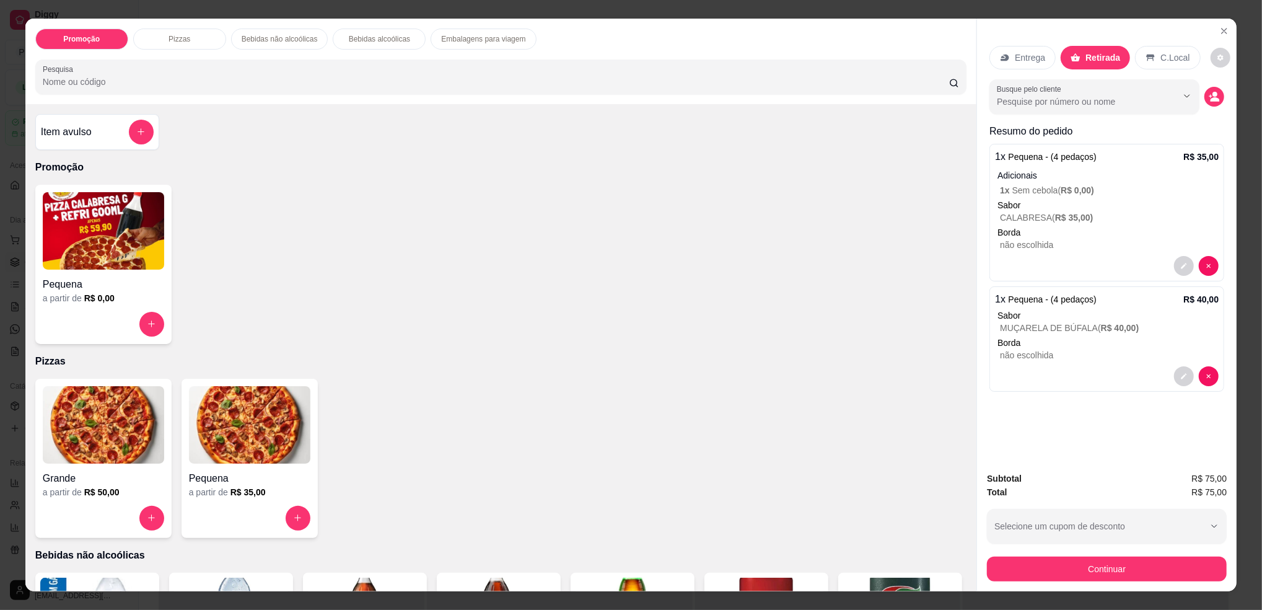
scroll to position [82, 0]
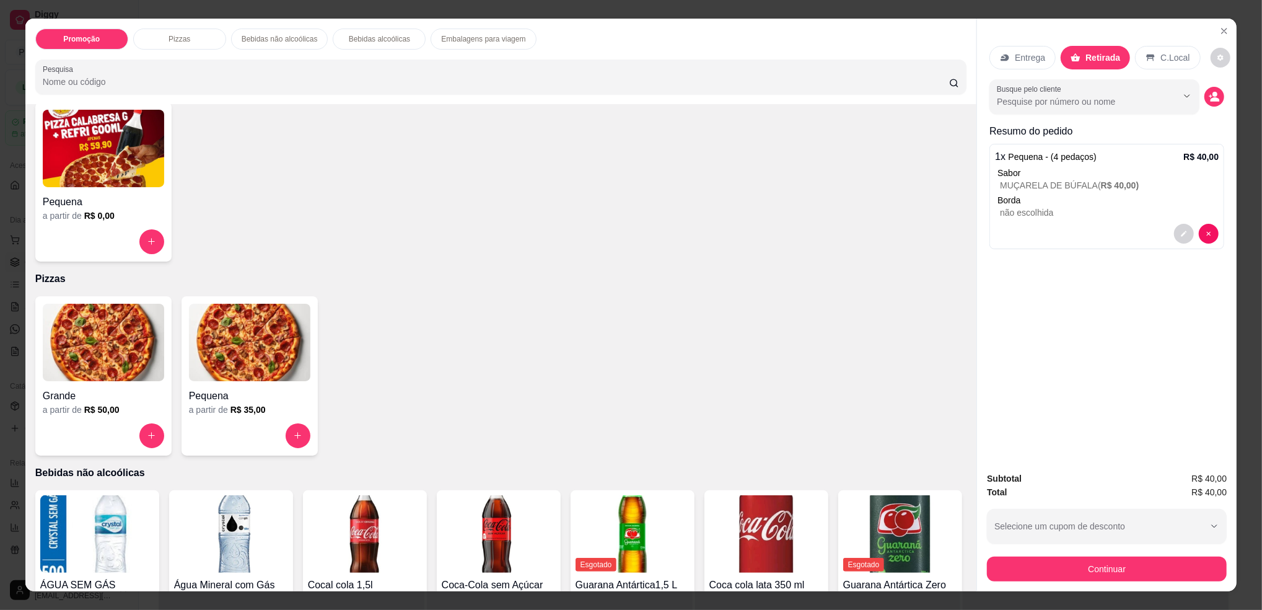
click at [256, 346] on img at bounding box center [249, 342] width 121 height 77
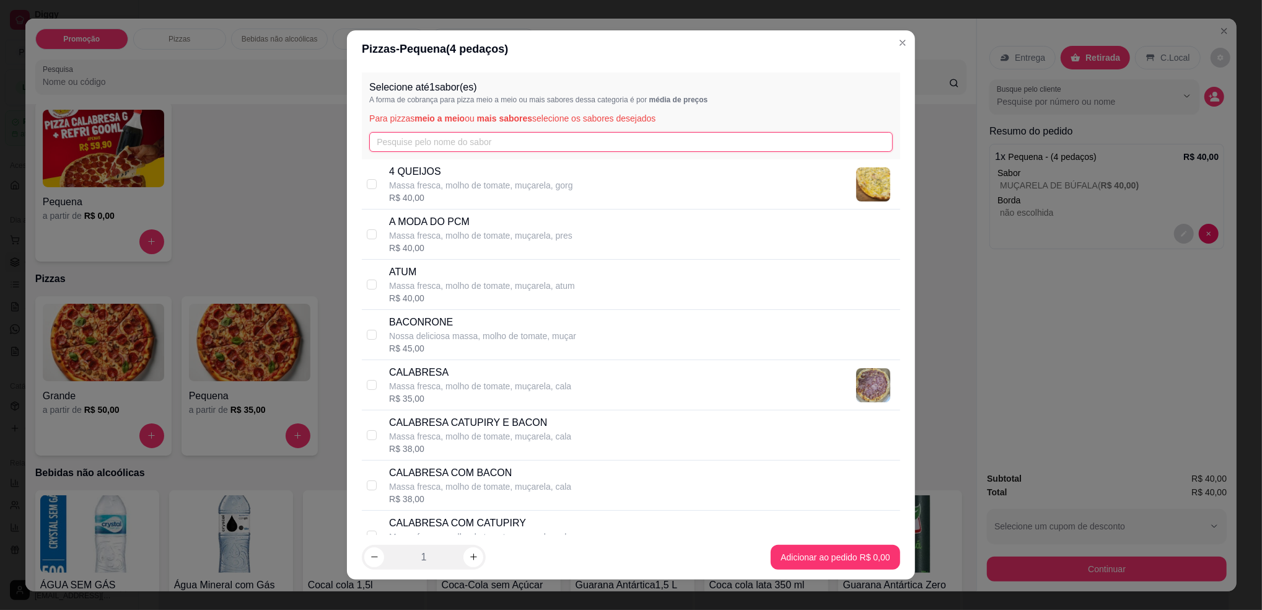
click at [442, 145] on input "text" at bounding box center [631, 142] width 524 height 20
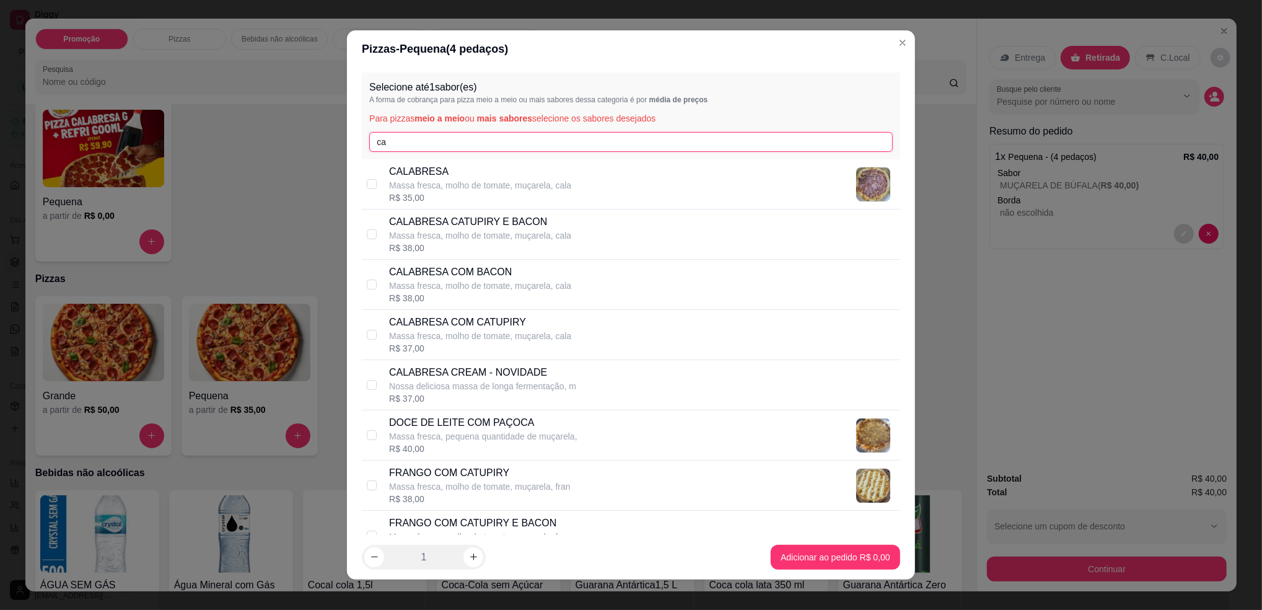
type input "ca"
click at [493, 281] on p "Massa fresca, molho de tomate, muçarela, cala" at bounding box center [480, 285] width 182 height 12
checkbox input "true"
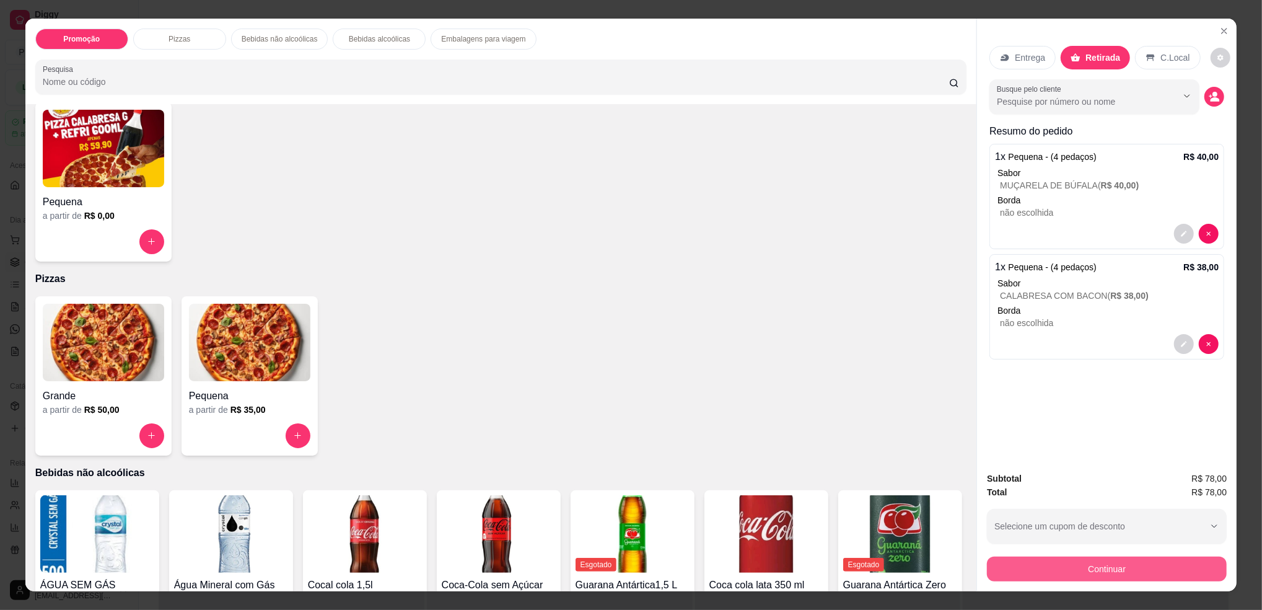
click at [1008, 565] on button "Continuar" at bounding box center [1107, 568] width 240 height 25
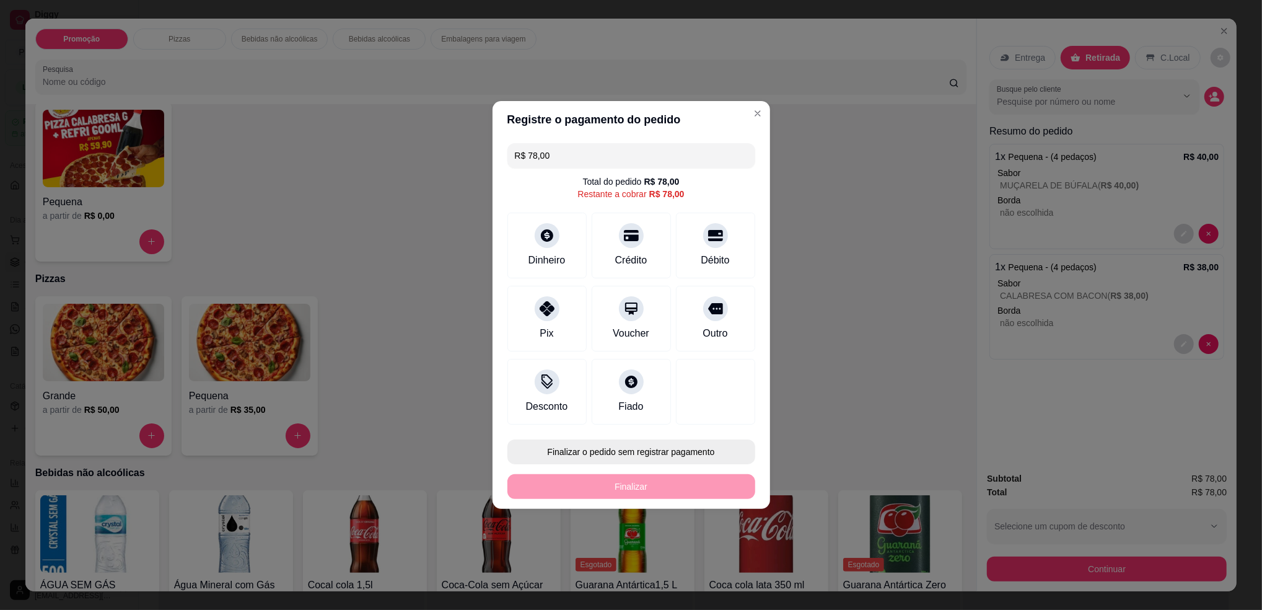
click at [643, 454] on button "Finalizar o pedido sem registrar pagamento" at bounding box center [631, 451] width 248 height 25
click at [702, 556] on button "Confirmar" at bounding box center [710, 554] width 44 height 19
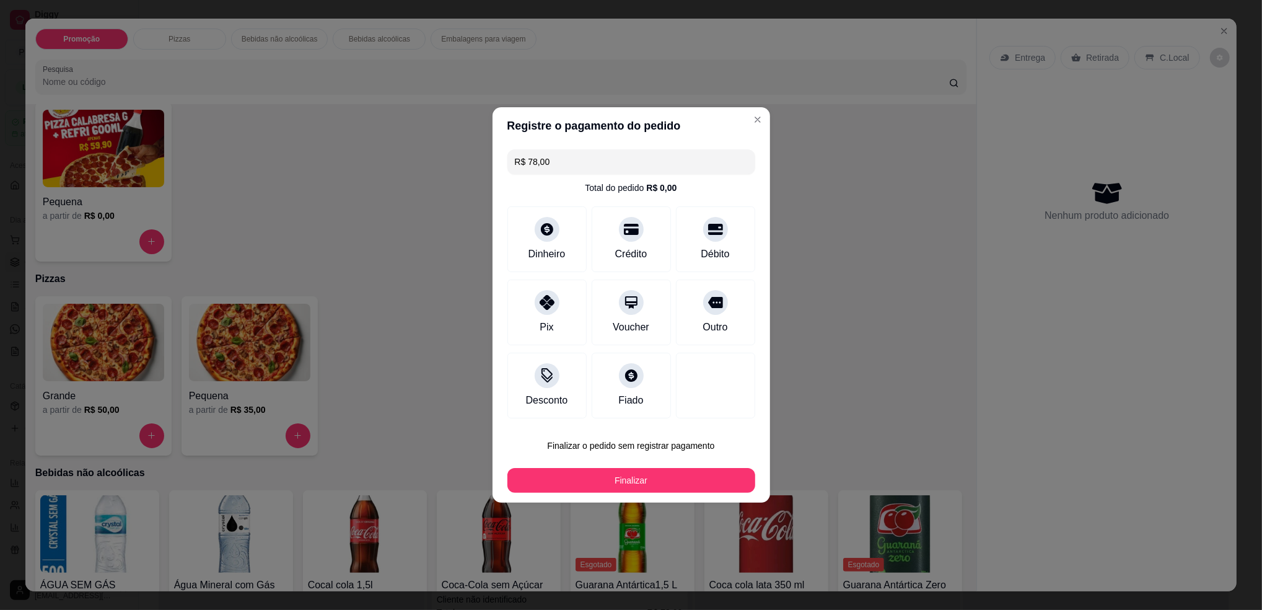
type input "R$ 0,00"
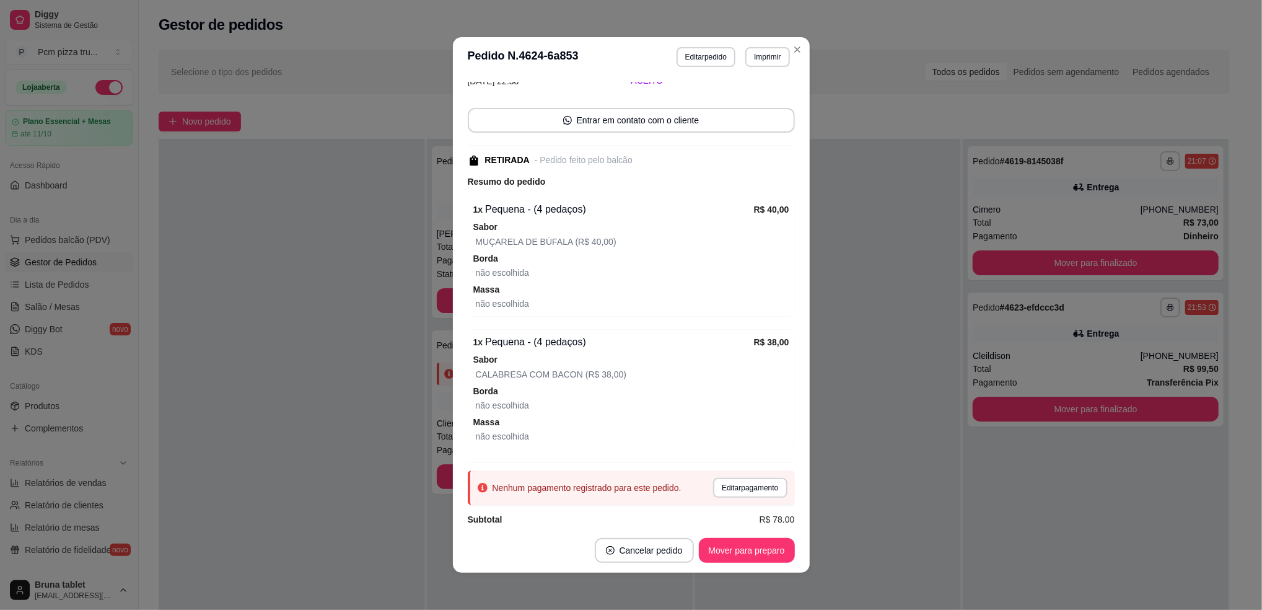
scroll to position [107, 0]
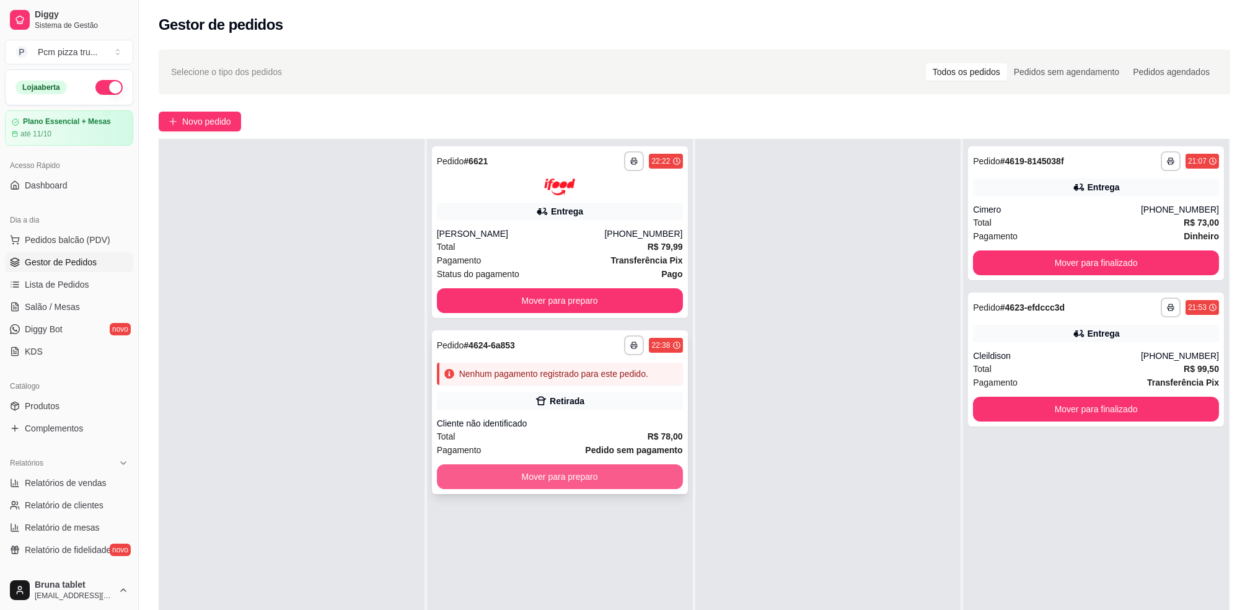
click at [567, 479] on button "Mover para preparo" at bounding box center [560, 476] width 246 height 25
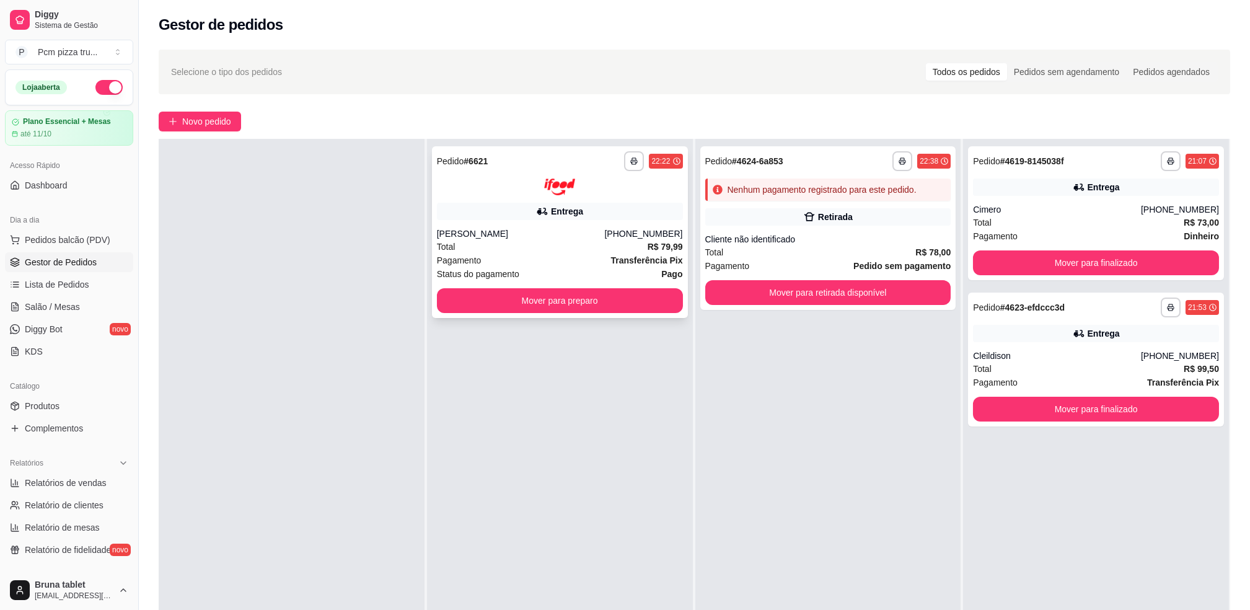
click at [563, 247] on div "Total R$ 79,99" at bounding box center [560, 247] width 246 height 14
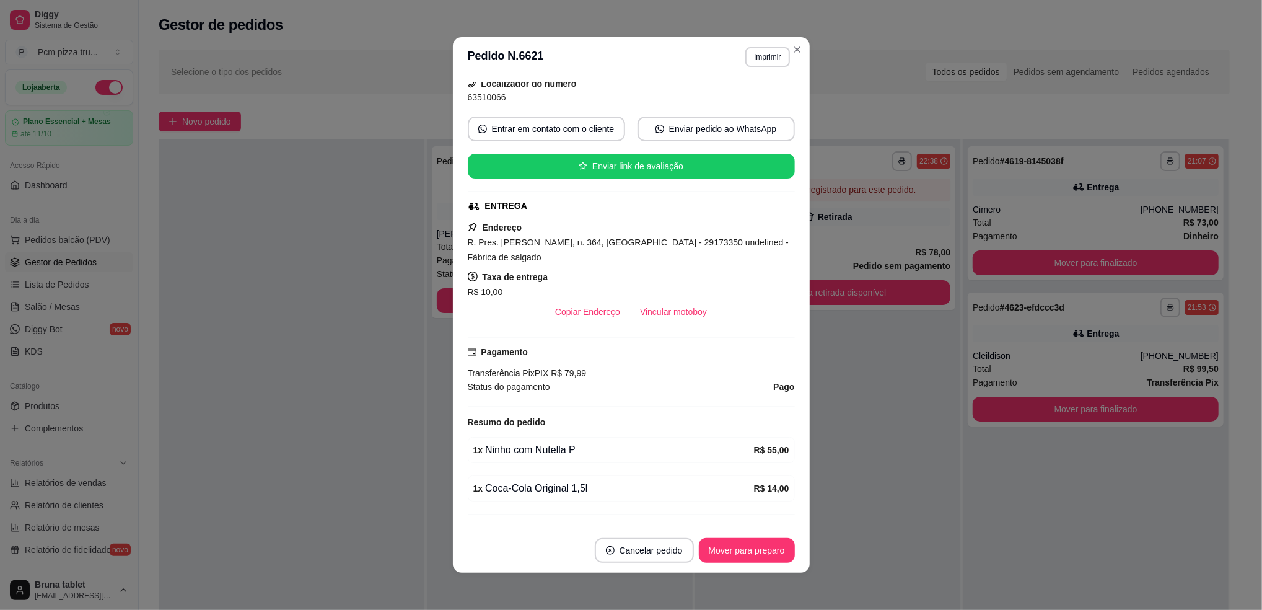
scroll to position [140, 0]
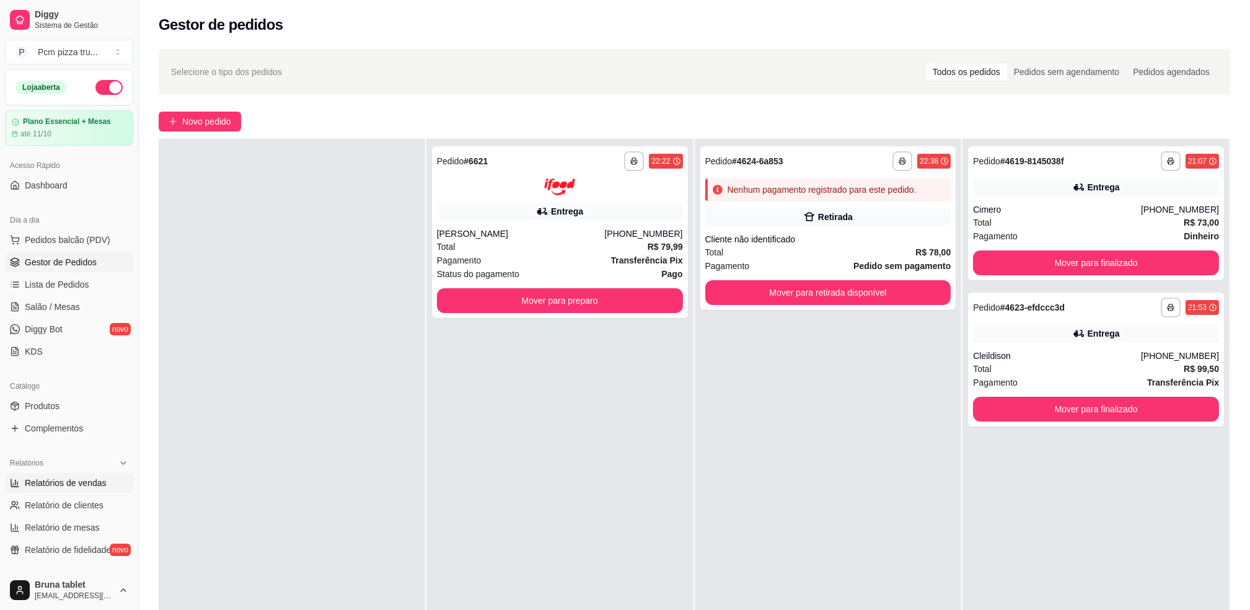
click at [52, 488] on span "Relatórios de vendas" at bounding box center [66, 482] width 82 height 12
select select "ALL"
select select "0"
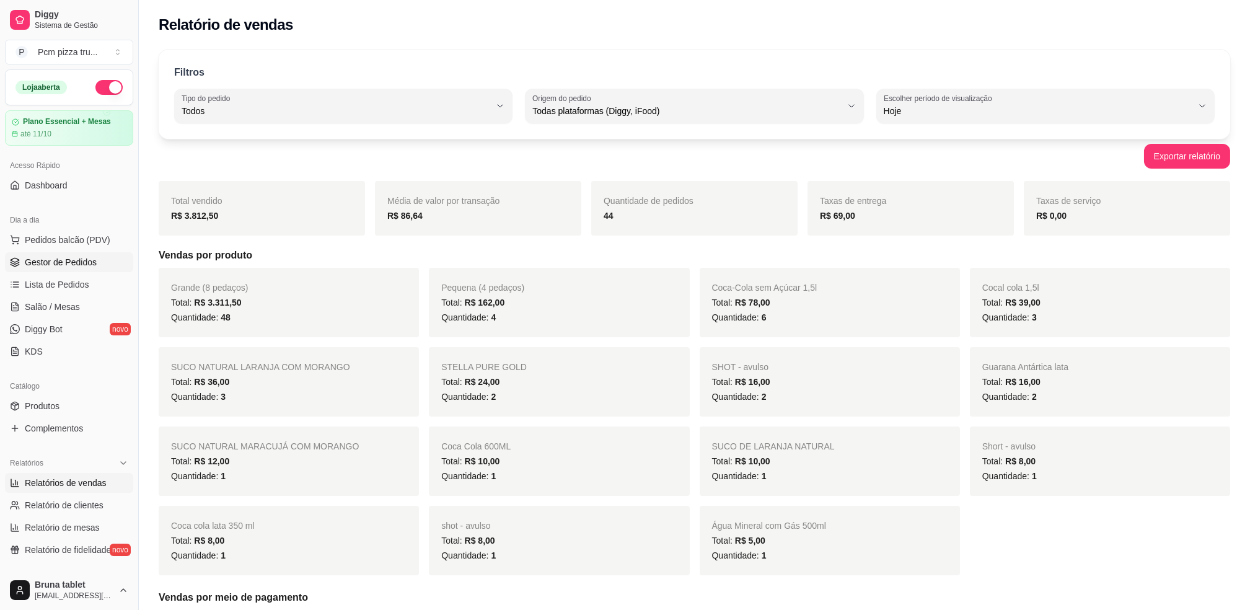
click at [77, 259] on span "Gestor de Pedidos" at bounding box center [61, 262] width 72 height 12
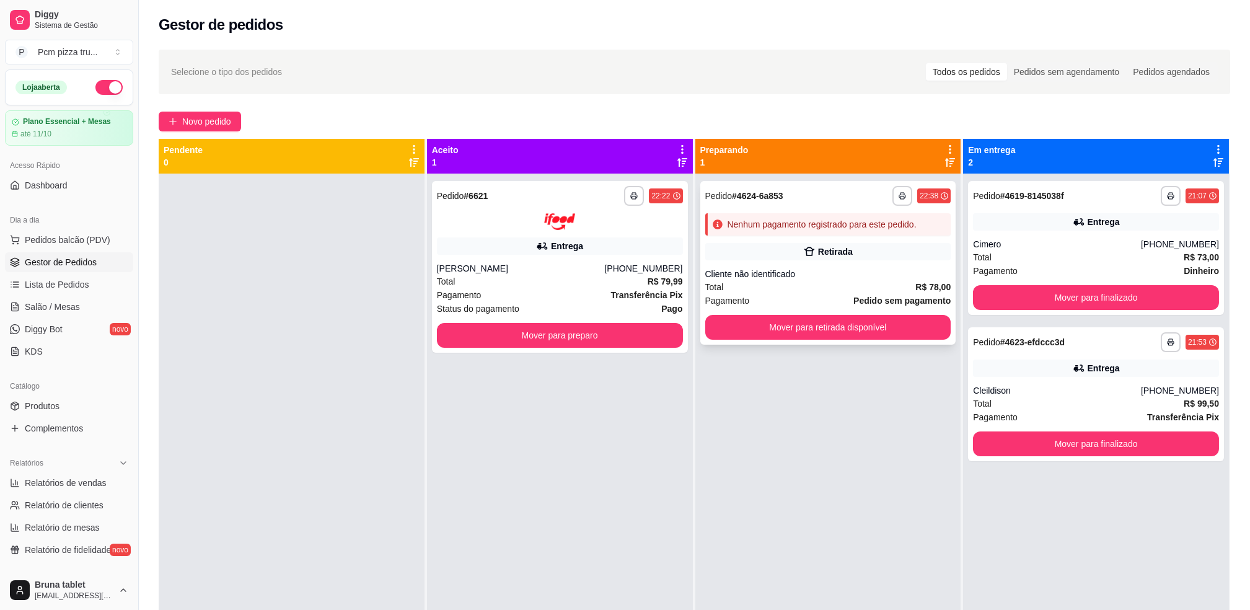
click at [816, 268] on div "Cliente não identificado" at bounding box center [828, 274] width 246 height 12
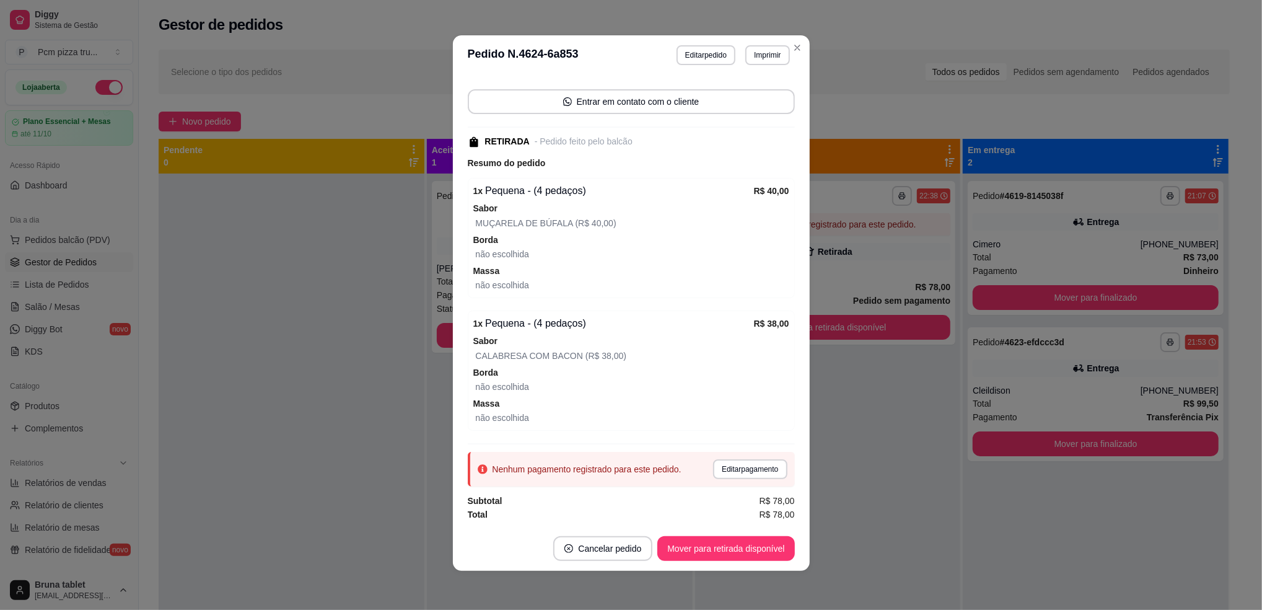
scroll to position [2, 0]
click at [721, 467] on button "Editar pagamento" at bounding box center [750, 468] width 74 height 20
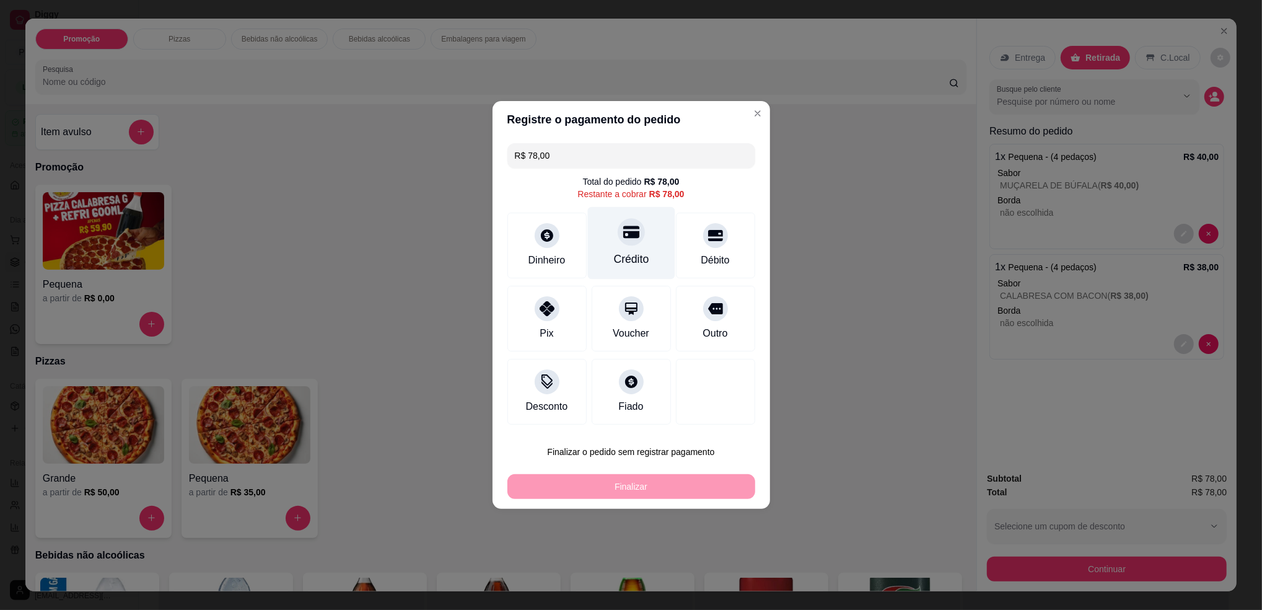
click at [636, 261] on div "Crédito" at bounding box center [630, 259] width 35 height 16
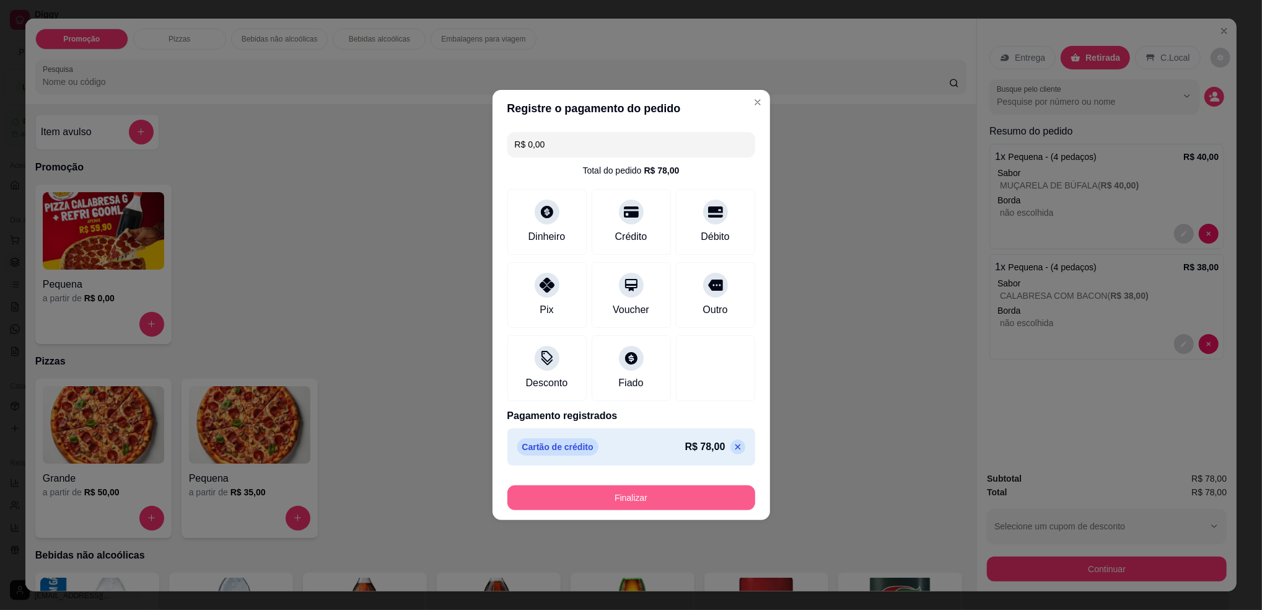
click at [681, 496] on button "Finalizar" at bounding box center [631, 497] width 248 height 25
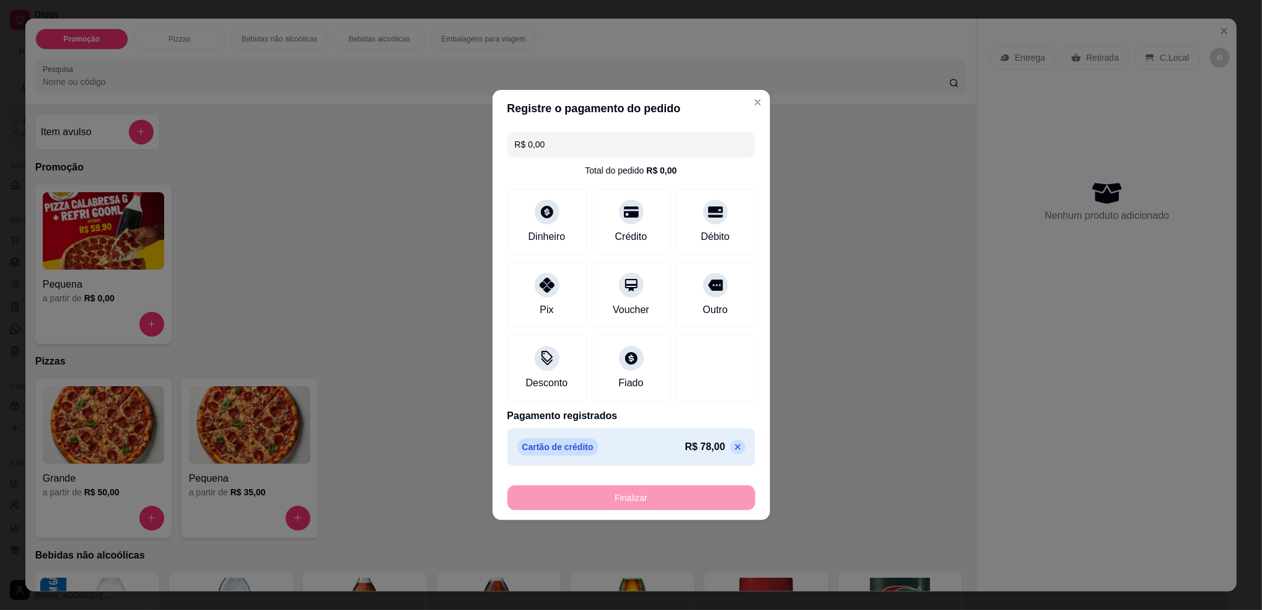
type input "-R$ 78,00"
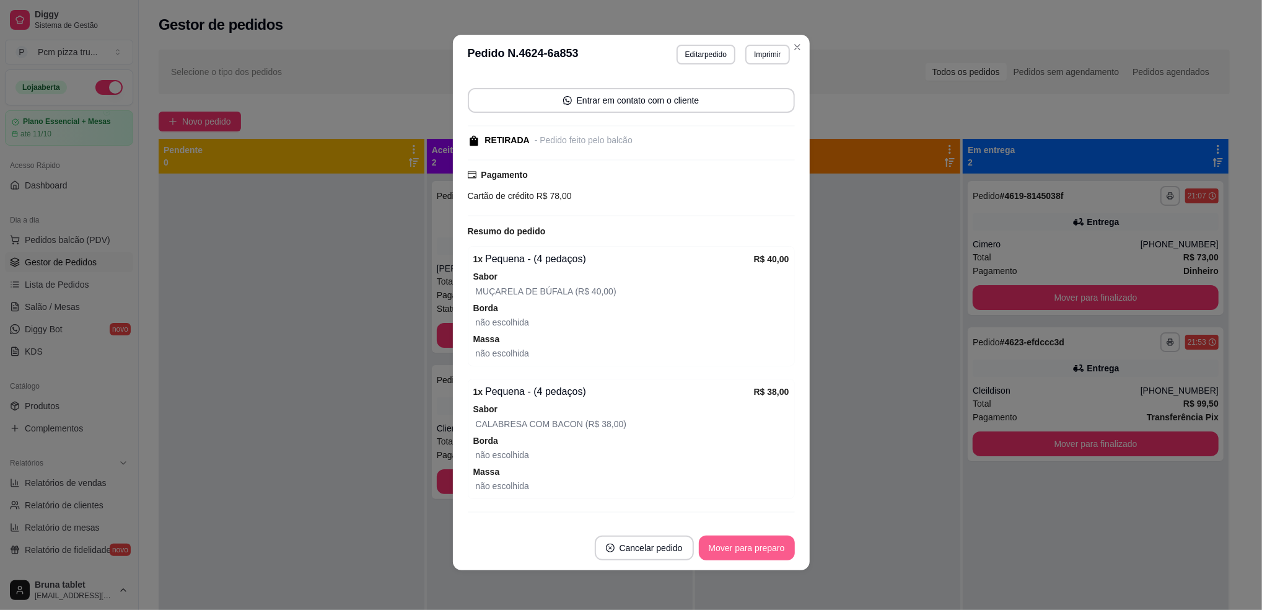
click at [761, 536] on button "Mover para preparo" at bounding box center [747, 547] width 96 height 25
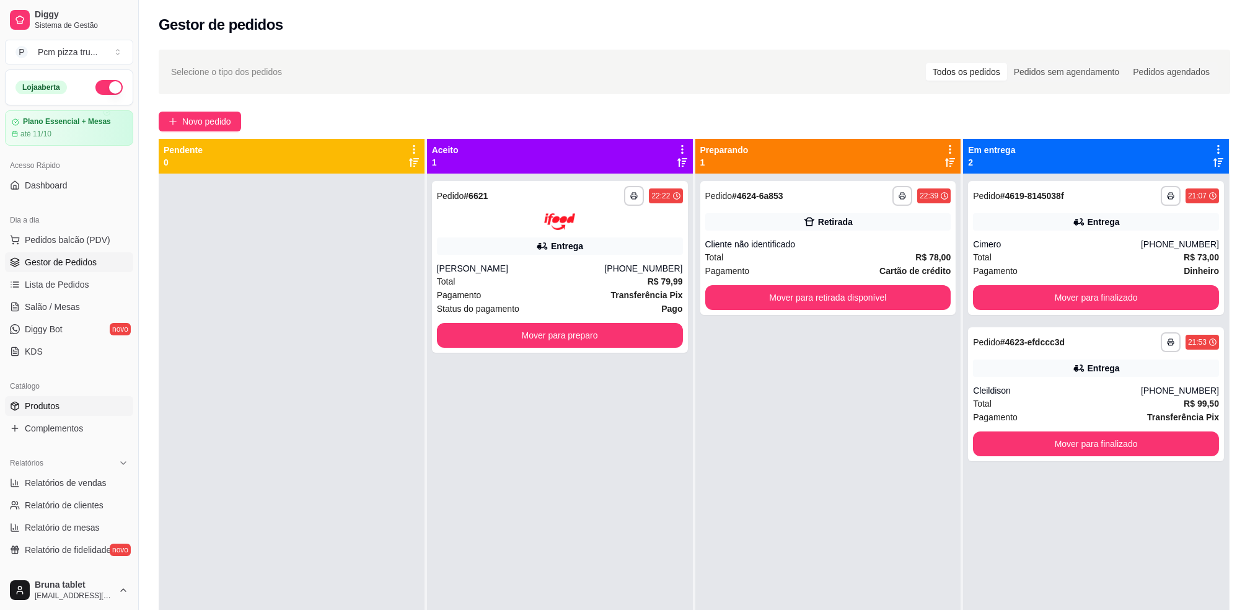
click at [81, 397] on link "Produtos" at bounding box center [69, 406] width 128 height 20
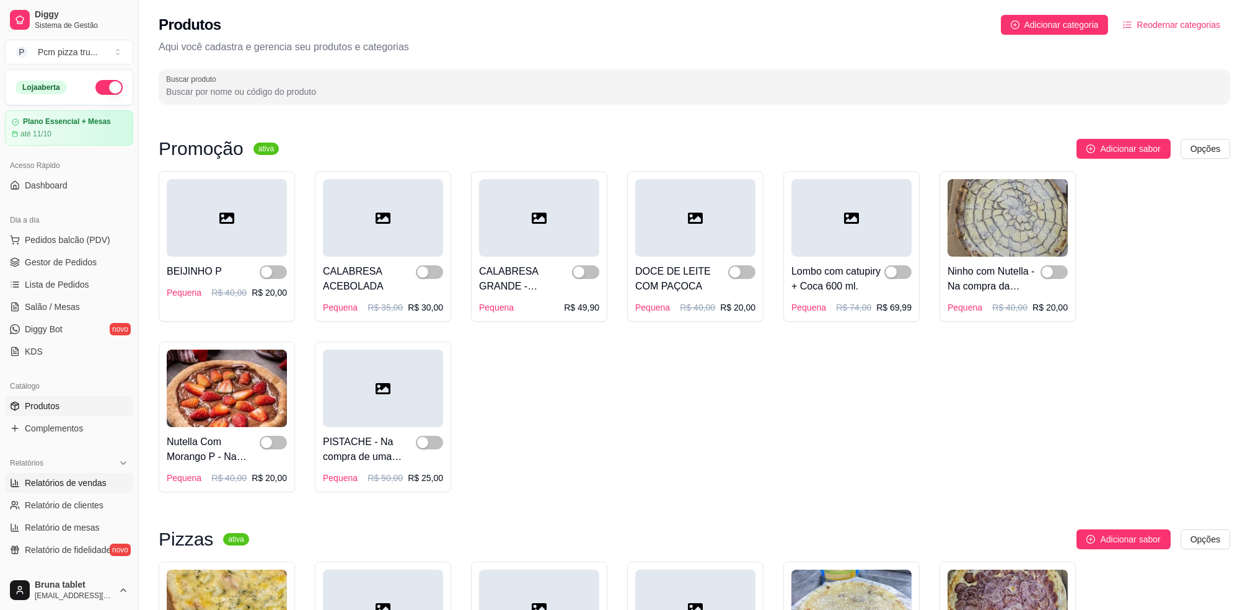
click at [98, 483] on span "Relatórios de vendas" at bounding box center [66, 482] width 82 height 12
select select "ALL"
select select "0"
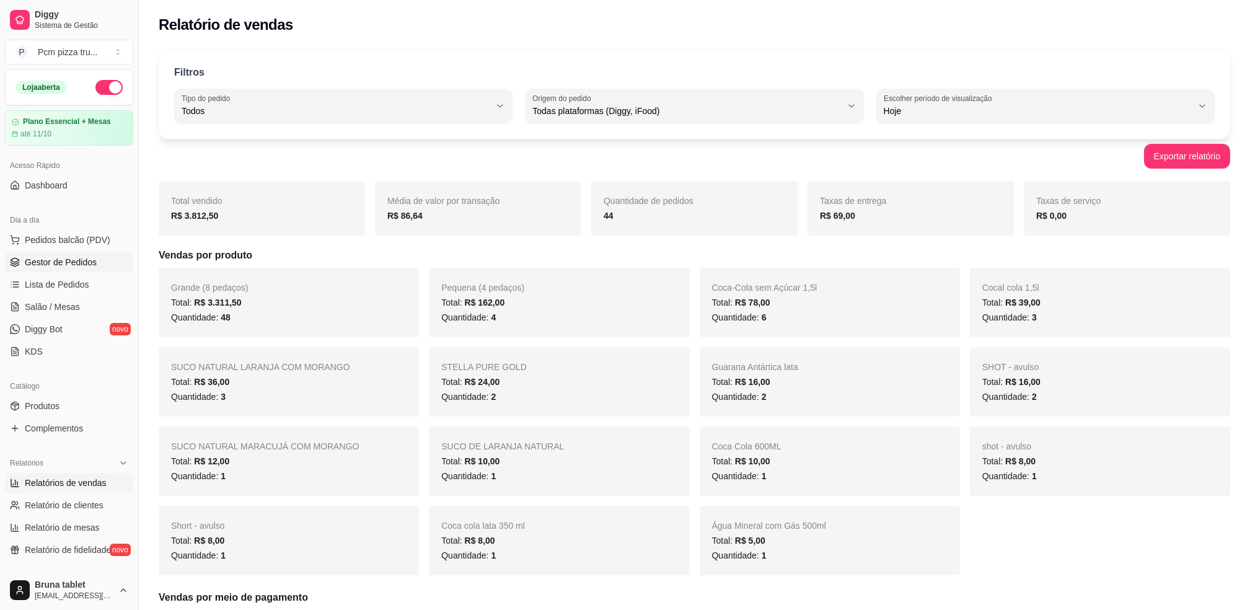
click at [82, 261] on span "Gestor de Pedidos" at bounding box center [61, 262] width 72 height 12
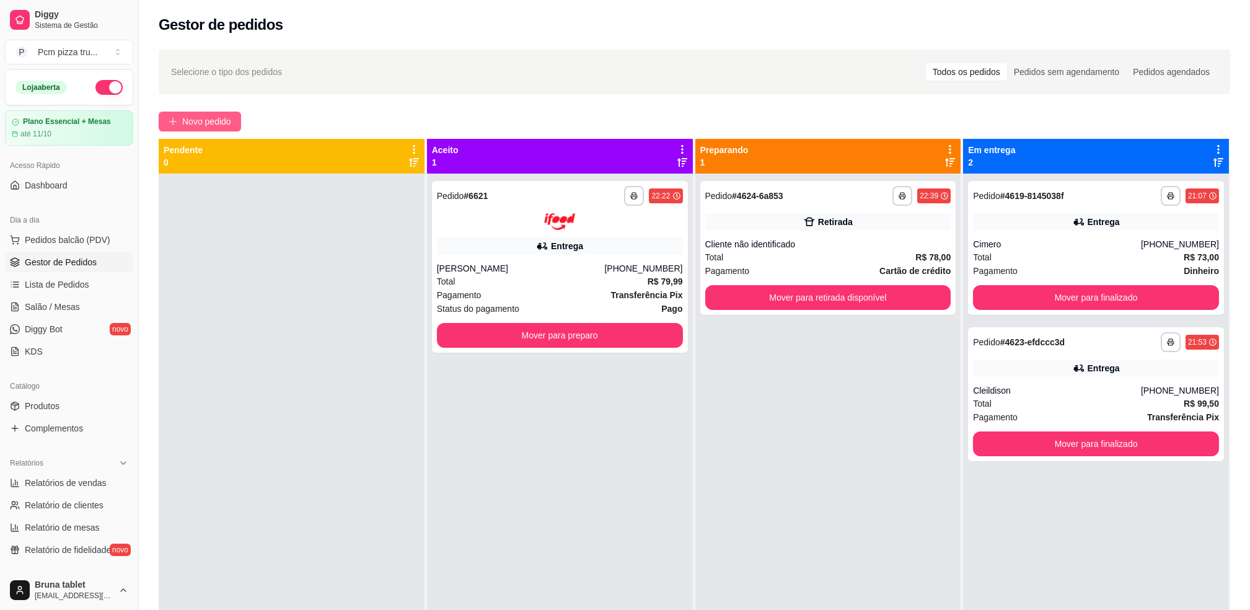
click at [216, 115] on span "Novo pedido" at bounding box center [206, 122] width 49 height 14
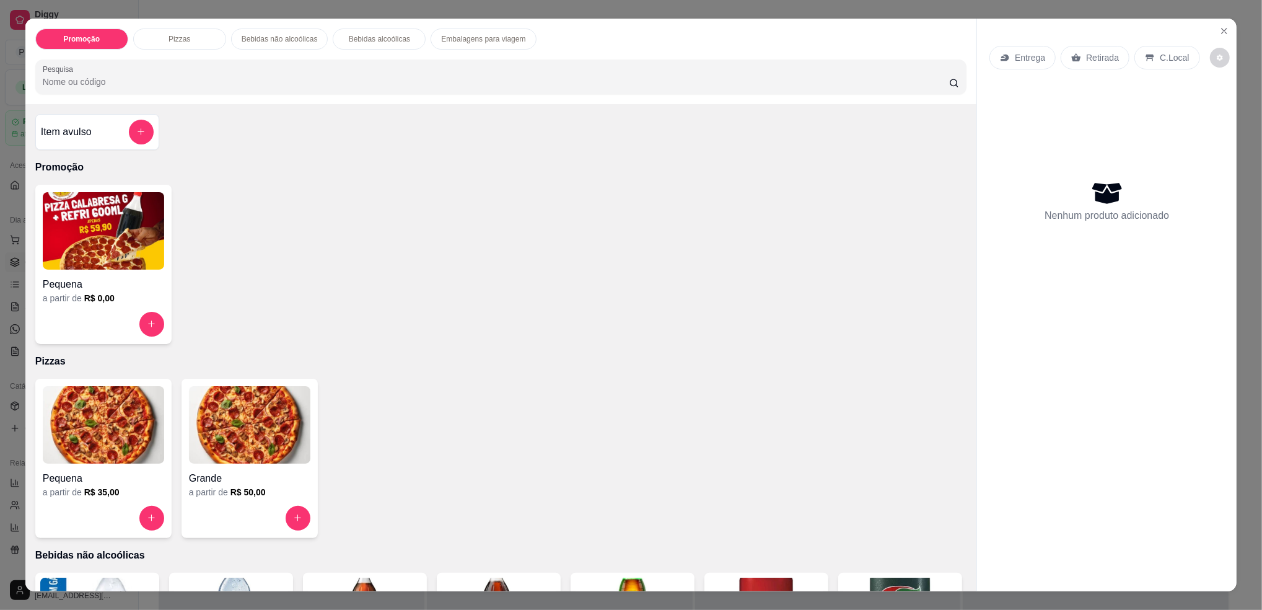
click at [121, 428] on img at bounding box center [103, 424] width 121 height 77
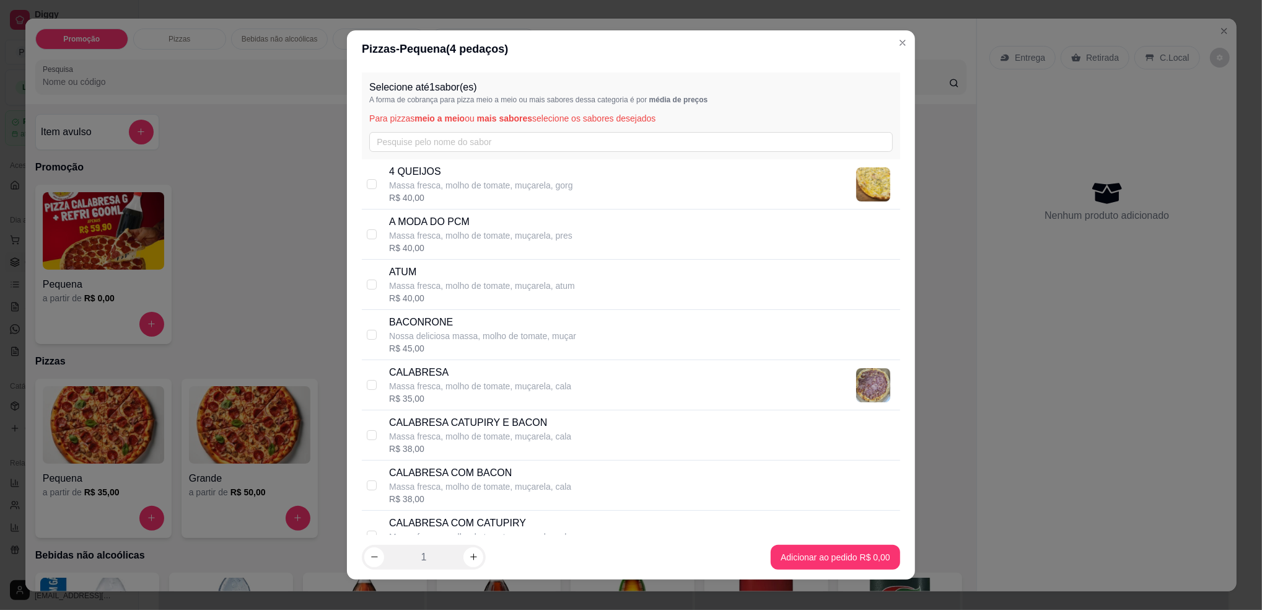
click at [502, 236] on p "Massa fresca, molho de tomate, muçarela, pres" at bounding box center [480, 235] width 183 height 12
checkbox input "true"
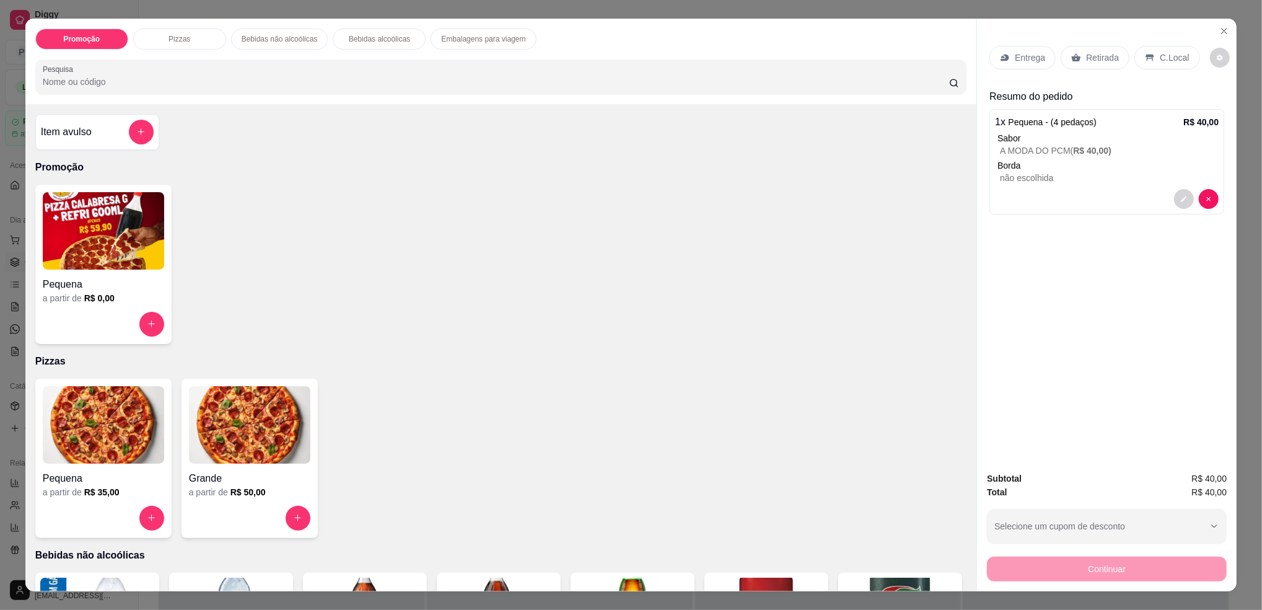
click at [1146, 62] on div "C.Local" at bounding box center [1166, 58] width 65 height 24
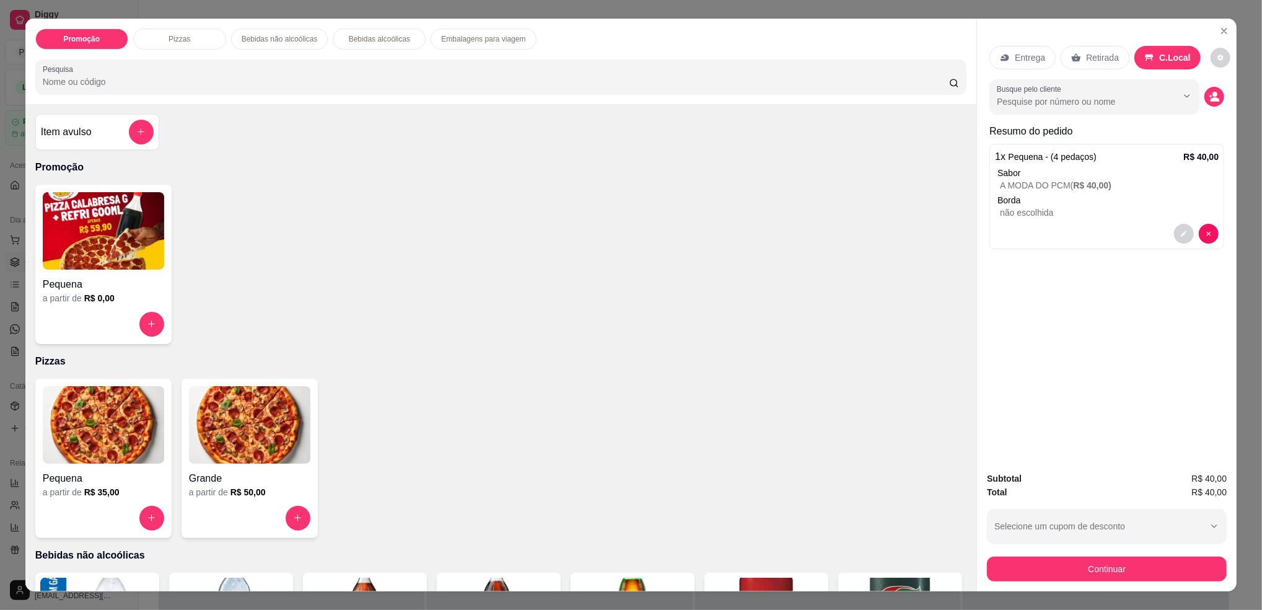
click at [1092, 50] on div "Retirada" at bounding box center [1095, 58] width 69 height 24
click at [1168, 56] on p "C.Local" at bounding box center [1174, 57] width 29 height 12
click at [1123, 577] on button "Continuar" at bounding box center [1107, 568] width 240 height 25
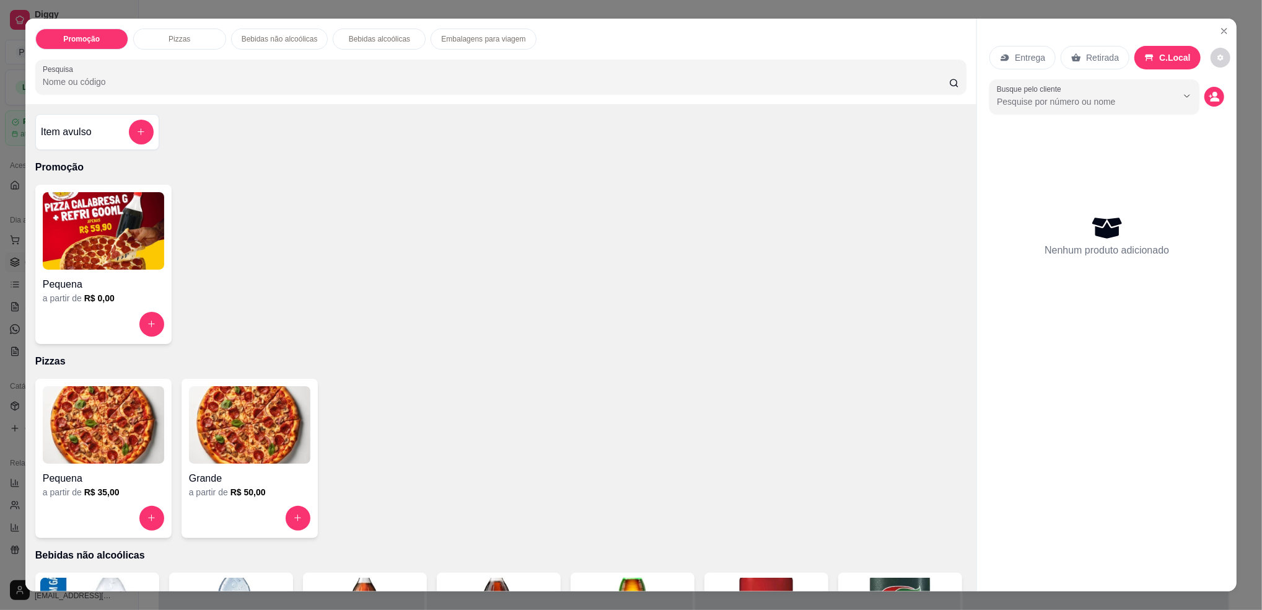
click at [230, 436] on img at bounding box center [249, 424] width 121 height 77
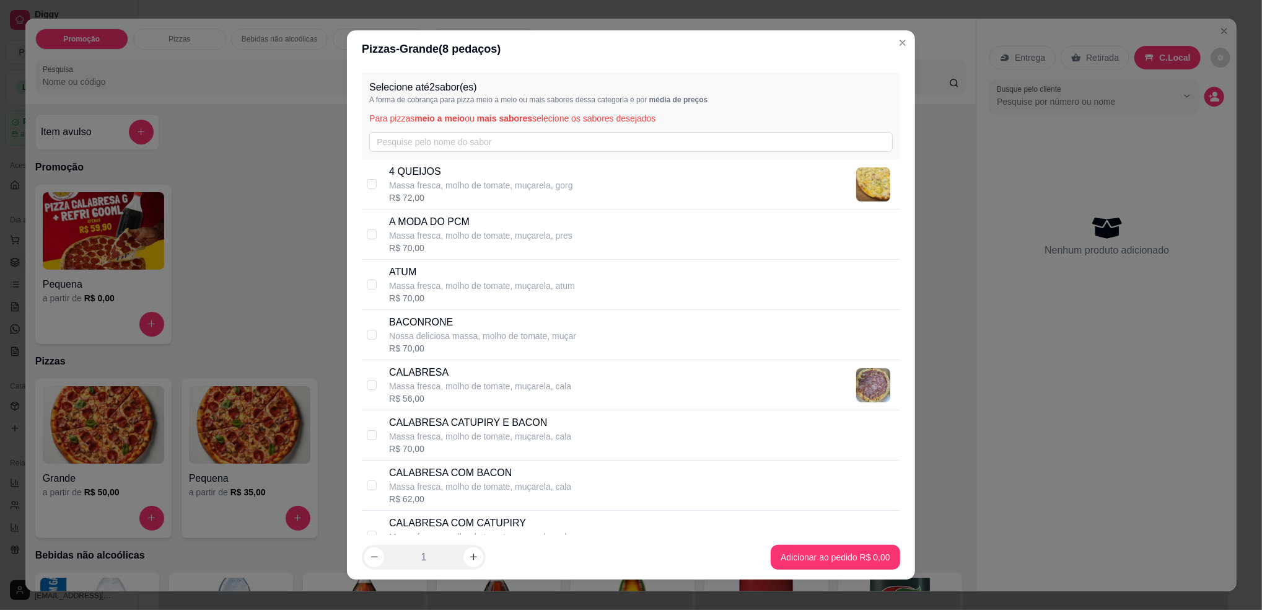
click at [455, 211] on div "A MODA DO PCM Massa fresca, molho de tomate, muçarela, pres R$ 70,00" at bounding box center [631, 234] width 538 height 50
checkbox input "true"
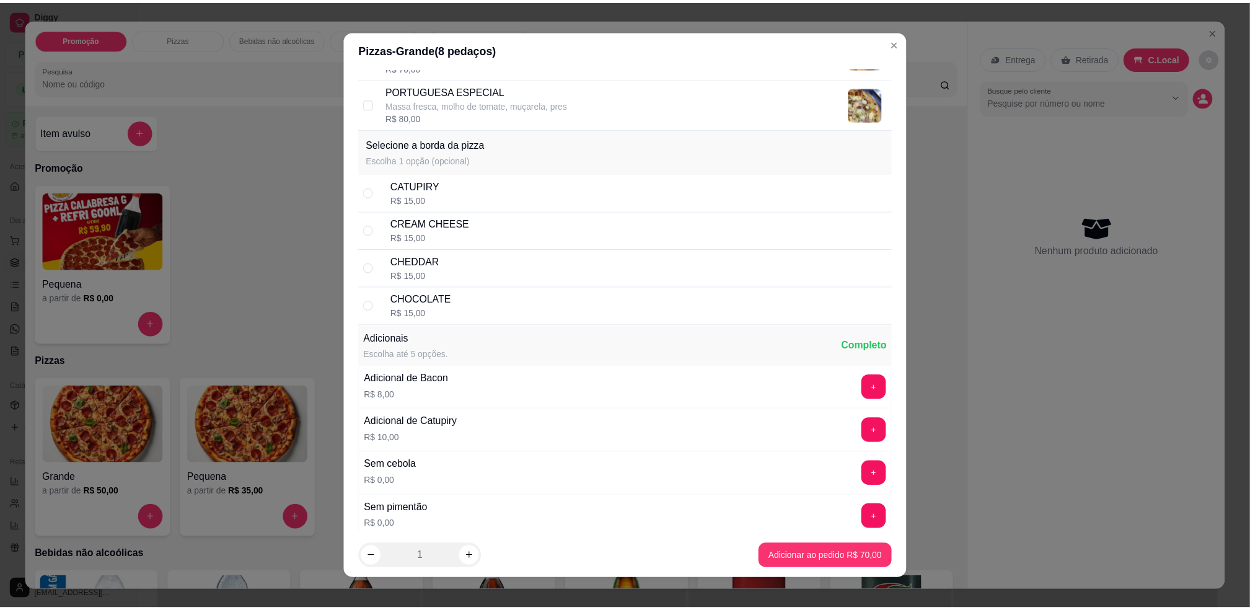
scroll to position [1652, 0]
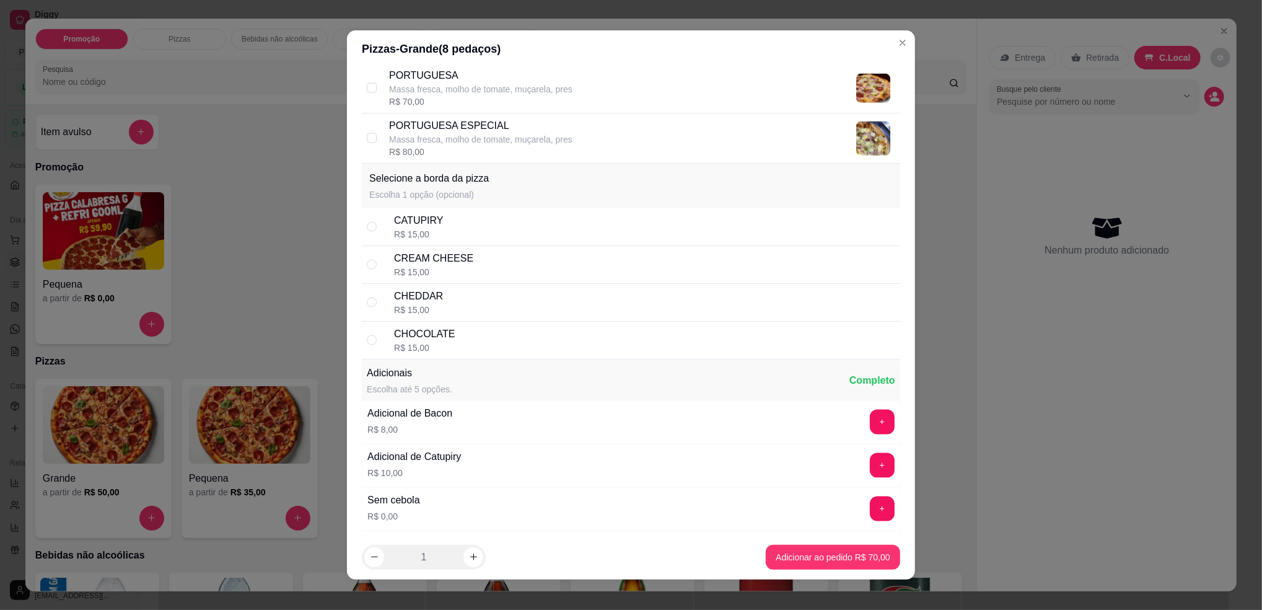
click at [471, 291] on div "CHEDDAR R$ 15,00" at bounding box center [644, 302] width 501 height 27
radio input "true"
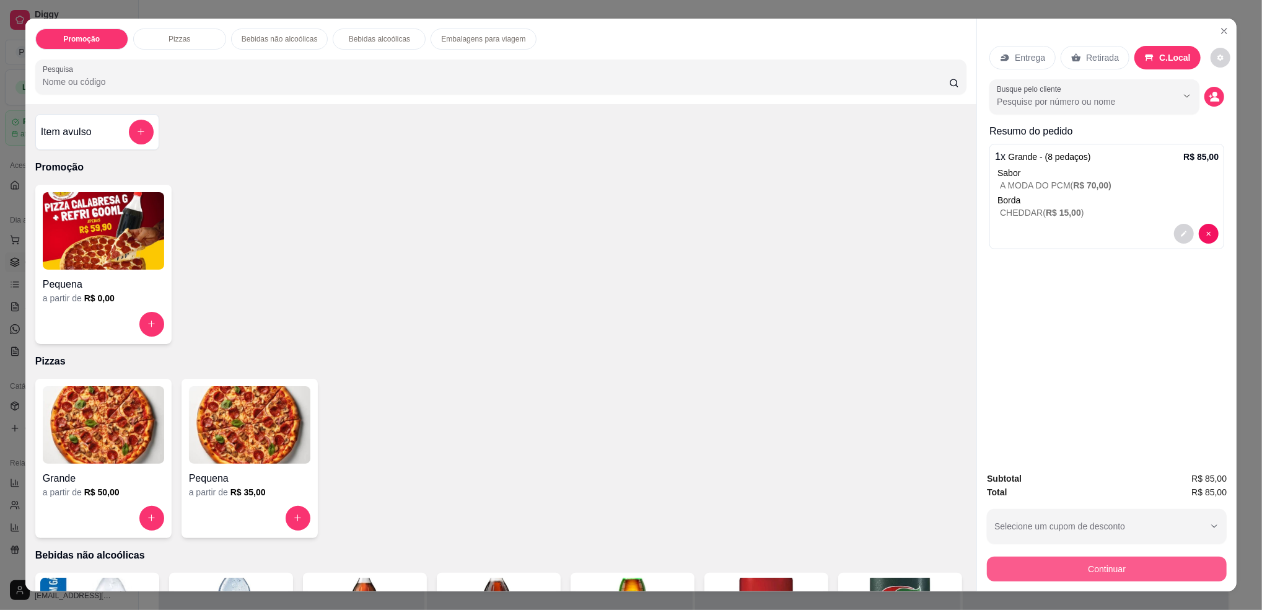
click at [1099, 565] on button "Continuar" at bounding box center [1107, 568] width 240 height 25
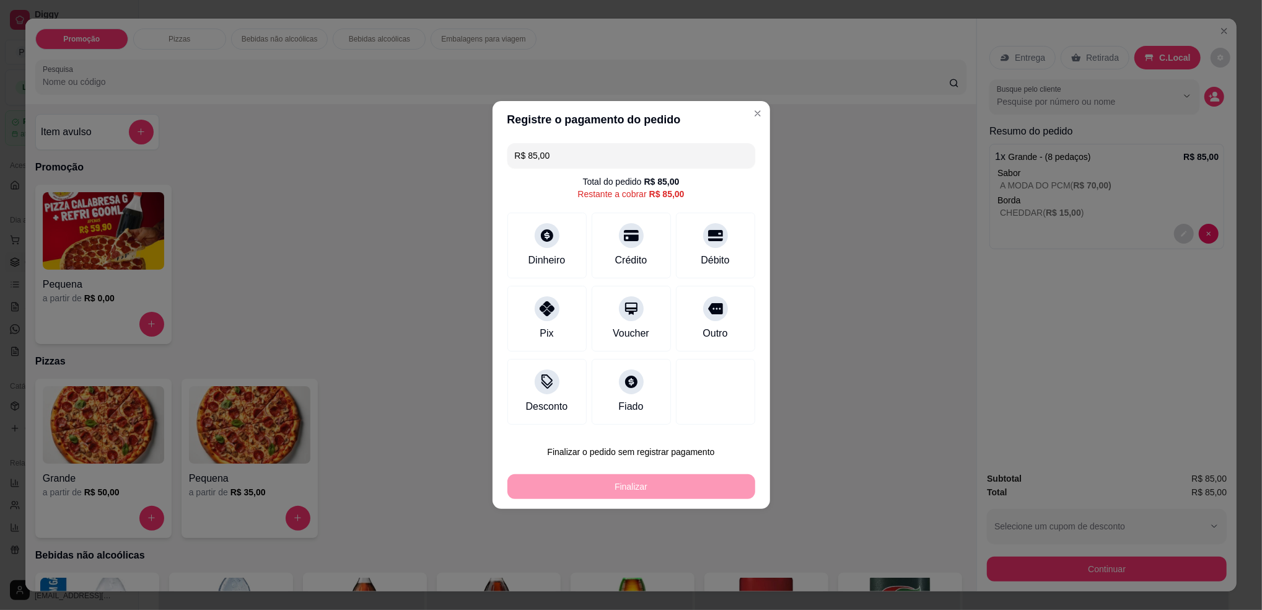
click at [555, 157] on input "R$ 85,00" at bounding box center [631, 155] width 233 height 25
click at [625, 239] on icon at bounding box center [631, 232] width 16 height 16
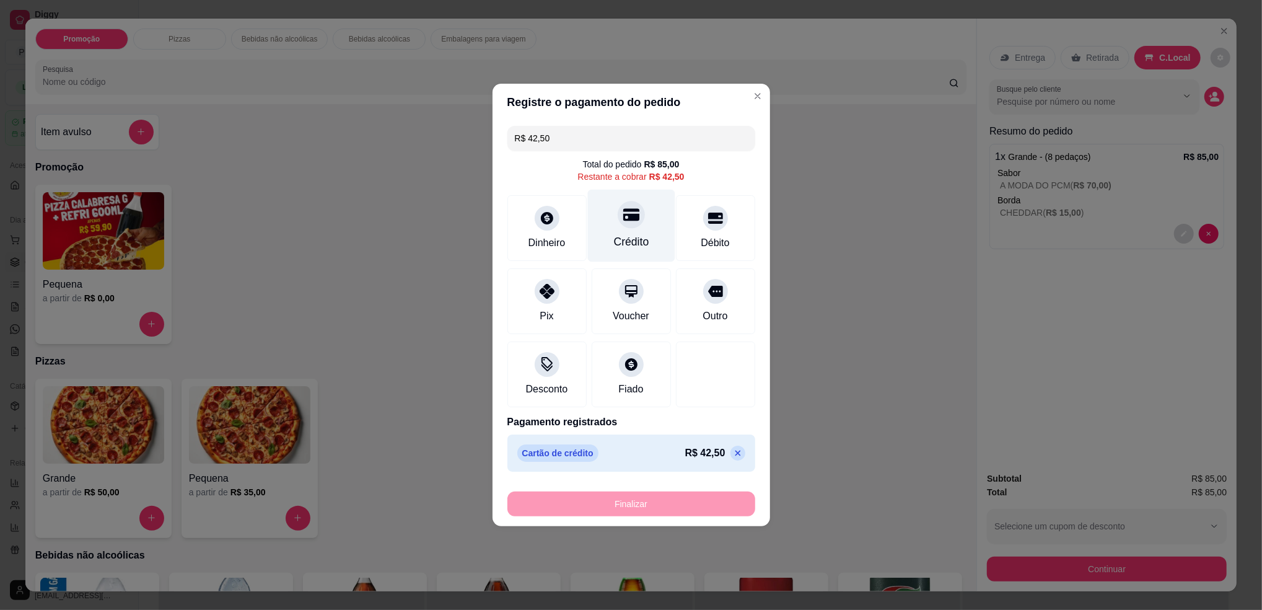
click at [626, 227] on div at bounding box center [631, 214] width 27 height 27
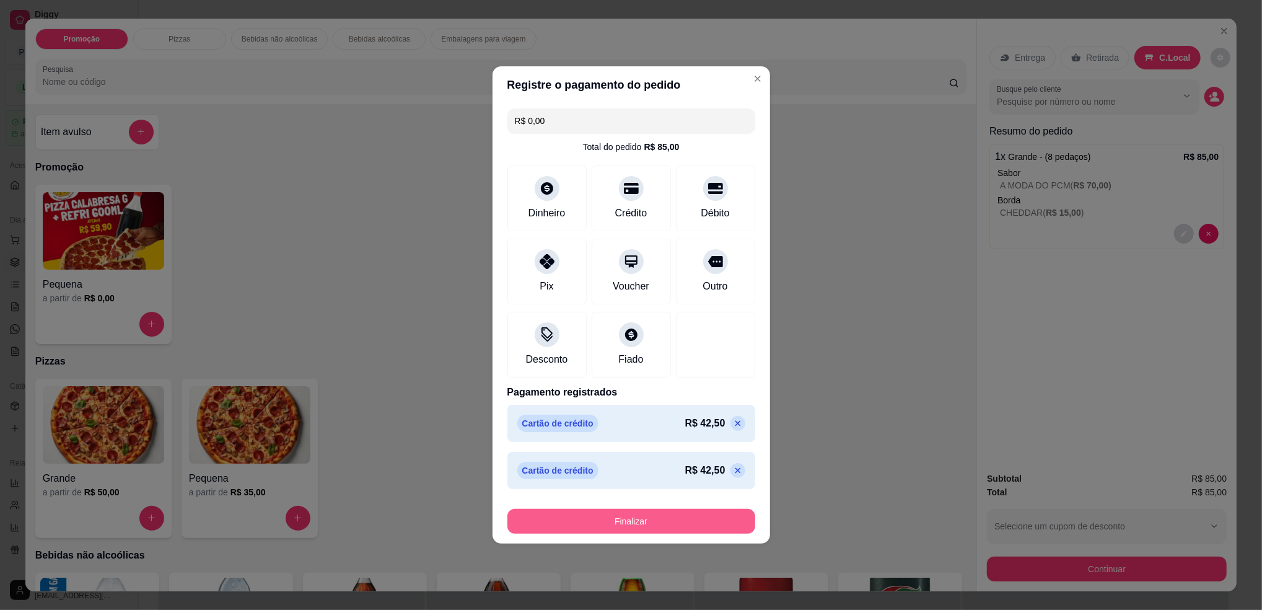
click at [665, 524] on button "Finalizar" at bounding box center [631, 521] width 248 height 25
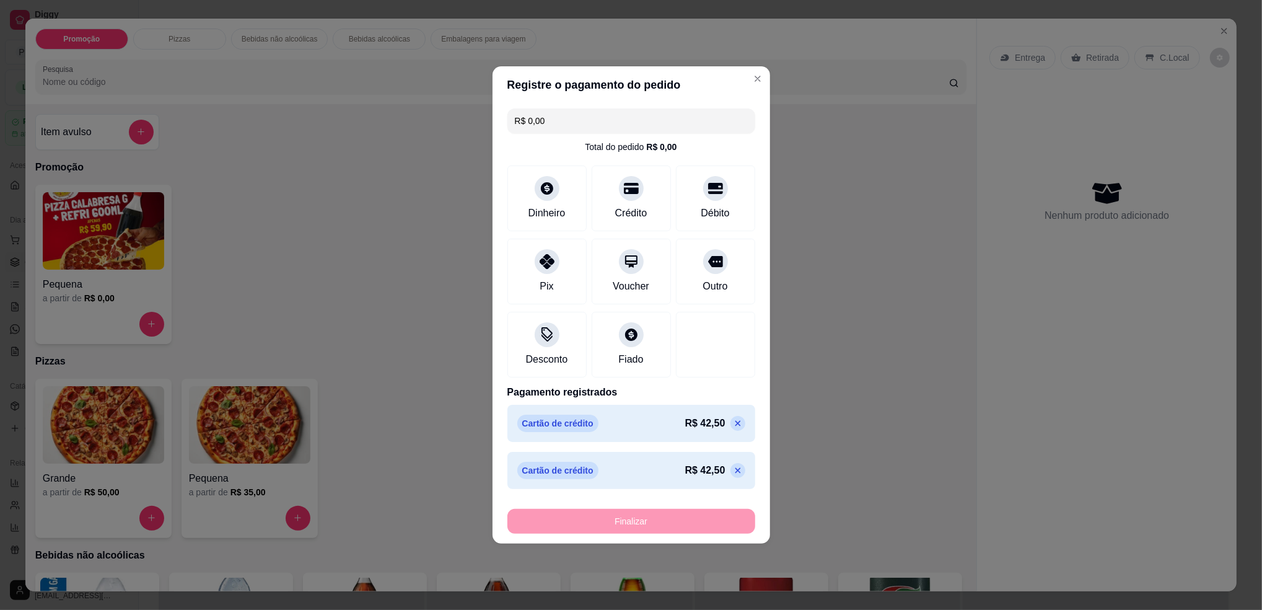
type input "-R$ 85,00"
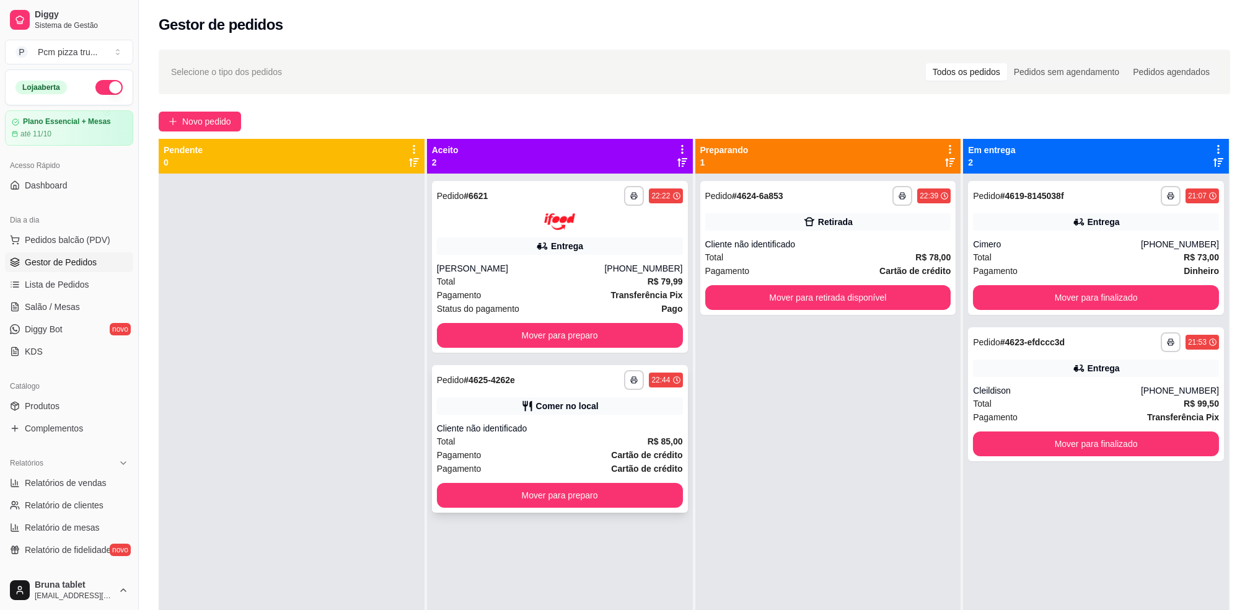
click at [640, 492] on button "Mover para preparo" at bounding box center [560, 495] width 246 height 25
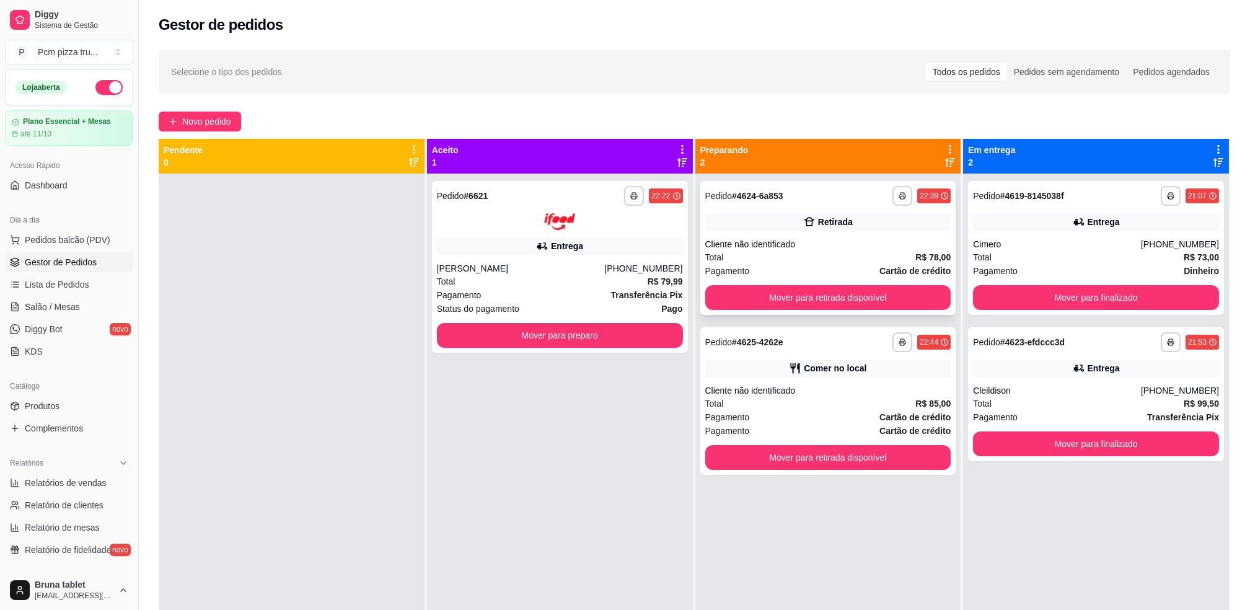
click at [905, 229] on div "Retirada" at bounding box center [828, 221] width 246 height 17
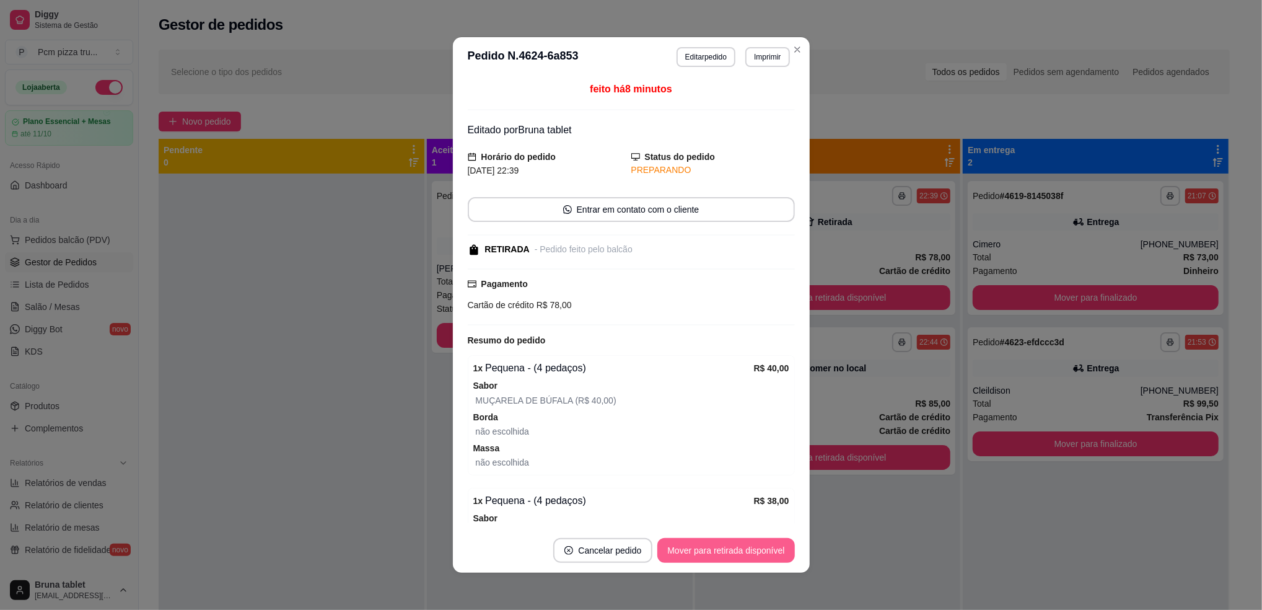
click at [771, 556] on button "Mover para retirada disponível" at bounding box center [725, 550] width 137 height 25
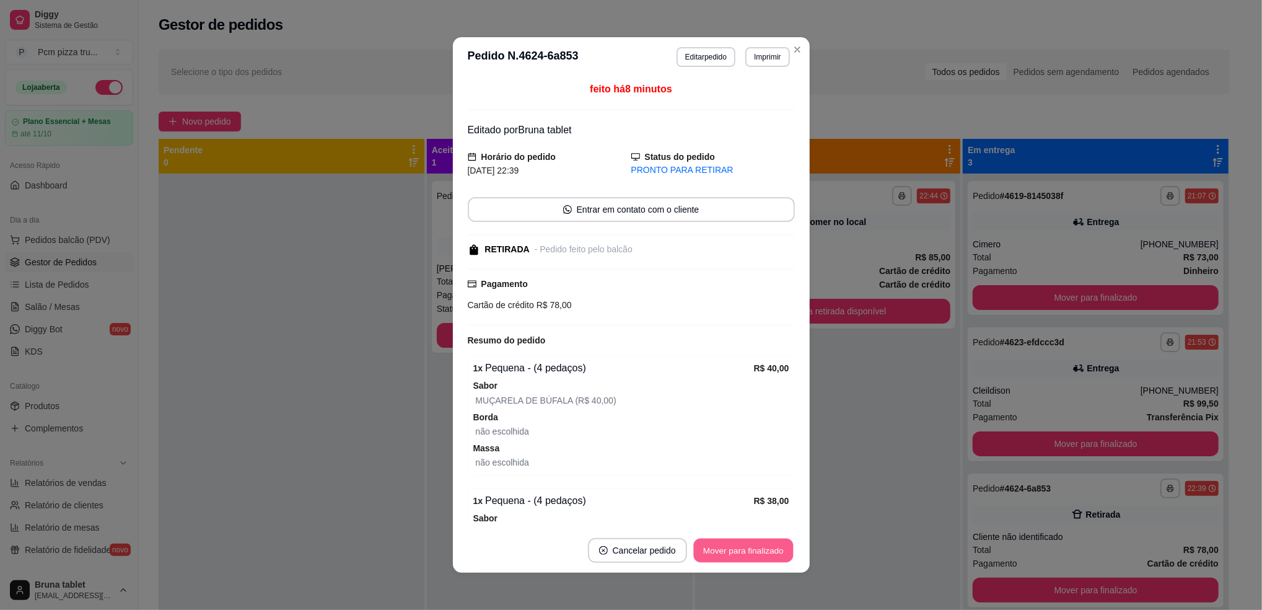
click at [770, 554] on button "Mover para finalizado" at bounding box center [743, 550] width 100 height 24
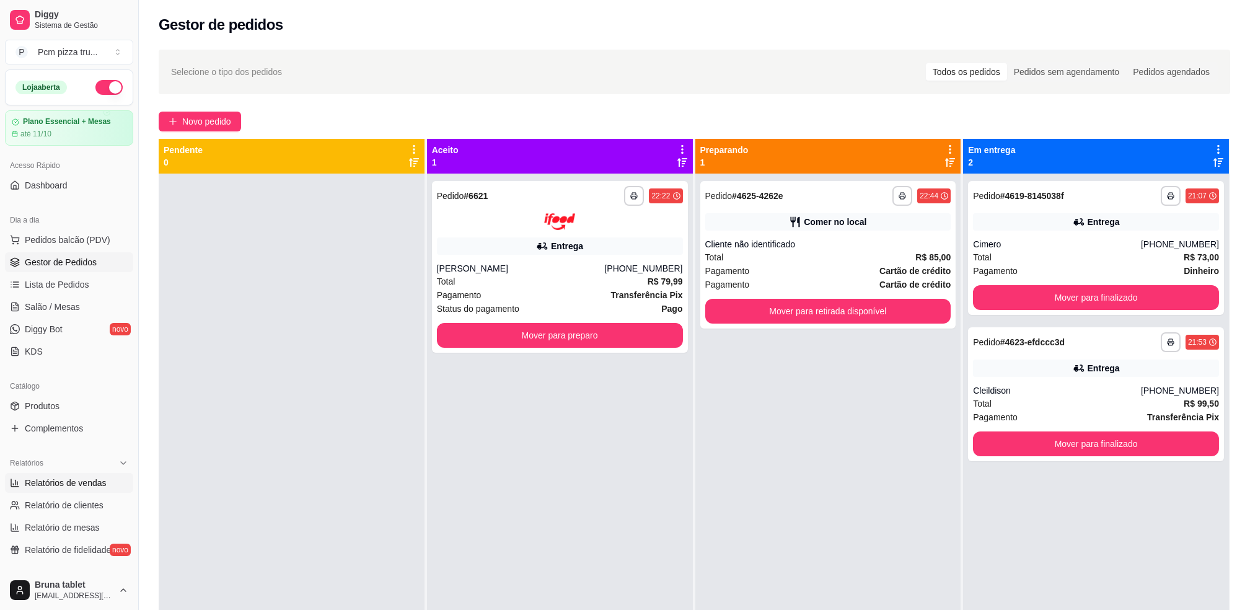
click at [48, 479] on span "Relatórios de vendas" at bounding box center [66, 482] width 82 height 12
select select "ALL"
select select "0"
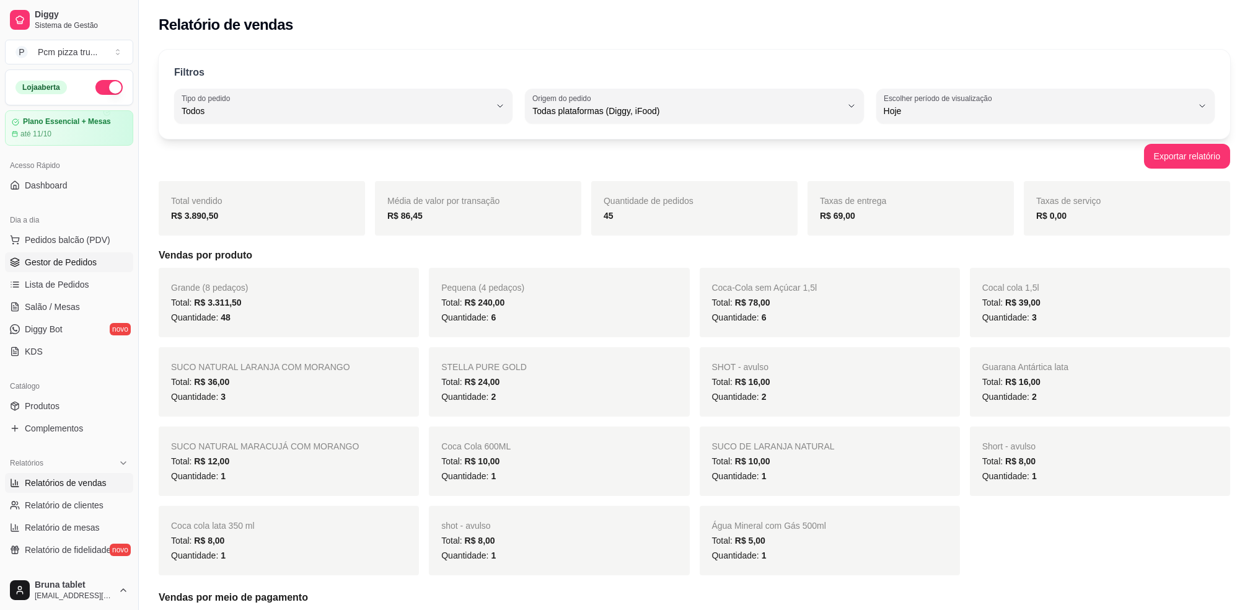
click at [77, 258] on span "Gestor de Pedidos" at bounding box center [61, 262] width 72 height 12
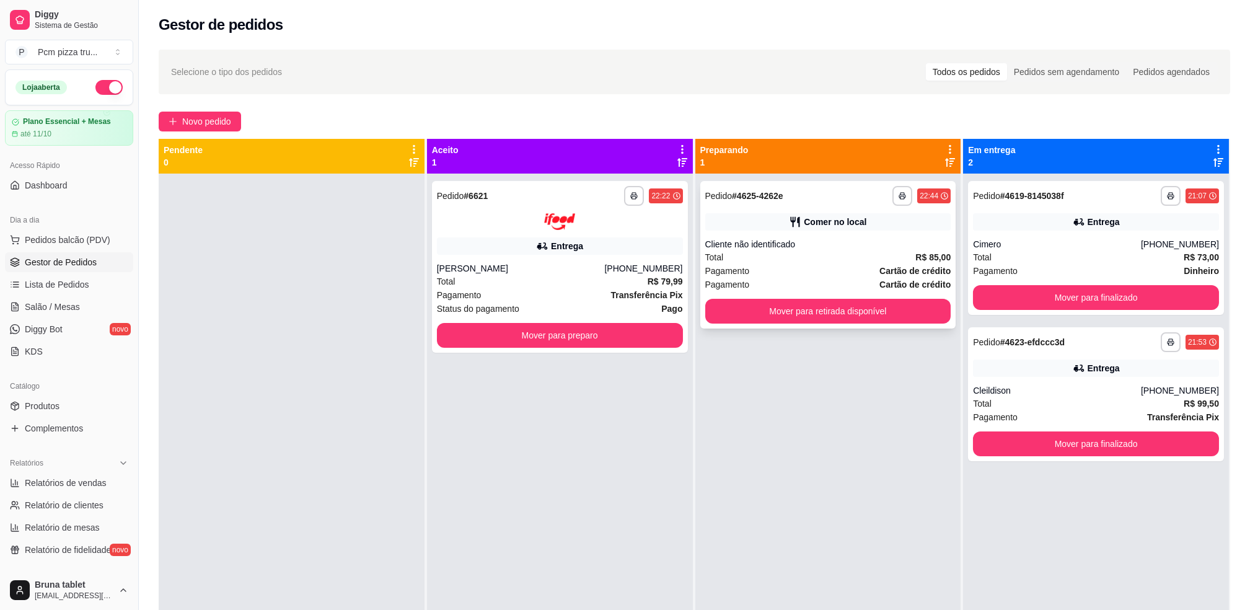
click at [890, 266] on strong "Cartão de crédito" at bounding box center [914, 271] width 71 height 10
click at [1062, 442] on button "Mover para finalizado" at bounding box center [1096, 443] width 246 height 25
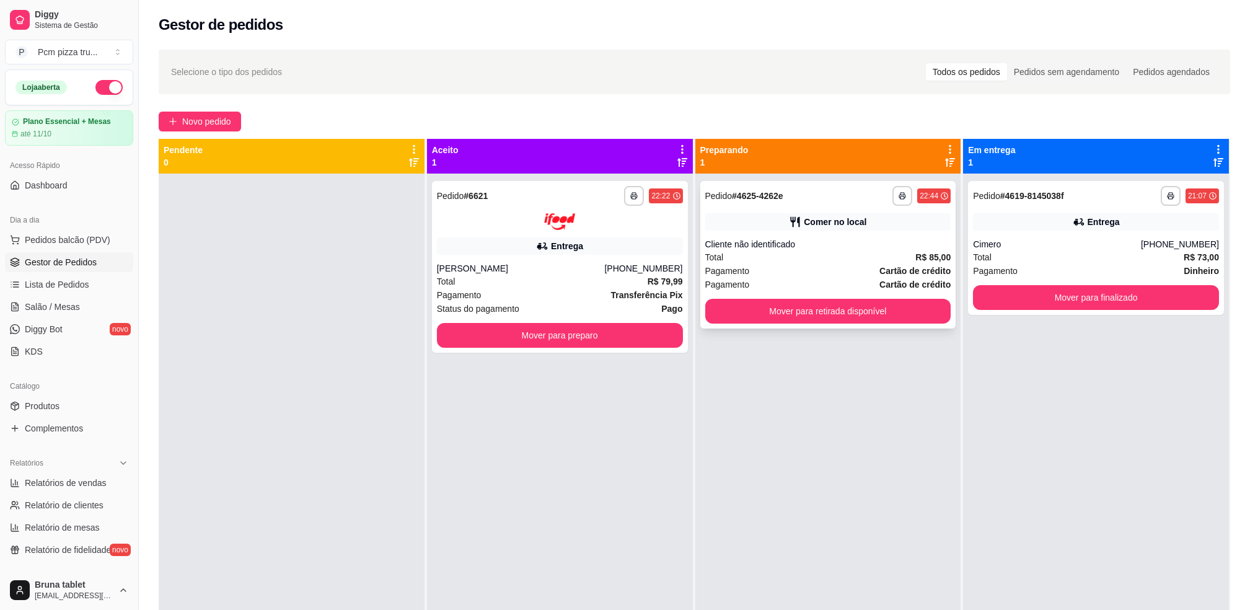
click at [902, 261] on div "Total R$ 85,00" at bounding box center [828, 257] width 246 height 14
click at [761, 323] on button "Mover para retirada disponível" at bounding box center [827, 311] width 239 height 24
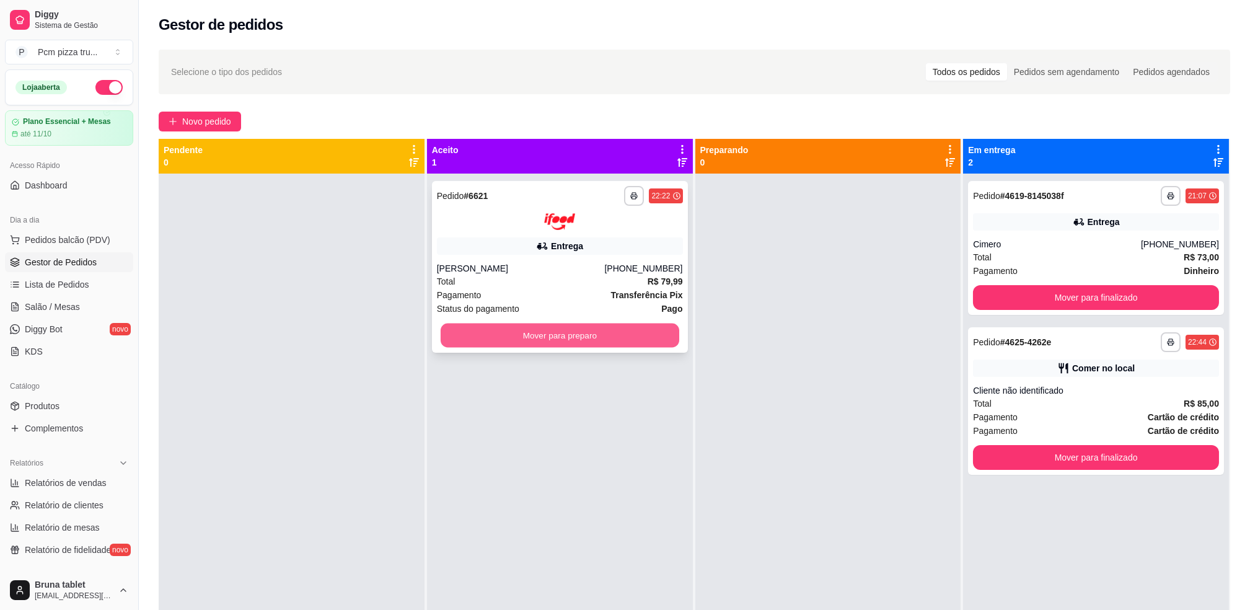
click at [655, 326] on button "Mover para preparo" at bounding box center [560, 335] width 239 height 24
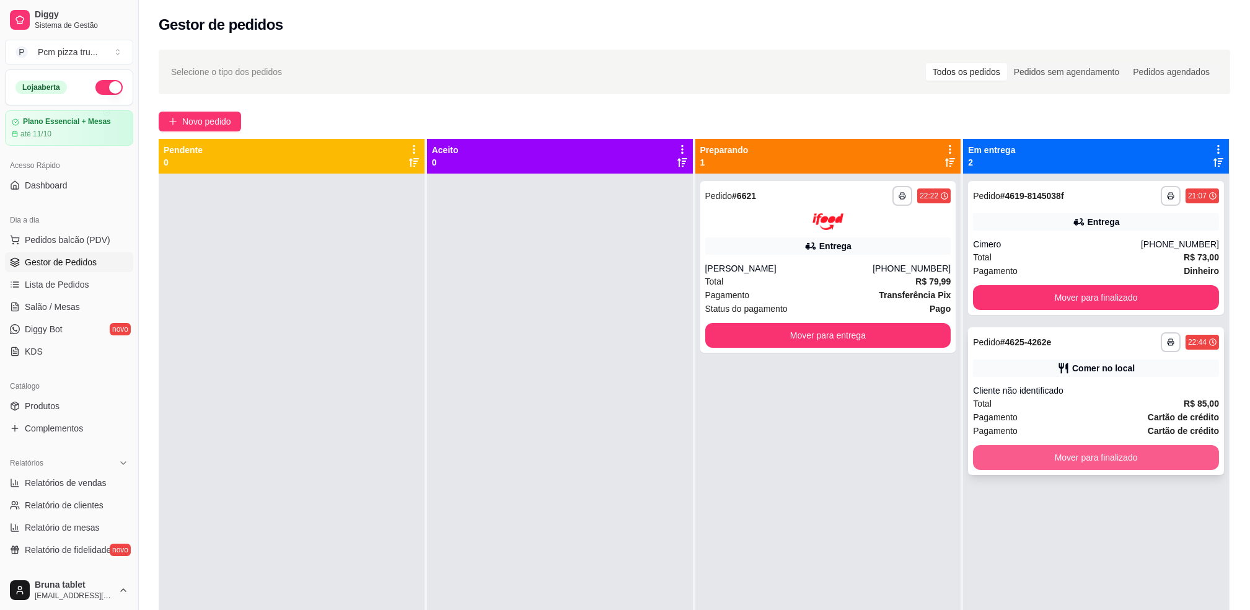
click at [1069, 457] on button "Mover para finalizado" at bounding box center [1096, 457] width 246 height 25
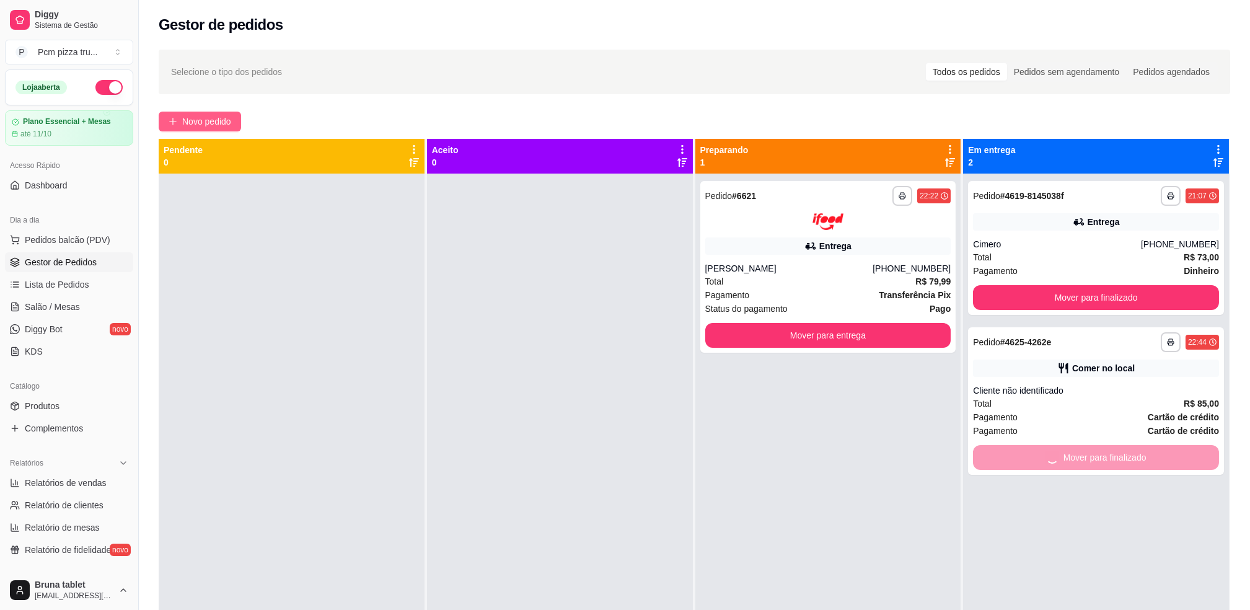
click at [201, 121] on span "Novo pedido" at bounding box center [206, 122] width 49 height 14
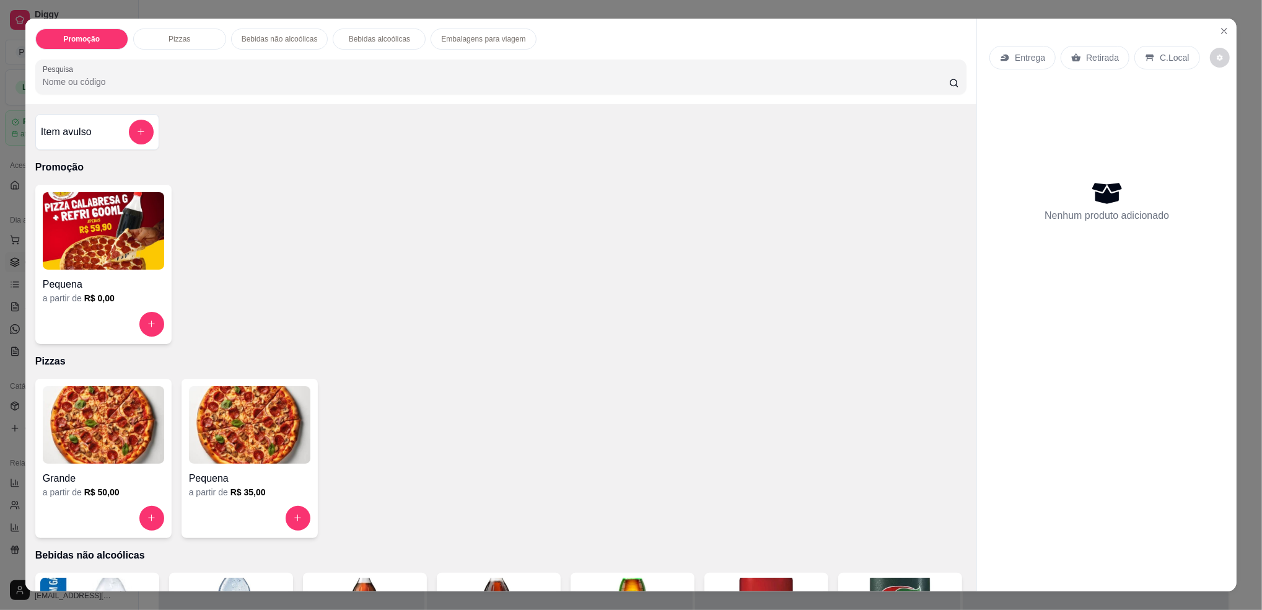
click at [109, 464] on div "Grande" at bounding box center [103, 474] width 121 height 22
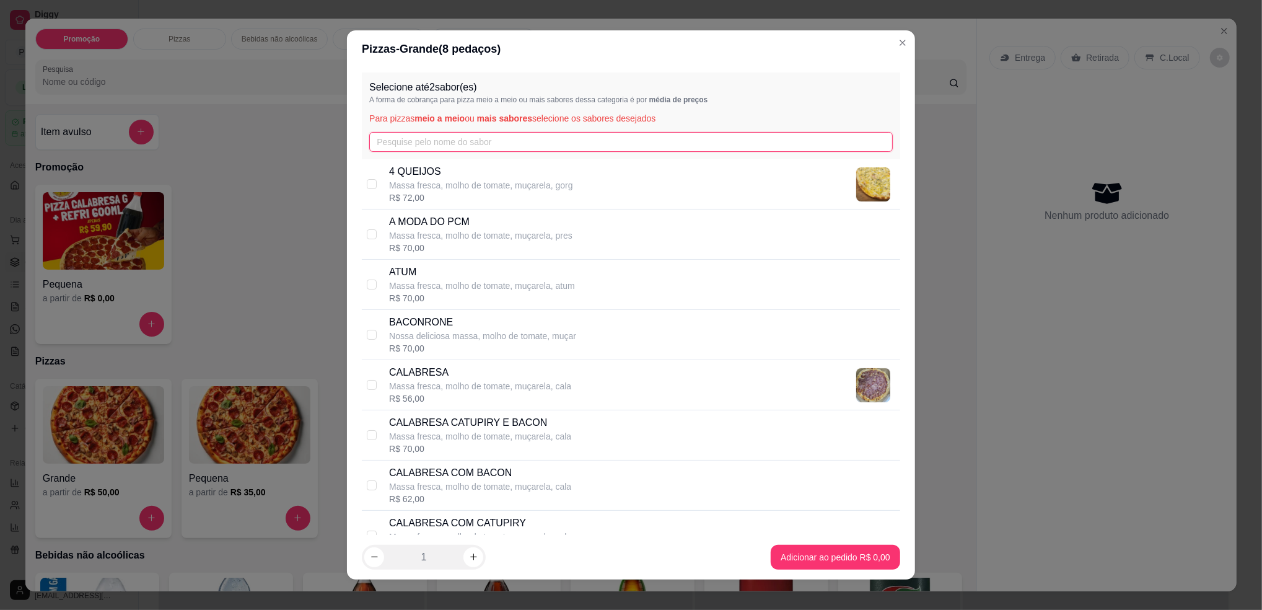
click at [419, 139] on input "text" at bounding box center [631, 142] width 524 height 20
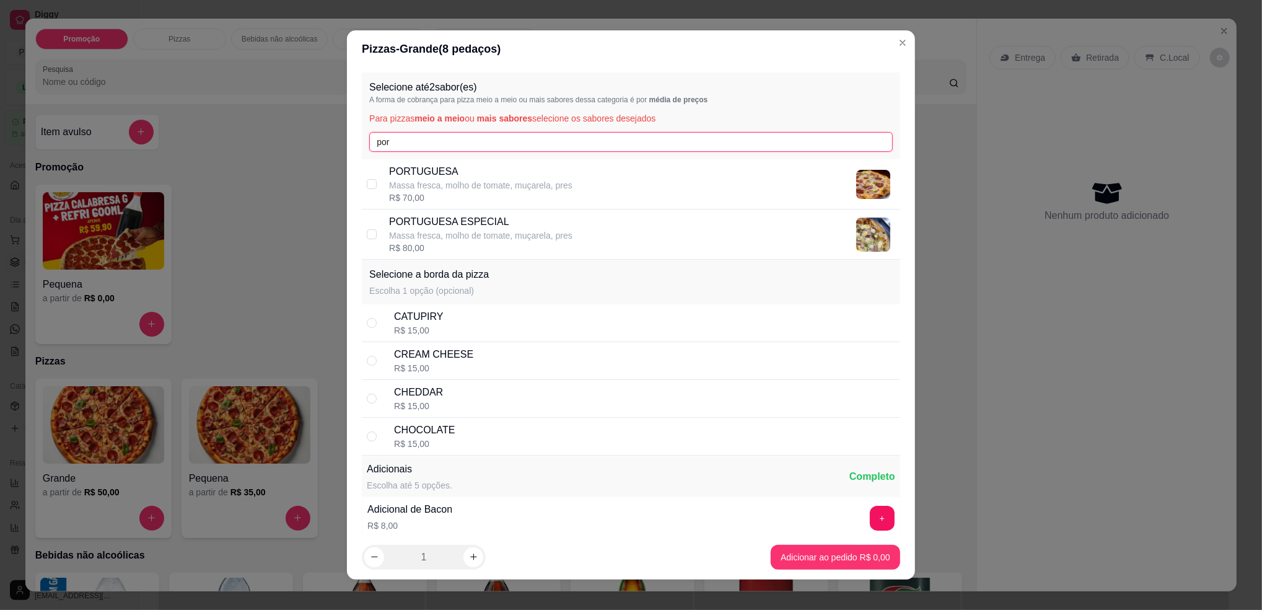
type input "por"
click at [426, 185] on p "Massa fresca, molho de tomate, muçarela, pres" at bounding box center [480, 185] width 183 height 12
checkbox input "true"
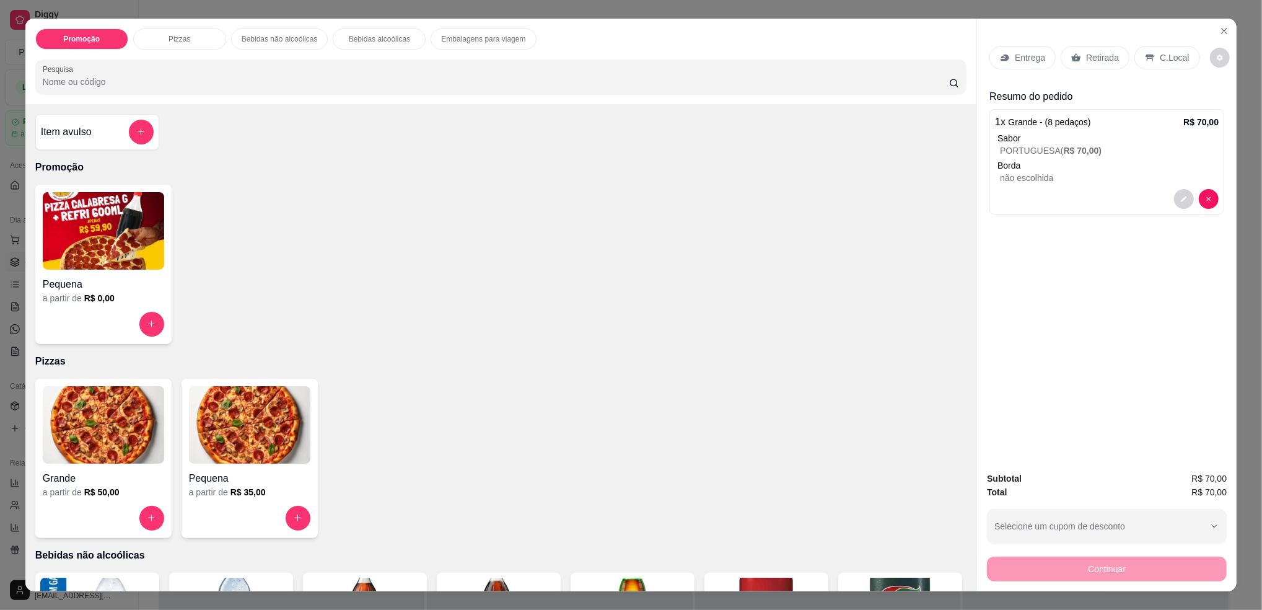
click at [1071, 61] on icon at bounding box center [1076, 58] width 10 height 10
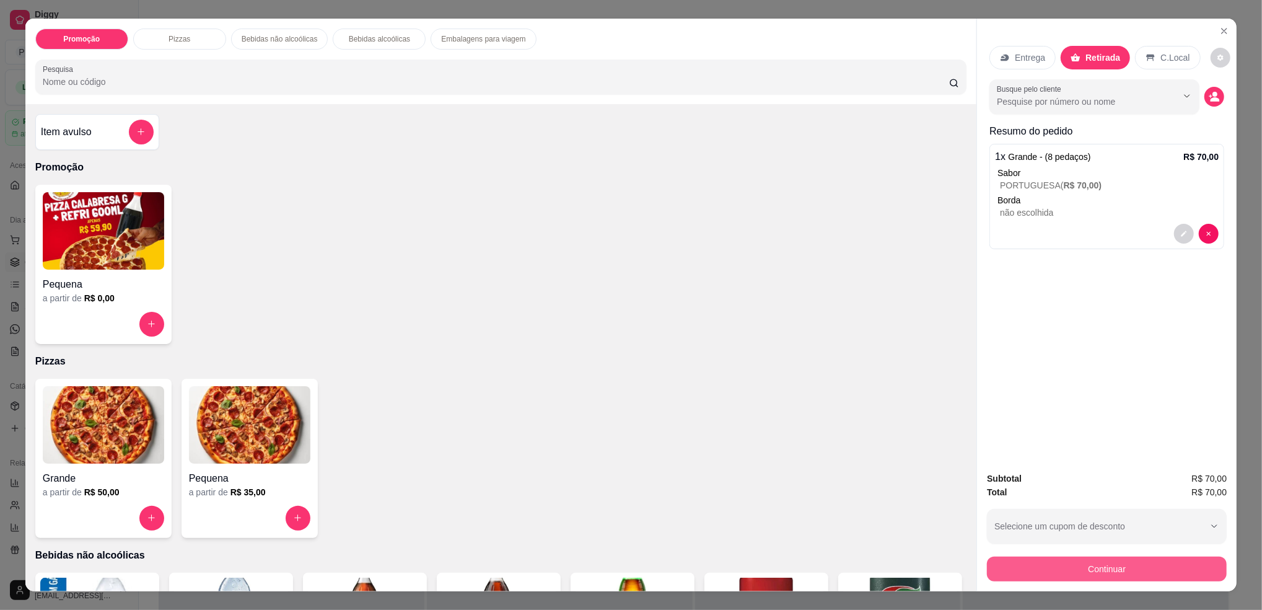
click at [1091, 563] on button "Continuar" at bounding box center [1107, 568] width 240 height 25
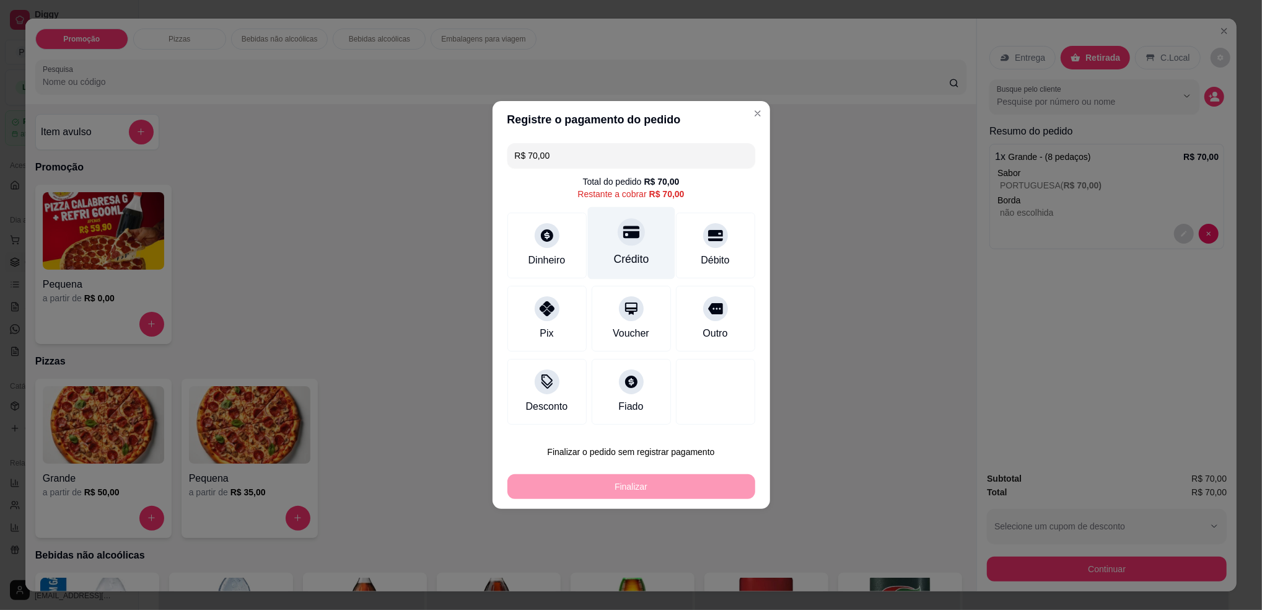
click at [627, 255] on div "Crédito" at bounding box center [630, 259] width 35 height 16
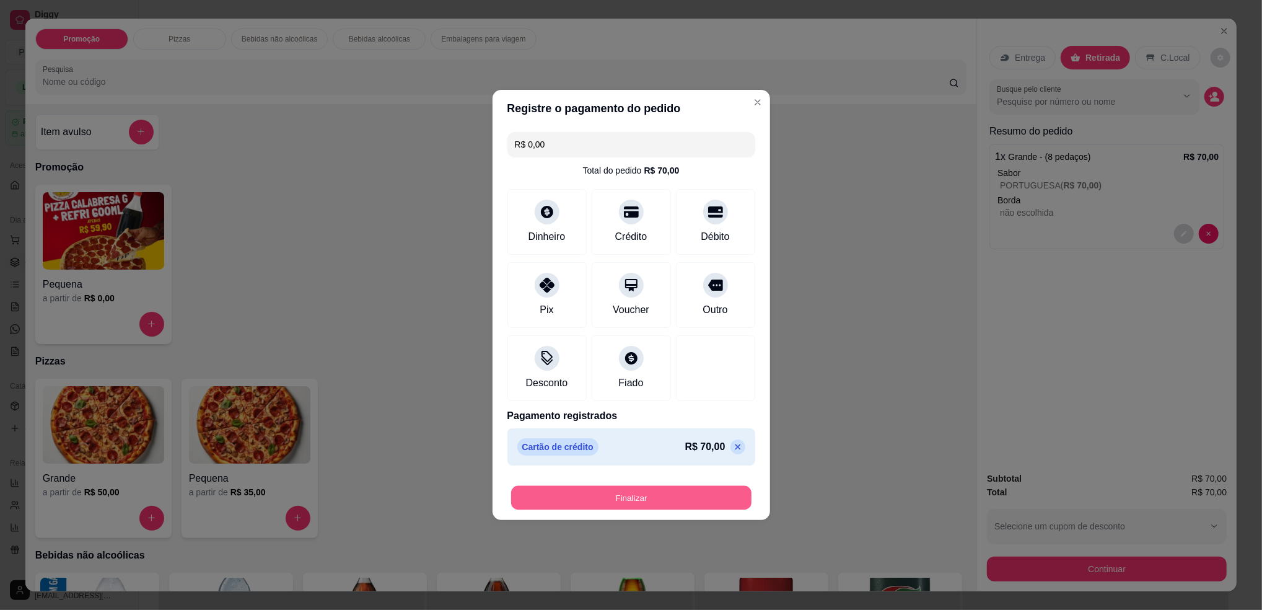
click at [667, 507] on button "Finalizar" at bounding box center [631, 498] width 240 height 24
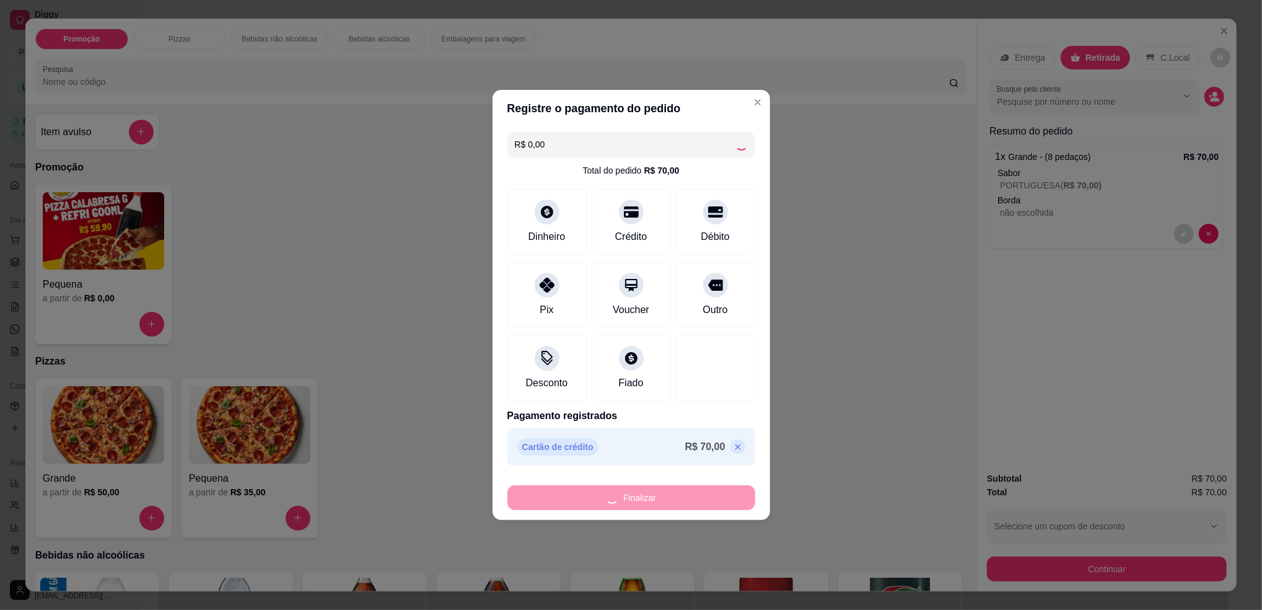
type input "-R$ 70,00"
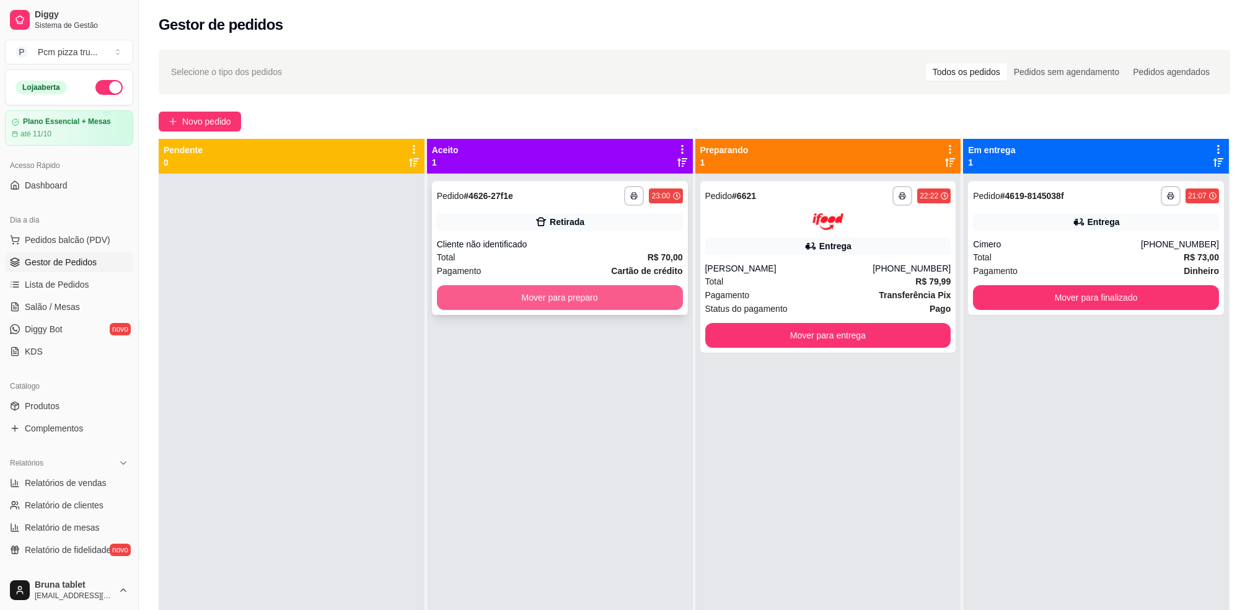
click at [628, 296] on button "Mover para preparo" at bounding box center [560, 297] width 246 height 25
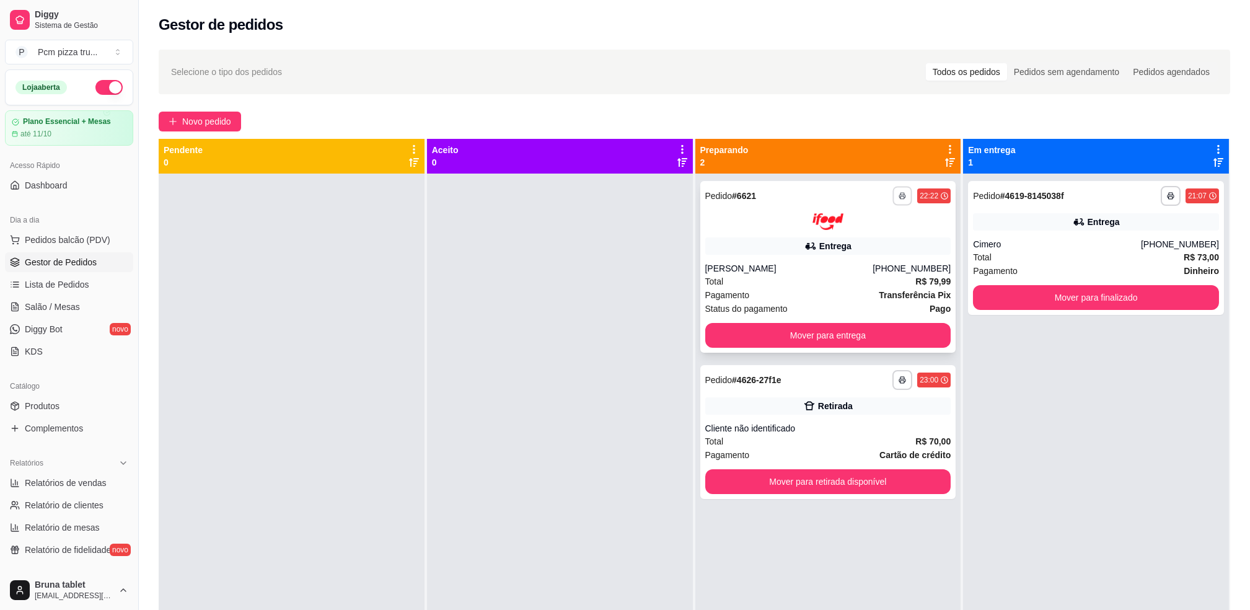
click at [893, 192] on button "button" at bounding box center [902, 195] width 19 height 19
click at [888, 266] on button "IMPRESSORA" at bounding box center [861, 264] width 90 height 20
click at [60, 485] on span "Relatórios de vendas" at bounding box center [66, 482] width 82 height 12
select select "ALL"
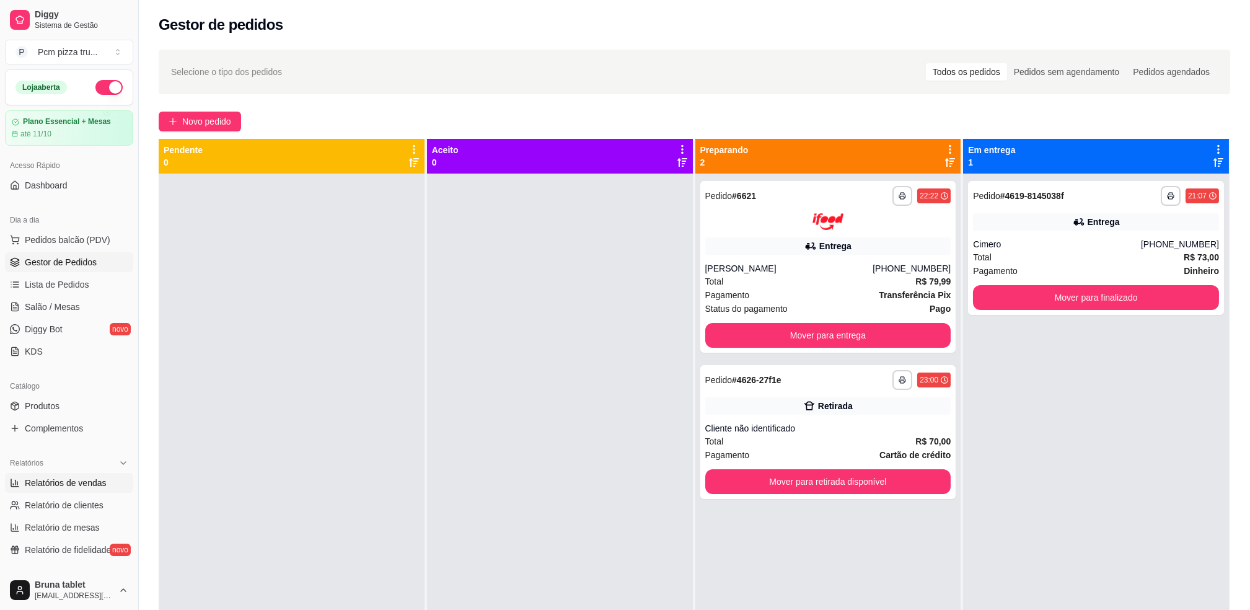
select select "0"
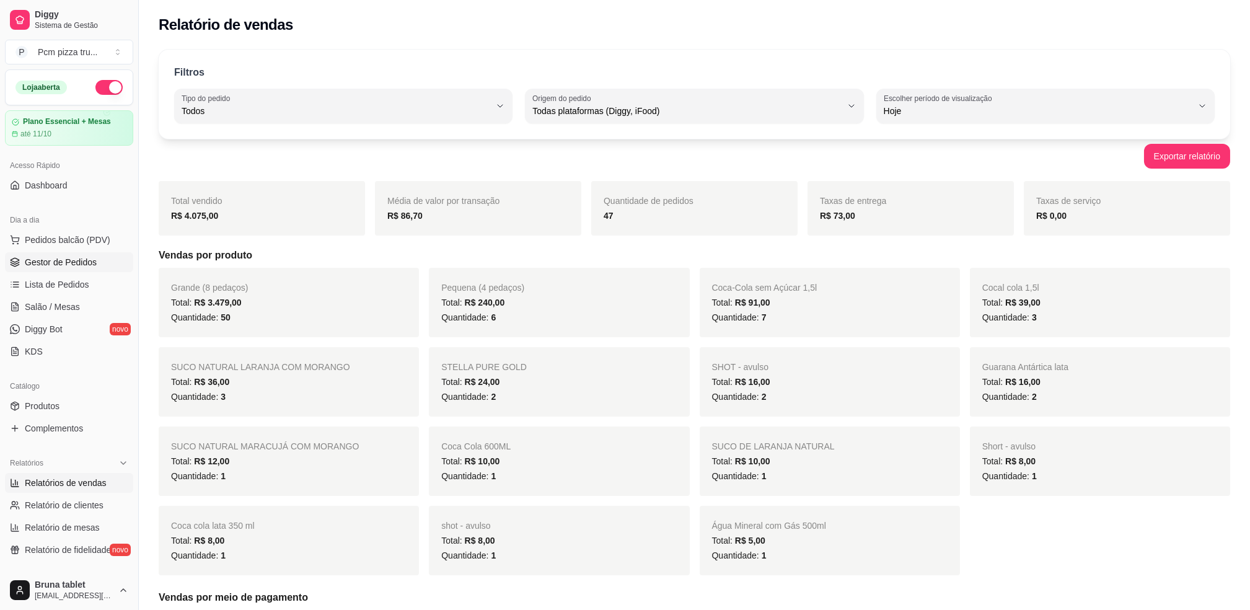
click at [90, 261] on span "Gestor de Pedidos" at bounding box center [61, 262] width 72 height 12
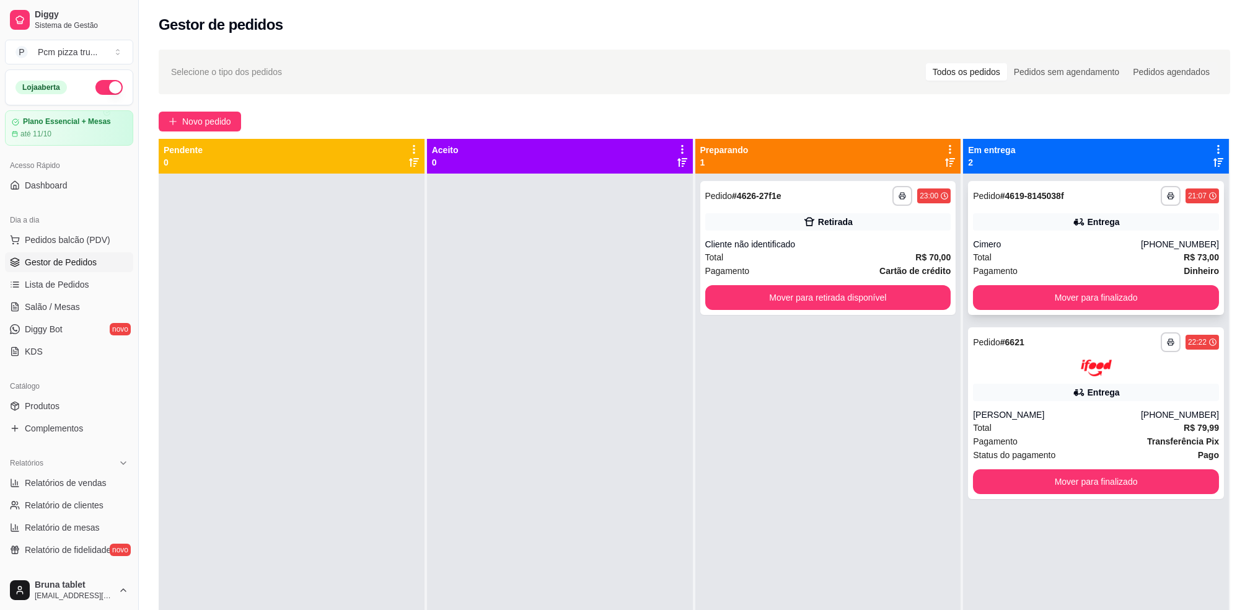
click at [1136, 221] on div "Entrega" at bounding box center [1096, 221] width 246 height 17
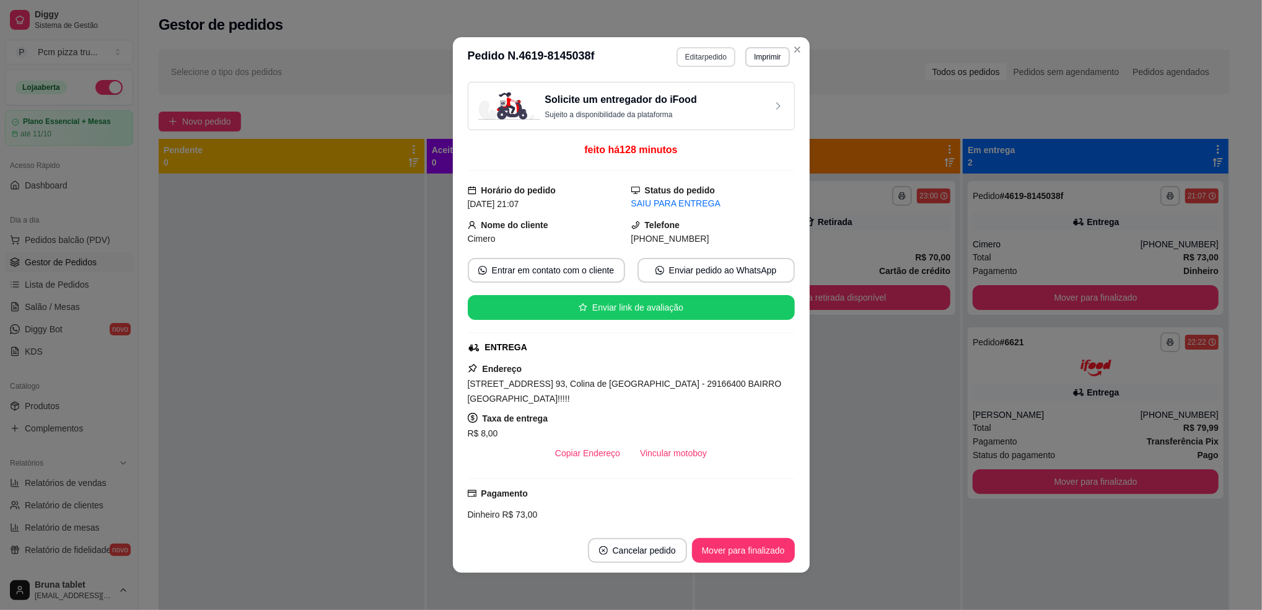
click at [724, 56] on button "Editar pedido" at bounding box center [706, 57] width 59 height 20
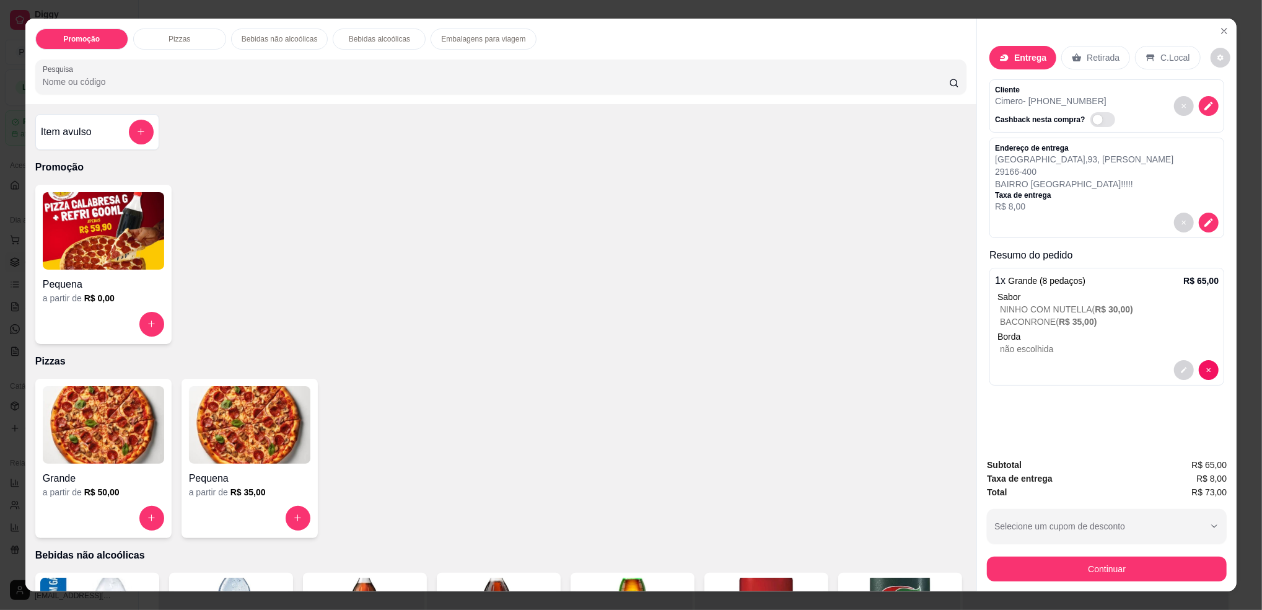
drag, startPoint x: 1007, startPoint y: 548, endPoint x: 1013, endPoint y: 559, distance: 12.5
click at [1009, 553] on div "Subtotal R$ 65,00 Taxa de entrega R$ 8,00 Total R$ 73,00 Selecione um cupom de …" at bounding box center [1107, 519] width 240 height 123
click at [1020, 579] on button "Continuar" at bounding box center [1107, 568] width 240 height 25
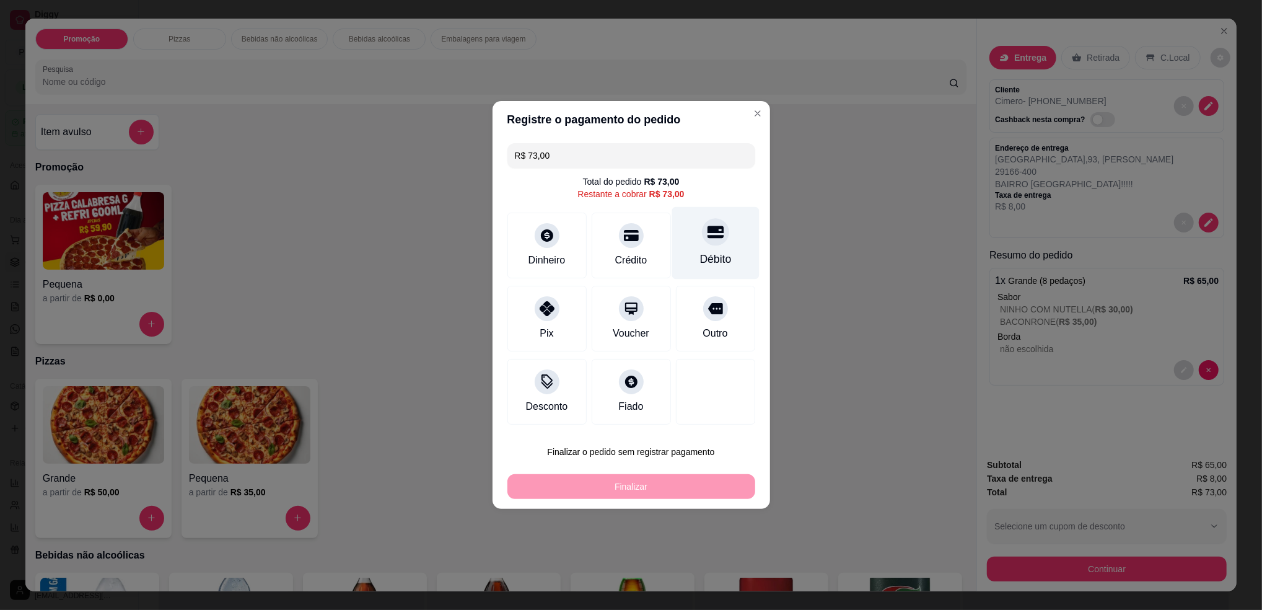
click at [715, 253] on div "Débito" at bounding box center [715, 259] width 32 height 16
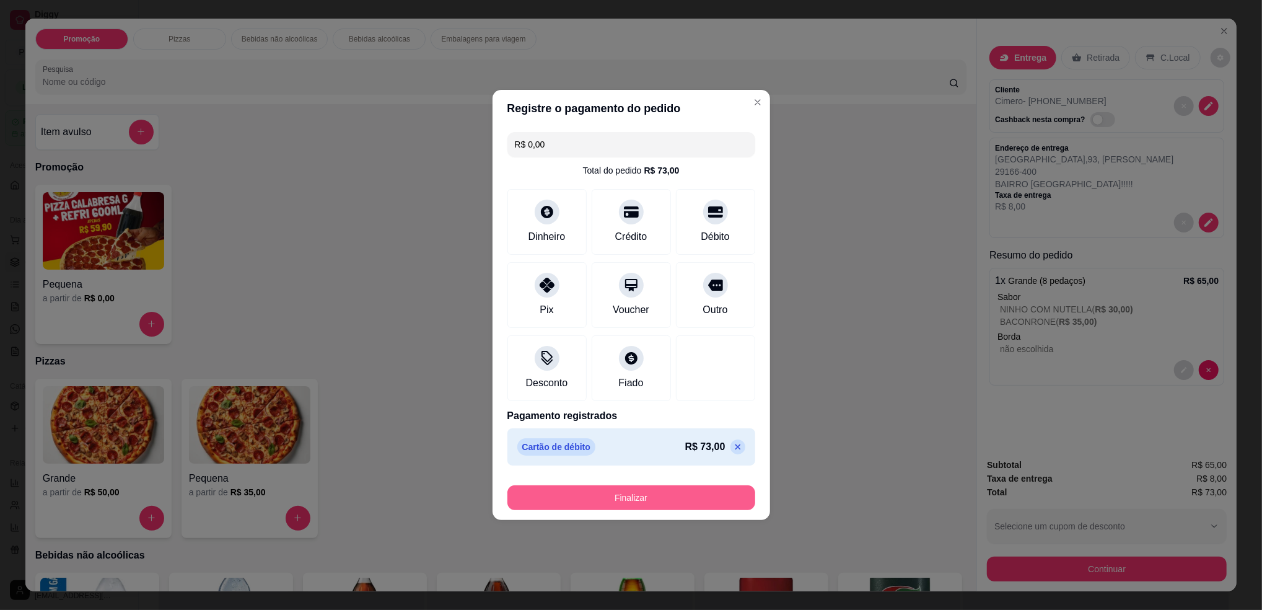
click at [676, 494] on button "Finalizar" at bounding box center [631, 497] width 248 height 25
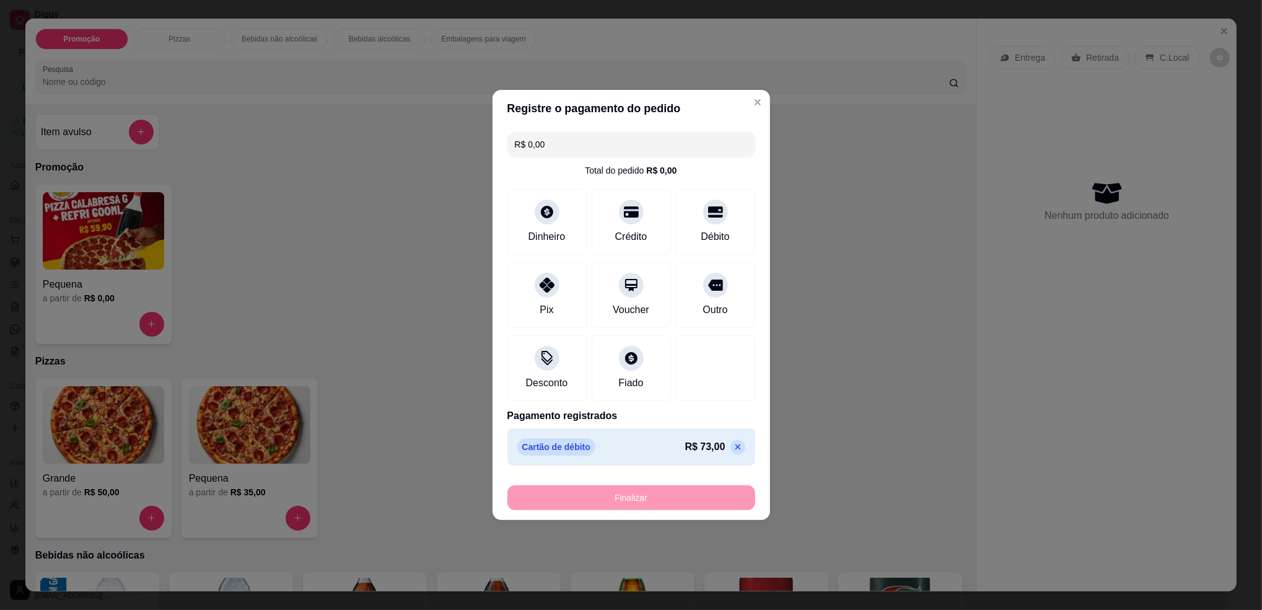
type input "-R$ 73,00"
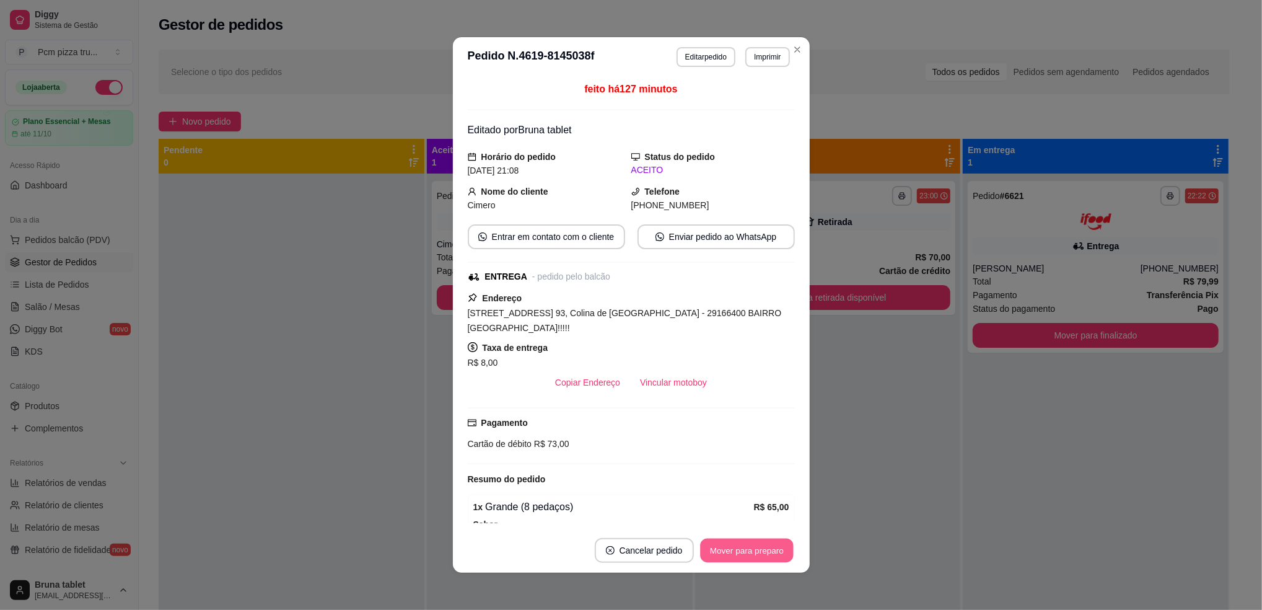
click at [718, 561] on button "Mover para preparo" at bounding box center [746, 550] width 93 height 24
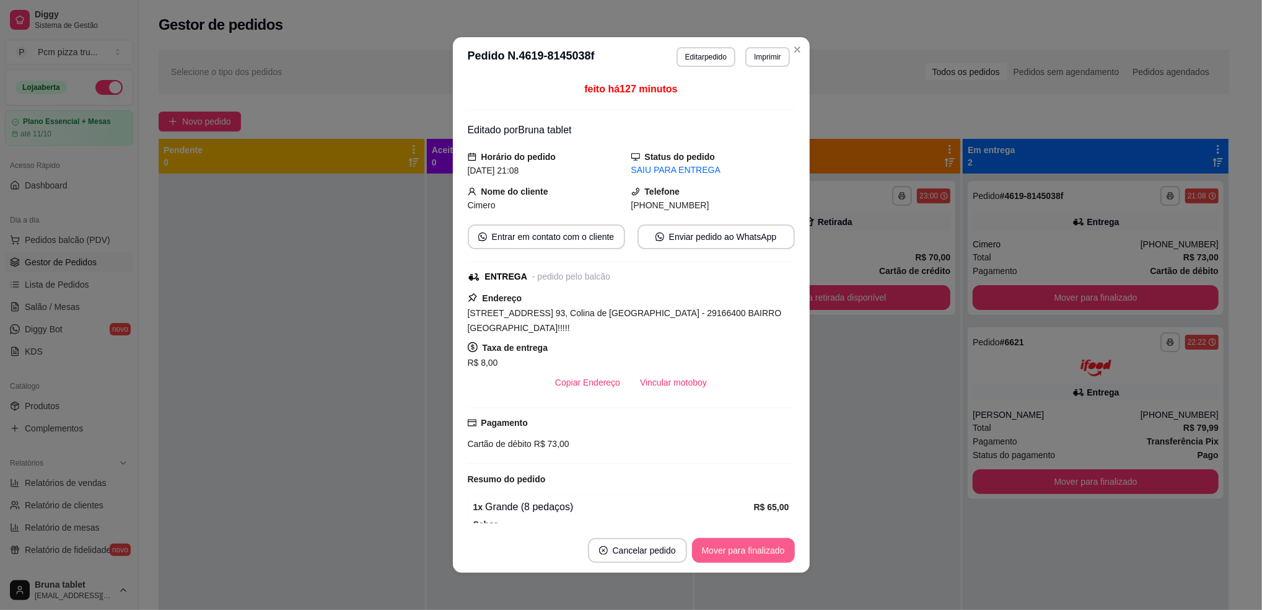
click at [727, 554] on button "Mover para finalizado" at bounding box center [743, 550] width 103 height 25
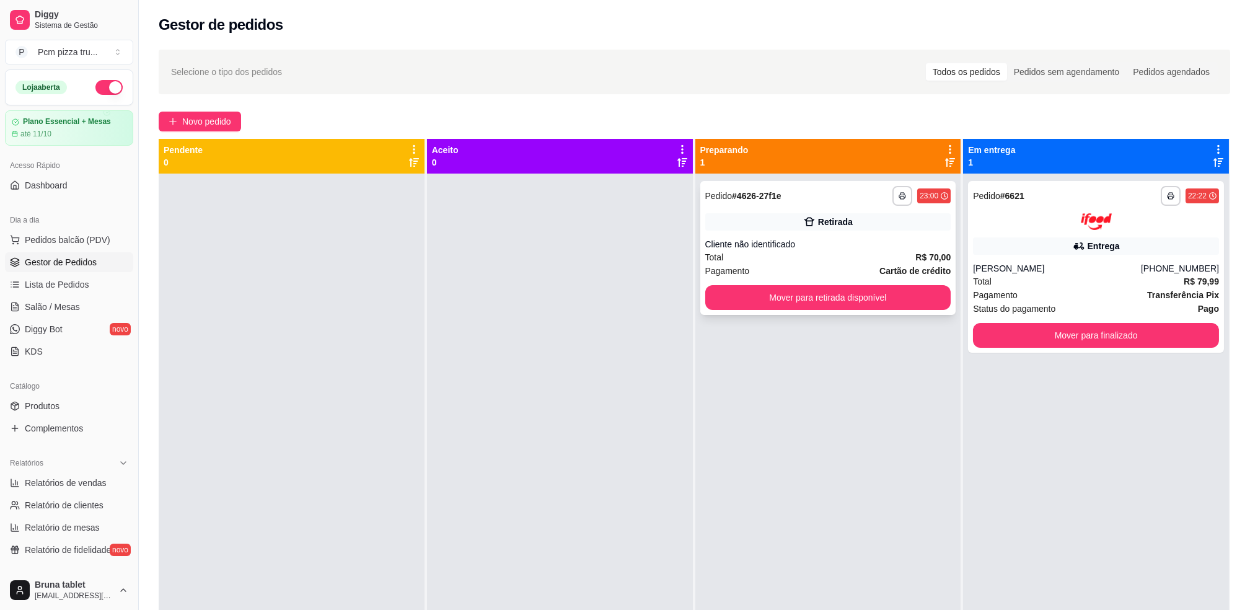
click at [716, 256] on span "Total" at bounding box center [714, 257] width 19 height 14
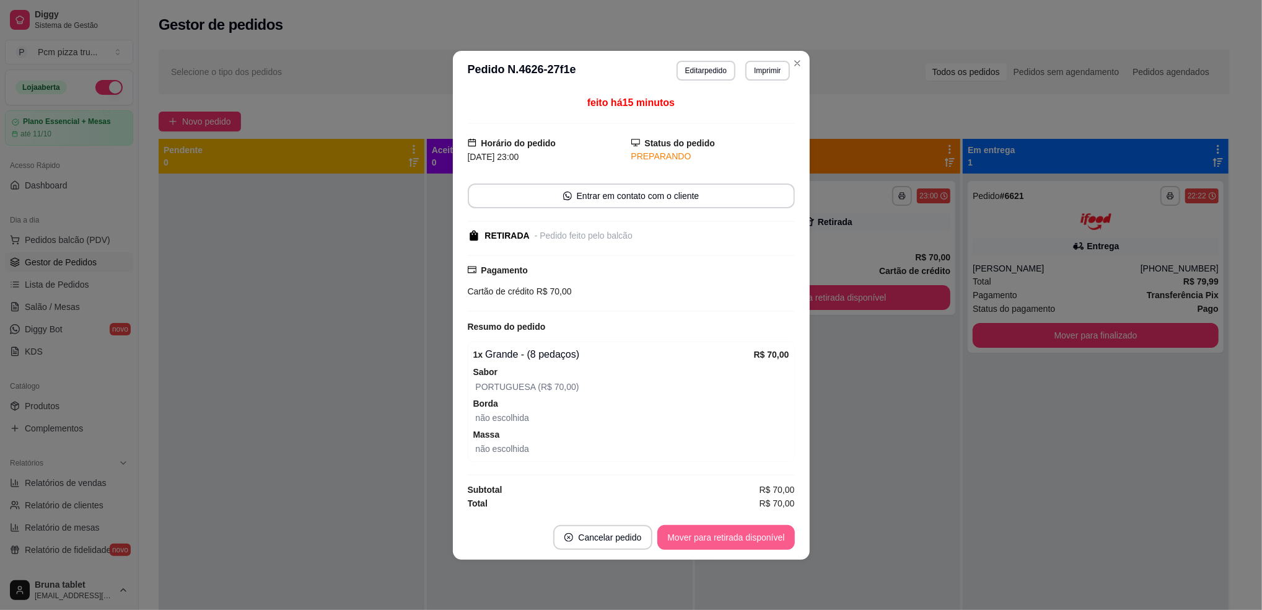
click at [758, 531] on button "Mover para retirada disponível" at bounding box center [725, 537] width 137 height 25
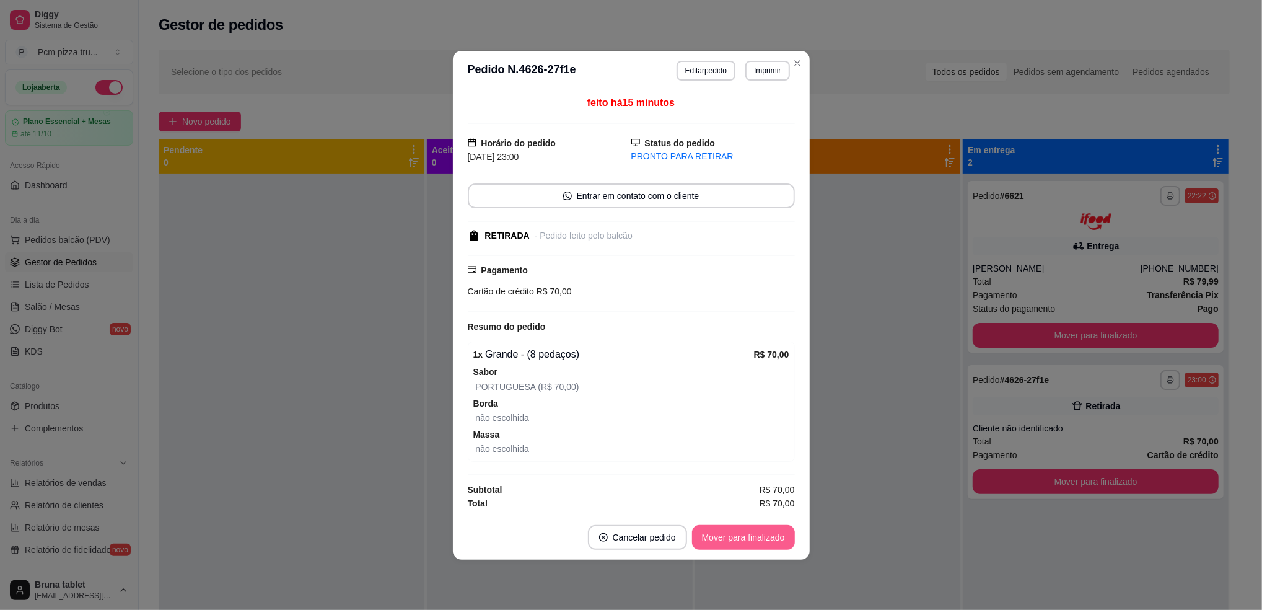
click at [768, 537] on button "Mover para finalizado" at bounding box center [743, 537] width 103 height 25
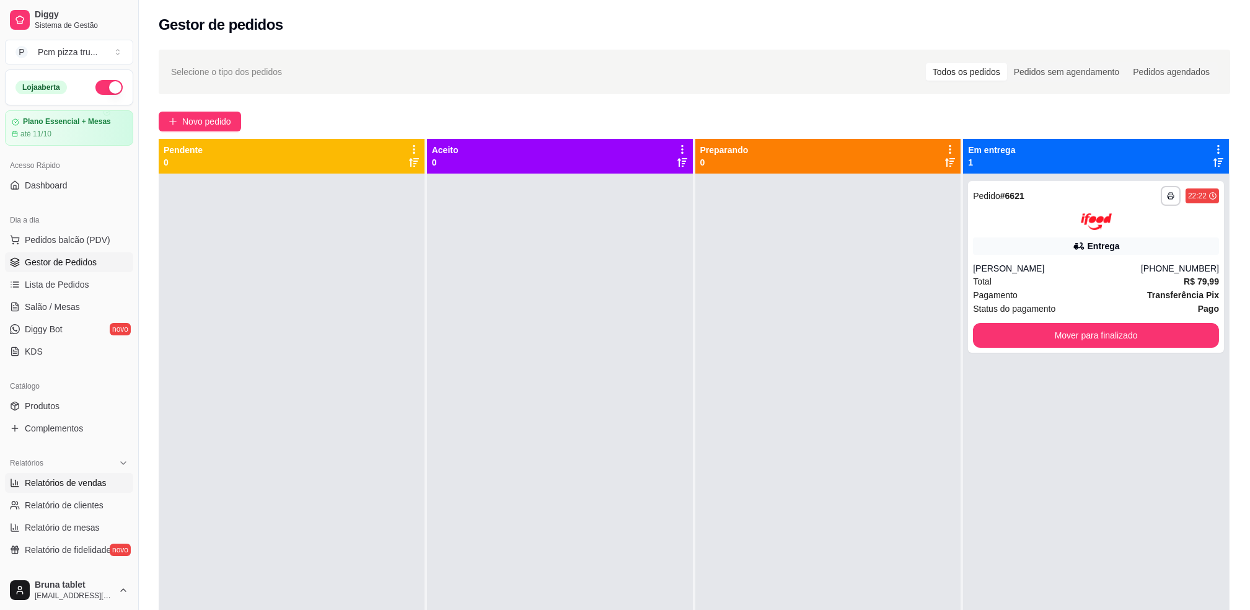
click at [84, 485] on span "Relatórios de vendas" at bounding box center [66, 482] width 82 height 12
select select "ALL"
select select "0"
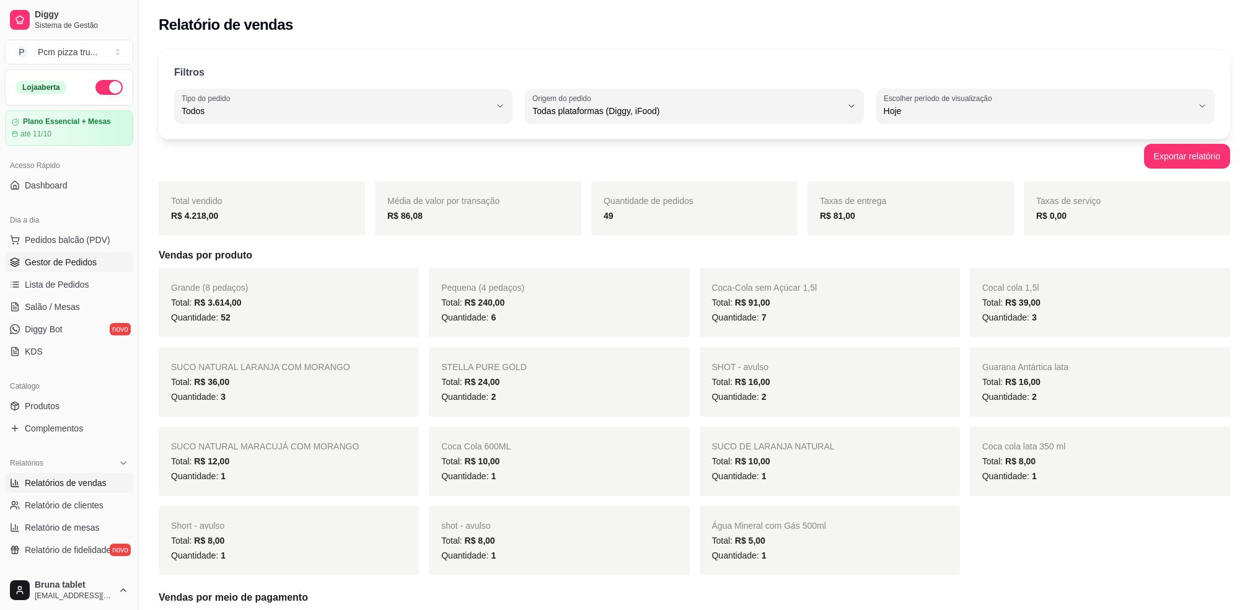
click at [99, 264] on link "Gestor de Pedidos" at bounding box center [69, 262] width 128 height 20
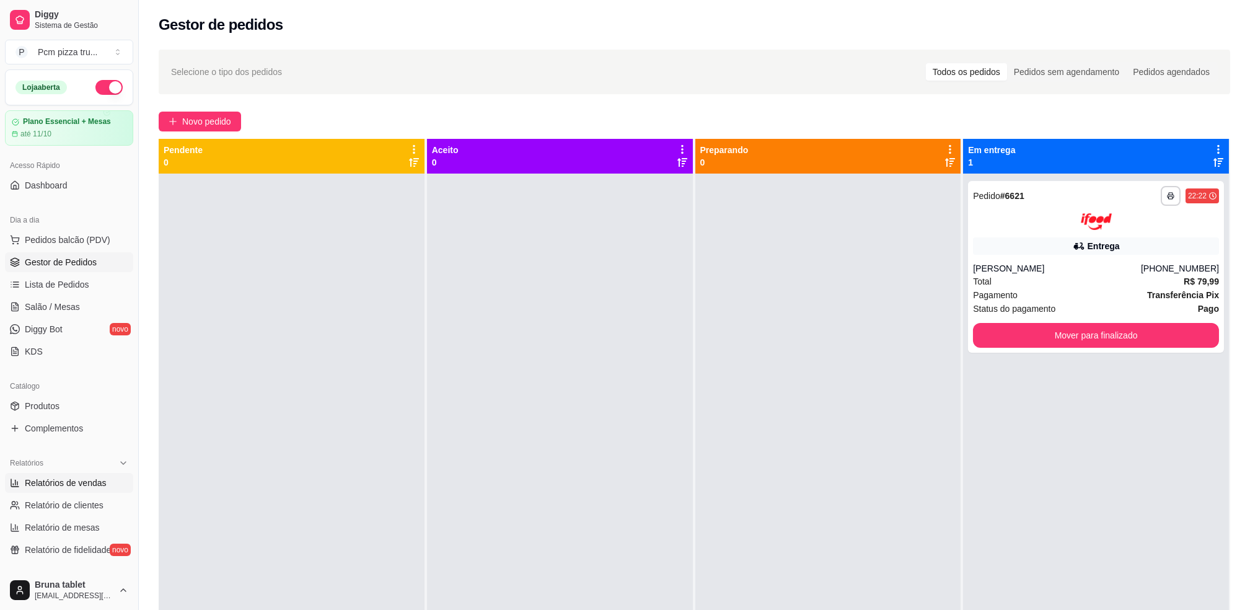
click at [100, 482] on span "Relatórios de vendas" at bounding box center [66, 482] width 82 height 12
select select "ALL"
select select "0"
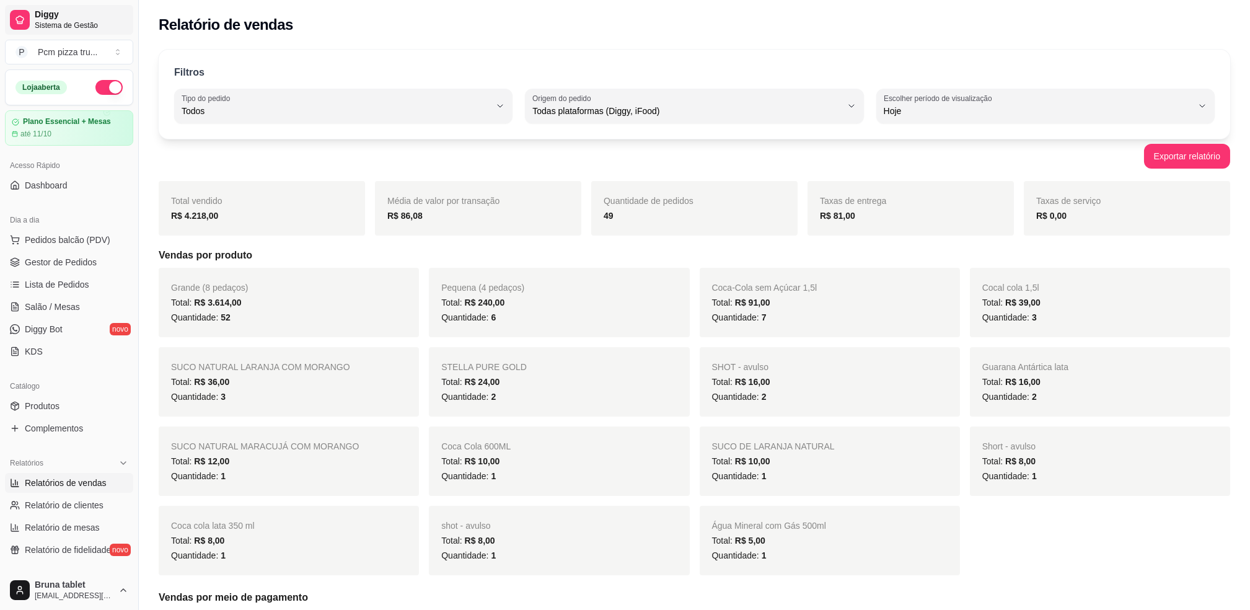
click at [44, 24] on span "Sistema de Gestão" at bounding box center [82, 25] width 94 height 10
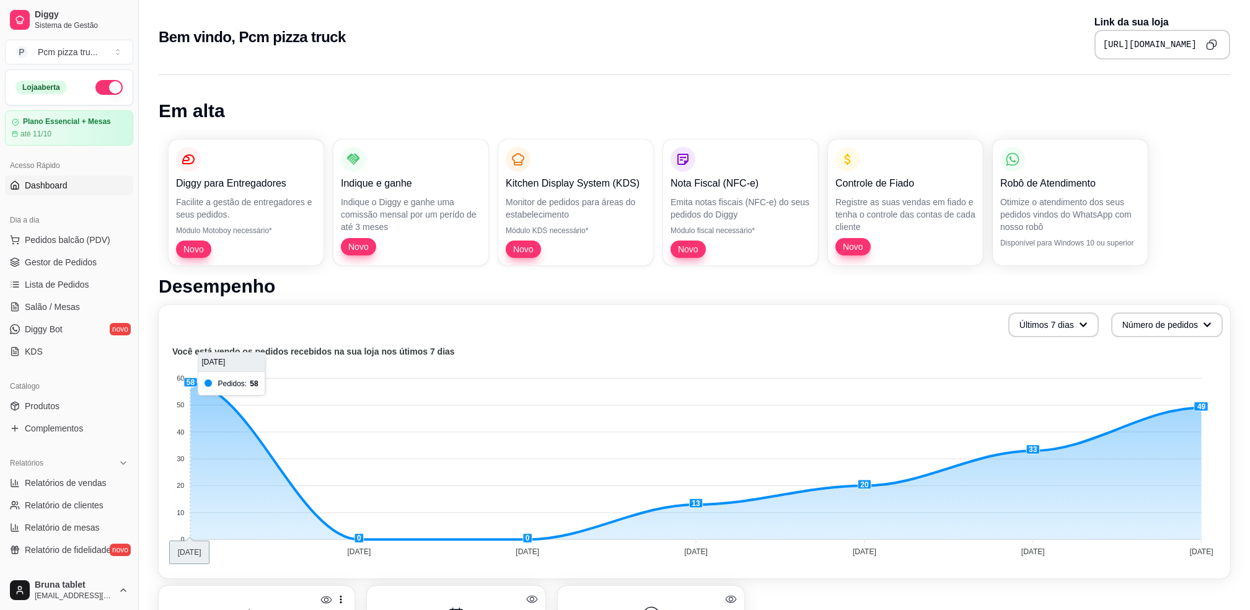
click at [191, 386] on foreignobject at bounding box center [694, 452] width 1056 height 217
click at [196, 543] on foreignobject at bounding box center [694, 452] width 1056 height 217
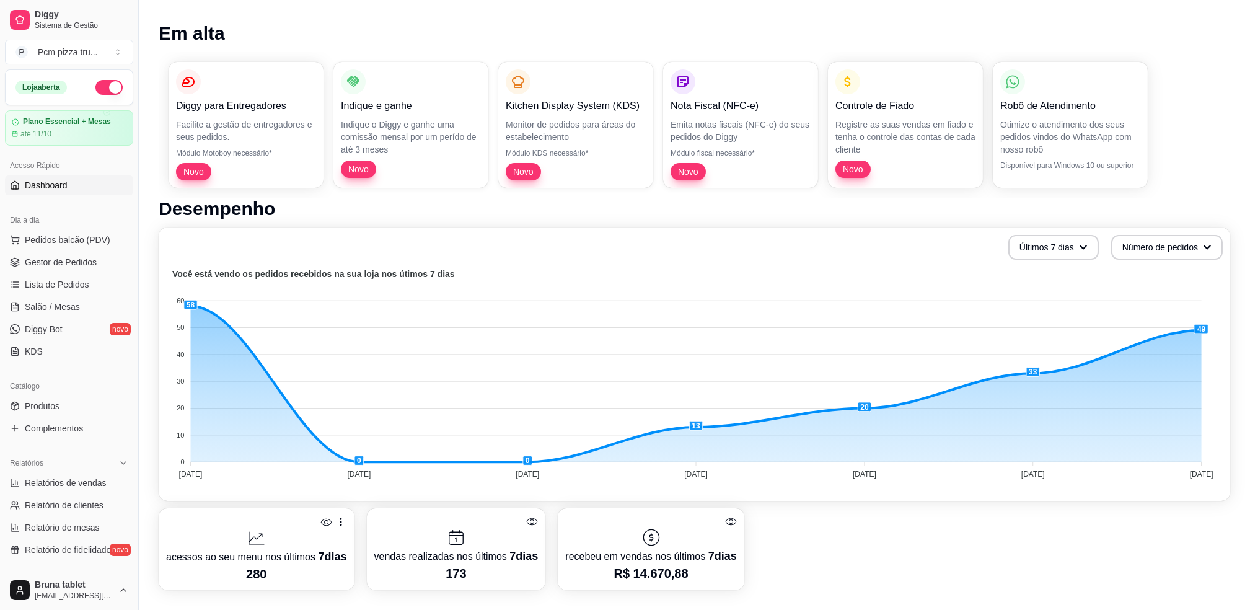
scroll to position [62, 0]
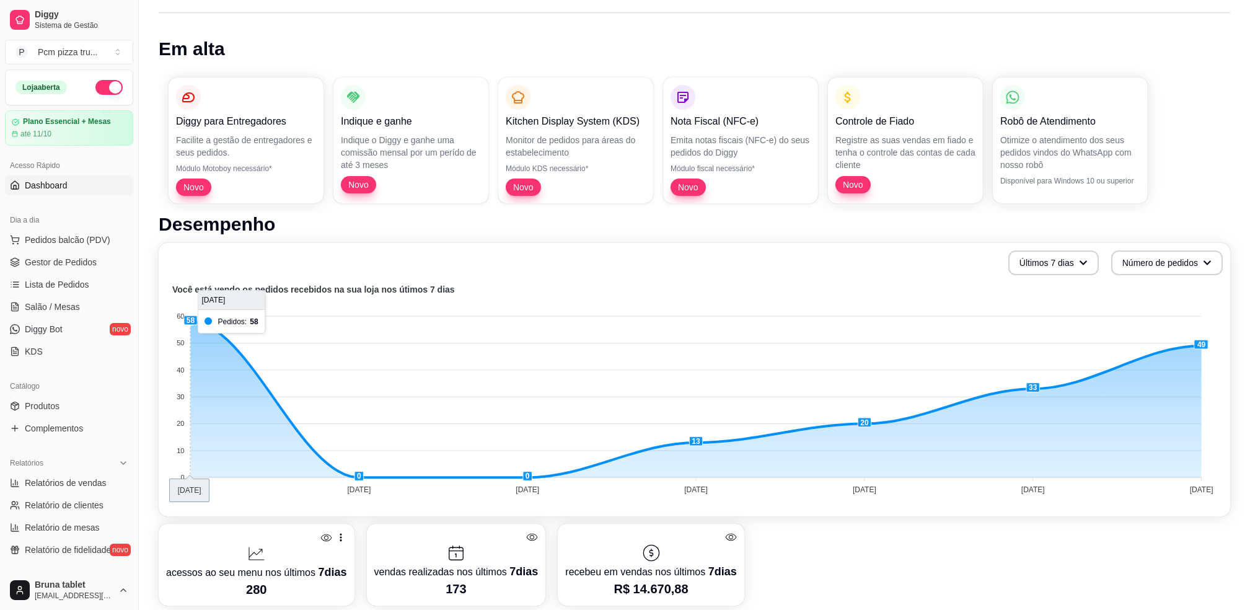
click at [245, 322] on foreignobject at bounding box center [694, 391] width 1056 height 217
click at [258, 312] on foreignobject at bounding box center [694, 391] width 1056 height 217
click at [193, 317] on foreignobject at bounding box center [694, 391] width 1056 height 217
click at [196, 321] on foreignobject at bounding box center [694, 391] width 1056 height 217
click at [69, 476] on span "Relatórios de vendas" at bounding box center [66, 482] width 82 height 12
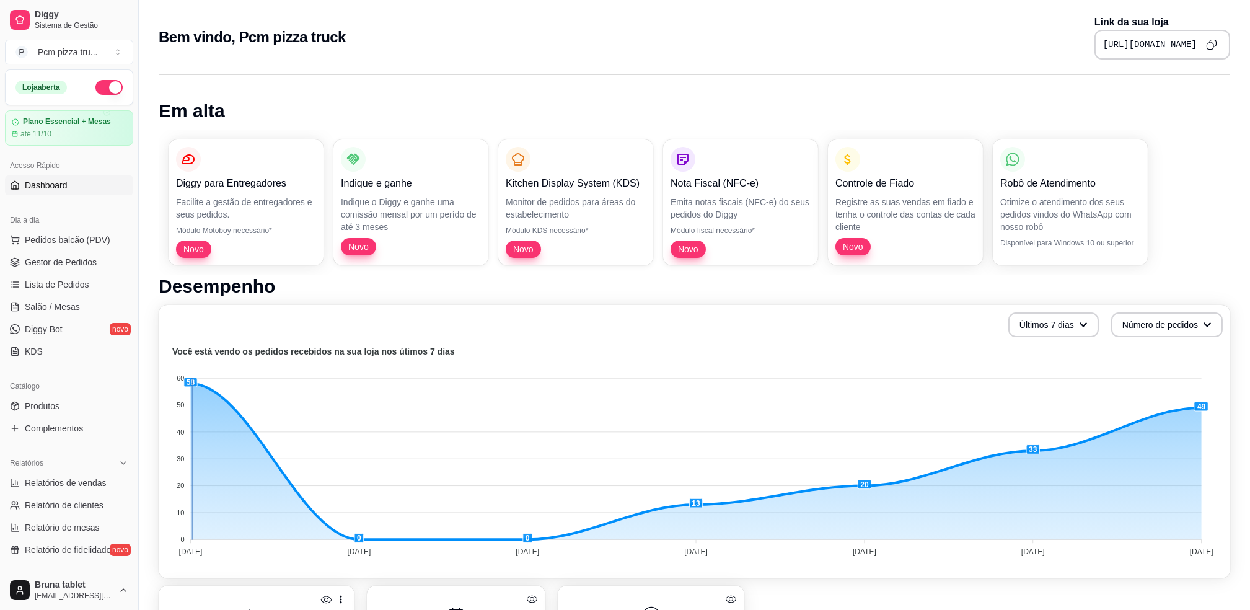
select select "ALL"
select select "0"
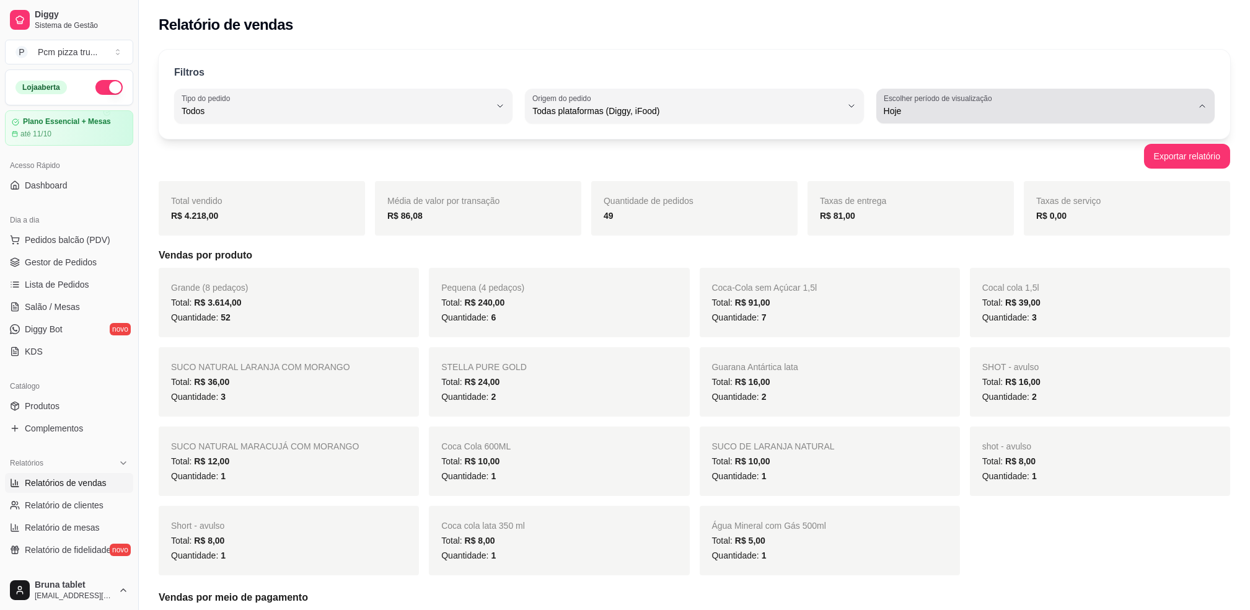
click at [1174, 111] on span "Hoje" at bounding box center [1037, 111] width 309 height 12
click at [905, 268] on span "Customizado" at bounding box center [1039, 262] width 294 height 12
type input "-1"
select select "-1"
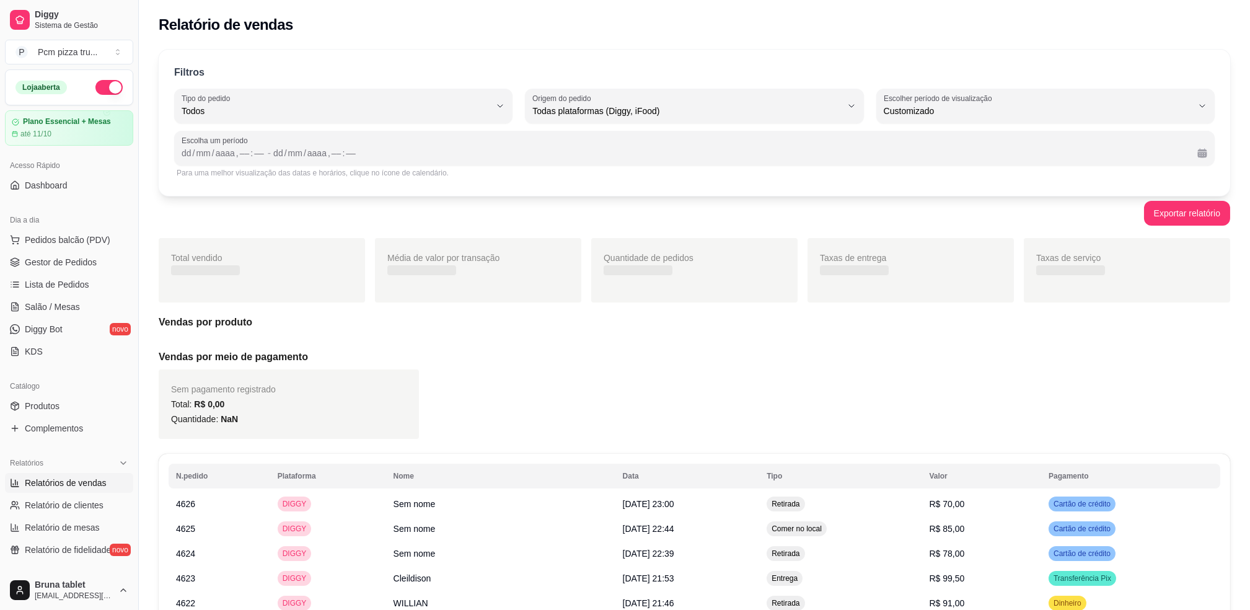
scroll to position [12, 0]
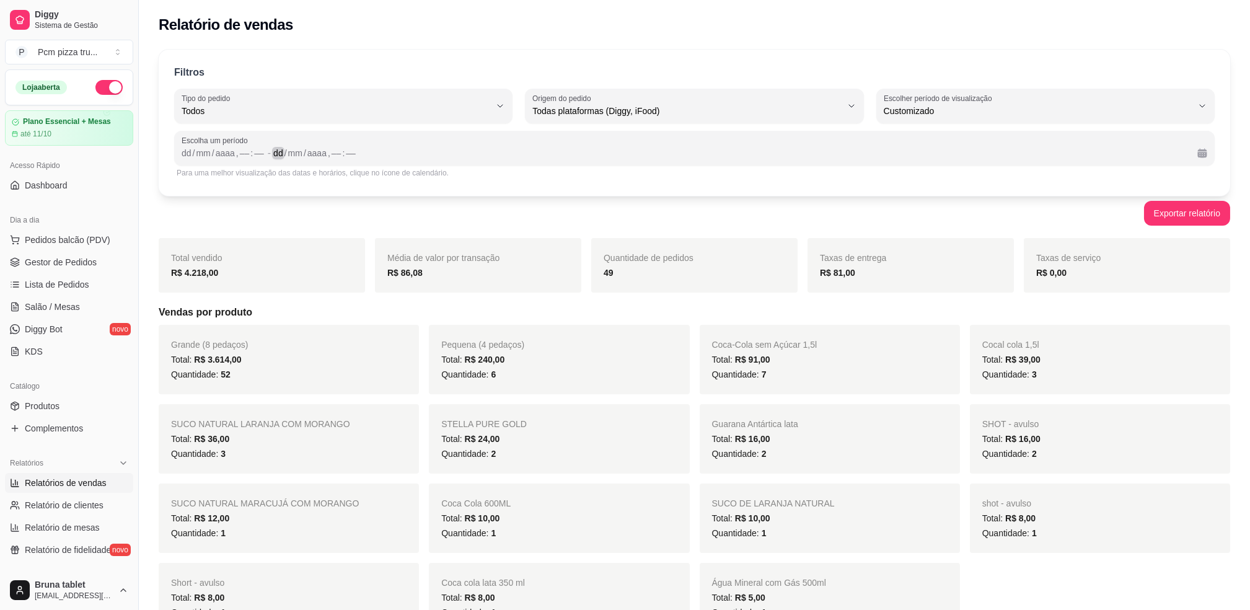
click at [305, 151] on div "/" at bounding box center [304, 153] width 5 height 12
click at [209, 152] on div "mm" at bounding box center [203, 153] width 17 height 12
click at [1055, 108] on span "Customizado" at bounding box center [1037, 111] width 309 height 12
click at [1000, 144] on span "Hoje" at bounding box center [1039, 140] width 294 height 12
type input "0"
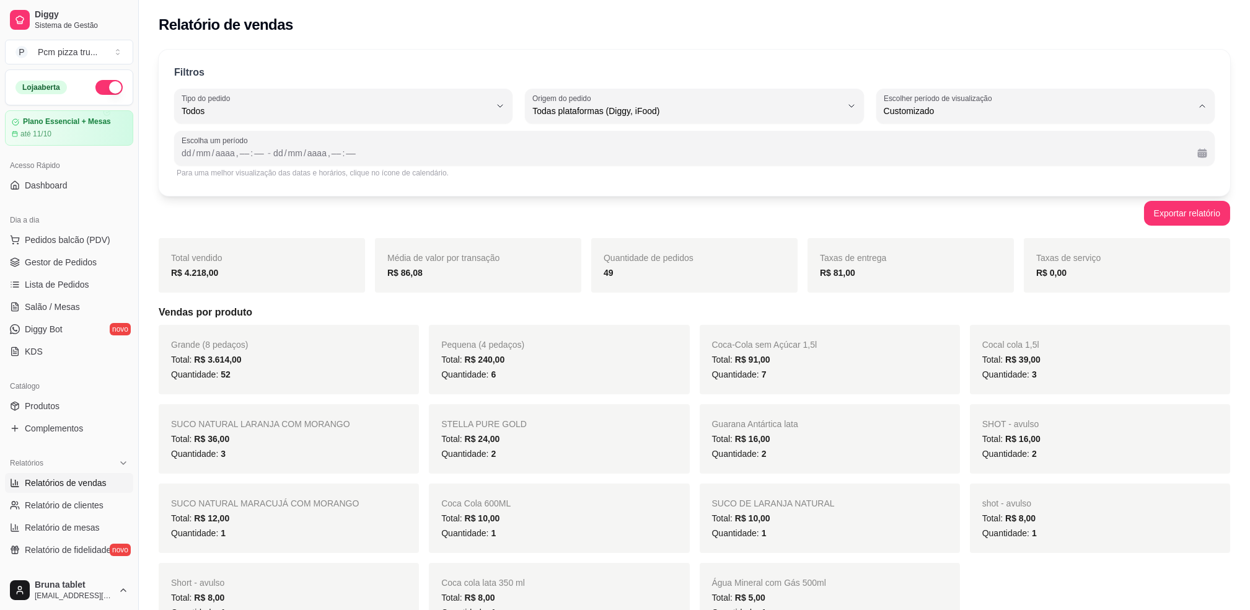
select select "0"
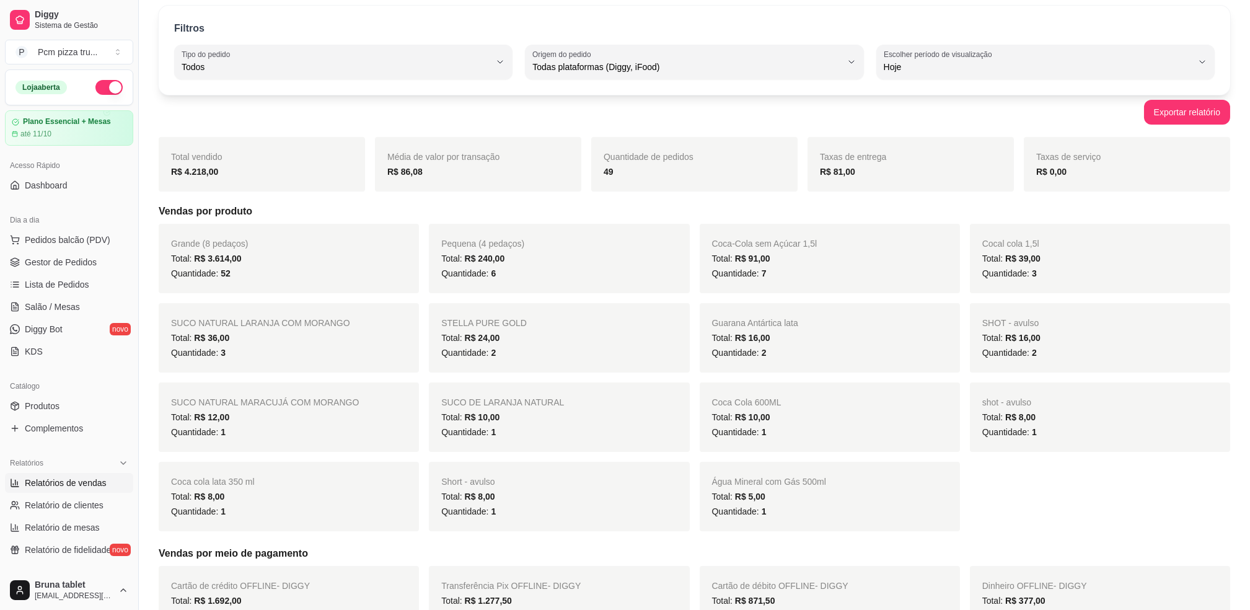
scroll to position [0, 0]
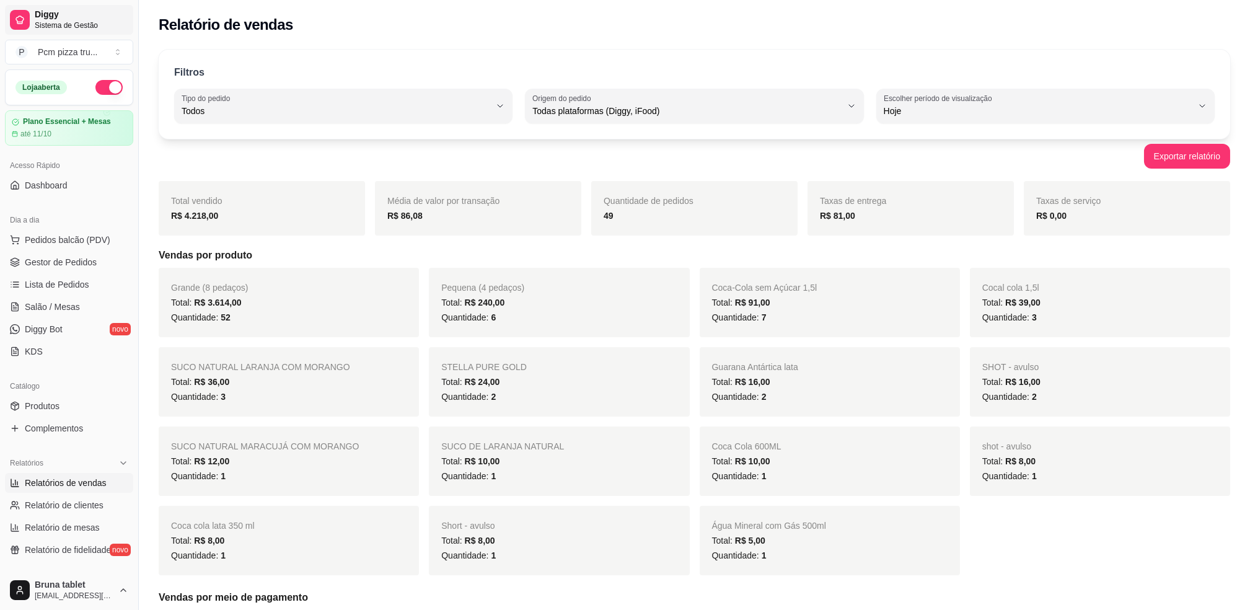
click at [51, 21] on span "Sistema de Gestão" at bounding box center [82, 25] width 94 height 10
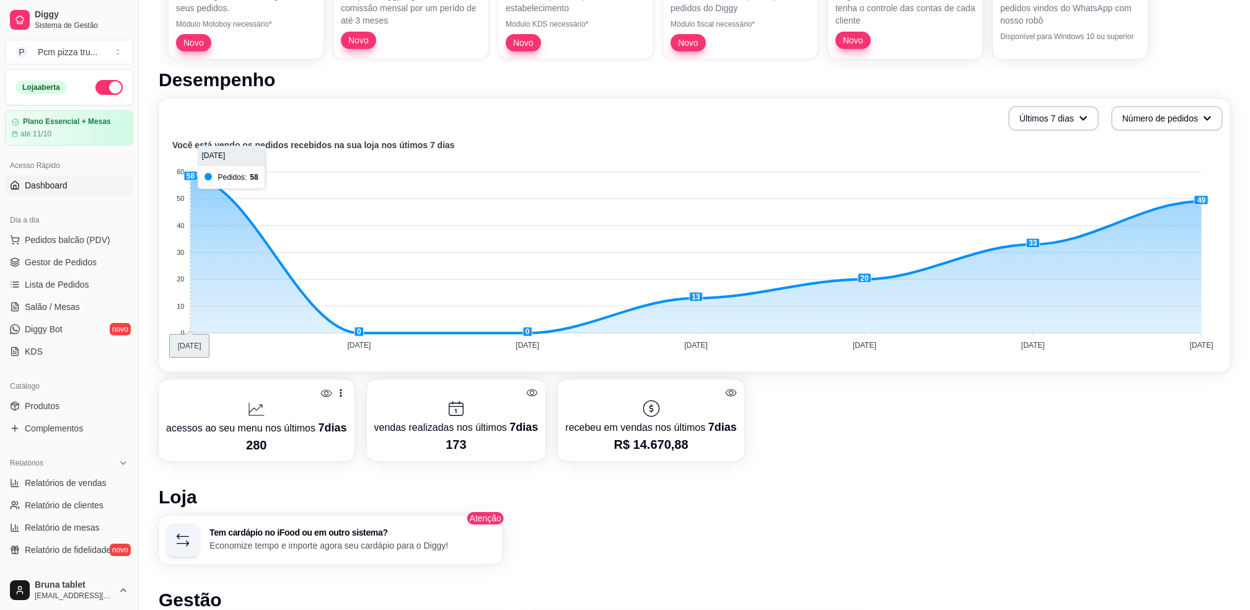
scroll to position [330, 0]
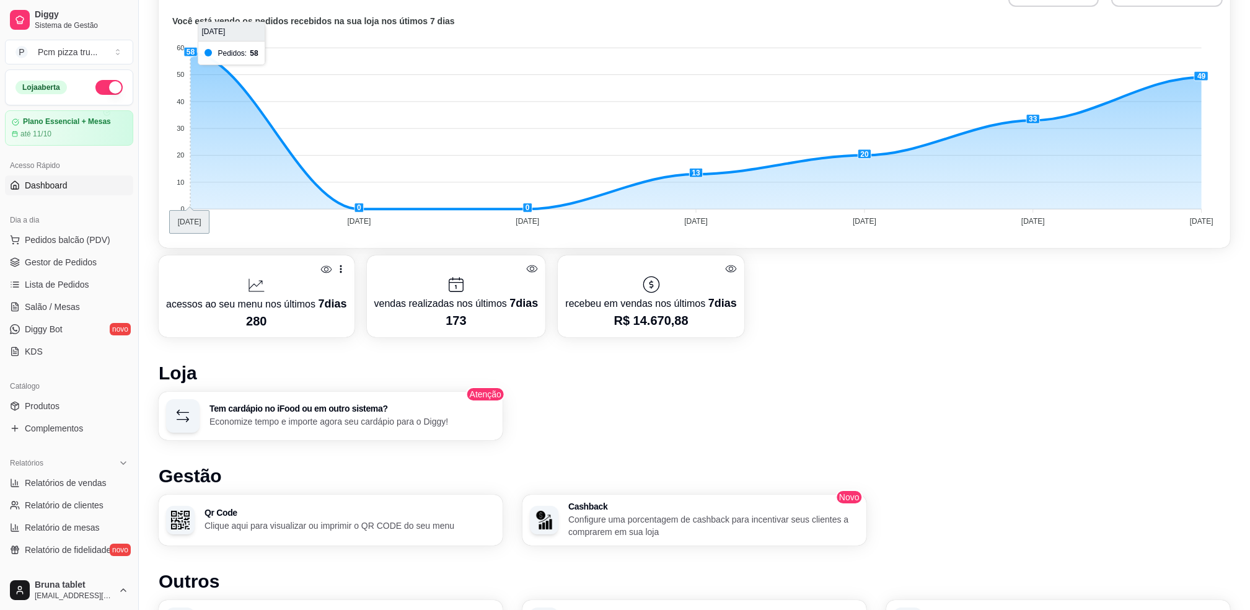
click at [199, 52] on foreignobject at bounding box center [694, 122] width 1056 height 217
click at [223, 50] on foreignobject at bounding box center [694, 122] width 1056 height 217
click at [222, 30] on foreignobject at bounding box center [694, 122] width 1056 height 217
click at [195, 48] on foreignobject at bounding box center [694, 122] width 1056 height 217
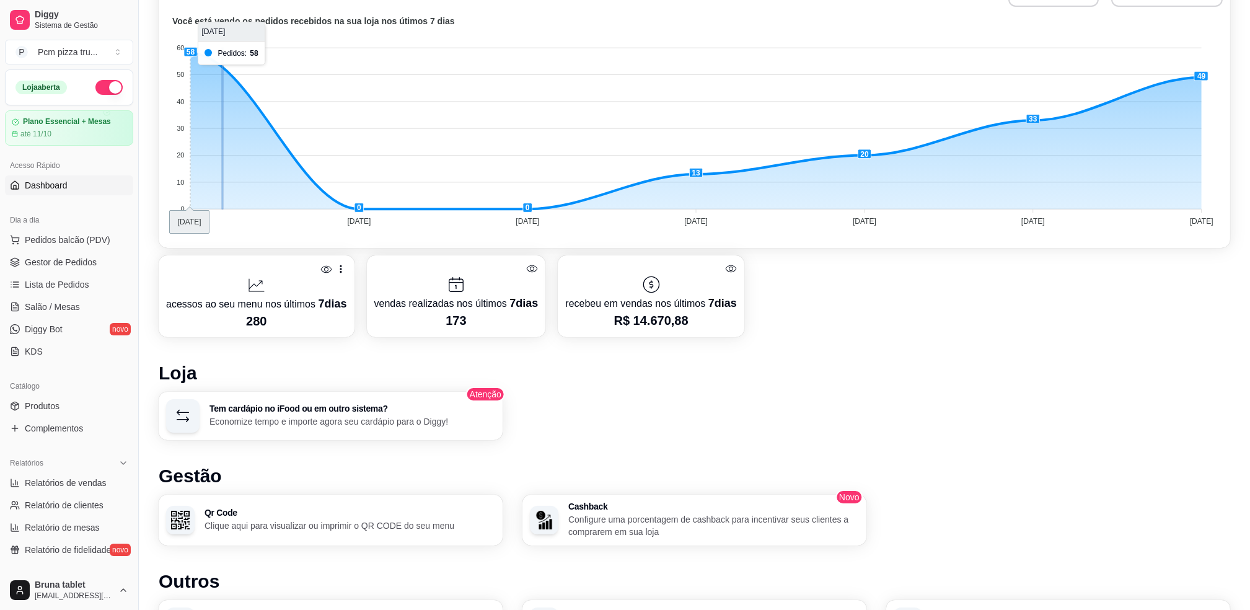
click at [195, 48] on foreignobject at bounding box center [694, 122] width 1056 height 217
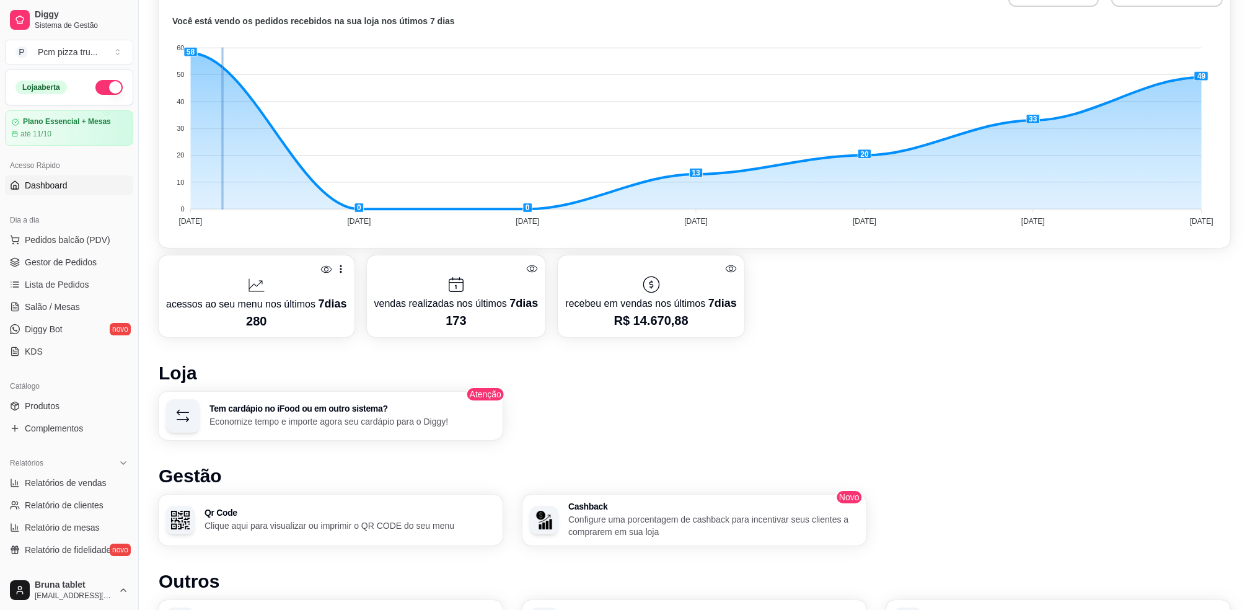
click at [191, 55] on foreignobject at bounding box center [694, 122] width 1056 height 217
click at [191, 55] on line at bounding box center [191, 128] width 0 height 160
click at [191, 53] on line at bounding box center [191, 128] width 0 height 160
click at [295, 305] on p "acessos ao seu menu nos últimos 7 dias" at bounding box center [256, 303] width 181 height 17
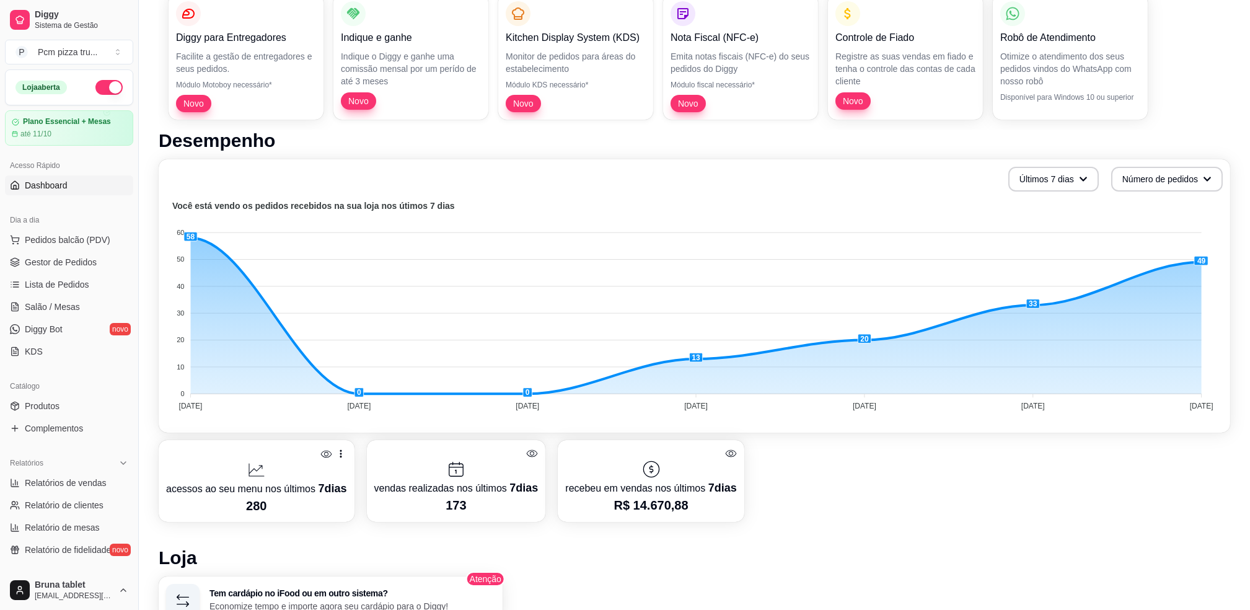
scroll to position [144, 0]
click at [58, 258] on span "Gestor de Pedidos" at bounding box center [61, 262] width 72 height 12
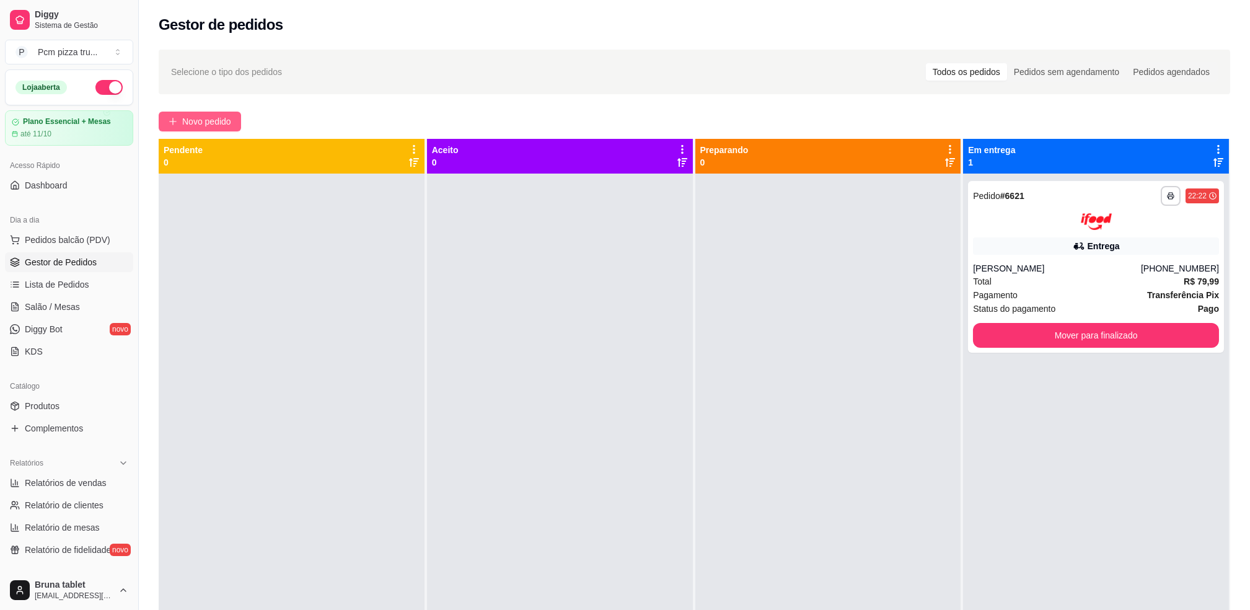
click at [182, 113] on button "Novo pedido" at bounding box center [200, 122] width 82 height 20
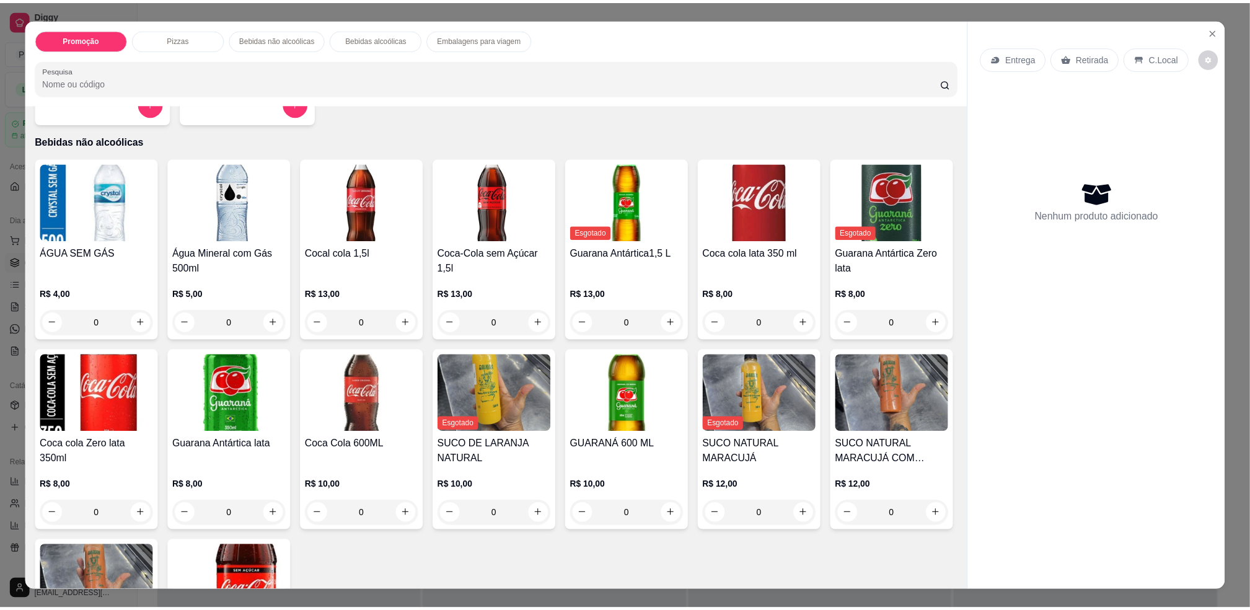
scroll to position [413, 0]
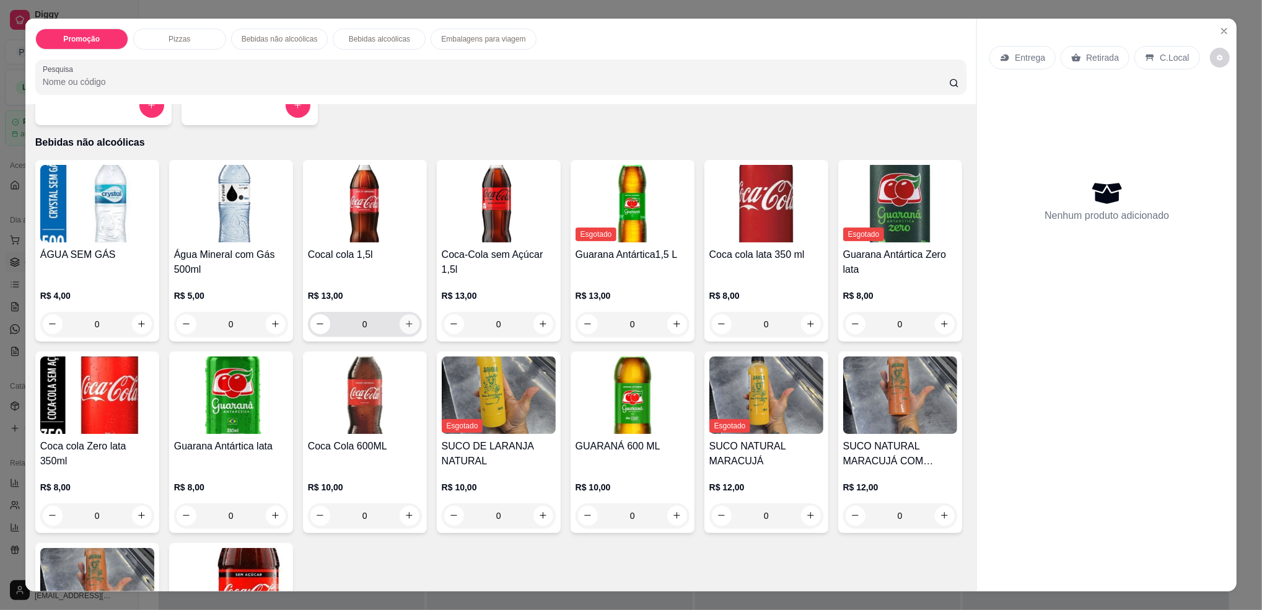
click at [405, 327] on icon "increase-product-quantity" at bounding box center [409, 323] width 9 height 9
type input "1"
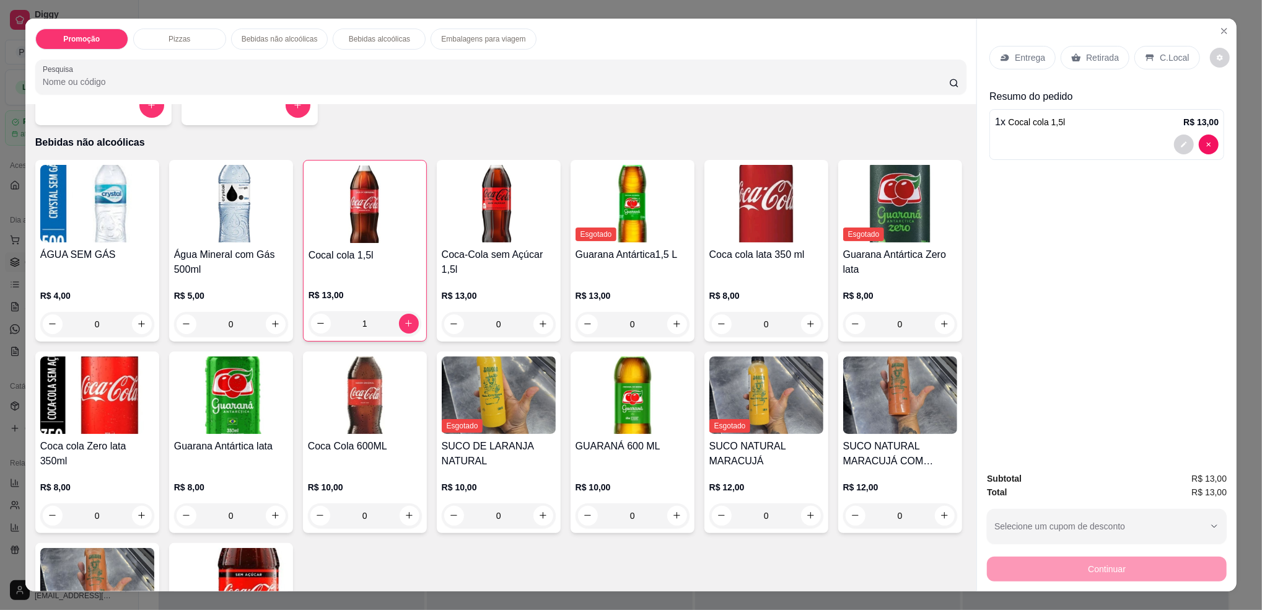
click at [1149, 59] on div "C.Local" at bounding box center [1166, 58] width 65 height 24
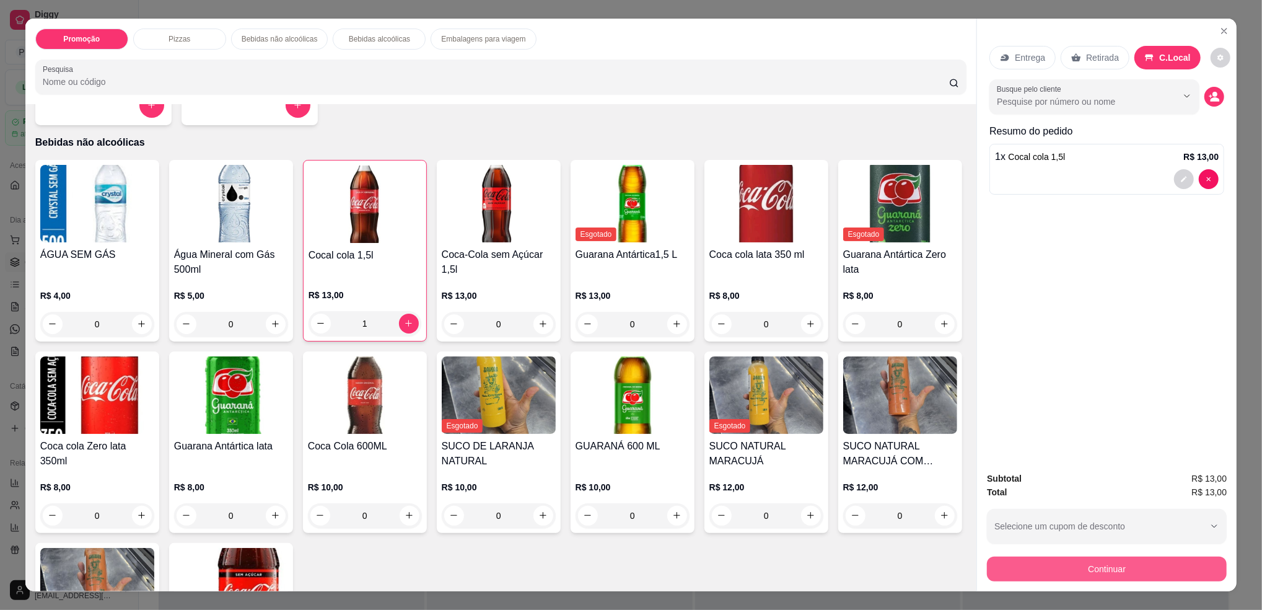
click at [1180, 571] on button "Continuar" at bounding box center [1107, 568] width 240 height 25
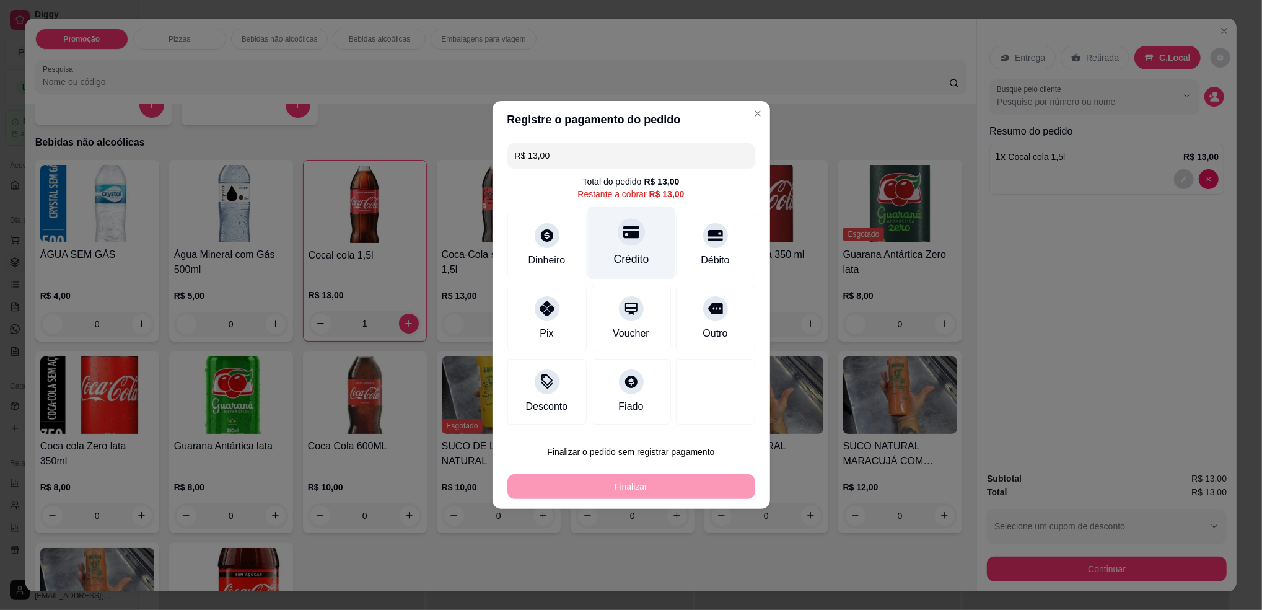
click at [631, 248] on div "Crédito" at bounding box center [630, 243] width 87 height 72
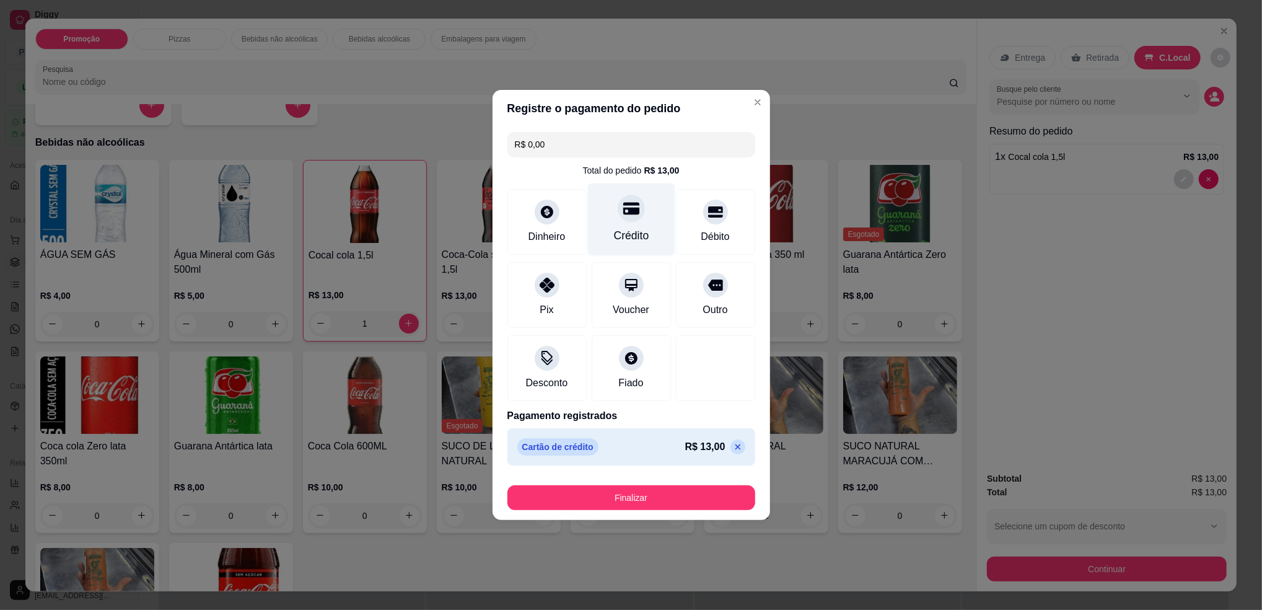
type input "R$ 0,00"
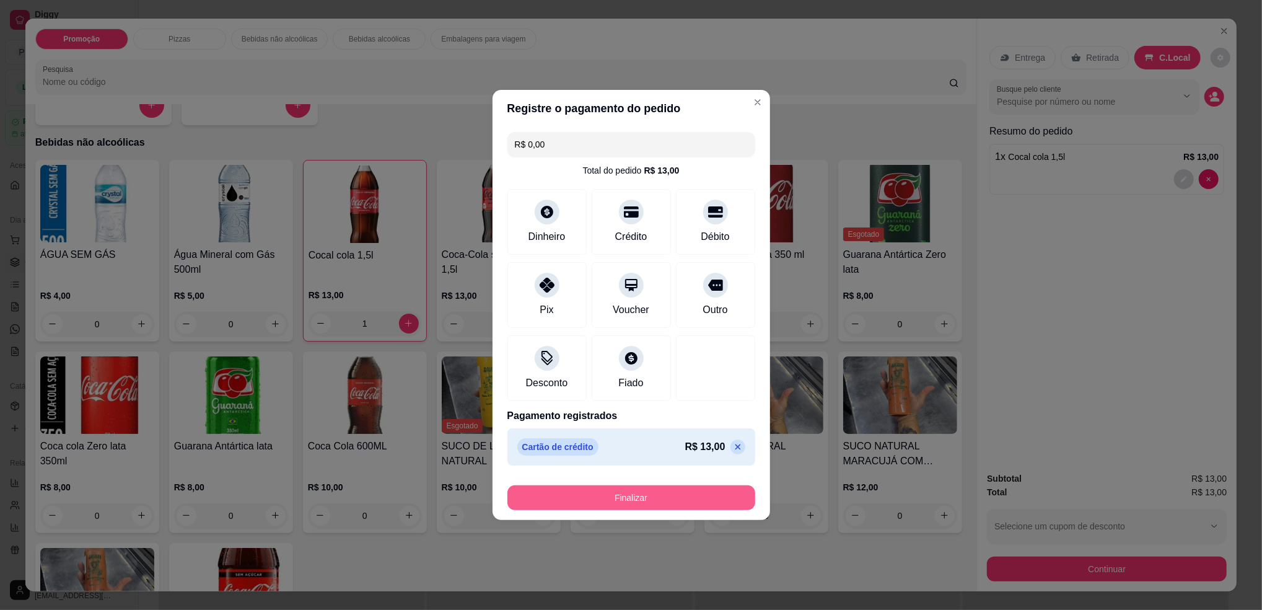
click at [675, 496] on button "Finalizar" at bounding box center [631, 497] width 248 height 25
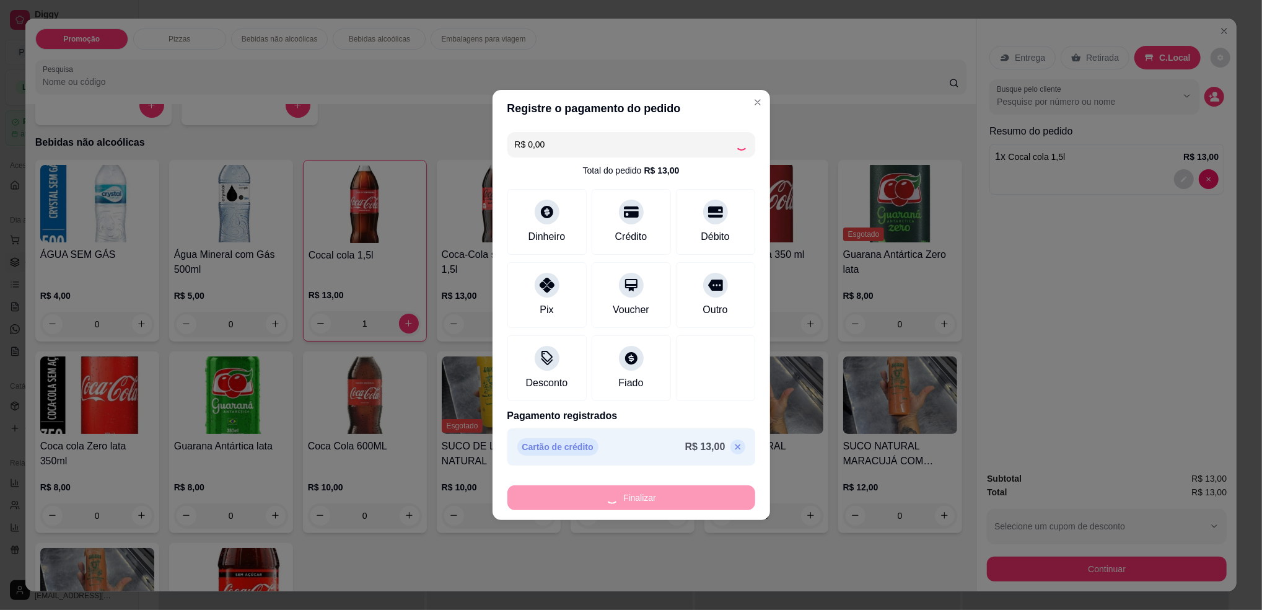
type input "0"
type input "-R$ 13,00"
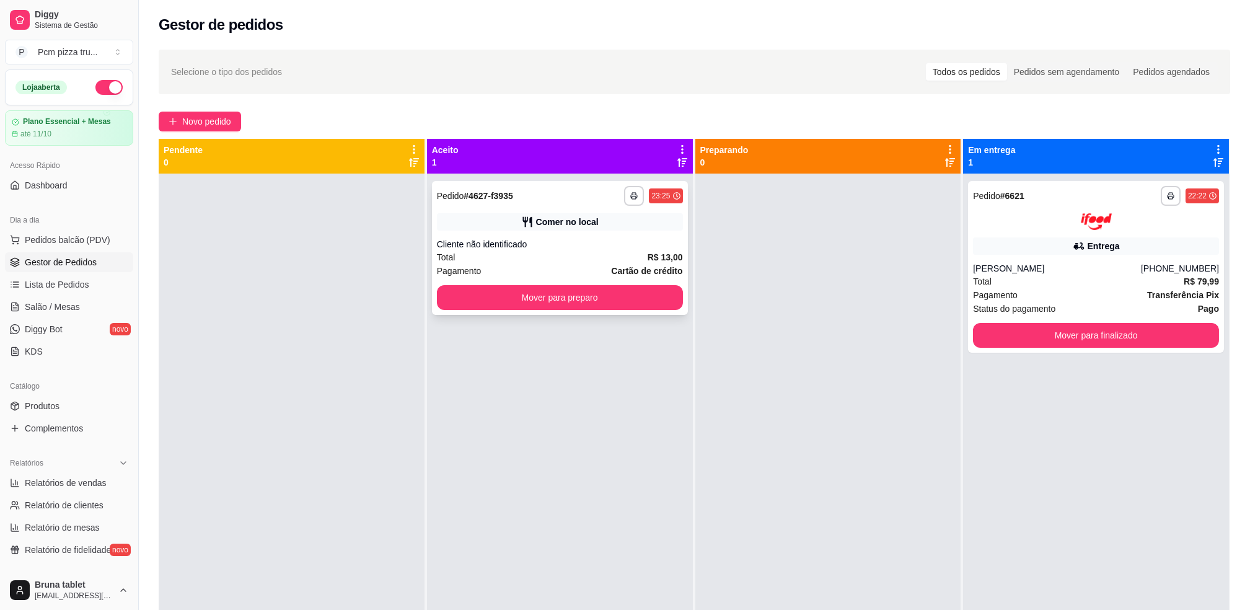
click at [591, 249] on div "Cliente não identificado" at bounding box center [560, 244] width 246 height 12
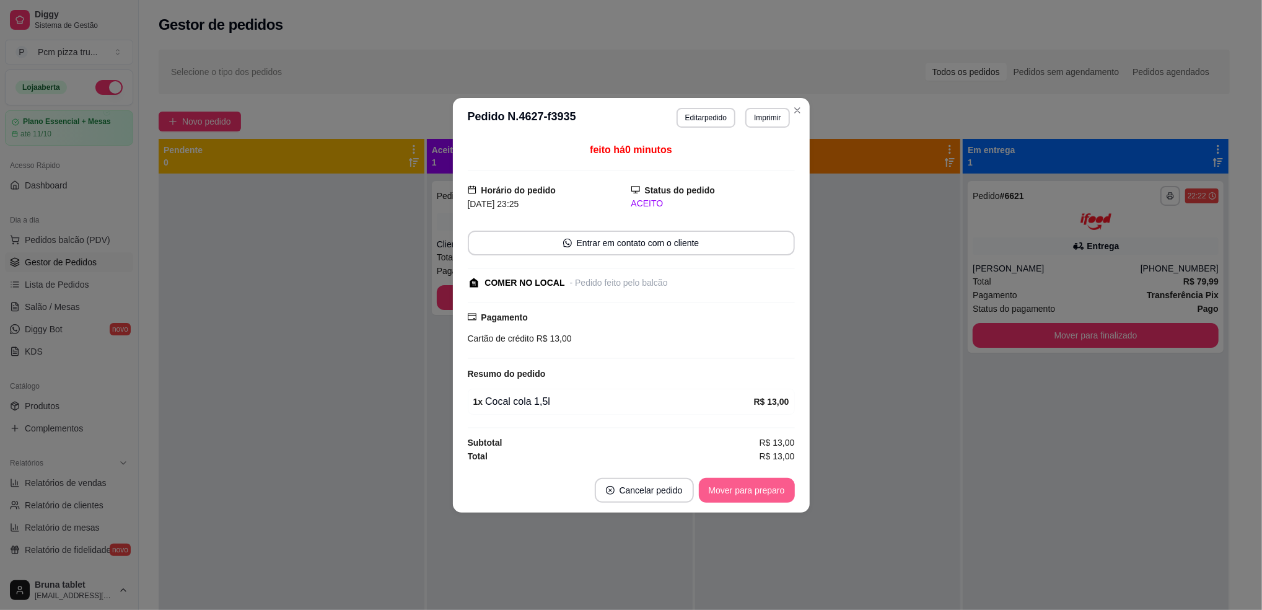
click at [747, 494] on button "Mover para preparo" at bounding box center [747, 490] width 96 height 25
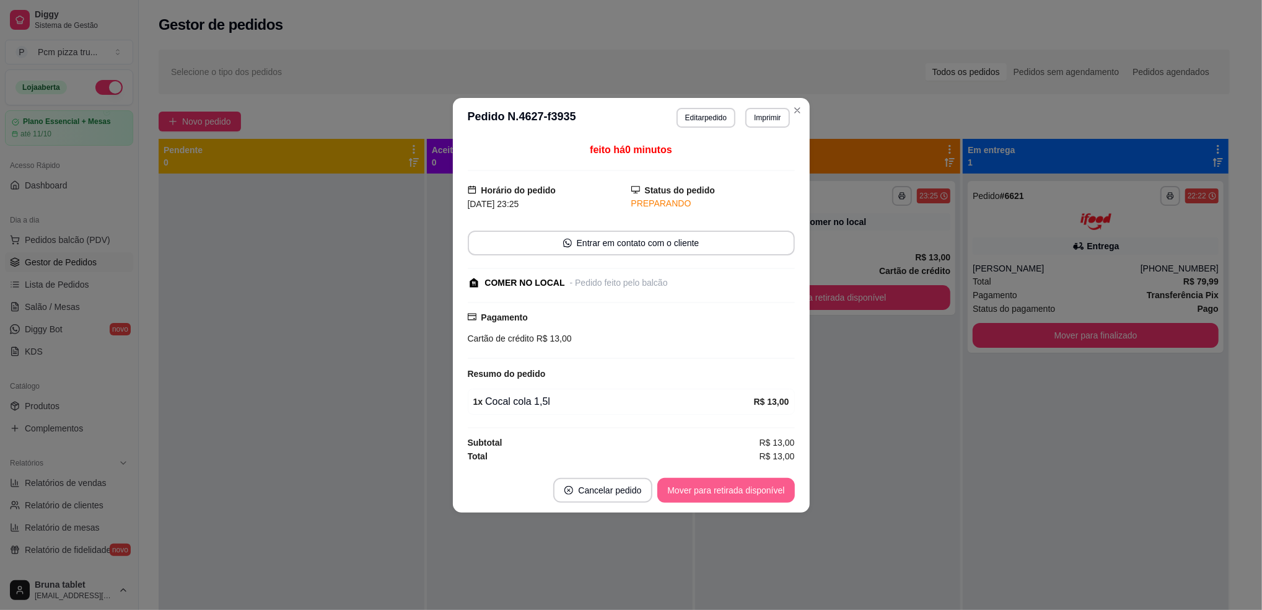
click at [747, 493] on button "Mover para retirada disponível" at bounding box center [725, 490] width 137 height 25
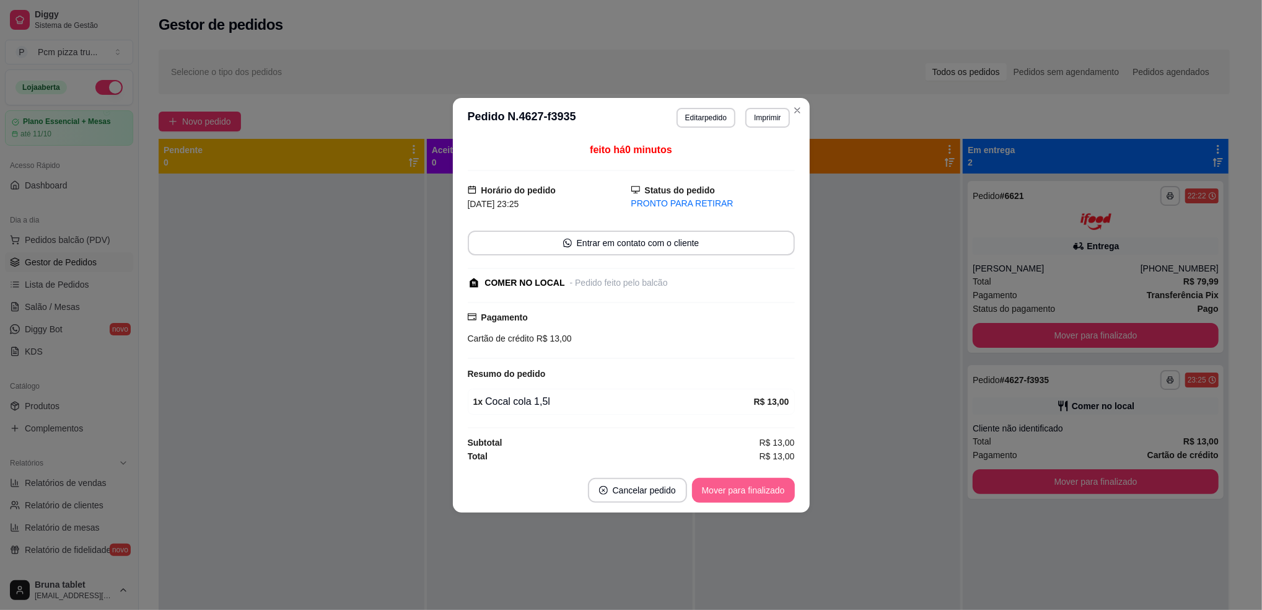
click at [747, 493] on button "Mover para finalizado" at bounding box center [743, 490] width 103 height 25
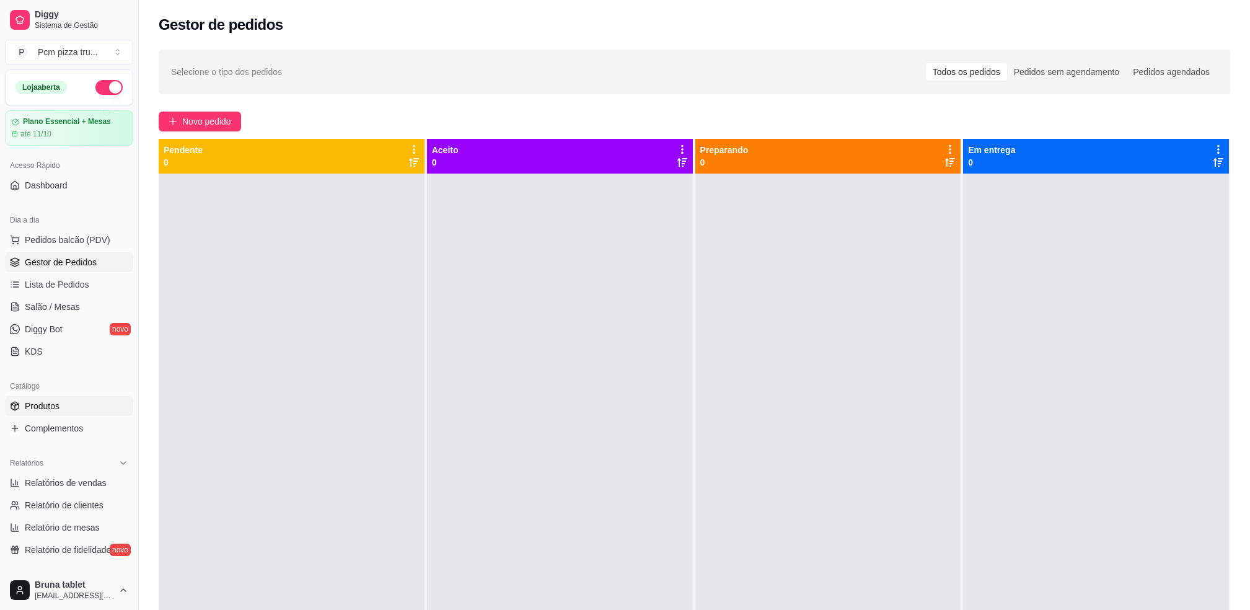
drag, startPoint x: 64, startPoint y: 415, endPoint x: 58, endPoint y: 411, distance: 7.2
click at [64, 415] on link "Produtos" at bounding box center [69, 406] width 128 height 20
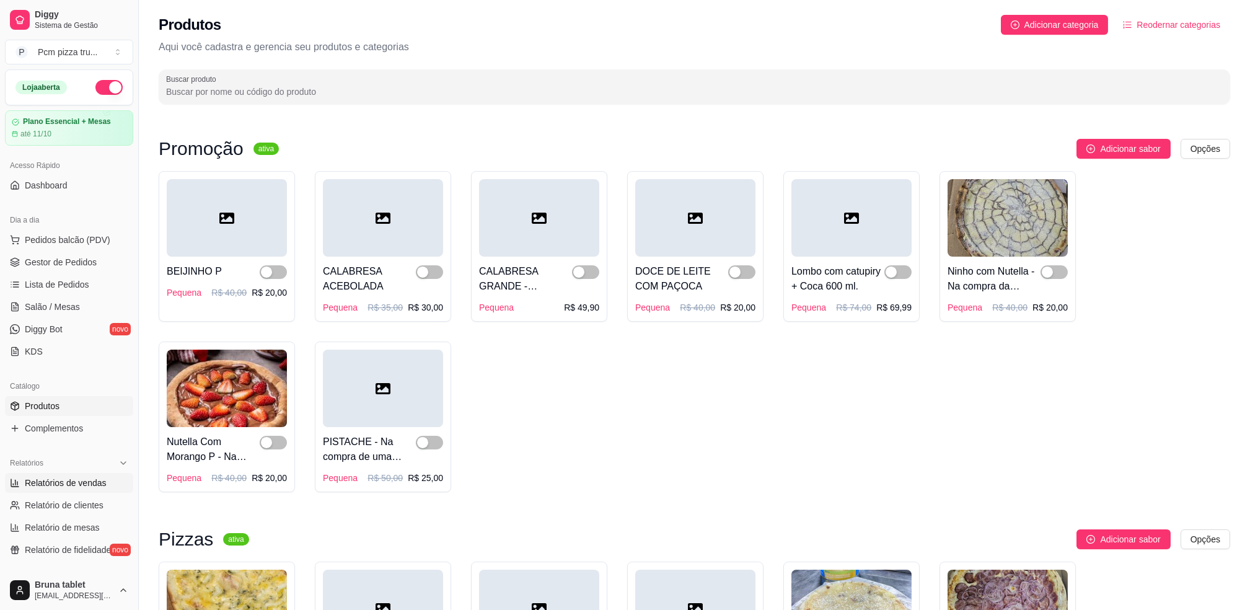
click at [76, 484] on span "Relatórios de vendas" at bounding box center [66, 482] width 82 height 12
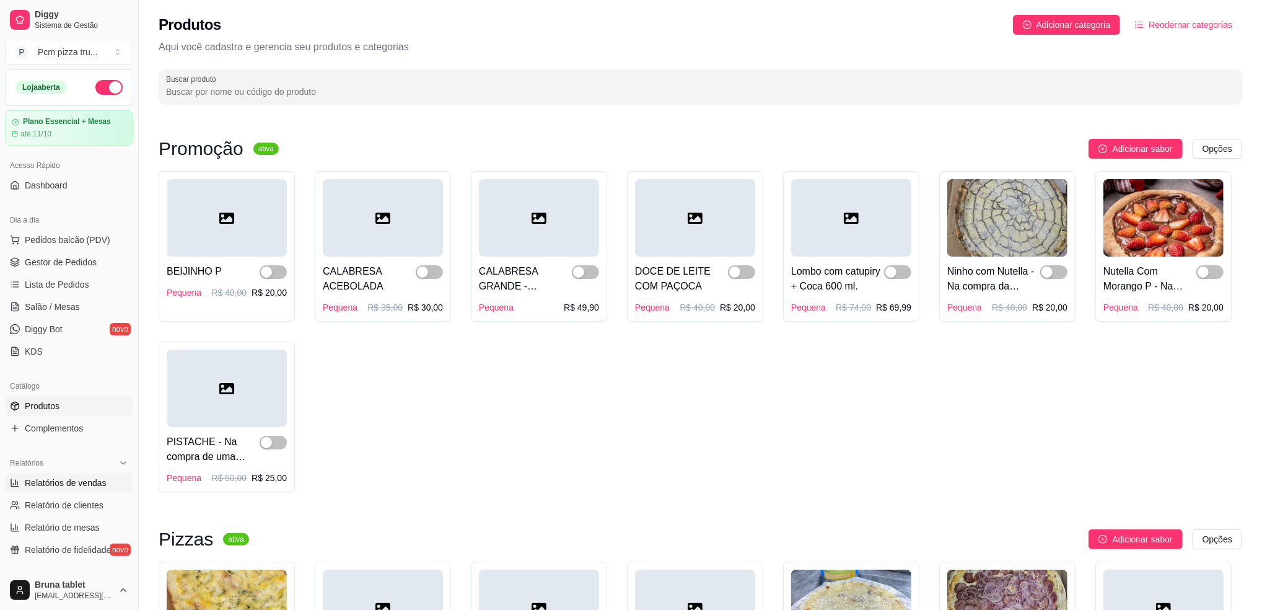
select select "ALL"
select select "0"
